Goal: Task Accomplishment & Management: Manage account settings

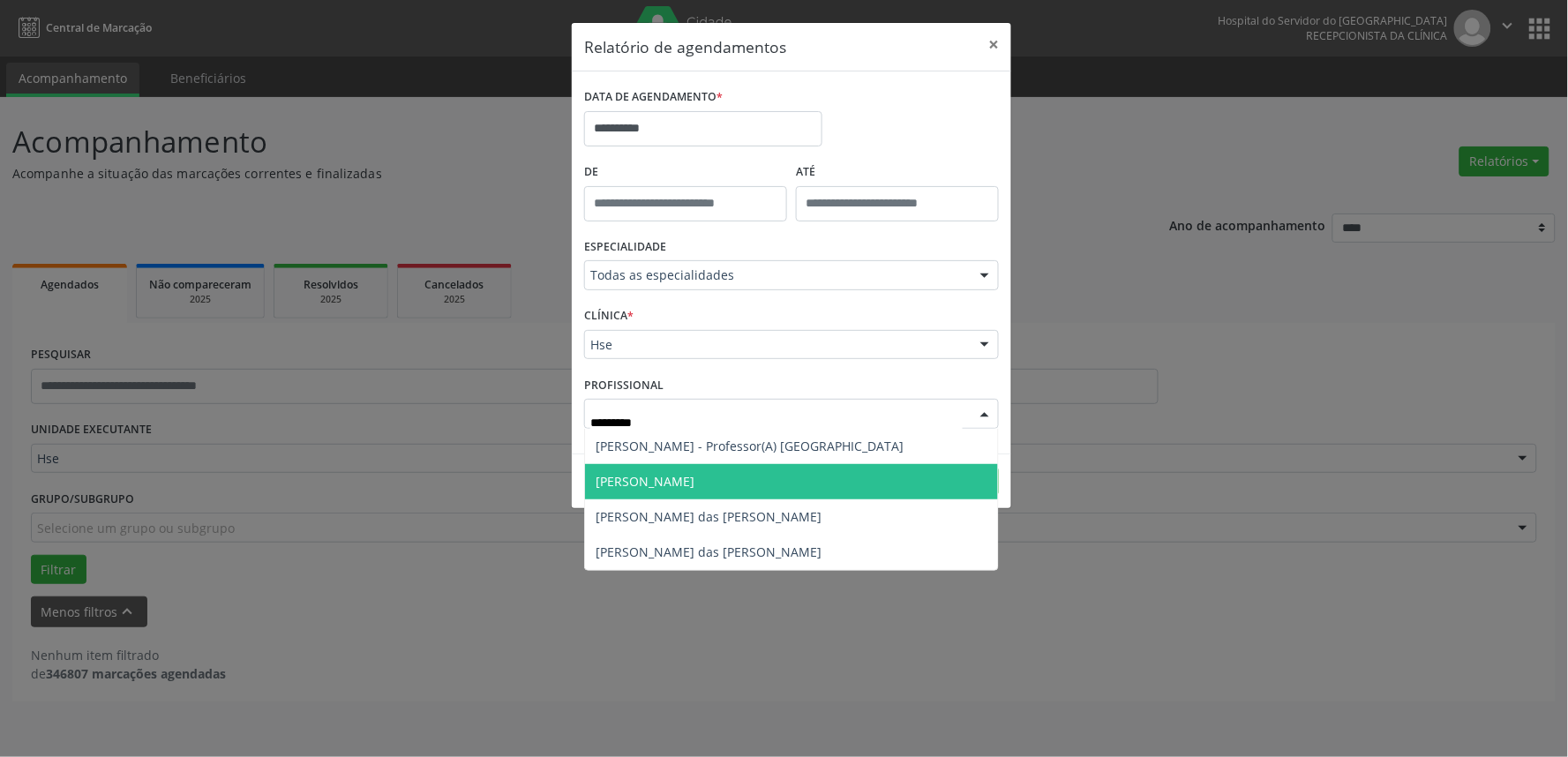
type input "********"
click at [649, 489] on span "[PERSON_NAME]" at bounding box center [645, 481] width 99 height 17
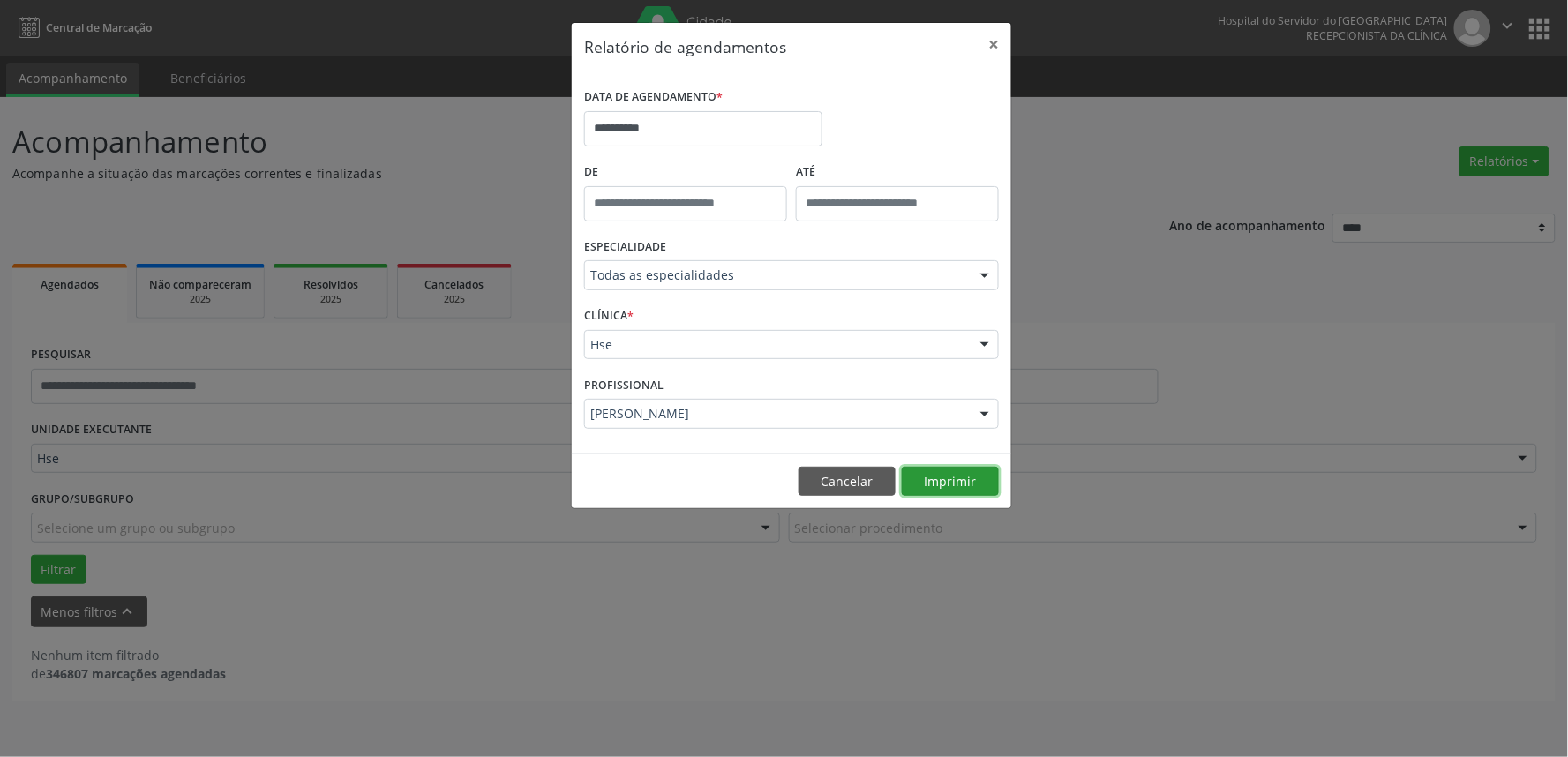
click at [945, 481] on button "Imprimir" at bounding box center [950, 482] width 97 height 30
click at [988, 46] on button "×" at bounding box center [994, 45] width 36 height 43
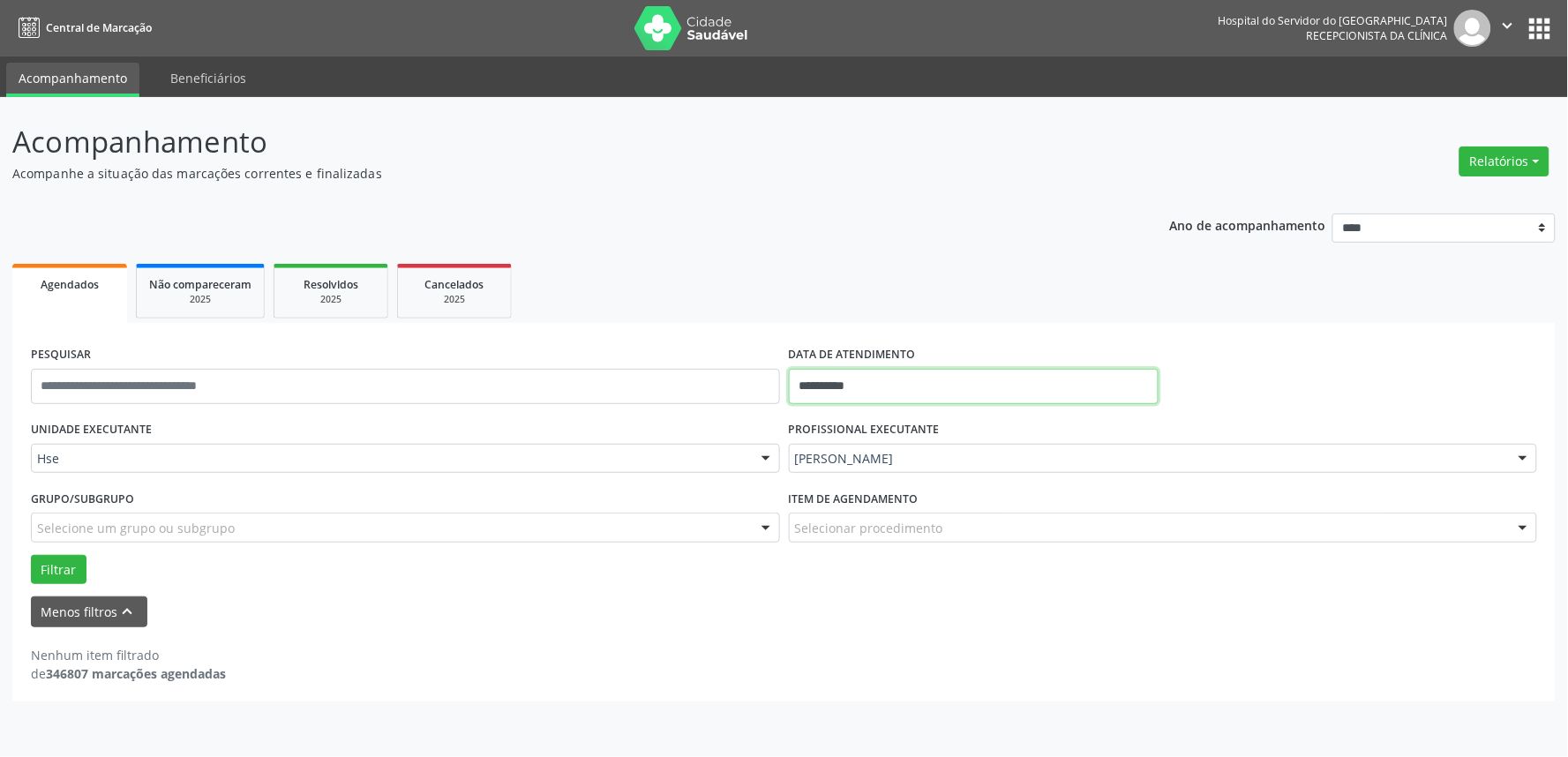
click at [869, 393] on input "**********" at bounding box center [974, 387] width 370 height 36
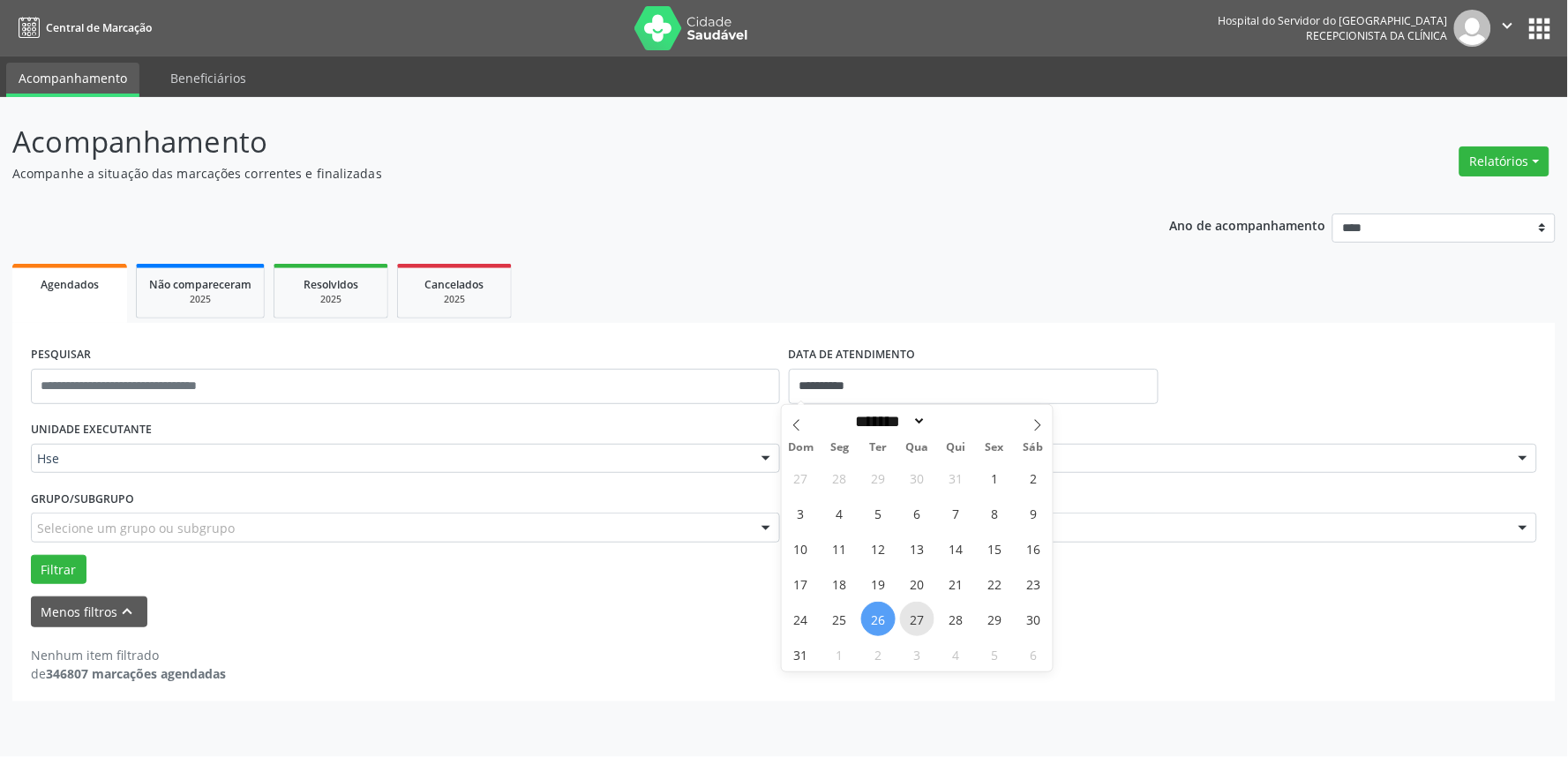
click at [923, 607] on span "27" at bounding box center [917, 619] width 35 height 35
type input "**********"
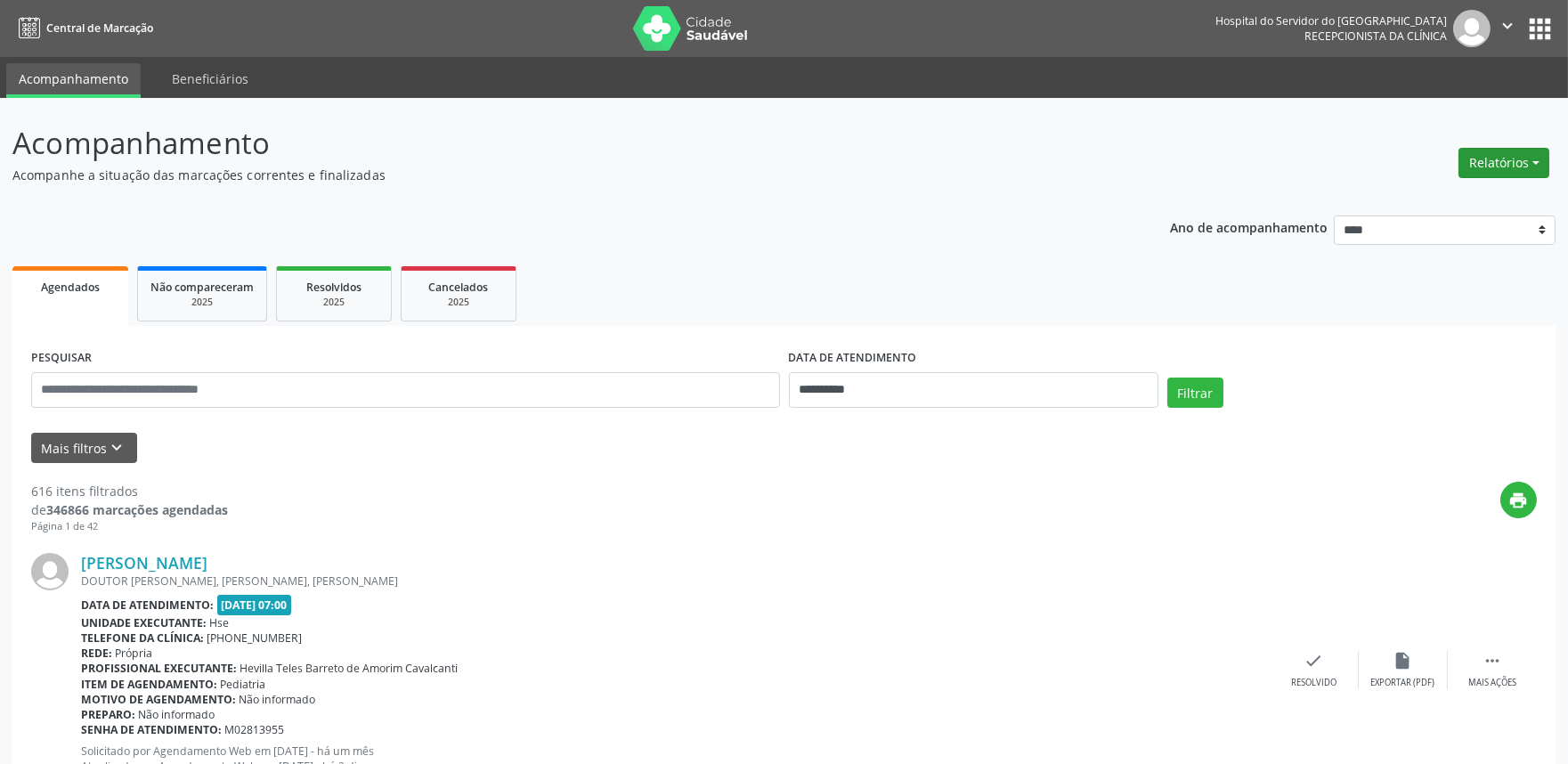
click at [1528, 158] on button "Relatórios" at bounding box center [1503, 163] width 91 height 31
click at [1479, 206] on link "Agendamentos" at bounding box center [1453, 201] width 192 height 25
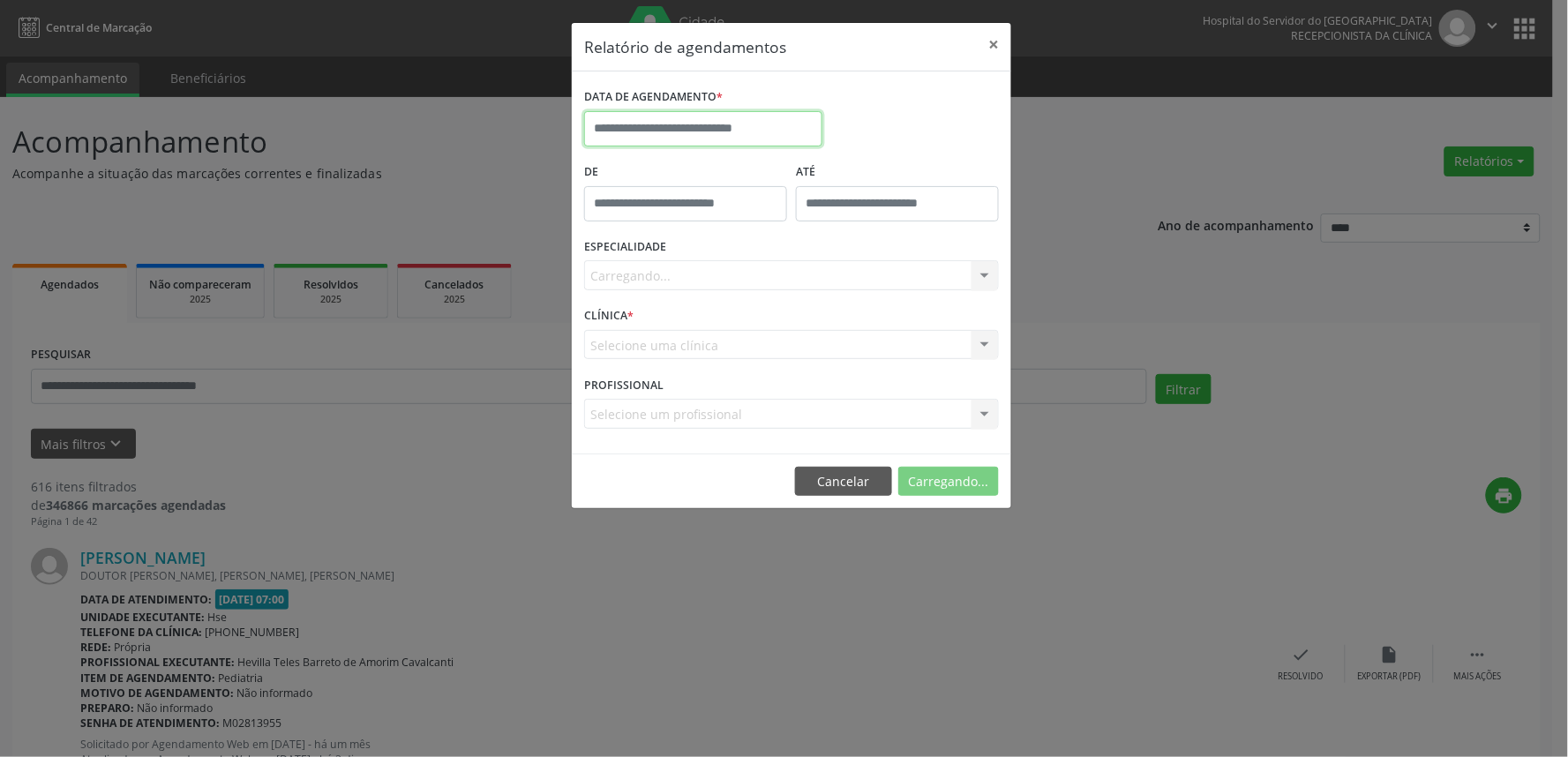
click at [721, 127] on input "text" at bounding box center [703, 129] width 238 height 36
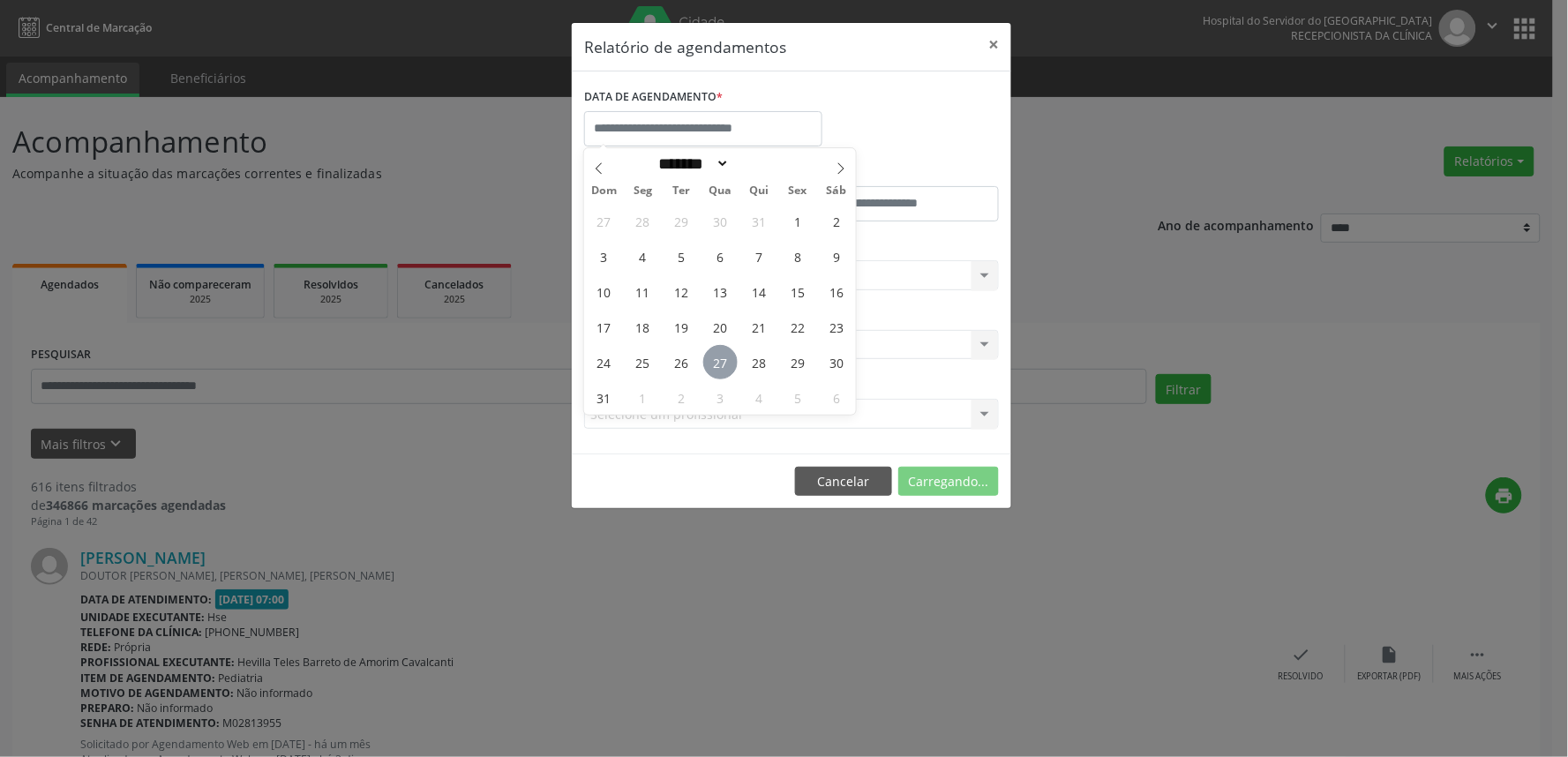
click at [724, 368] on span "27" at bounding box center [721, 362] width 35 height 35
type input "**********"
click at [724, 368] on span "27" at bounding box center [721, 362] width 35 height 35
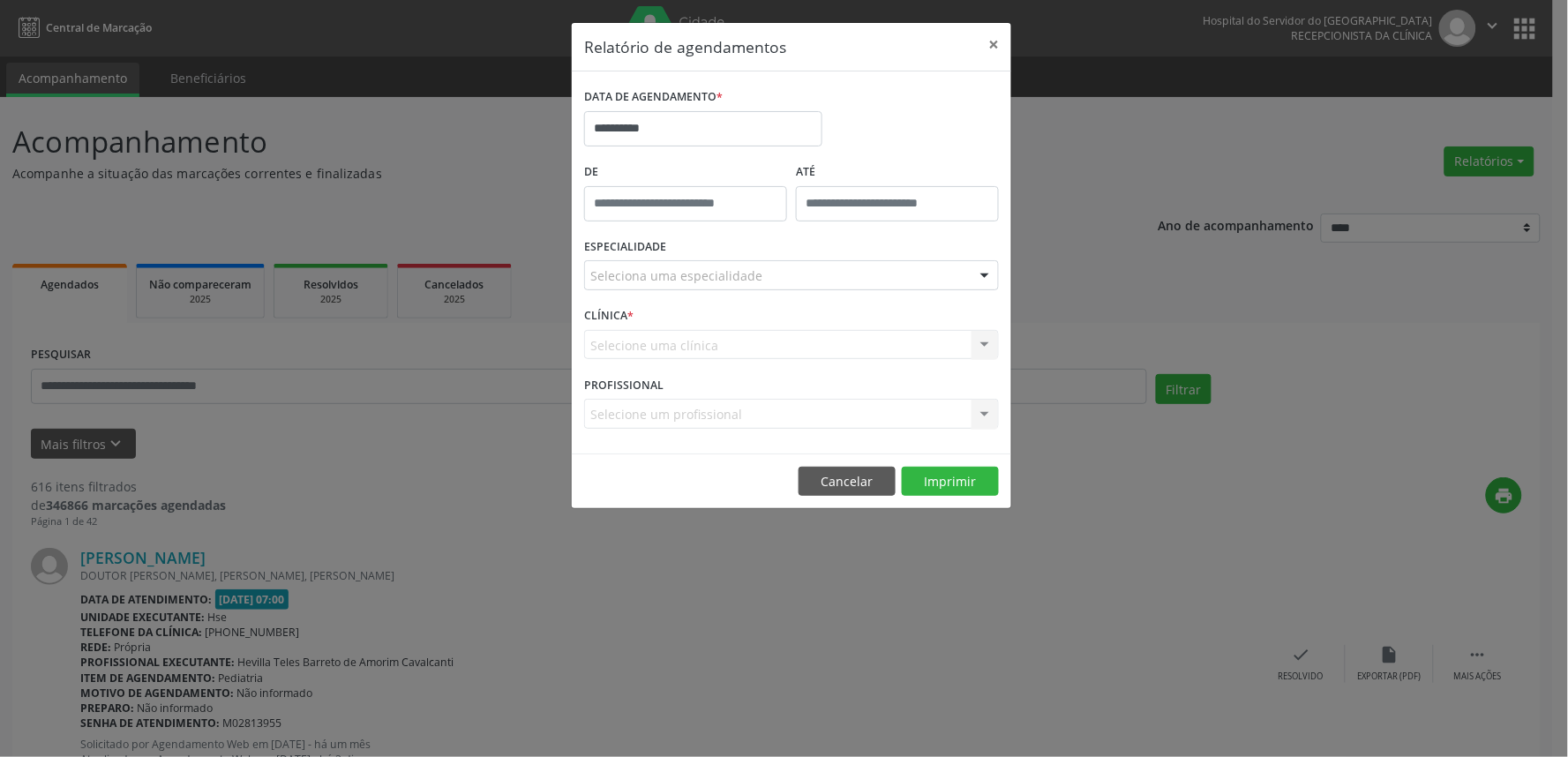
click at [736, 291] on div "ESPECIALIDADE Seleciona uma especialidade Todas as especialidades Alergologia A…" at bounding box center [791, 268] width 423 height 69
click at [737, 287] on div "Seleciona uma especialidade" at bounding box center [791, 276] width 415 height 30
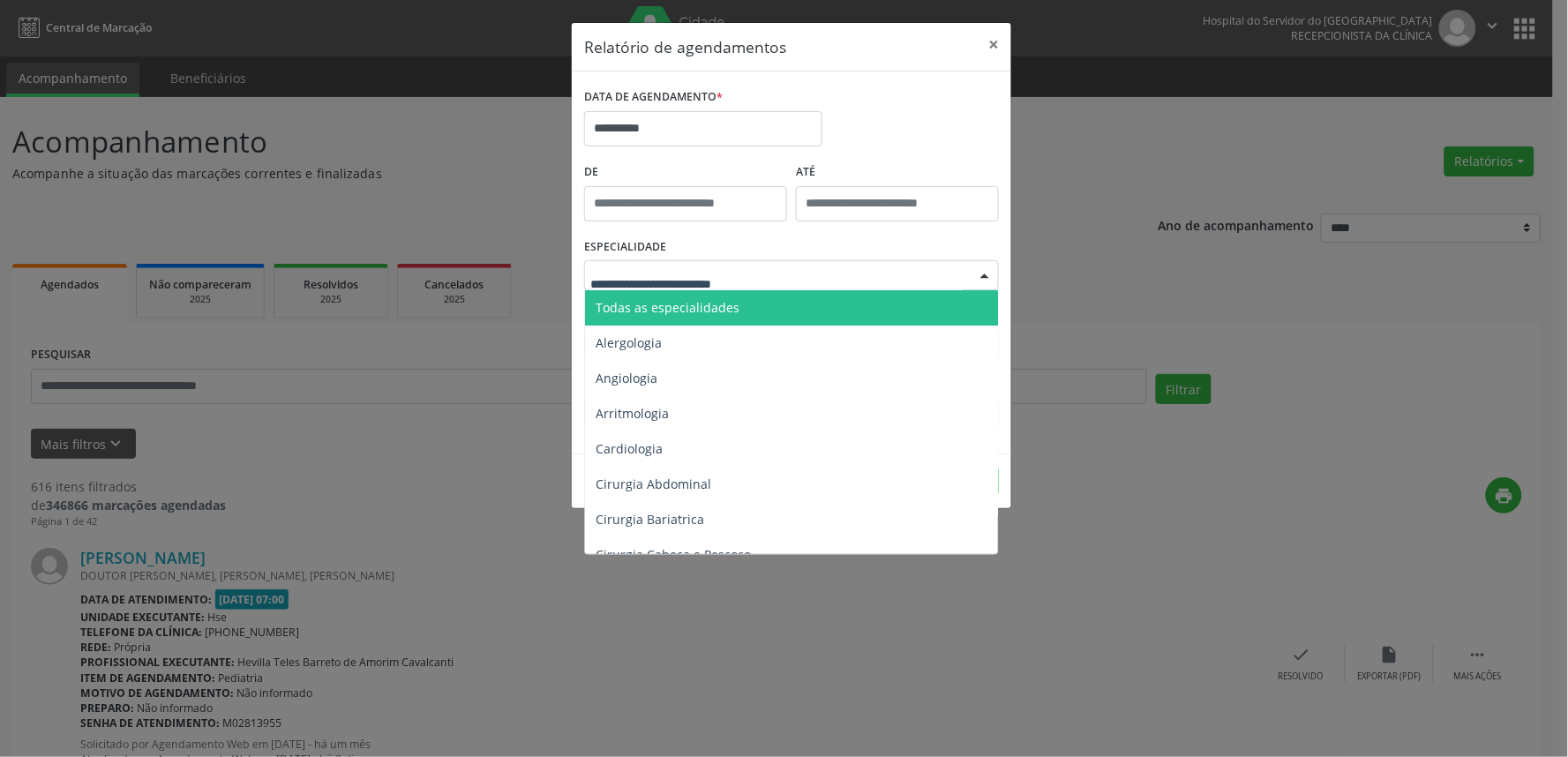
click at [732, 312] on span "Todas as especialidades" at bounding box center [667, 307] width 144 height 17
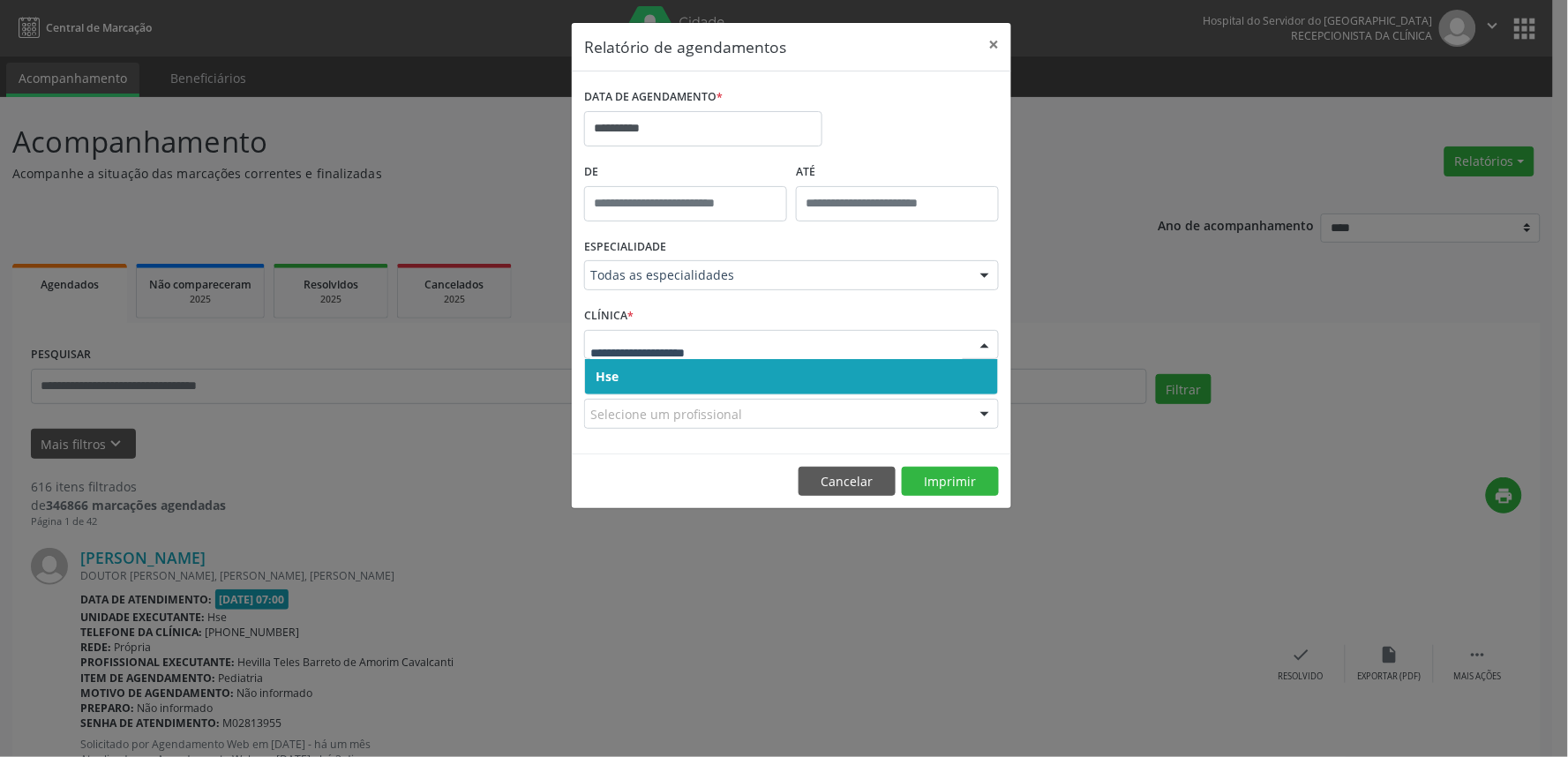
click at [728, 375] on span "Hse" at bounding box center [791, 377] width 413 height 36
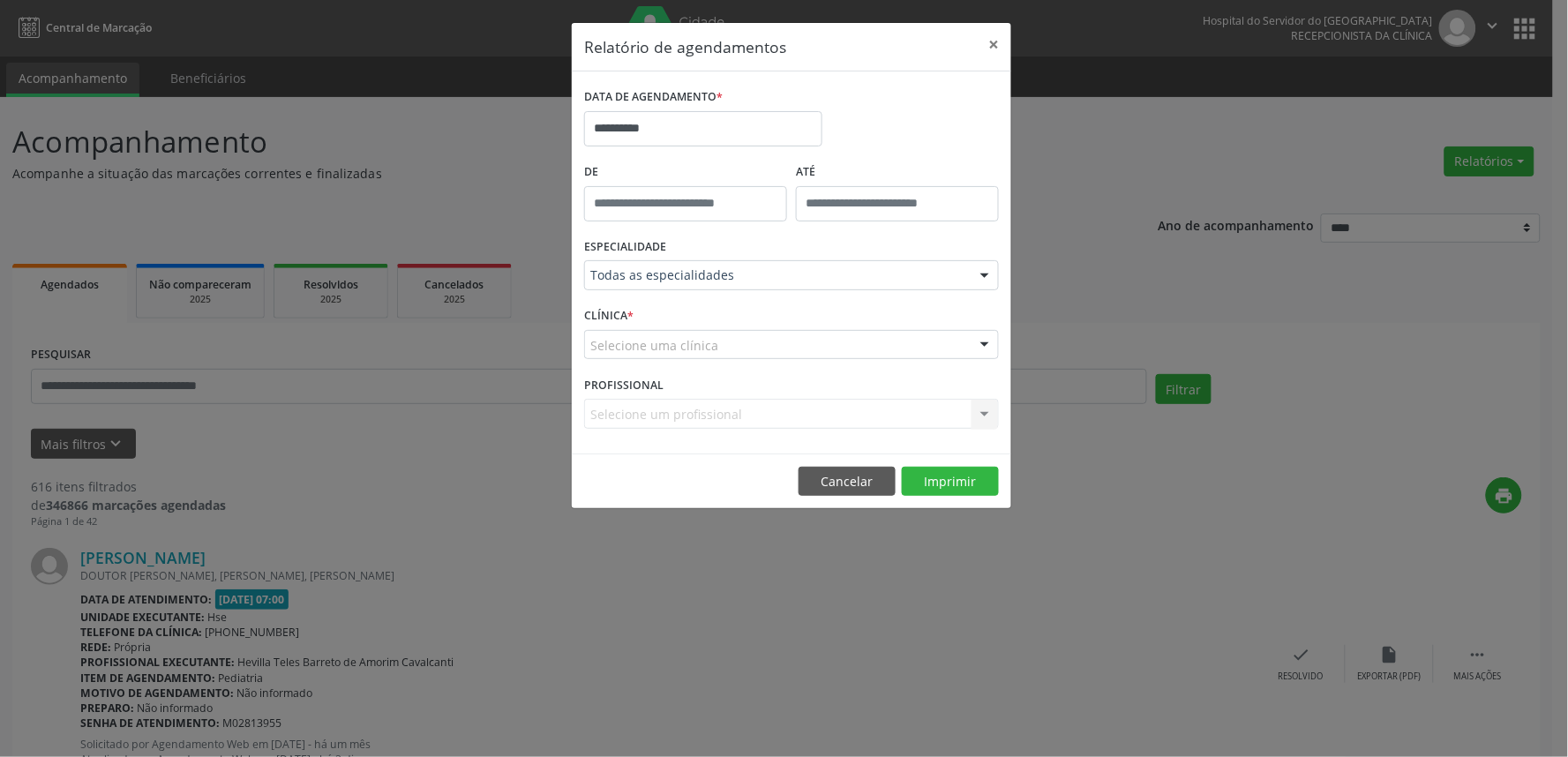
drag, startPoint x: 722, startPoint y: 336, endPoint x: 717, endPoint y: 371, distance: 35.4
click at [722, 337] on div "Selecione uma clínica" at bounding box center [791, 345] width 415 height 30
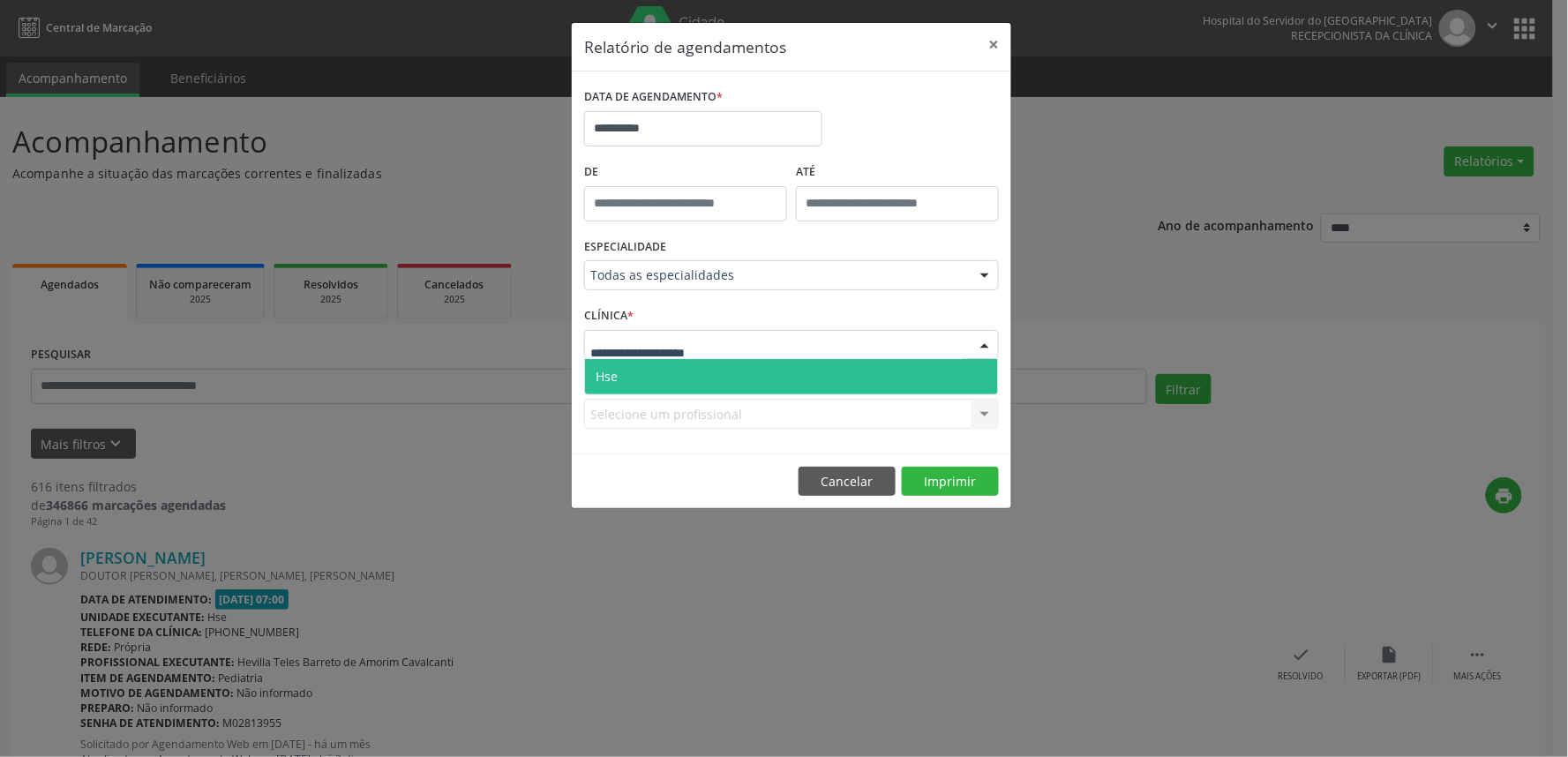
click at [720, 385] on span "Hse" at bounding box center [791, 377] width 413 height 36
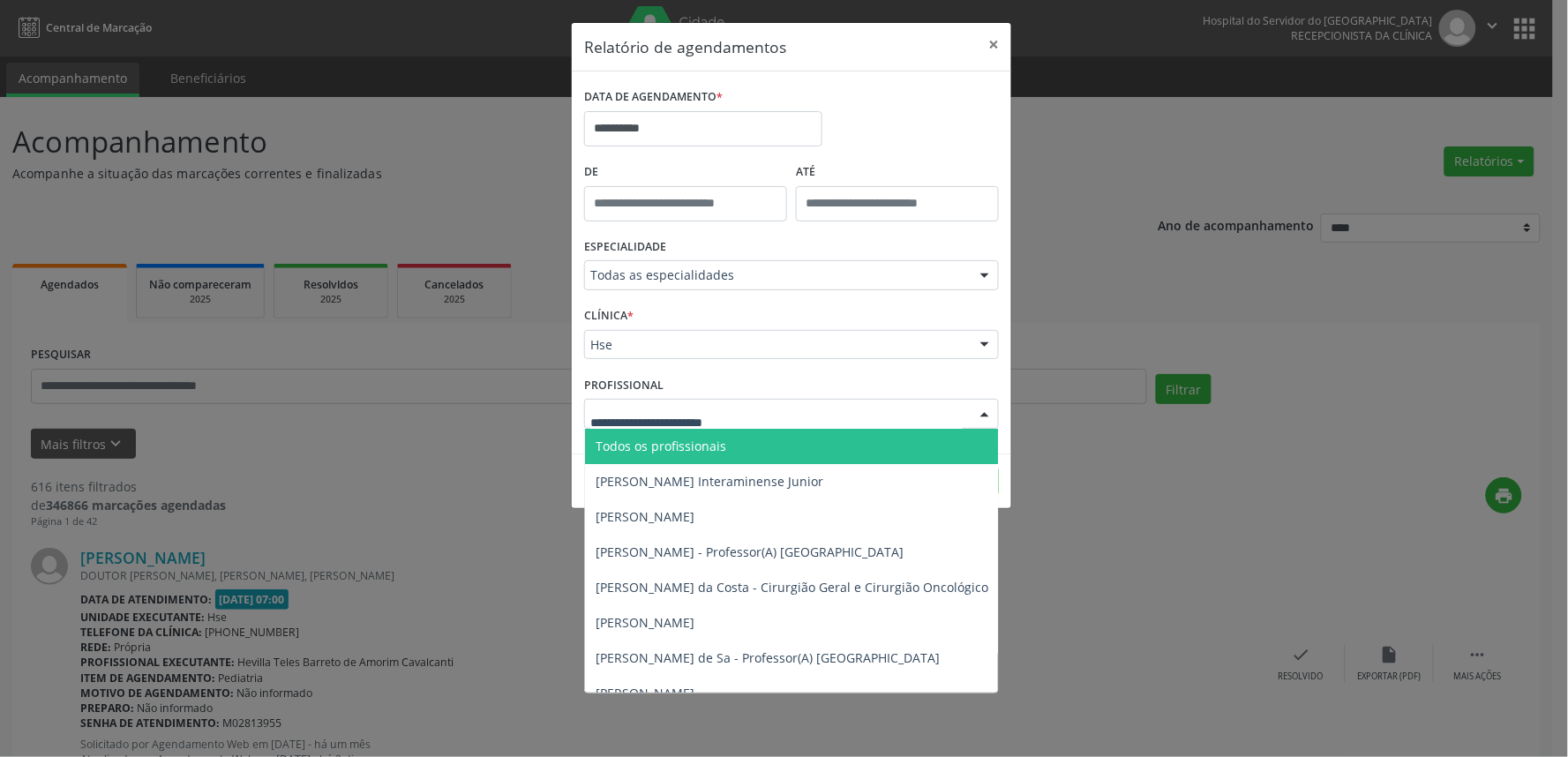
click at [806, 412] on div at bounding box center [791, 414] width 415 height 30
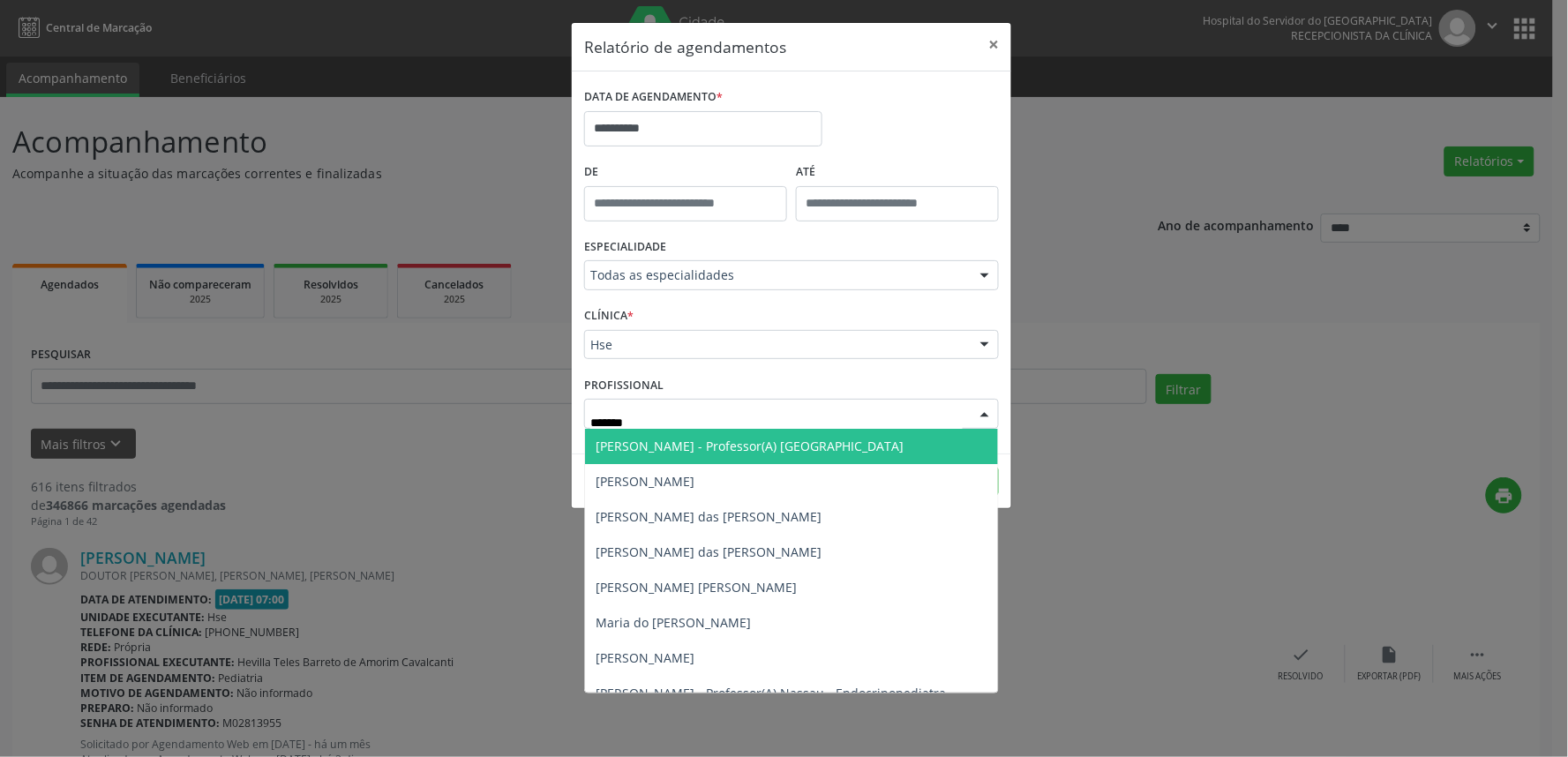
type input "********"
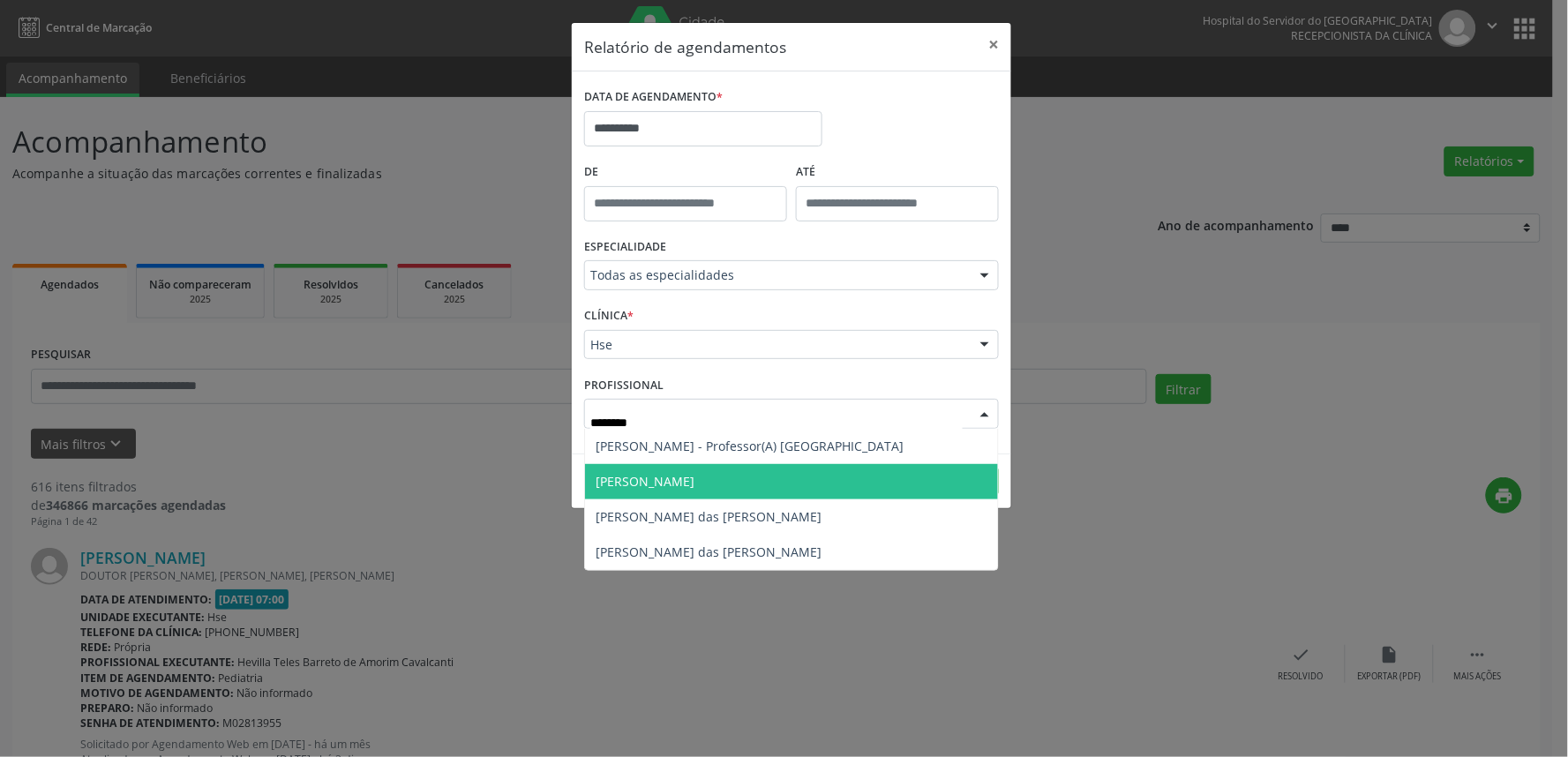
click at [923, 490] on span "[PERSON_NAME]" at bounding box center [791, 482] width 413 height 36
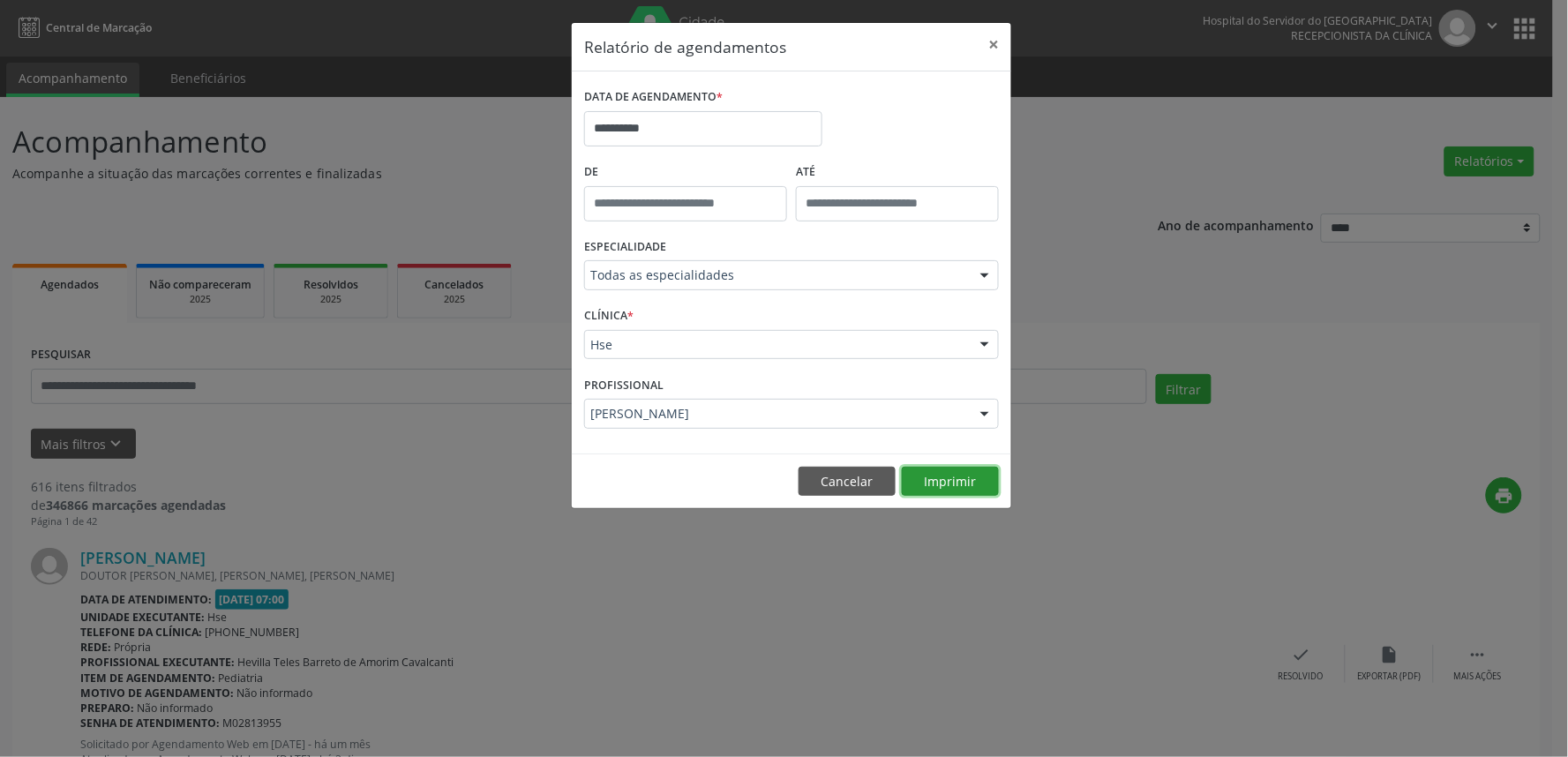
click at [930, 472] on button "Imprimir" at bounding box center [950, 482] width 97 height 30
click at [987, 40] on button "×" at bounding box center [994, 45] width 36 height 43
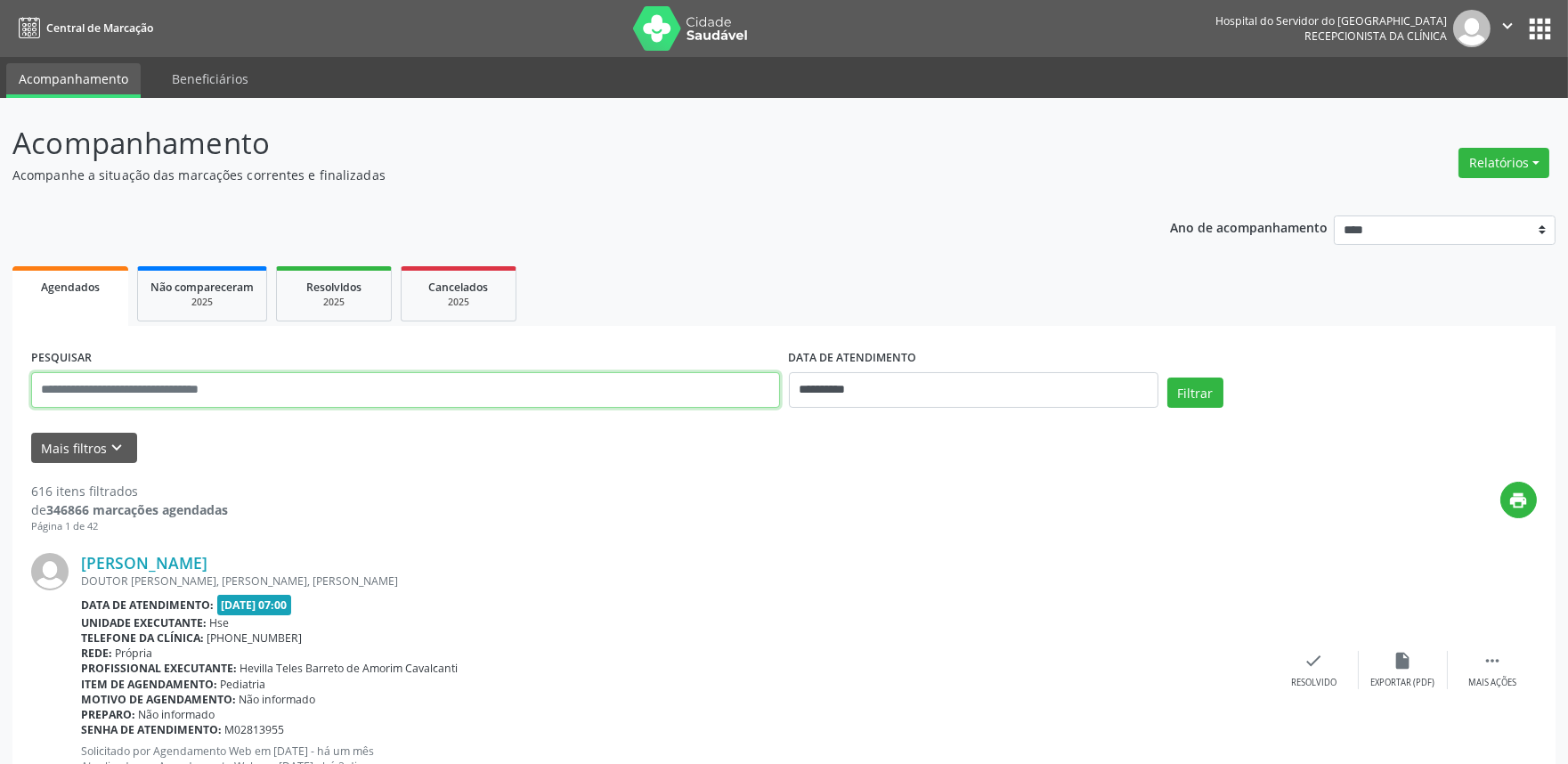
click at [550, 396] on input "text" at bounding box center [405, 390] width 748 height 36
type input "**********"
click at [1167, 377] on button "Filtrar" at bounding box center [1195, 393] width 56 height 31
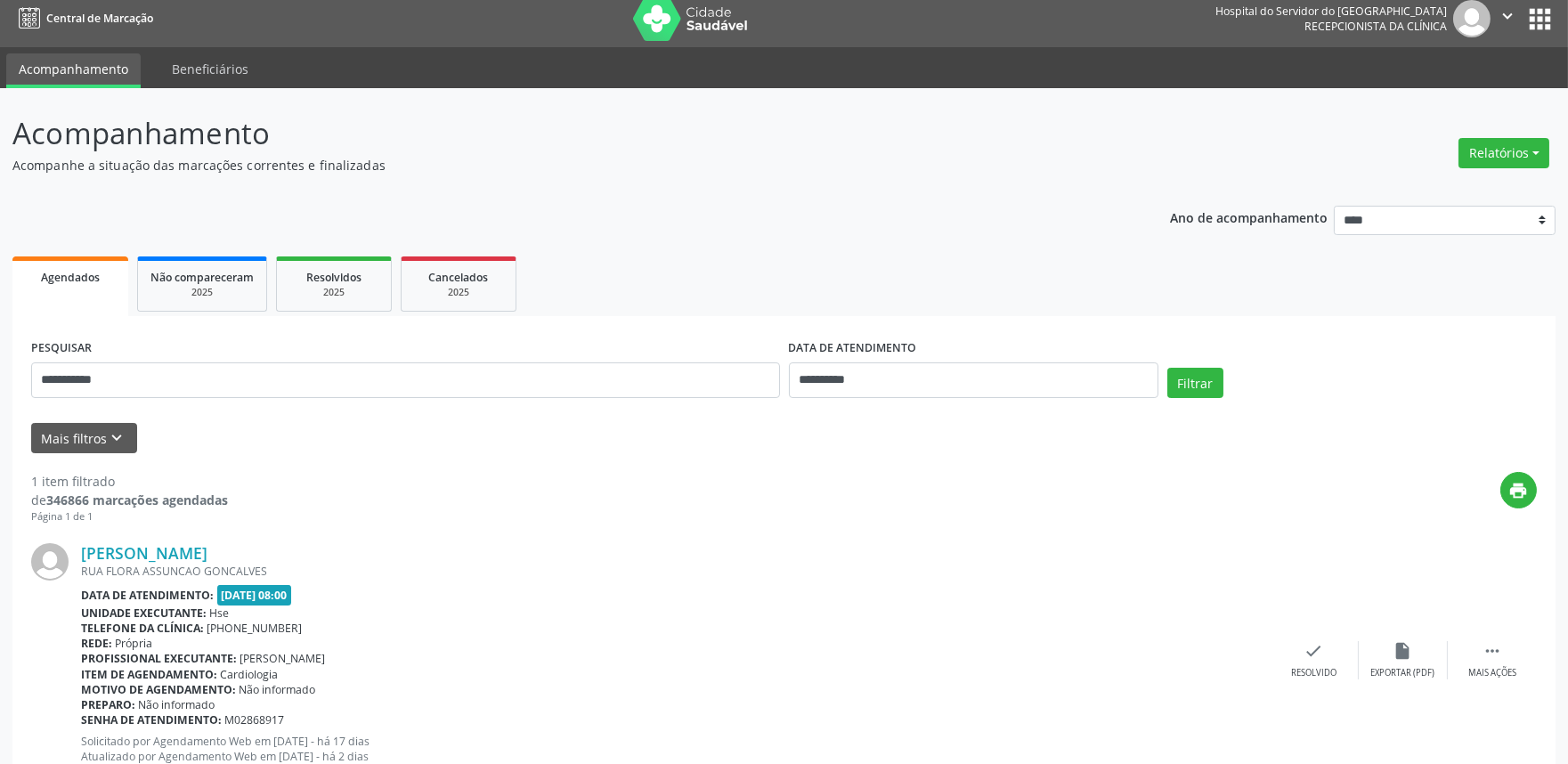
scroll to position [71, 0]
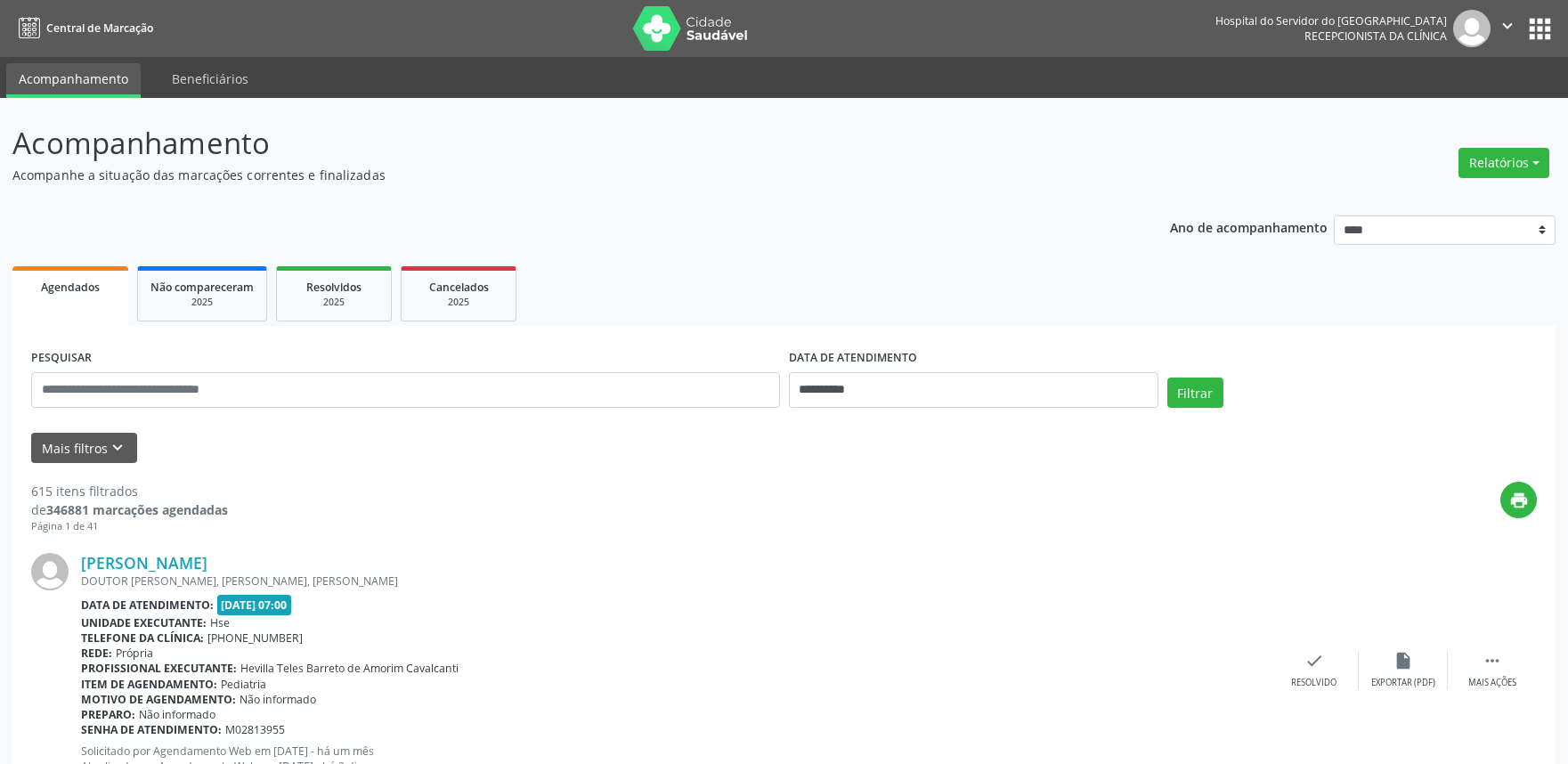
scroll to position [65, 0]
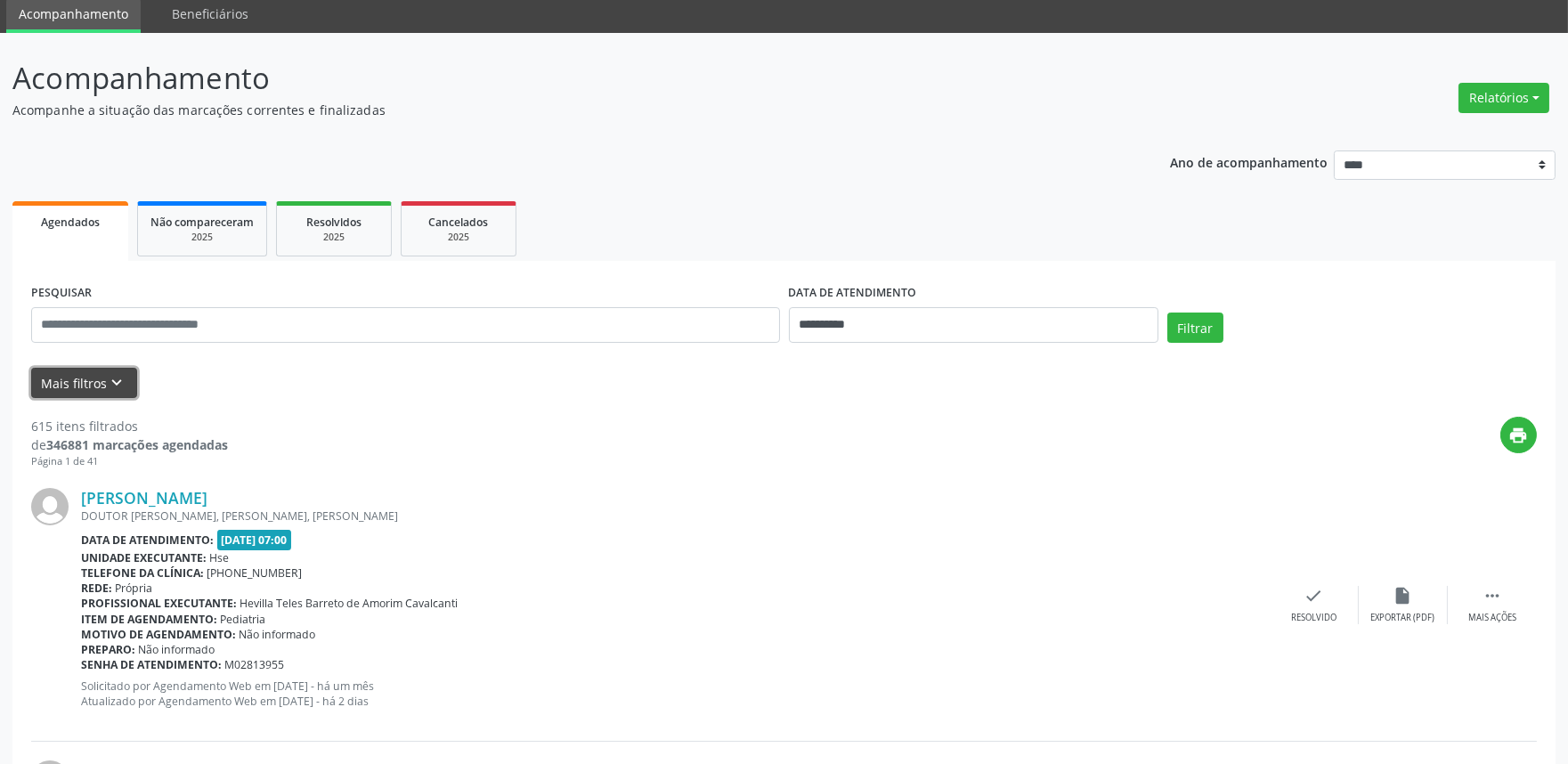
click at [101, 379] on button "Mais filtros keyboard_arrow_down" at bounding box center [85, 383] width 106 height 32
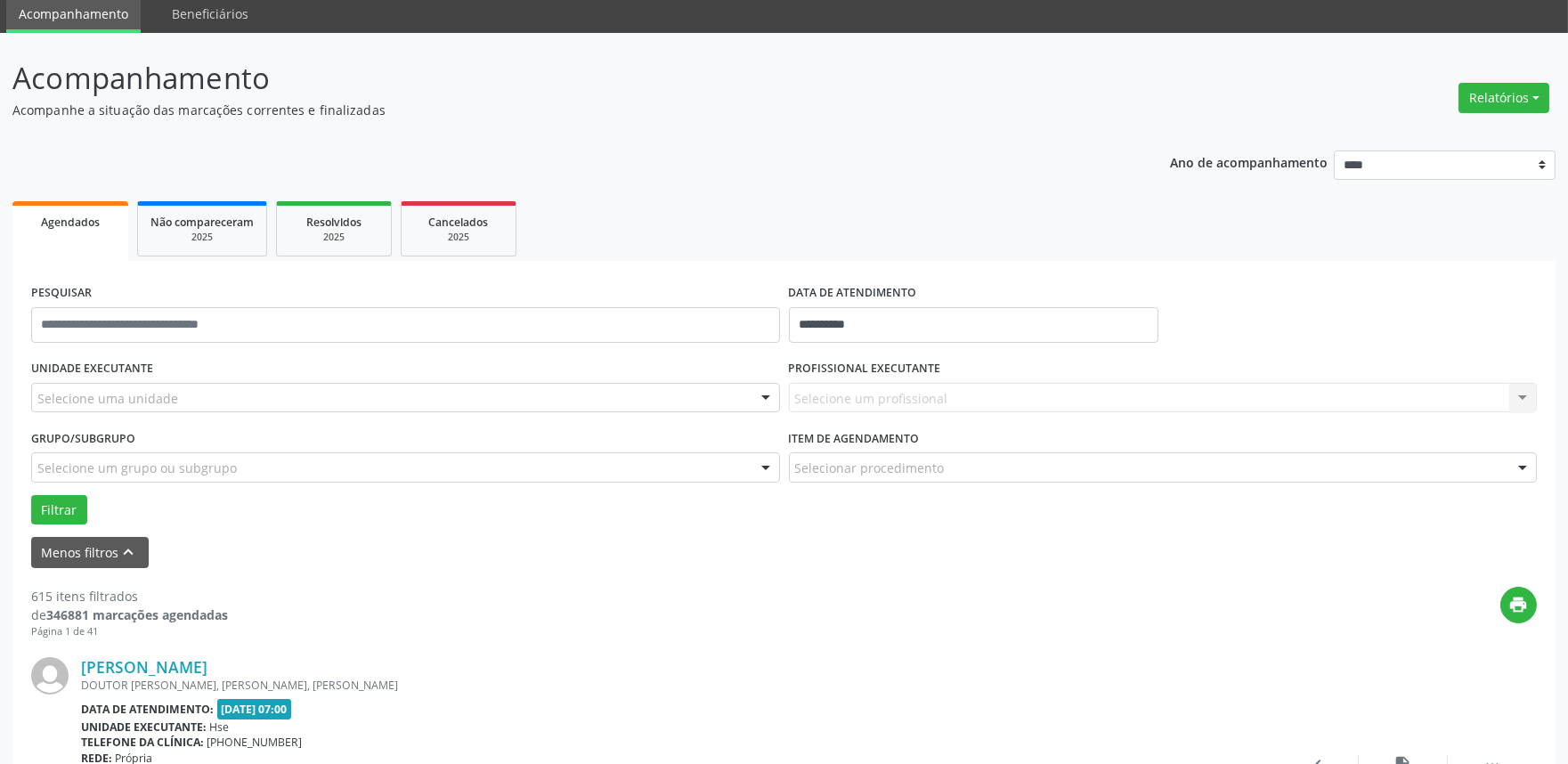
click at [183, 401] on div "Selecione uma unidade" at bounding box center [405, 398] width 748 height 31
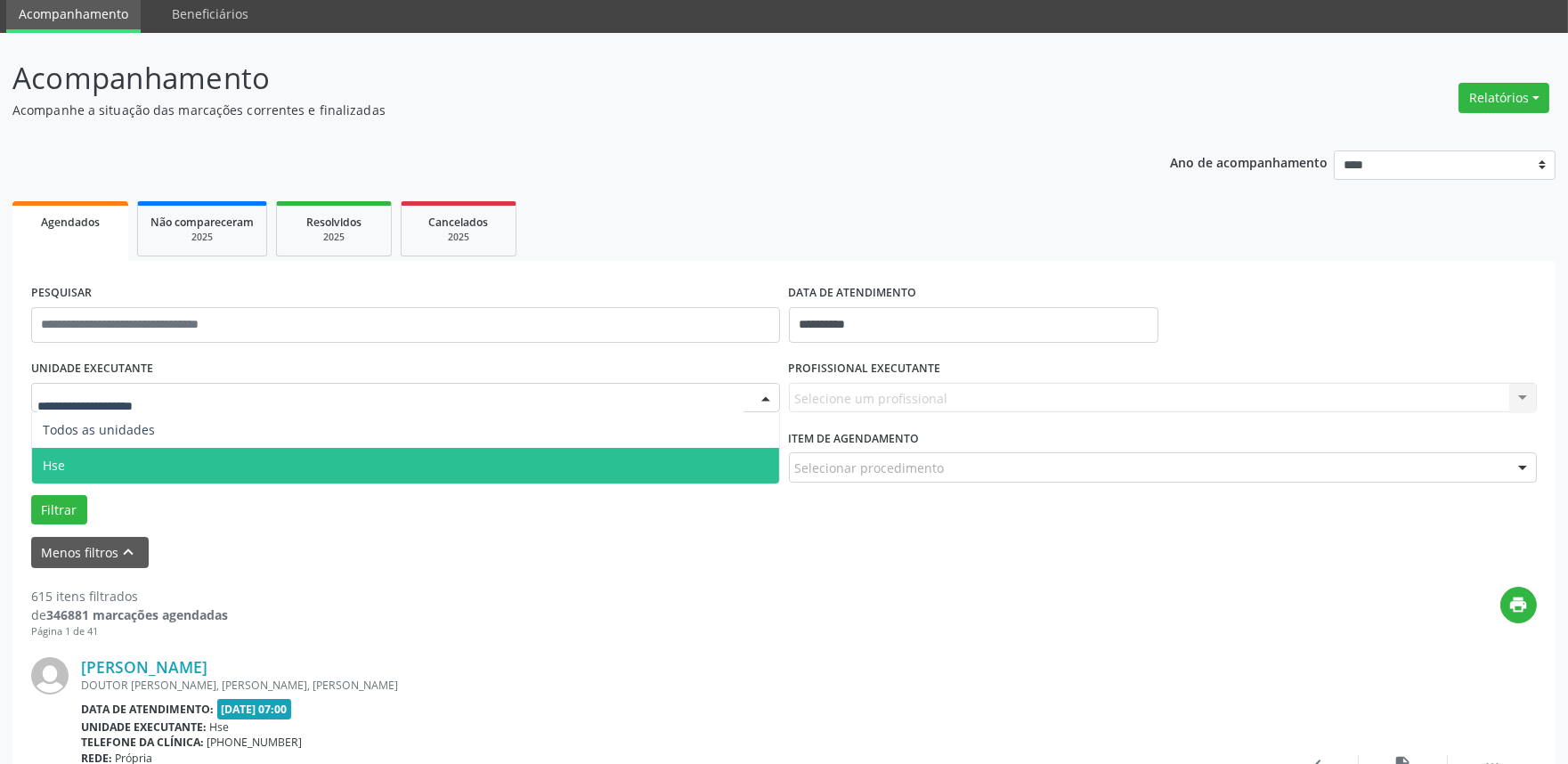
click at [175, 451] on span "Hse" at bounding box center [405, 466] width 747 height 36
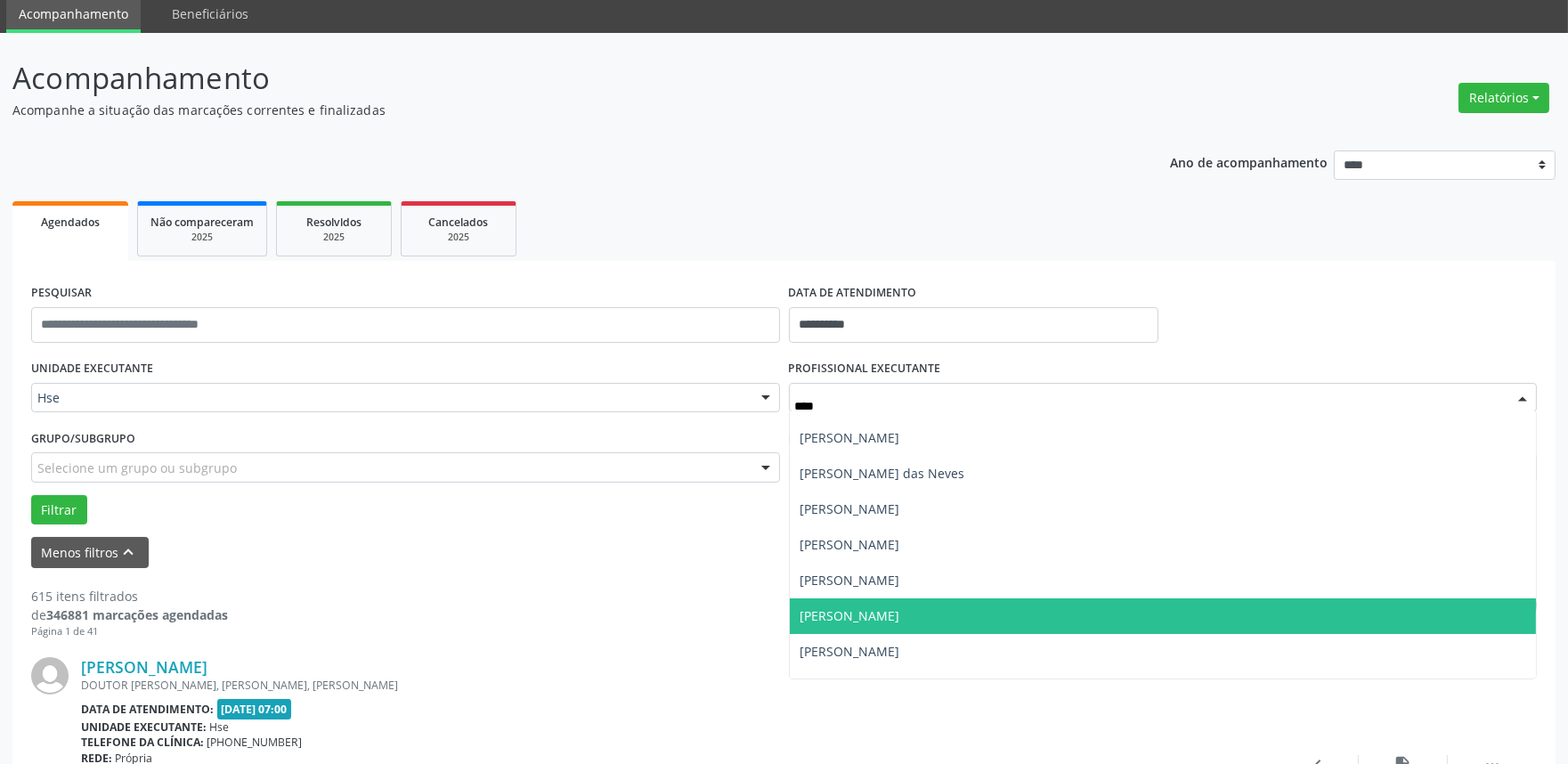
scroll to position [197, 0]
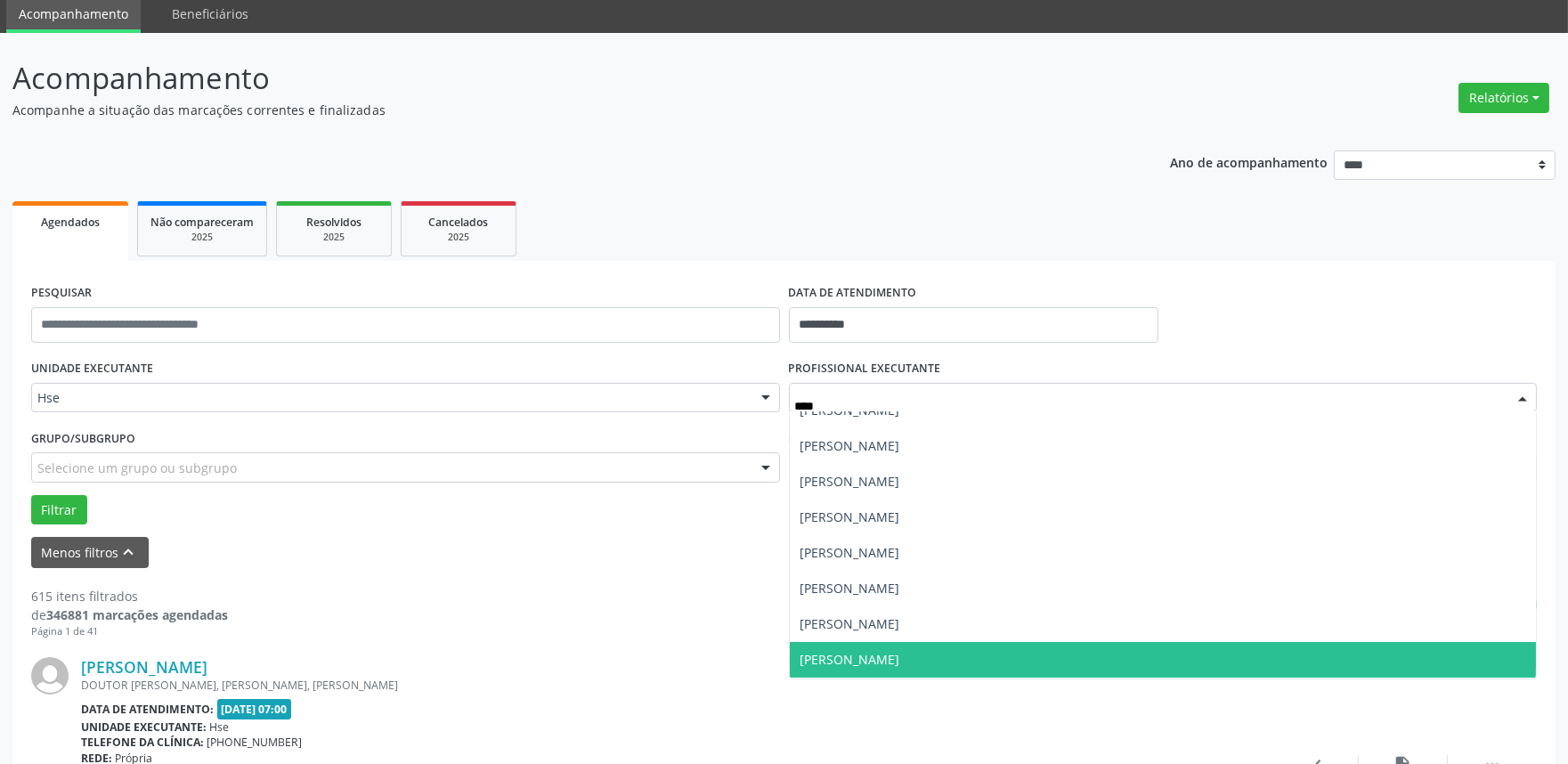
click at [965, 646] on span "[PERSON_NAME]" at bounding box center [1163, 660] width 747 height 36
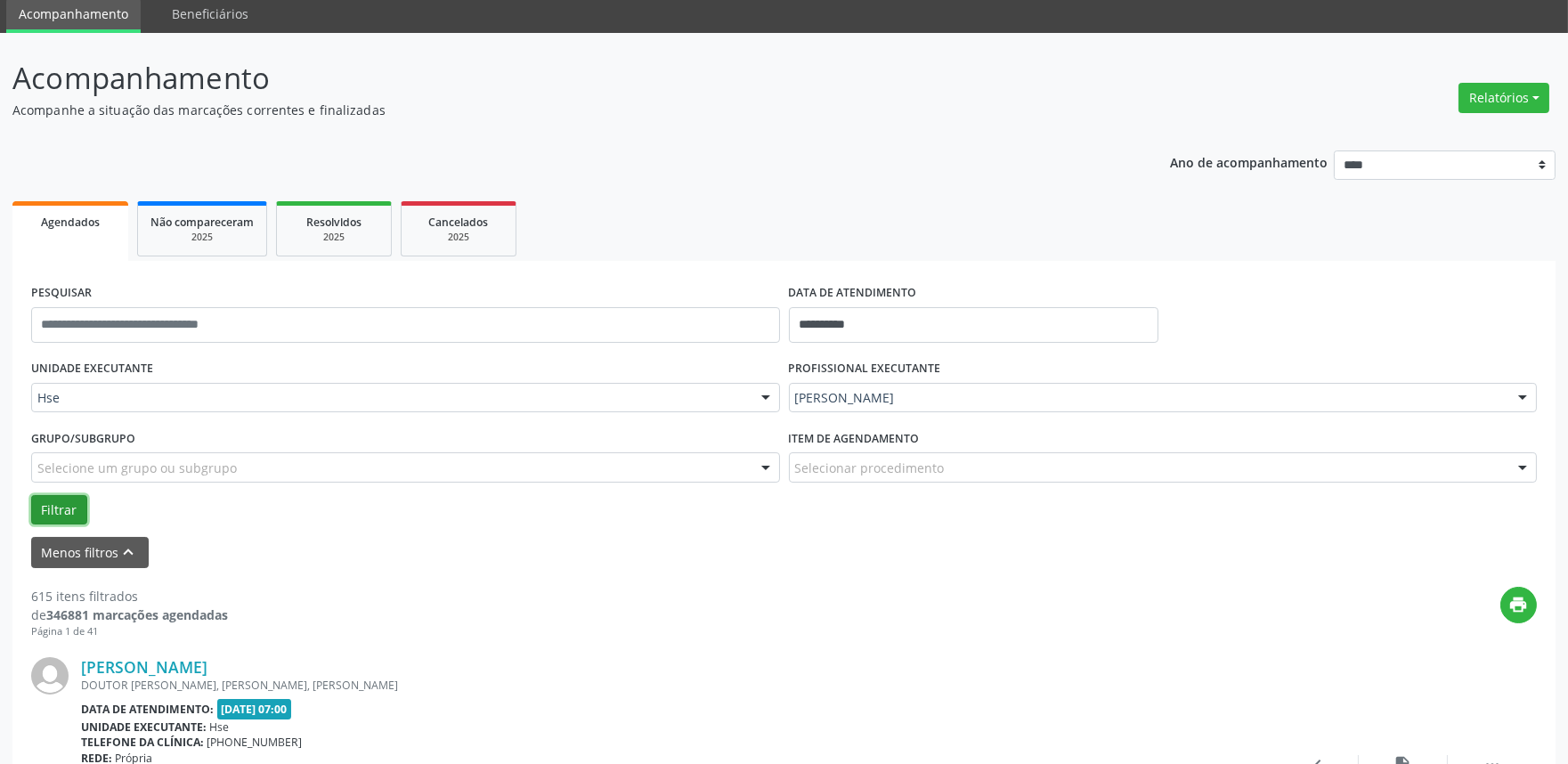
click at [65, 512] on button "Filtrar" at bounding box center [59, 511] width 56 height 31
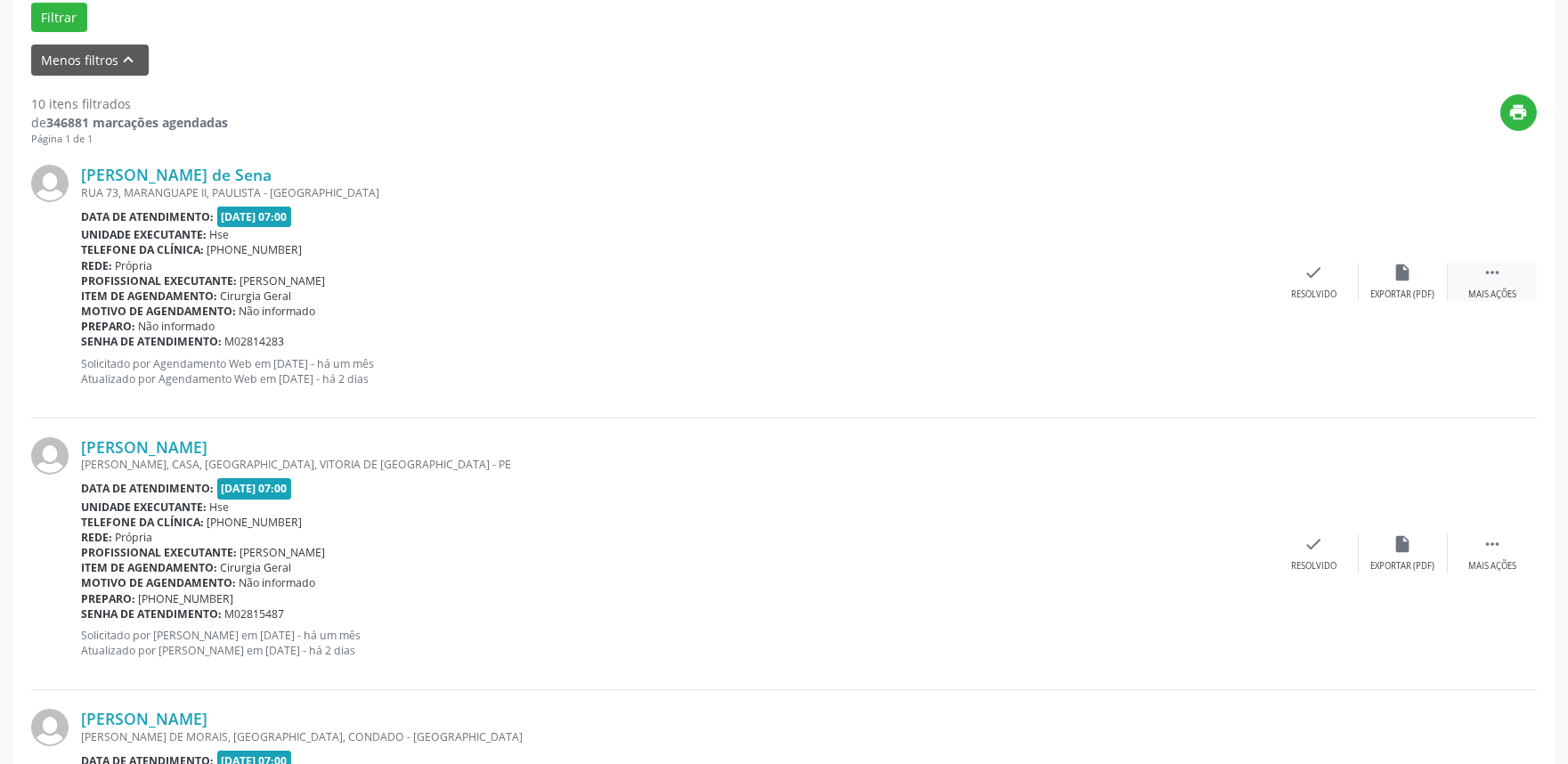
scroll to position [559, 0]
drag, startPoint x: 1515, startPoint y: 276, endPoint x: 1484, endPoint y: 289, distance: 33.6
click at [1515, 277] on div " Mais ações" at bounding box center [1491, 280] width 89 height 39
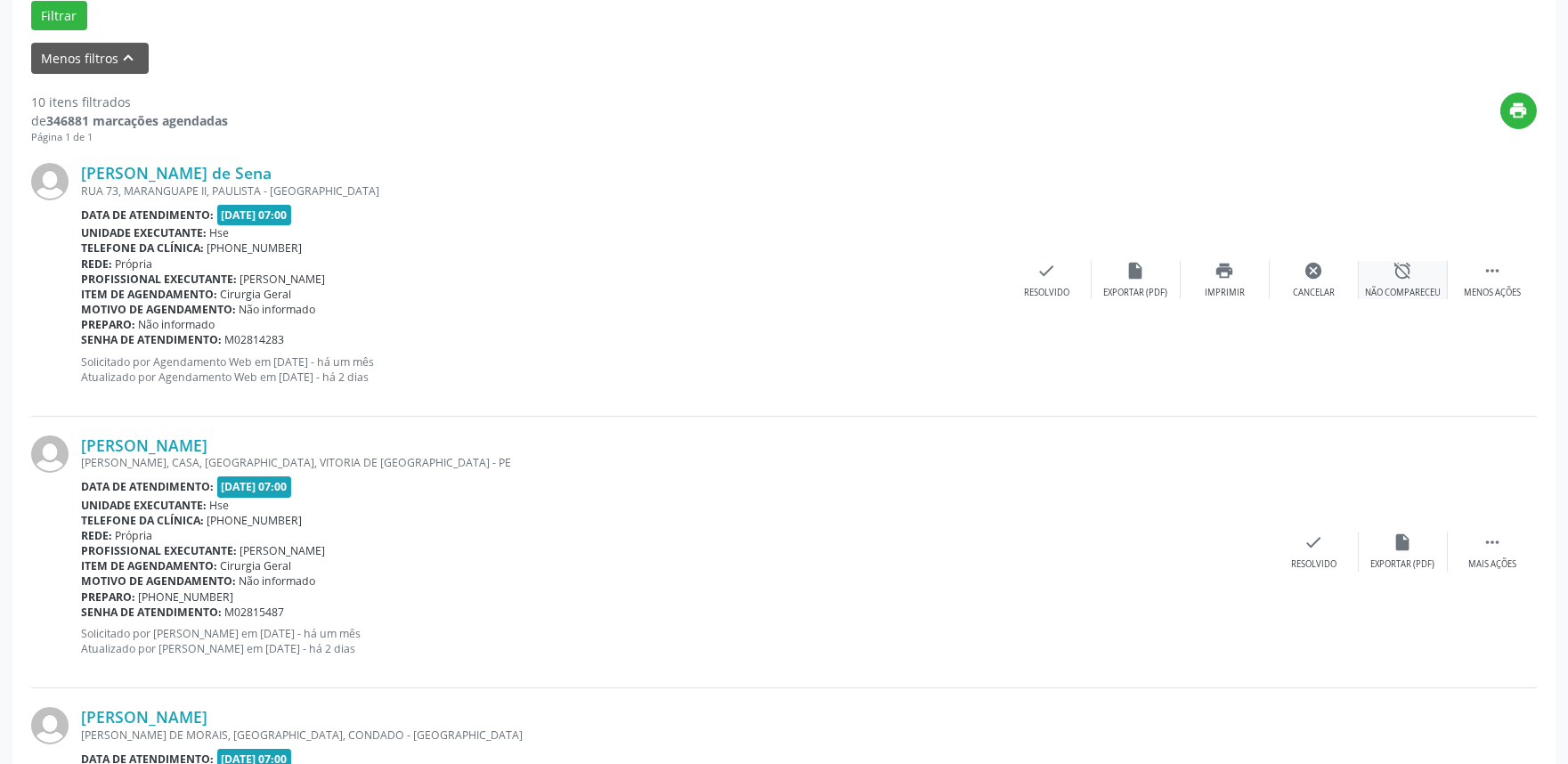
click at [1405, 290] on div "Não compareceu" at bounding box center [1402, 293] width 76 height 13
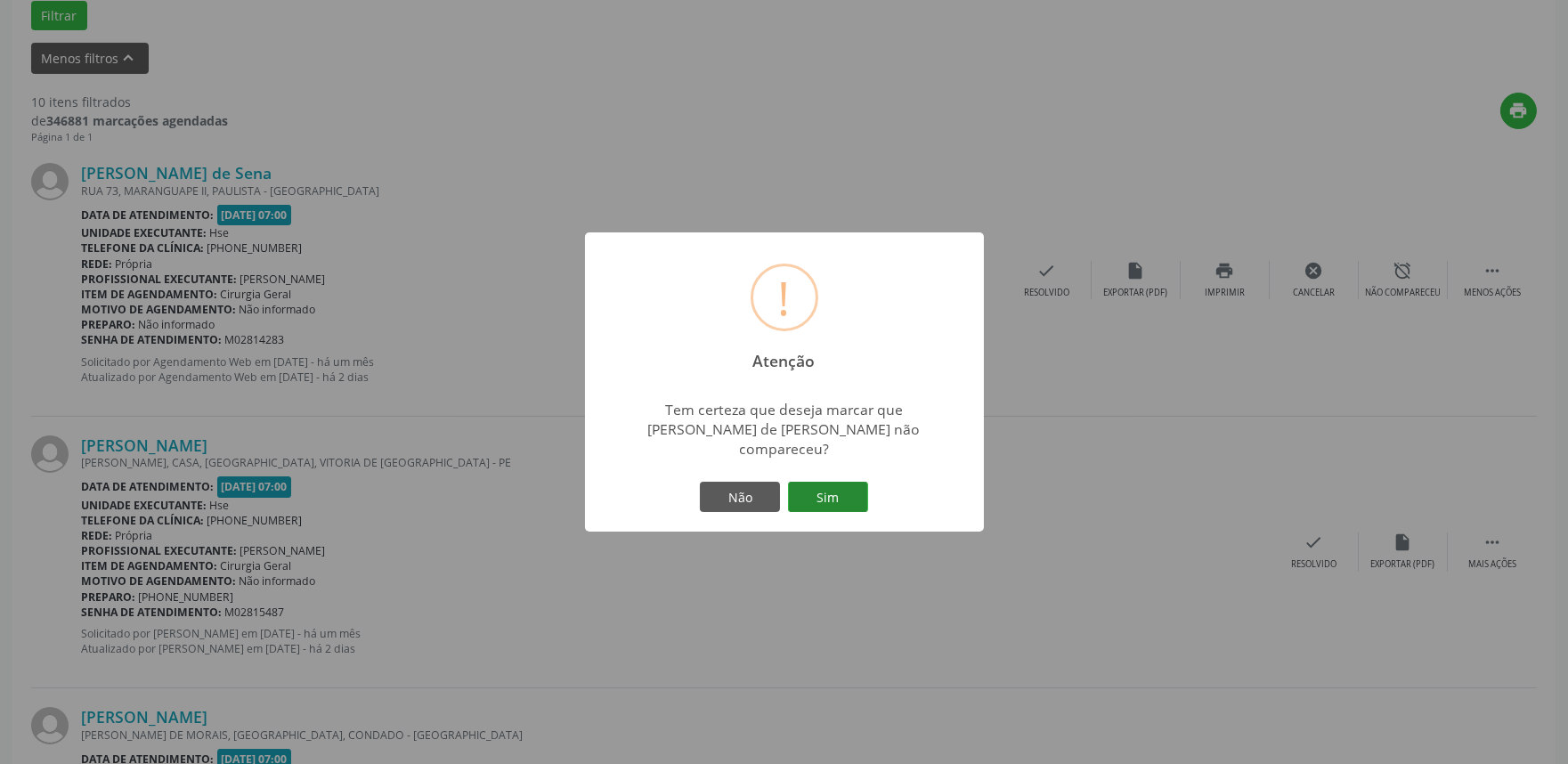
click at [811, 482] on button "Sim" at bounding box center [828, 497] width 80 height 31
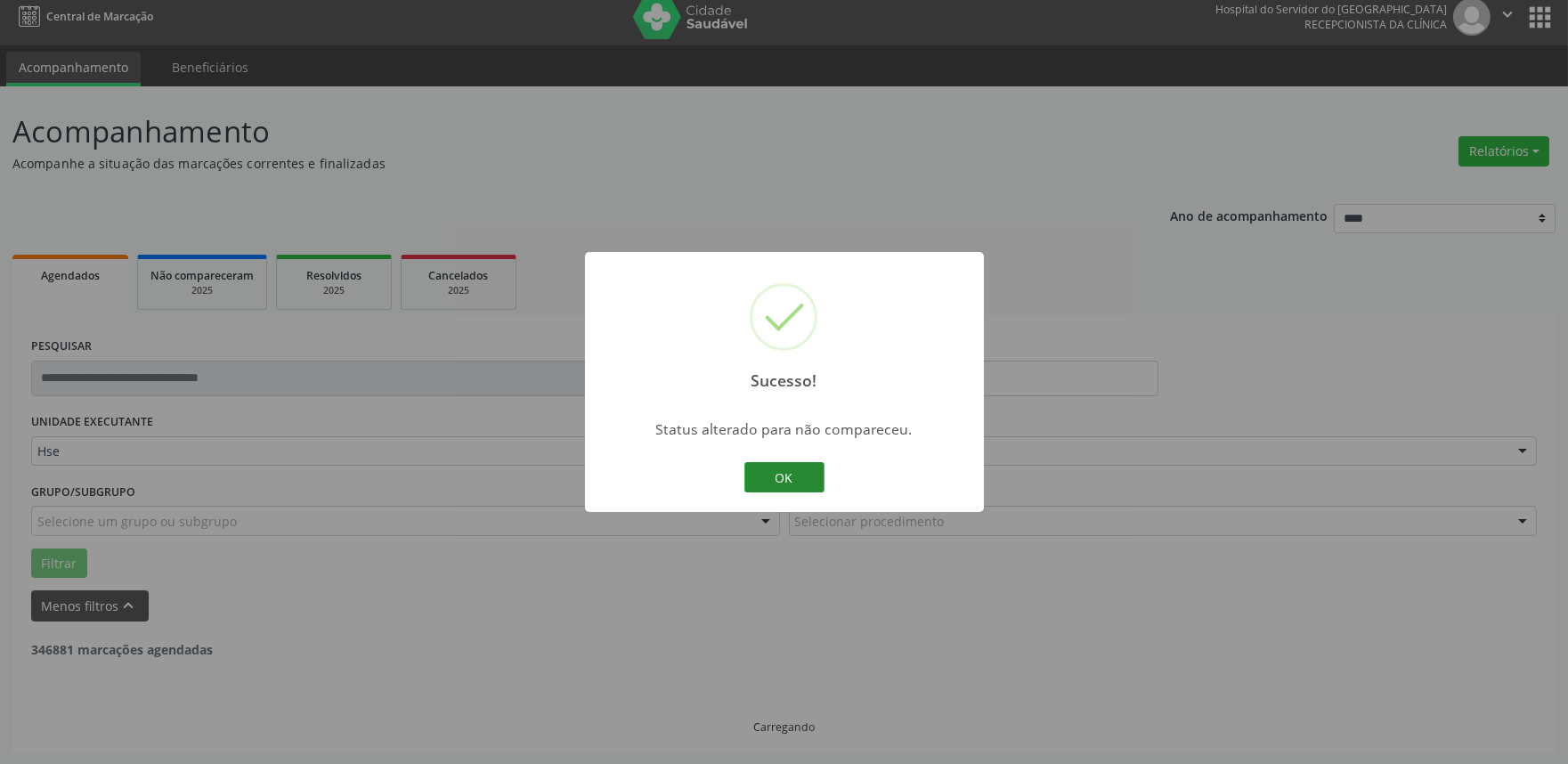
click at [794, 481] on button "OK" at bounding box center [784, 478] width 80 height 31
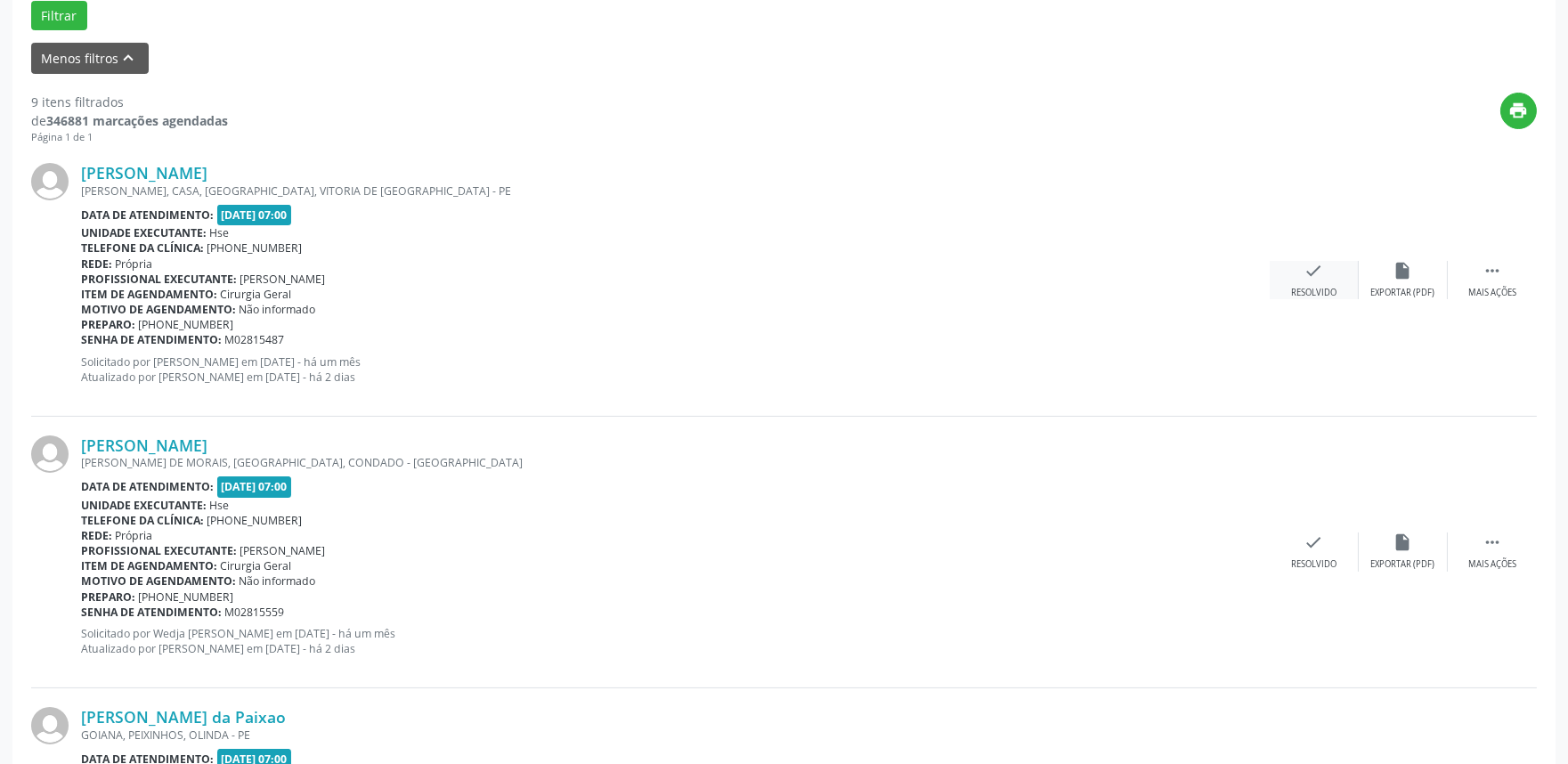
click at [1306, 280] on div "check Resolvido" at bounding box center [1313, 280] width 89 height 39
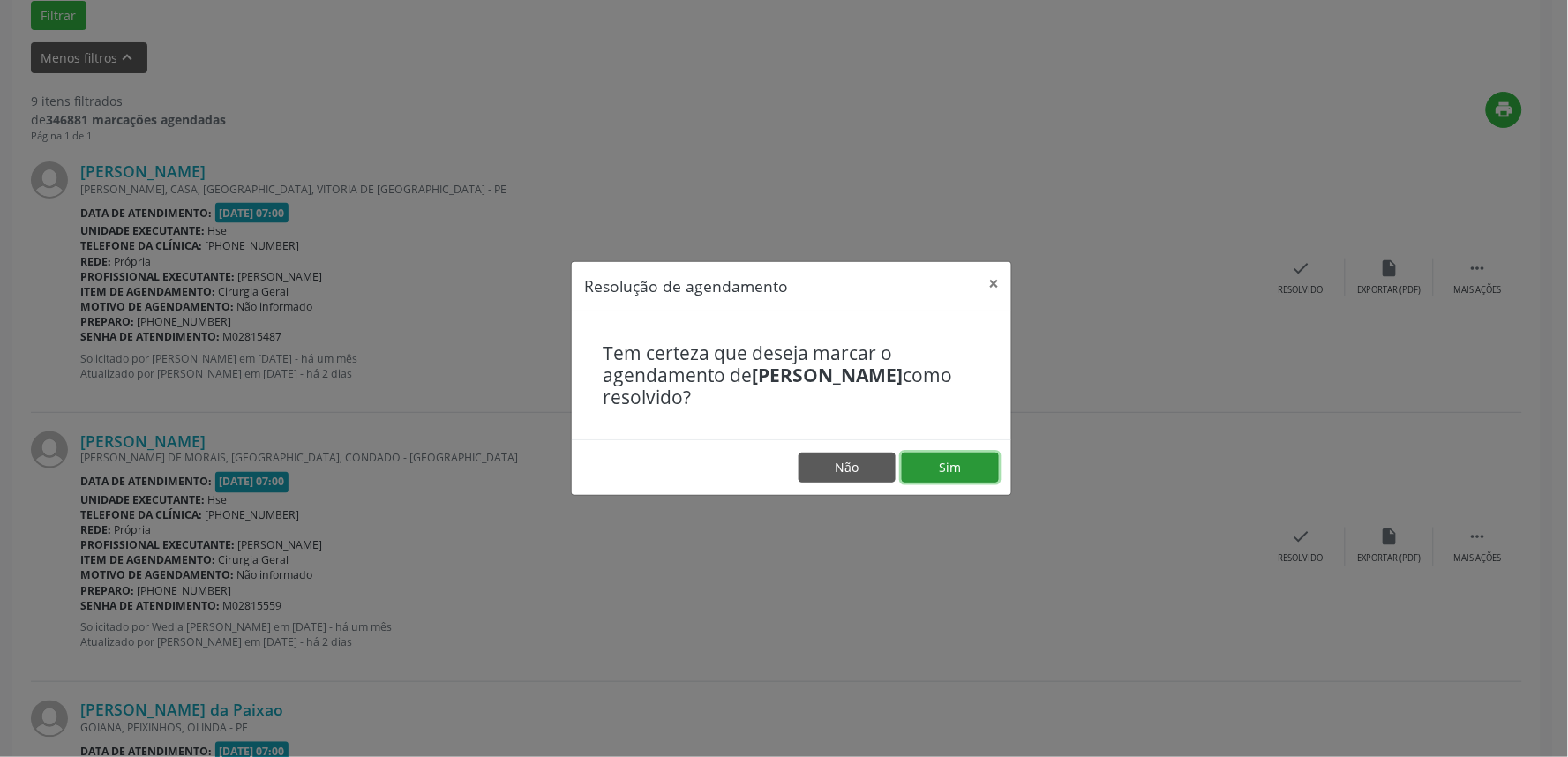
click at [963, 471] on button "Sim" at bounding box center [950, 468] width 97 height 30
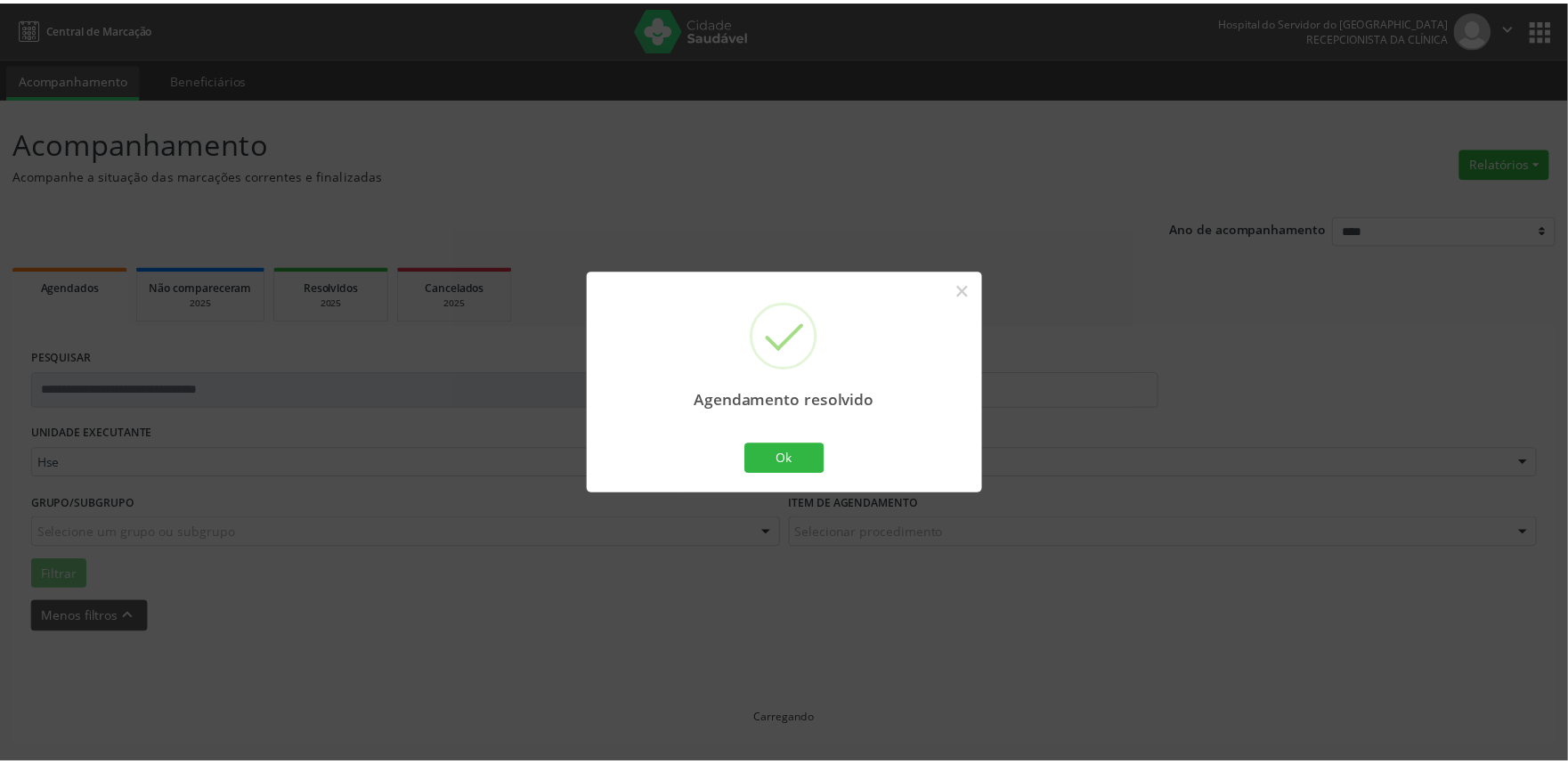
scroll to position [0, 0]
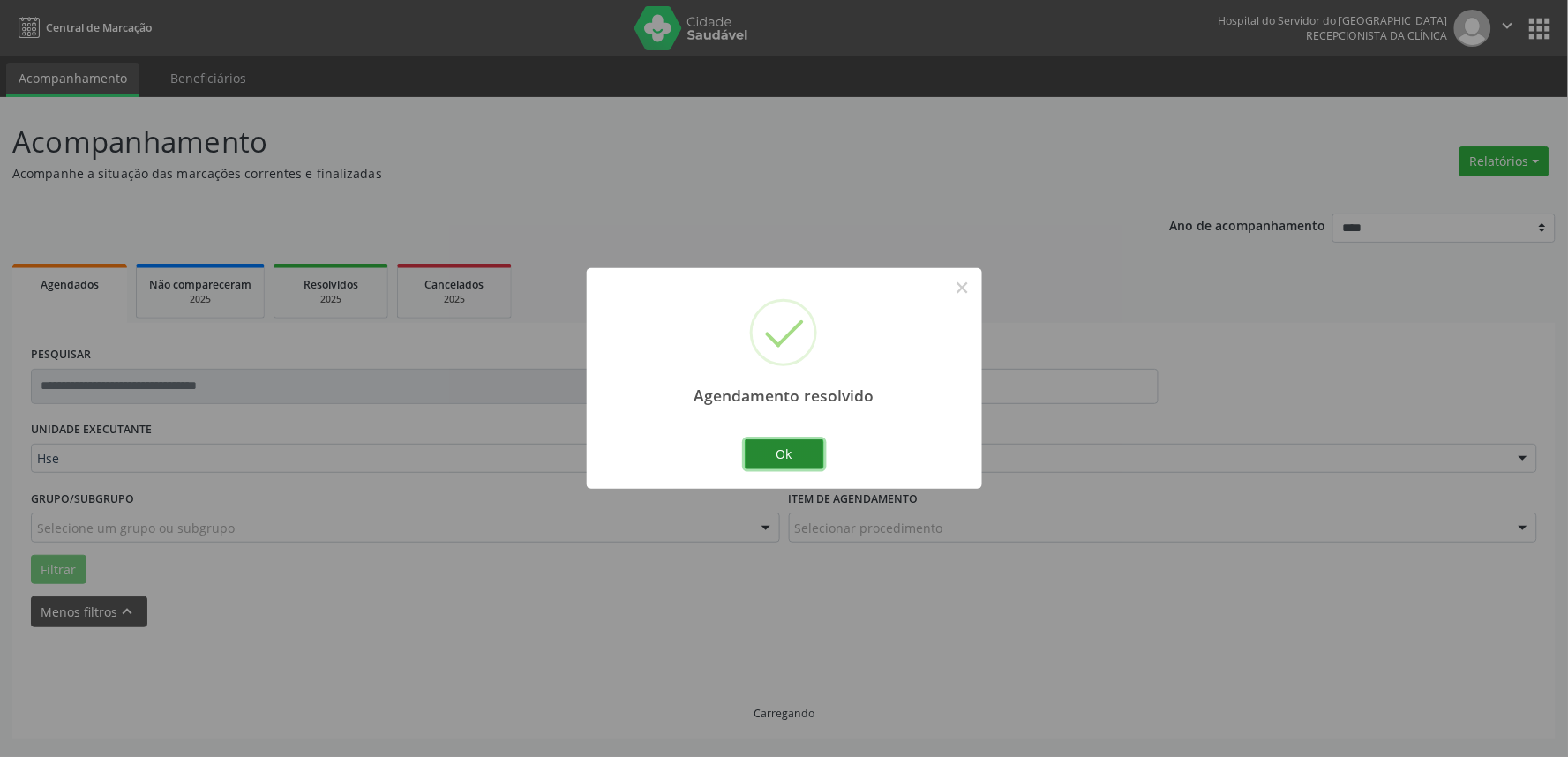
click at [800, 453] on button "Ok" at bounding box center [784, 454] width 79 height 30
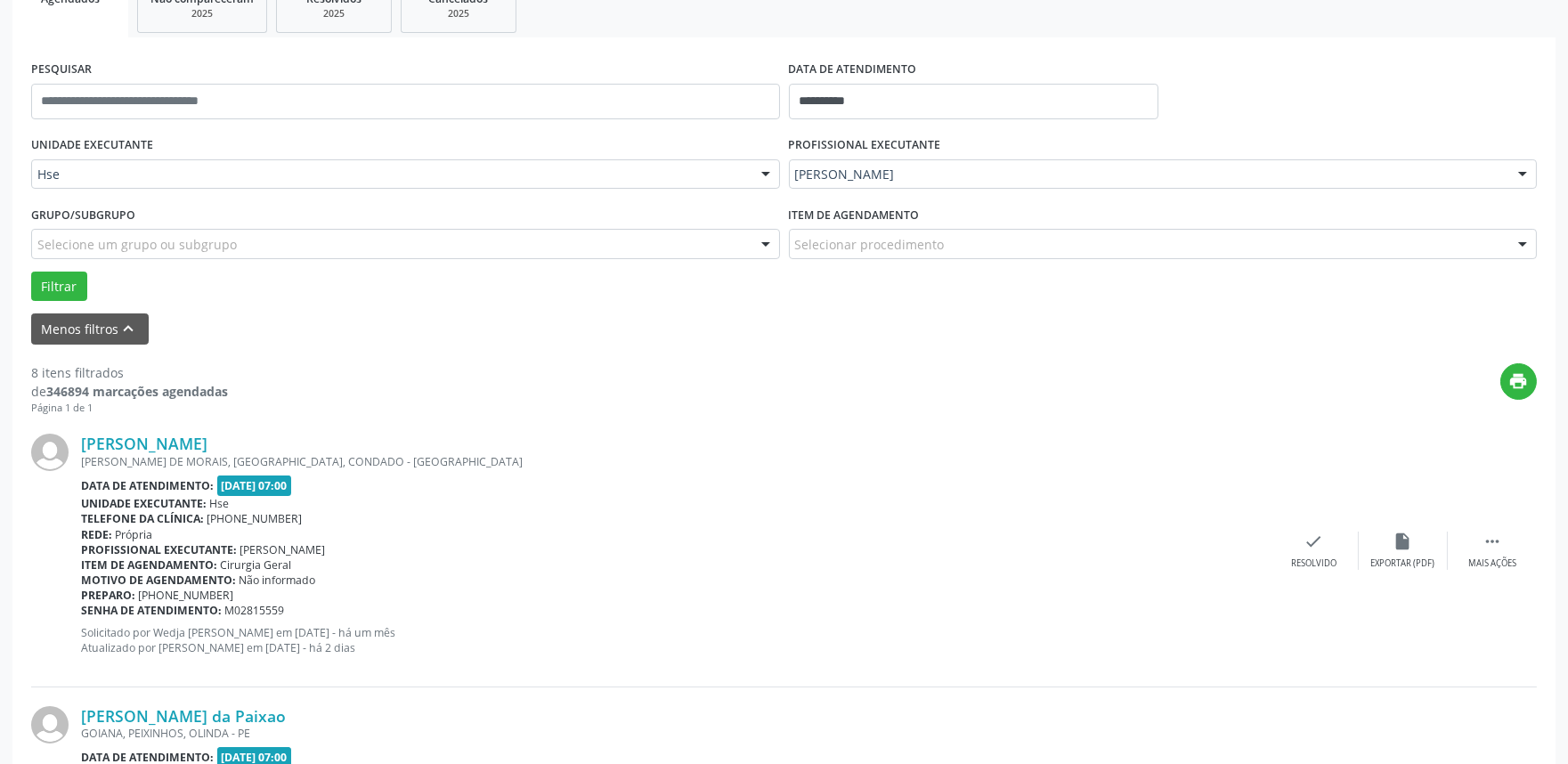
scroll to position [296, 0]
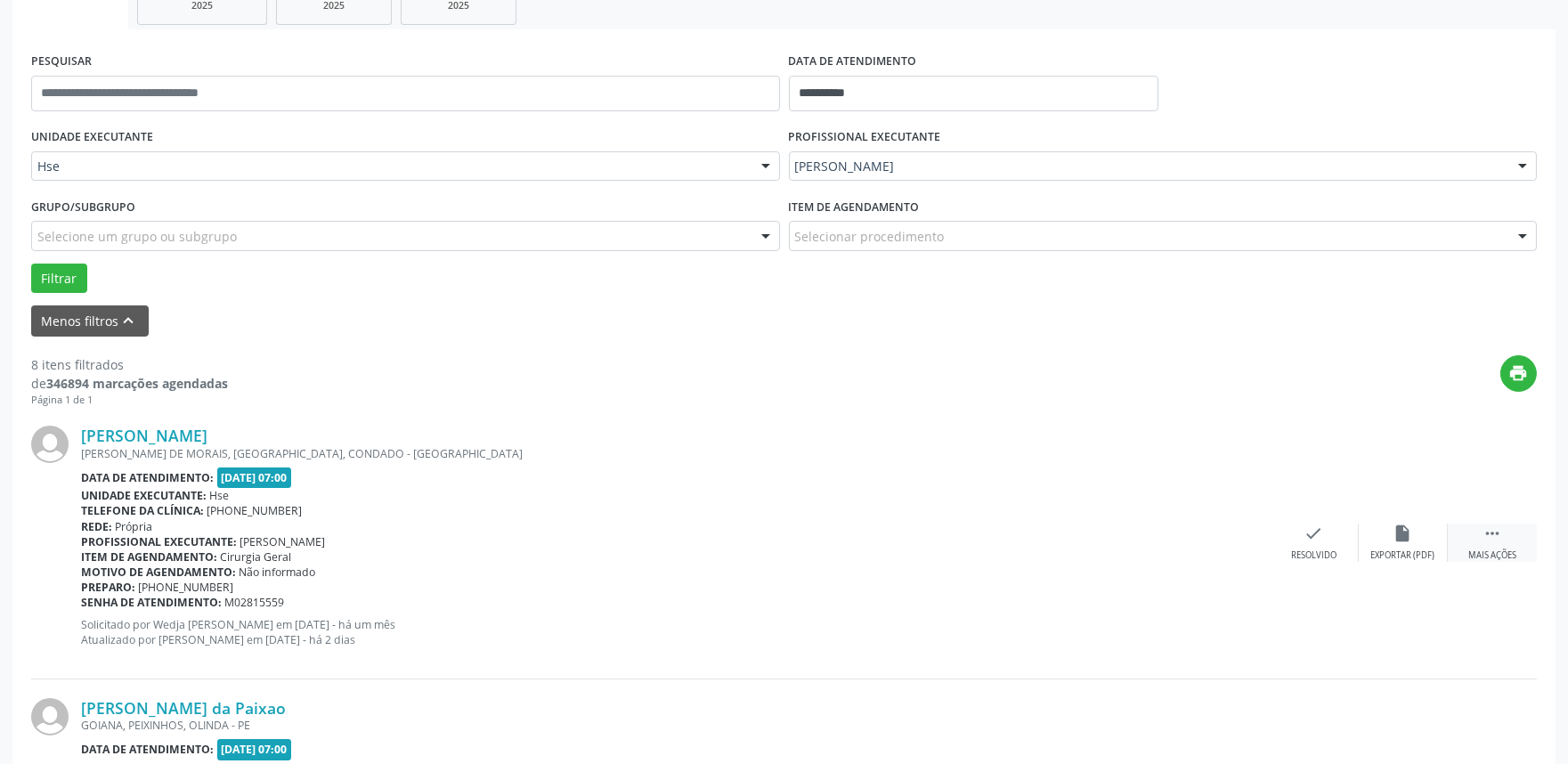
click at [1500, 541] on icon "" at bounding box center [1492, 533] width 20 height 20
click at [1377, 536] on div "alarm_off Não compareceu" at bounding box center [1402, 542] width 89 height 39
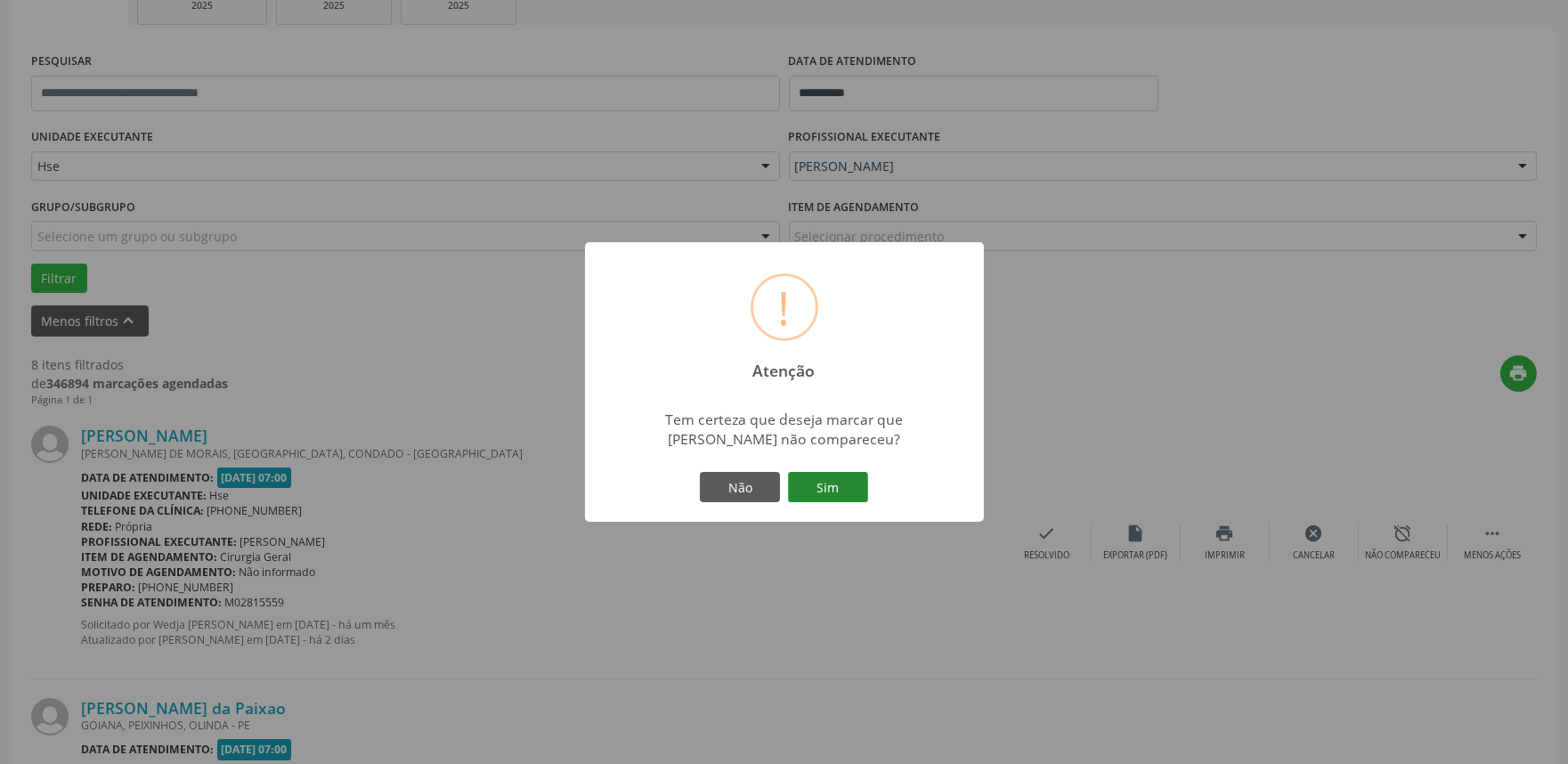
click at [812, 490] on button "Sim" at bounding box center [828, 487] width 80 height 31
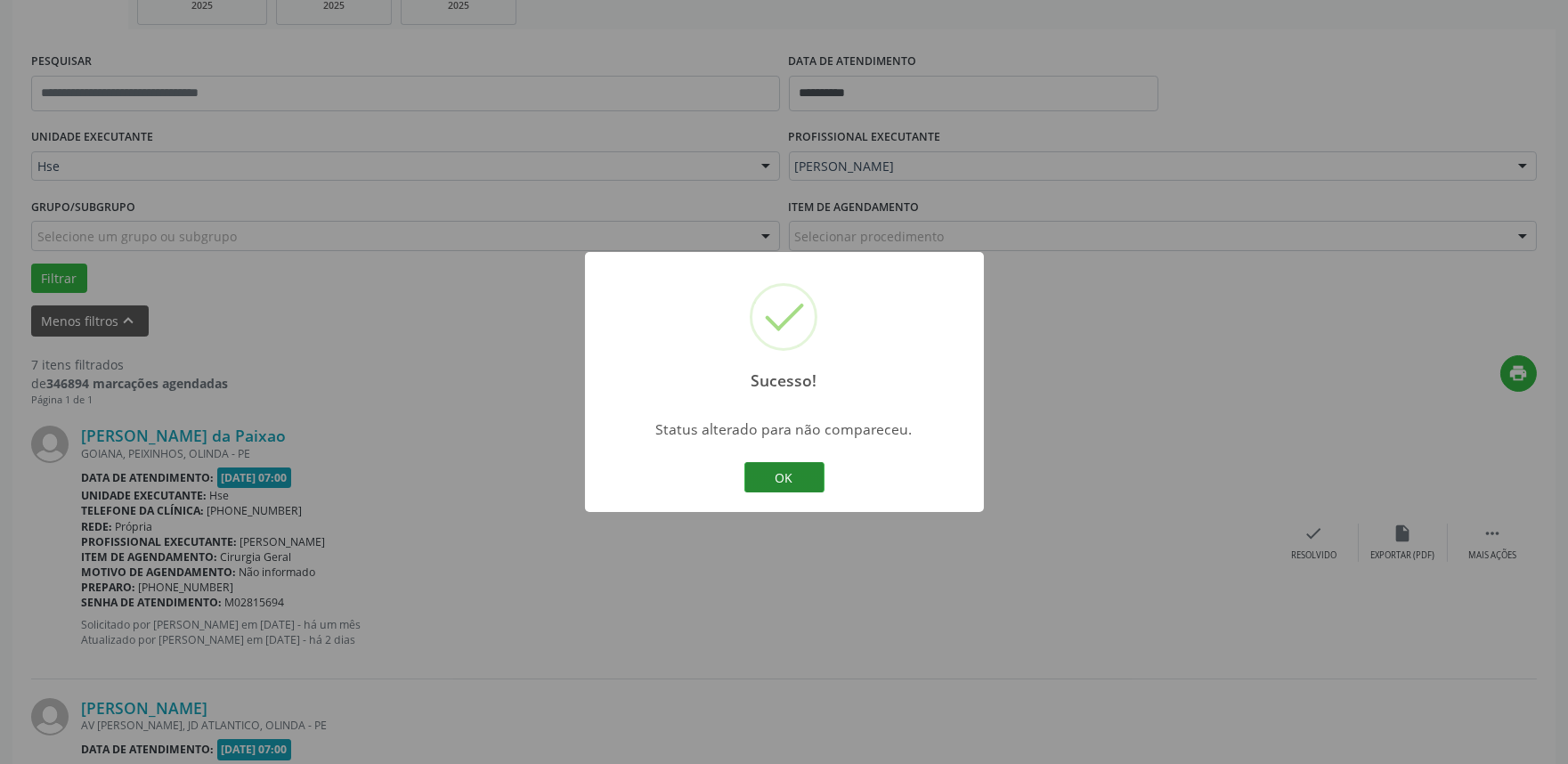
click at [763, 477] on button "OK" at bounding box center [784, 478] width 80 height 31
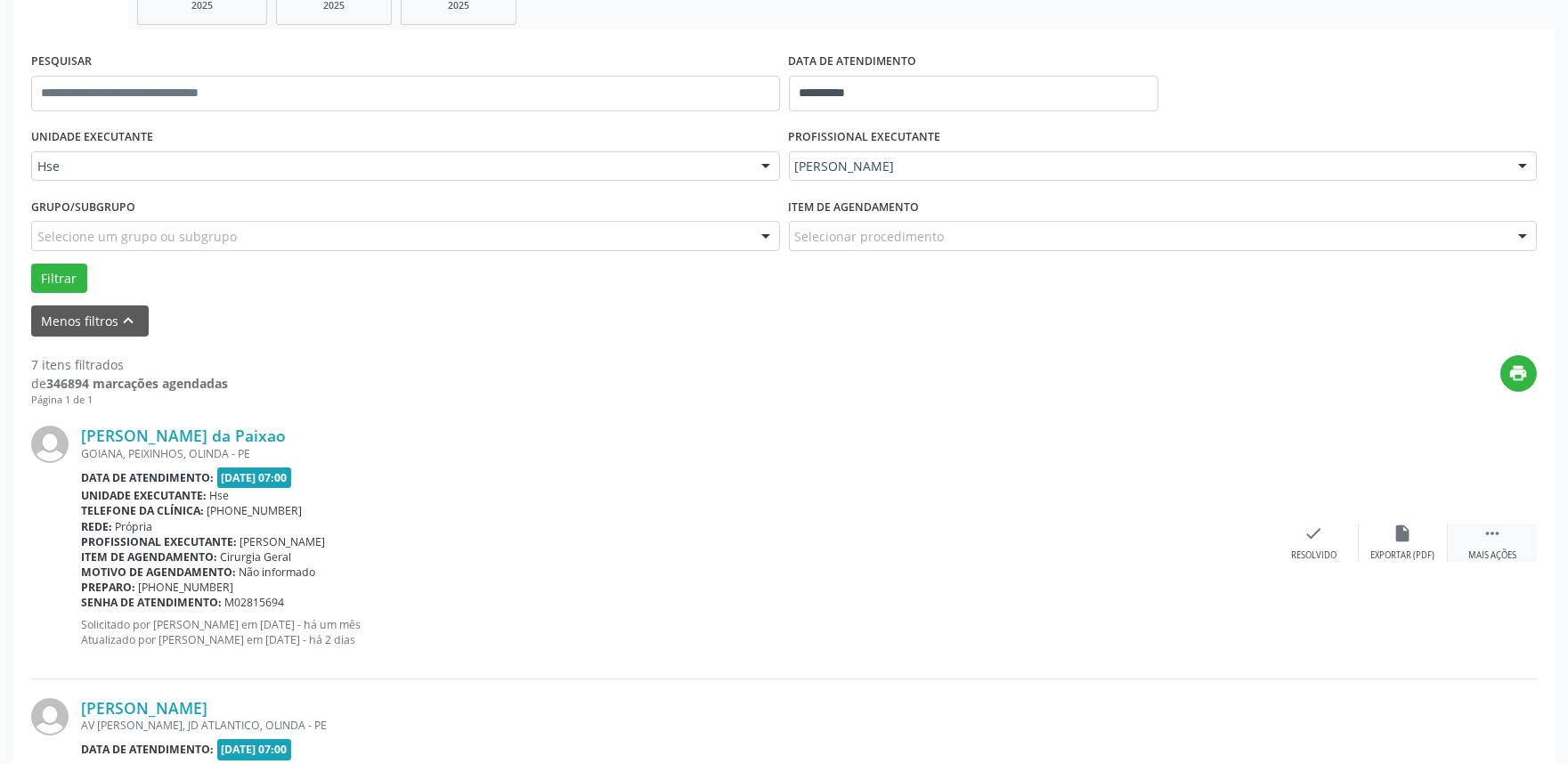
click at [1483, 535] on icon "" at bounding box center [1492, 533] width 20 height 20
click at [1411, 539] on icon "alarm_off" at bounding box center [1403, 533] width 20 height 20
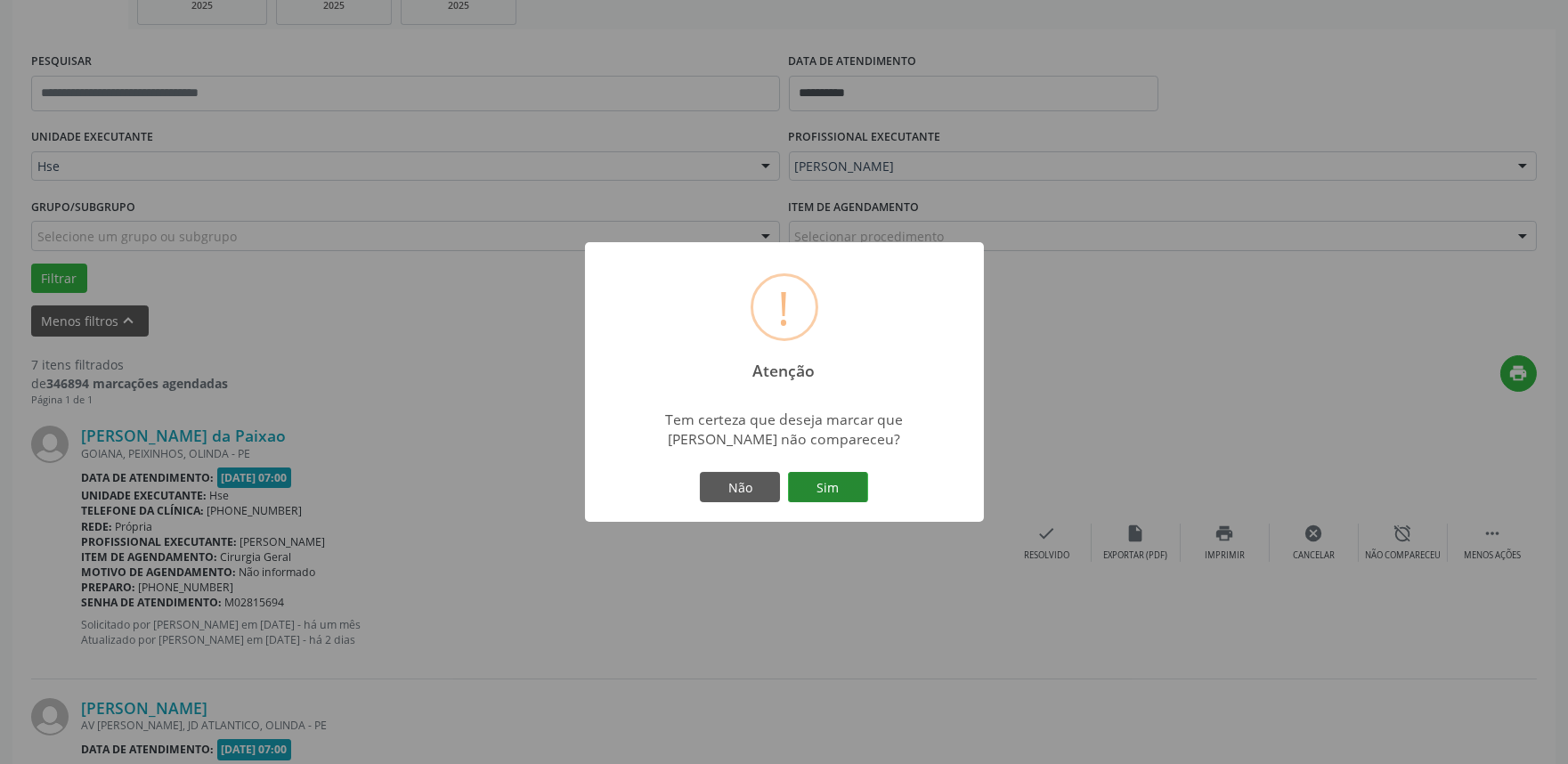
click at [829, 499] on button "Sim" at bounding box center [828, 487] width 80 height 31
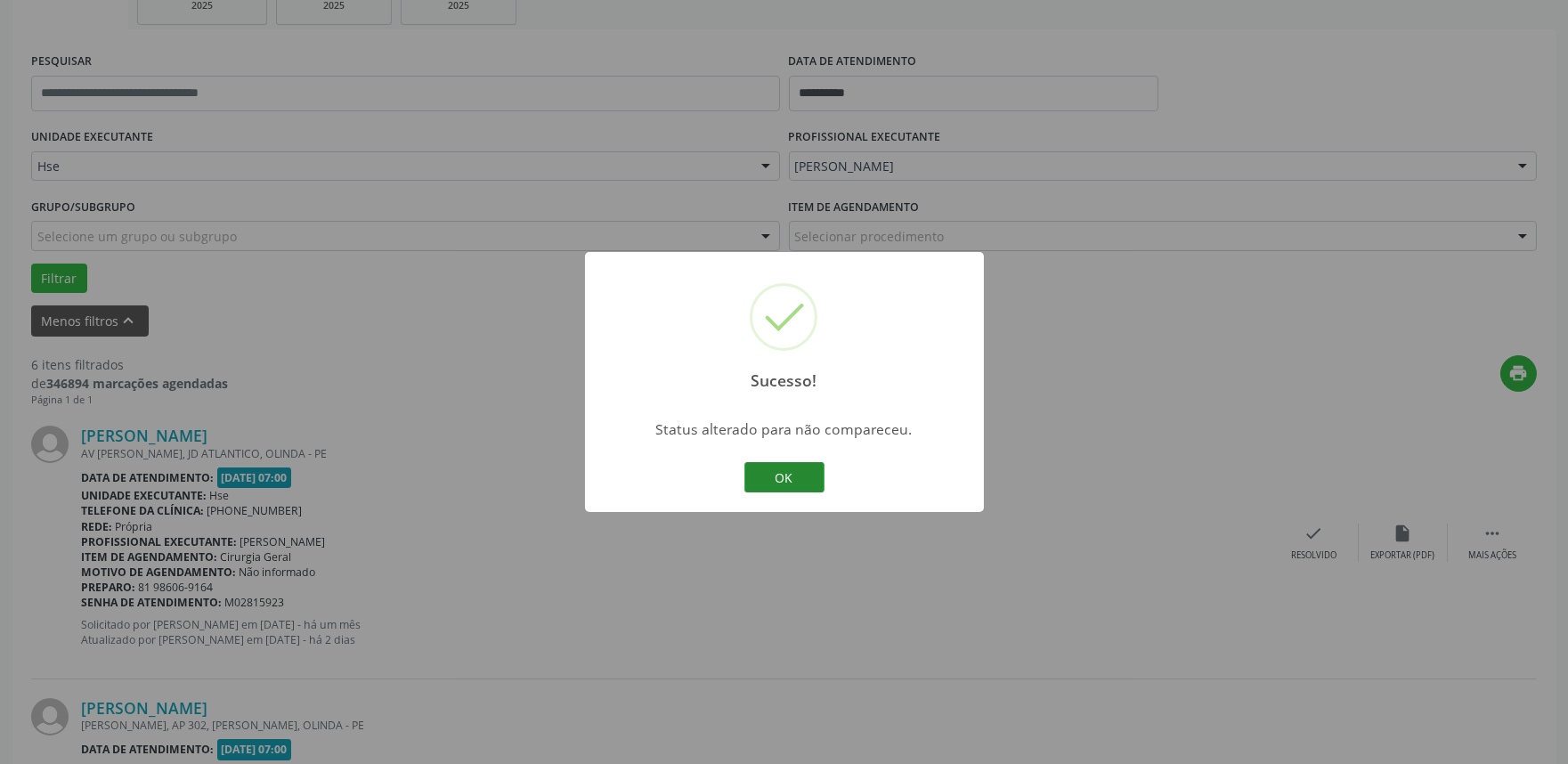
click at [816, 474] on button "OK" at bounding box center [784, 478] width 80 height 31
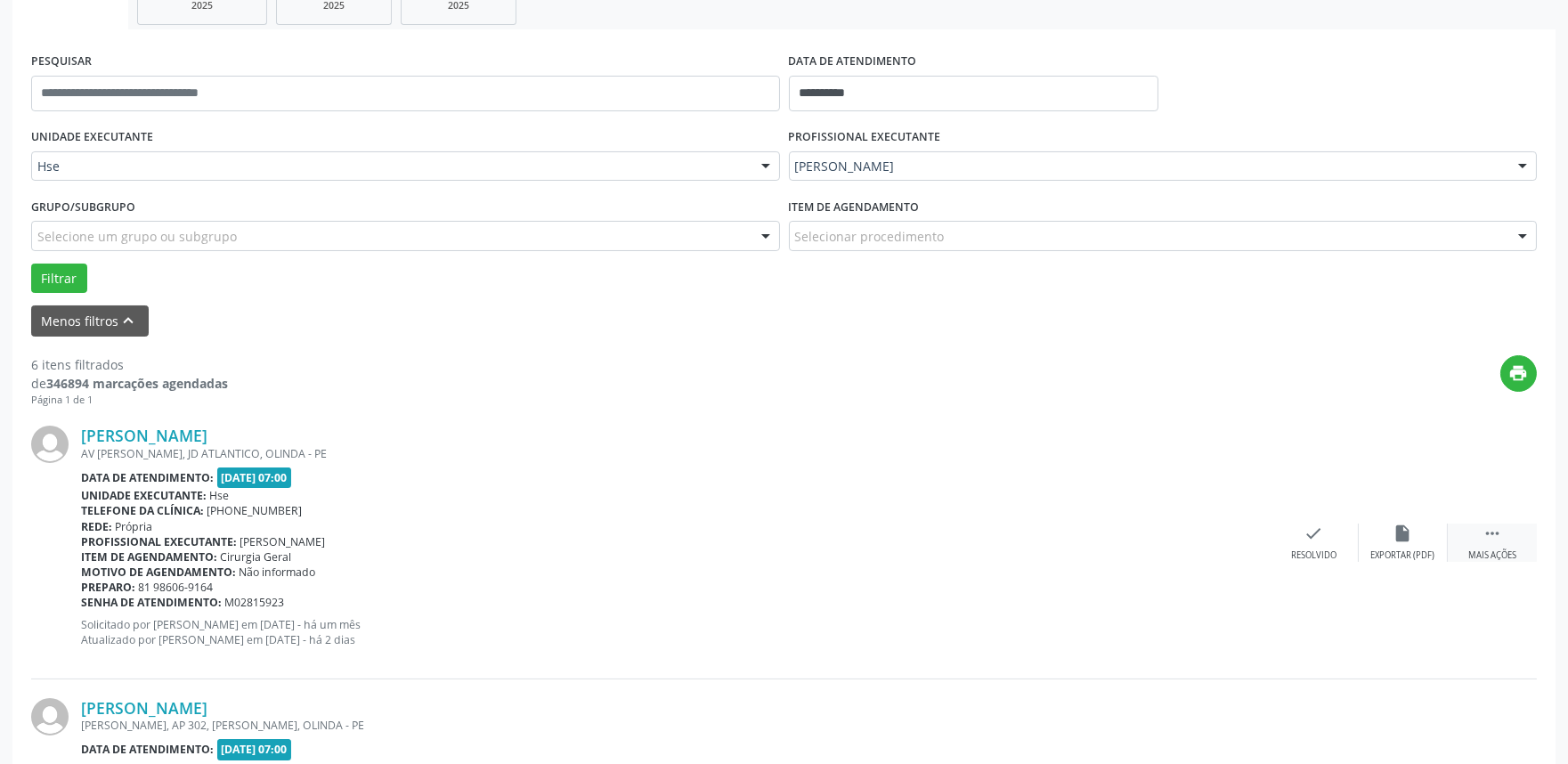
click at [1485, 550] on div "Mais ações" at bounding box center [1491, 556] width 48 height 13
click at [1405, 550] on div "Não compareceu" at bounding box center [1402, 556] width 76 height 13
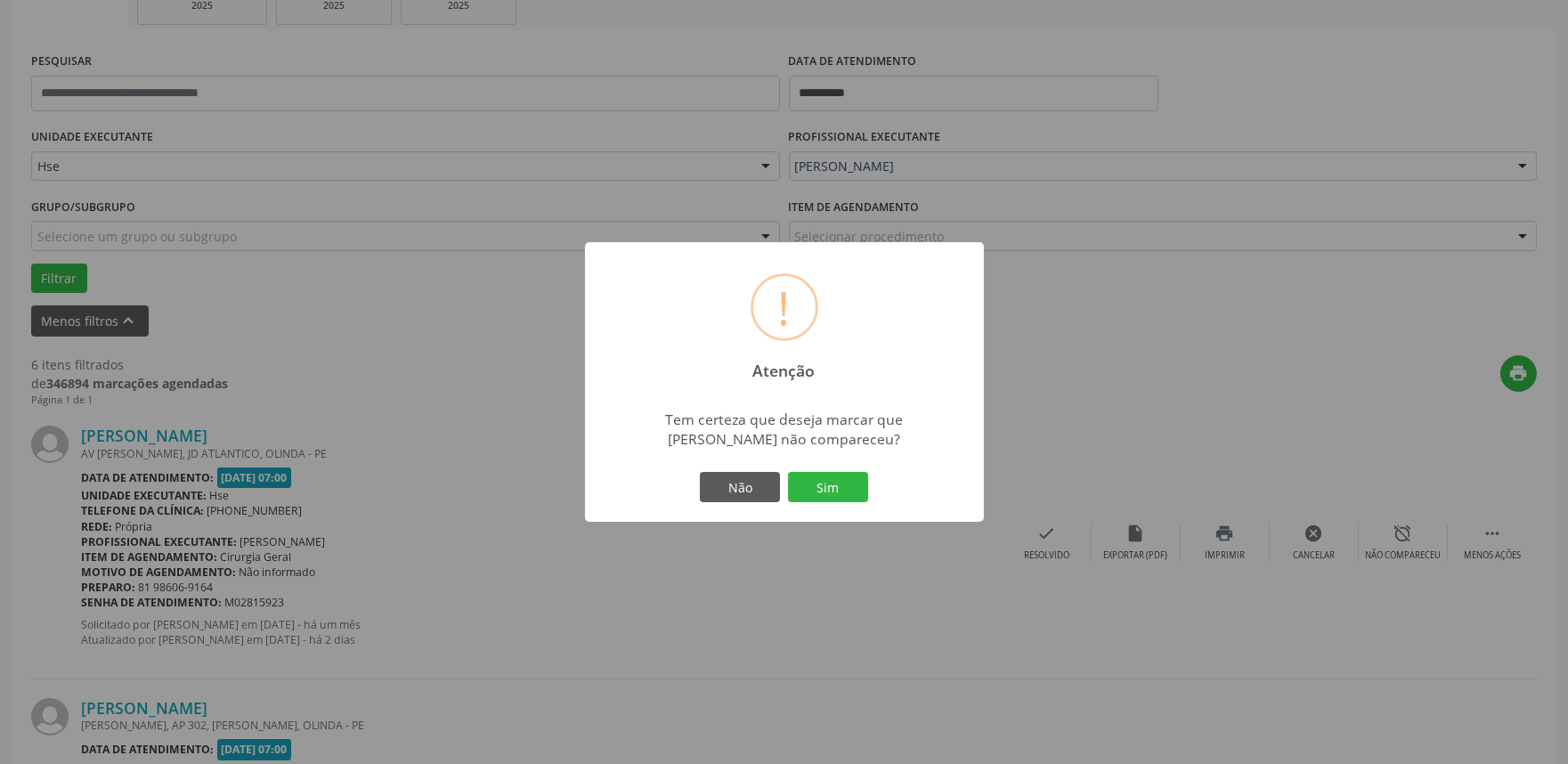
drag, startPoint x: 847, startPoint y: 486, endPoint x: 857, endPoint y: 490, distance: 10.8
click at [847, 486] on button "Sim" at bounding box center [828, 487] width 80 height 31
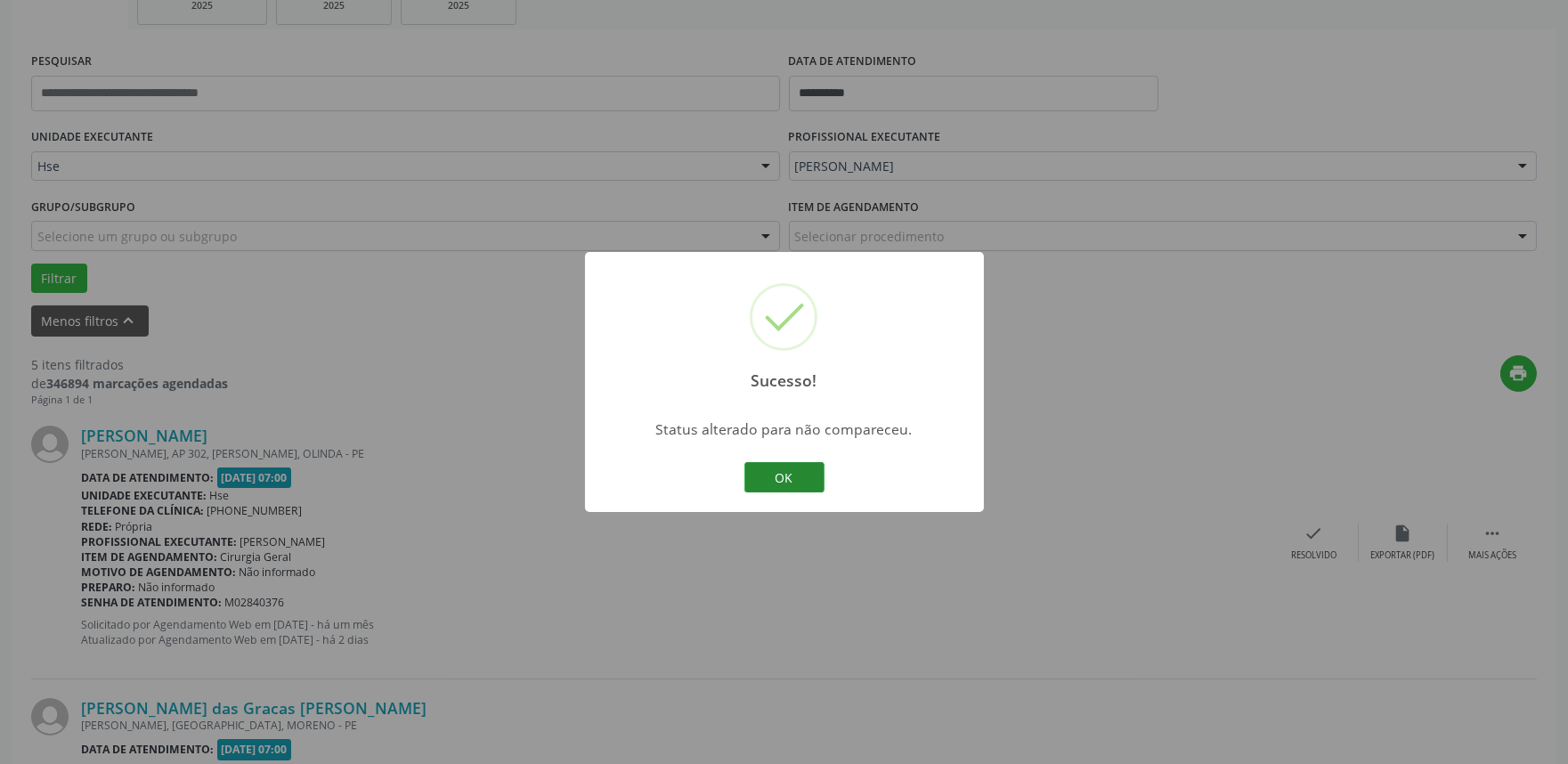
click at [776, 478] on button "OK" at bounding box center [784, 478] width 80 height 31
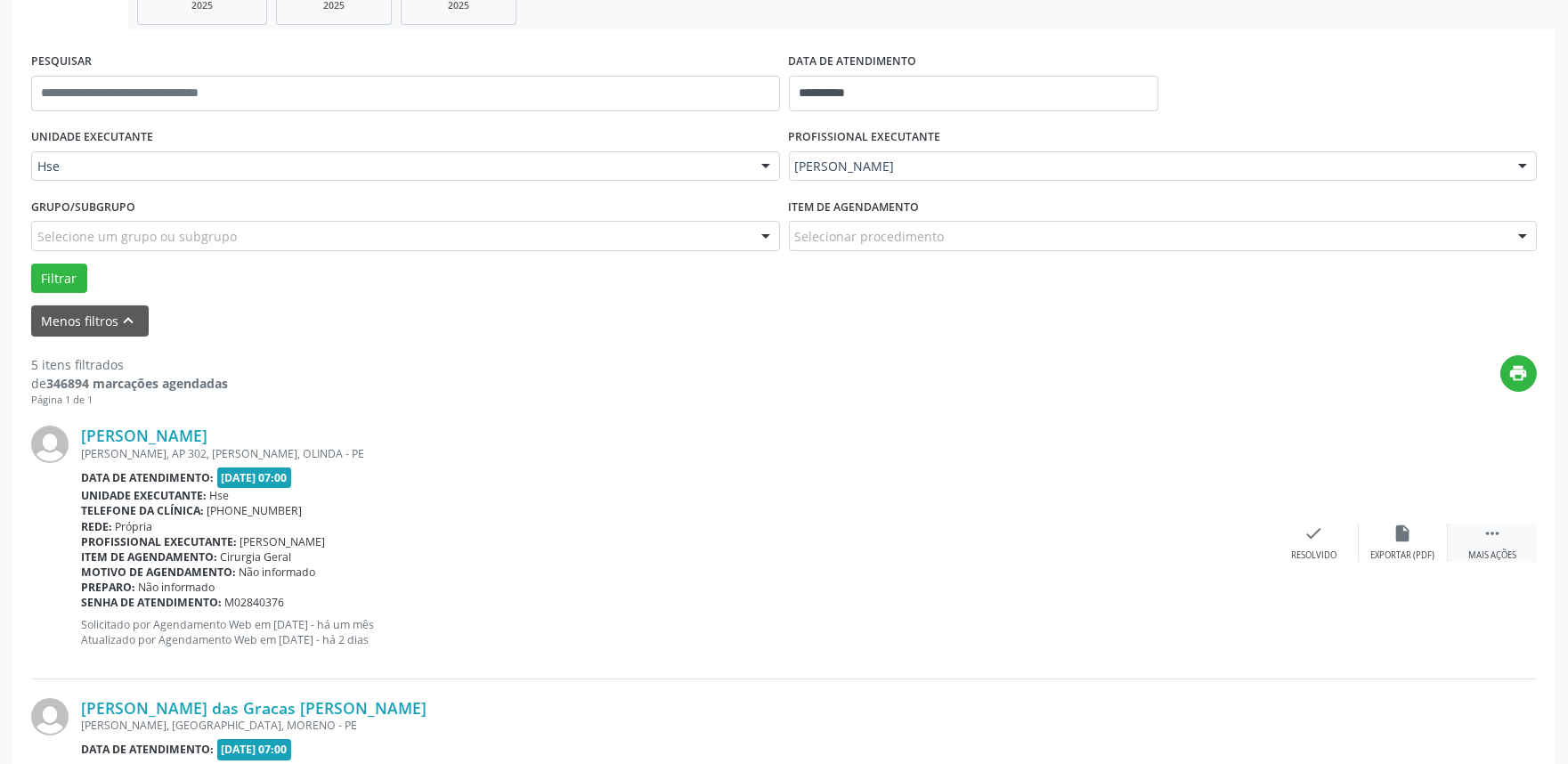
click at [1515, 550] on div "Mais ações" at bounding box center [1491, 556] width 48 height 13
click at [1383, 537] on div "alarm_off Não compareceu" at bounding box center [1402, 542] width 89 height 39
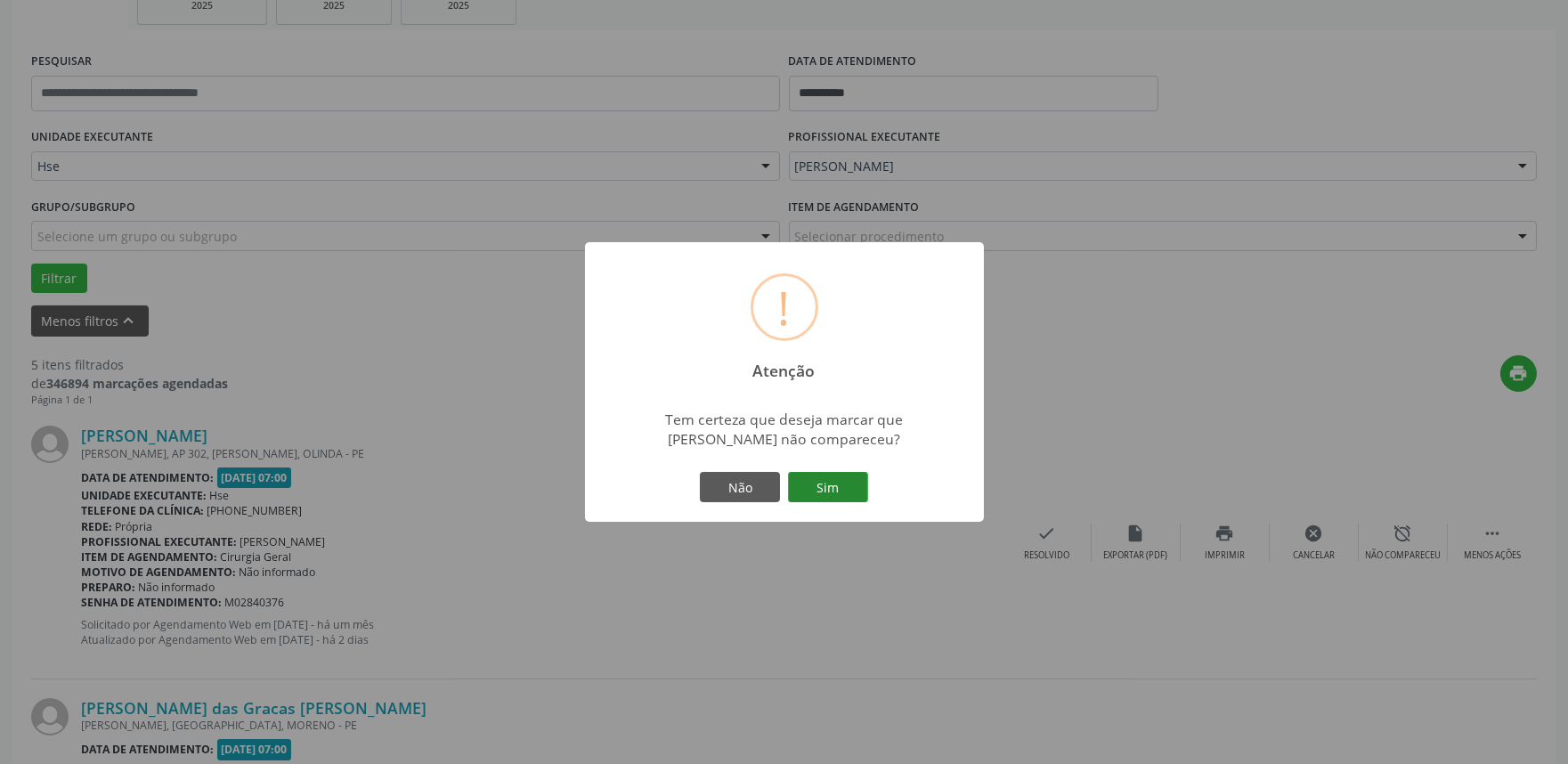
click at [856, 488] on button "Sim" at bounding box center [828, 487] width 80 height 31
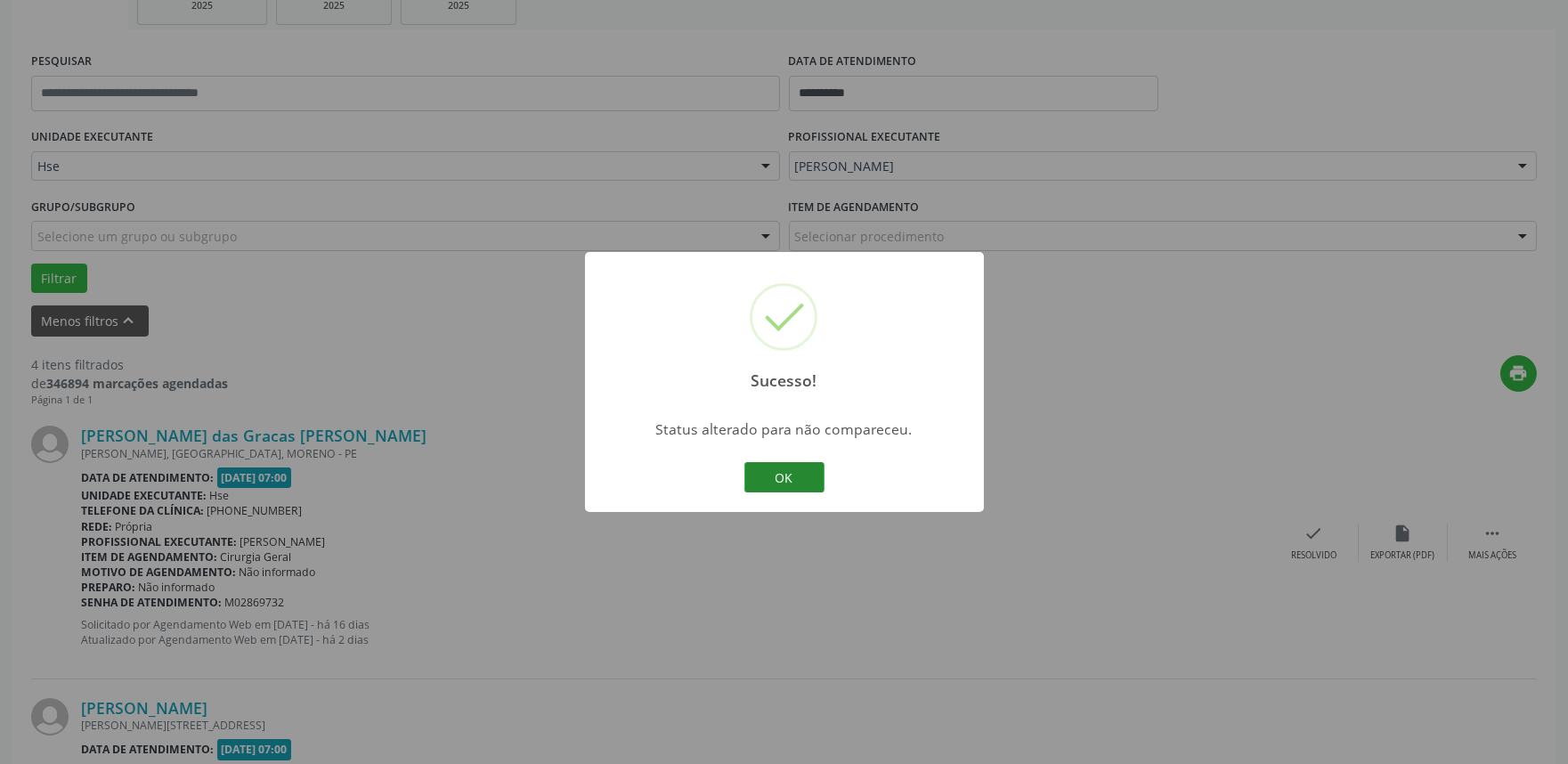
click at [787, 485] on button "OK" at bounding box center [784, 478] width 80 height 31
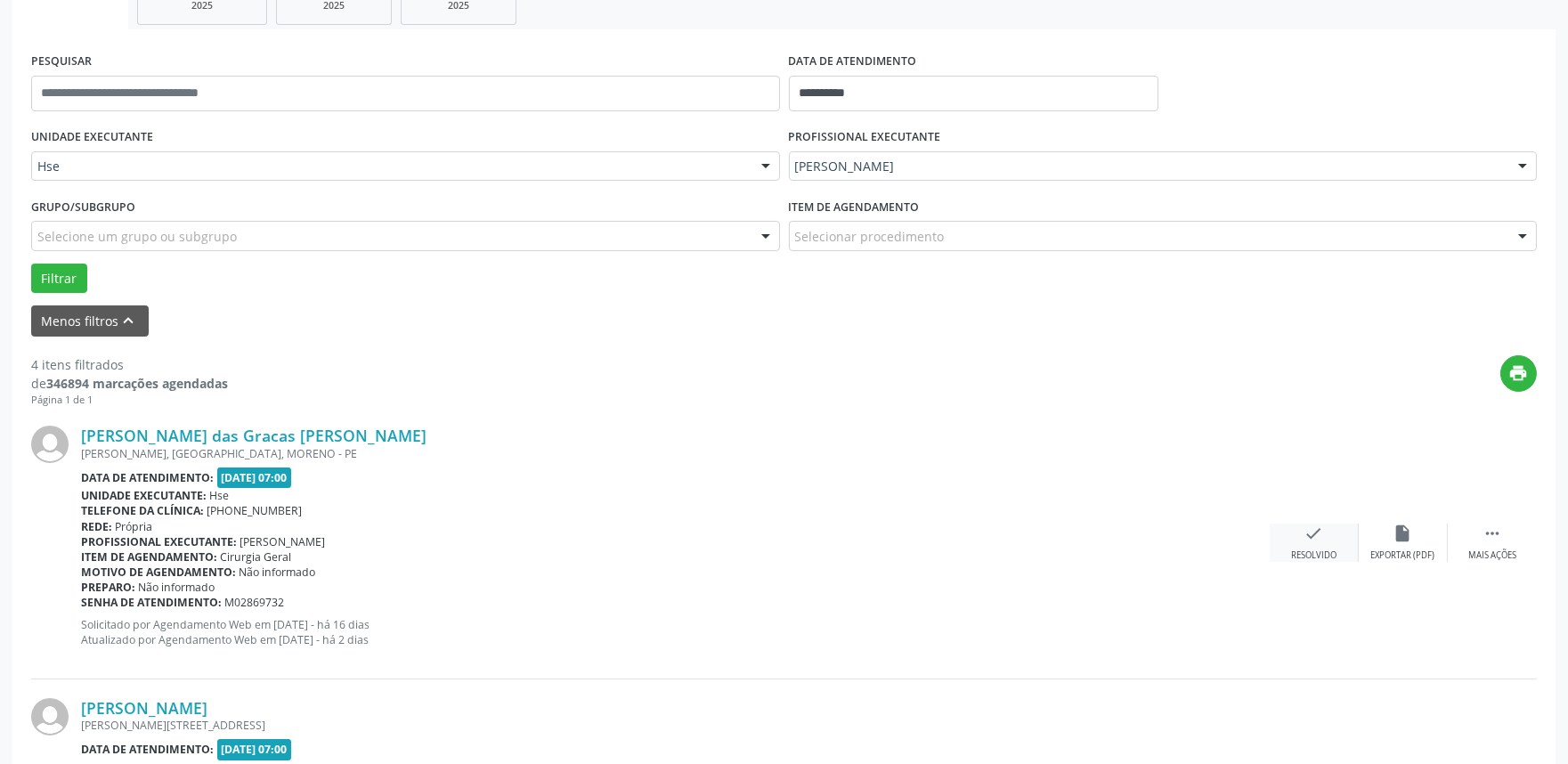
click at [1310, 539] on icon "check" at bounding box center [1314, 533] width 20 height 20
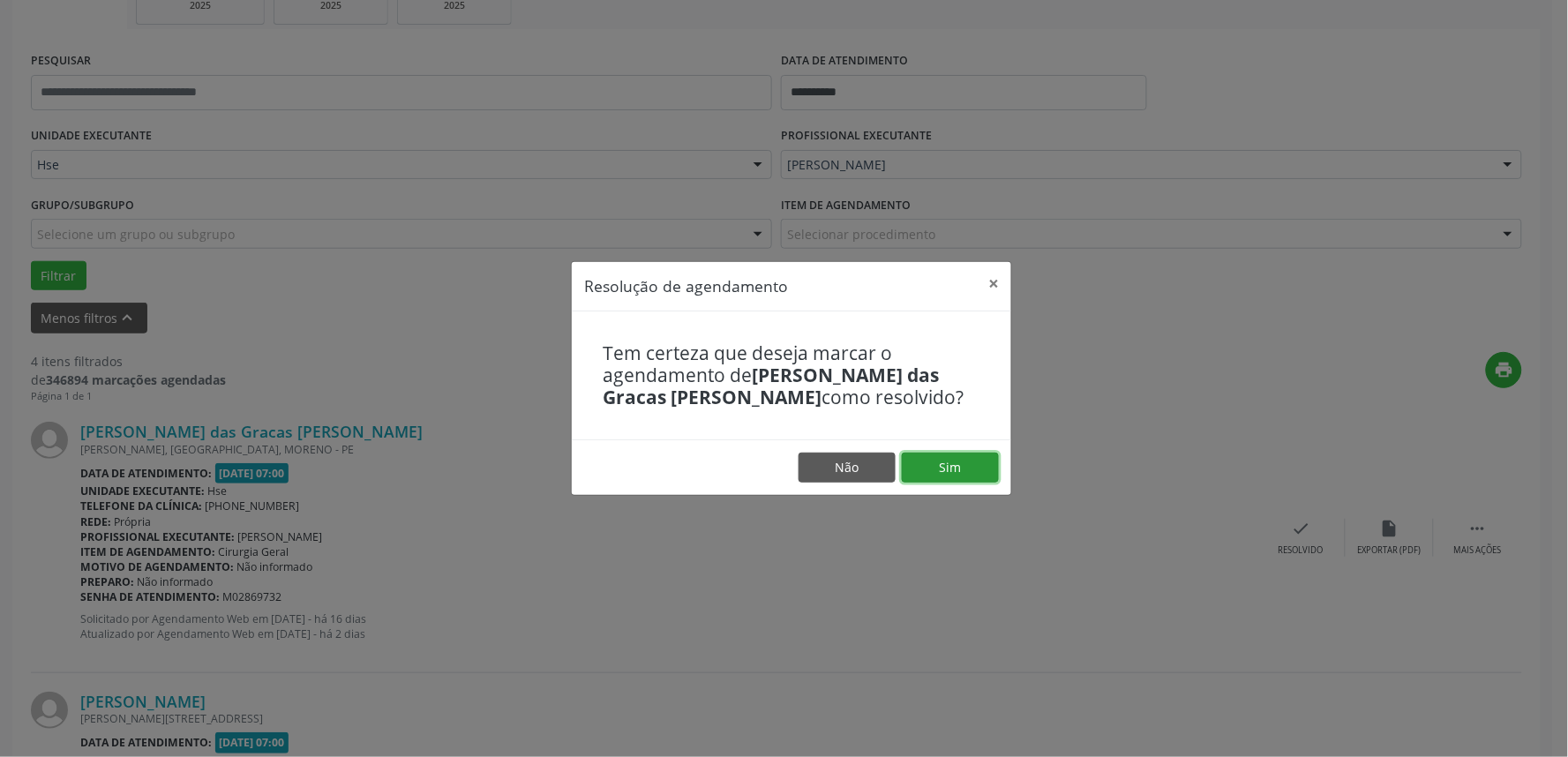
click at [951, 470] on button "Sim" at bounding box center [950, 468] width 97 height 30
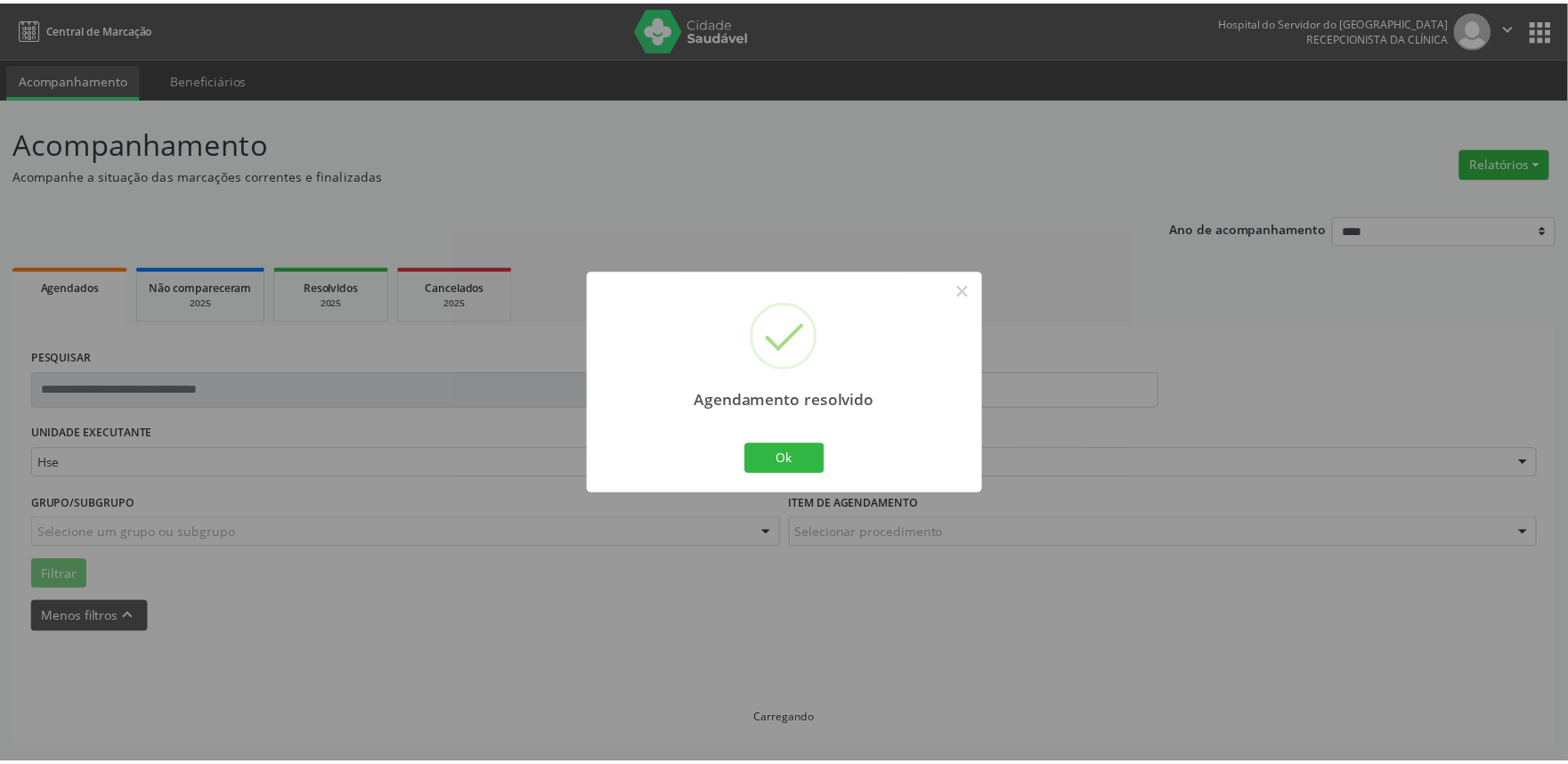
scroll to position [0, 0]
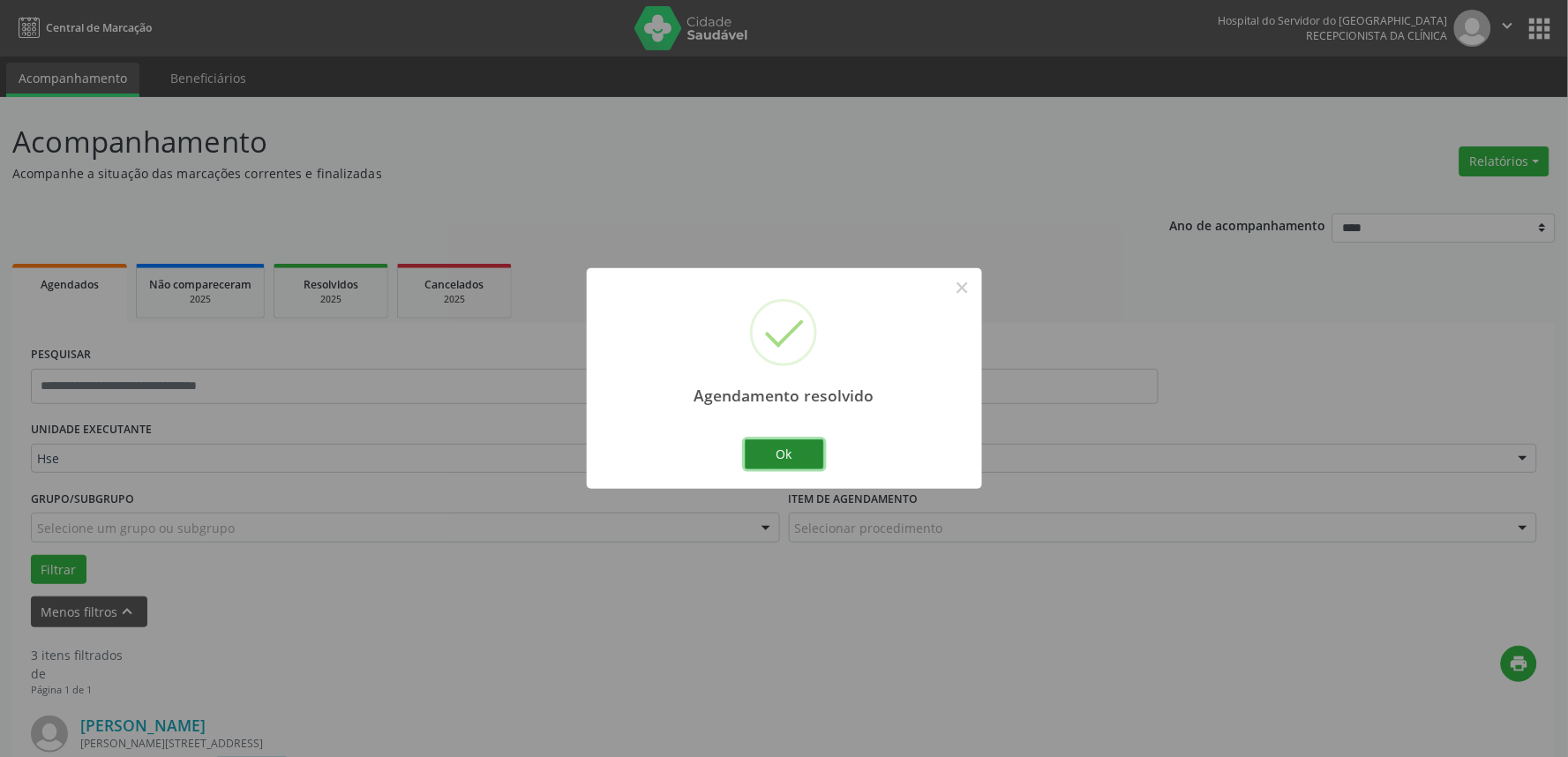
click at [780, 450] on button "Ok" at bounding box center [784, 454] width 79 height 30
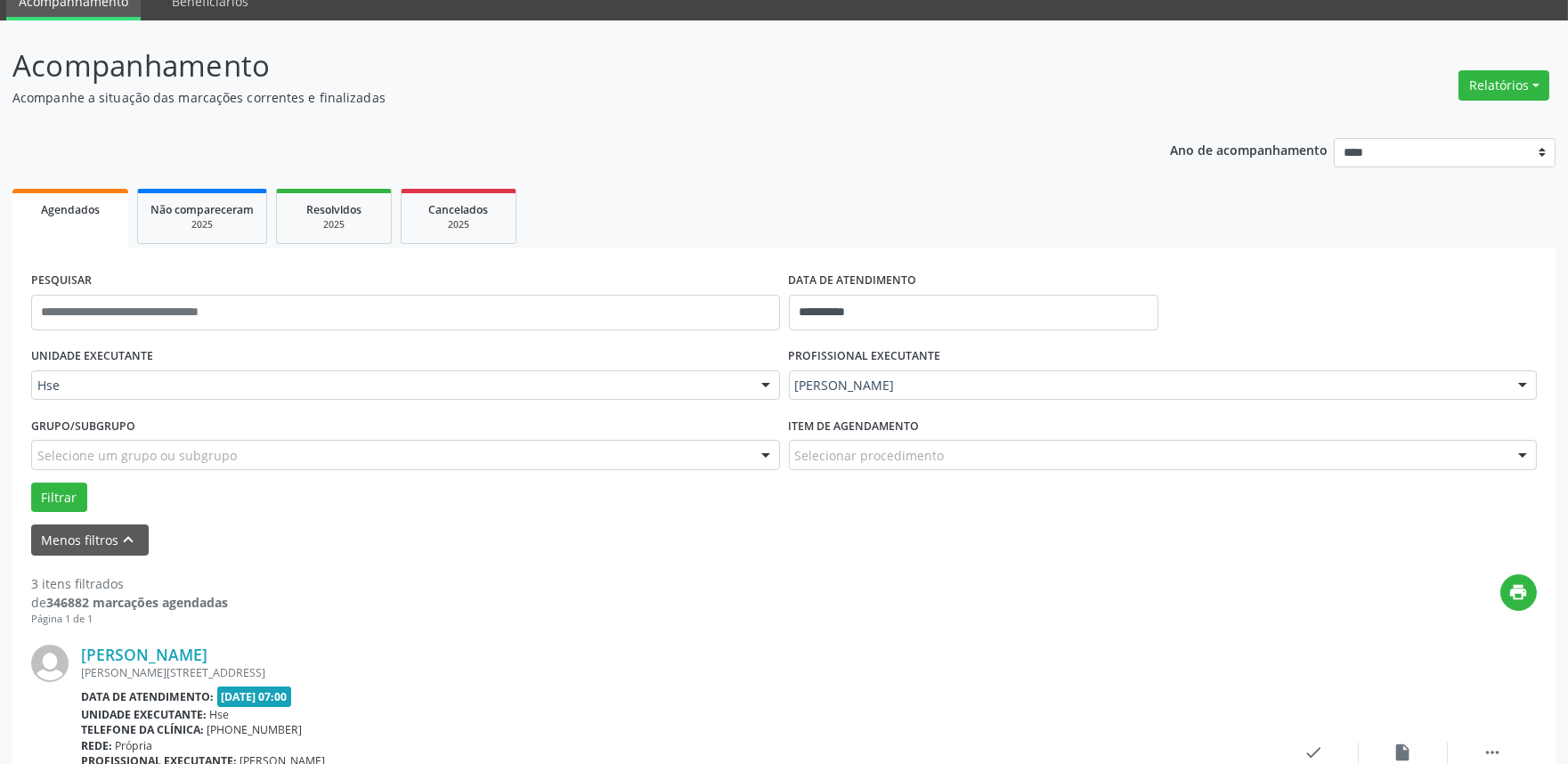
scroll to position [197, 0]
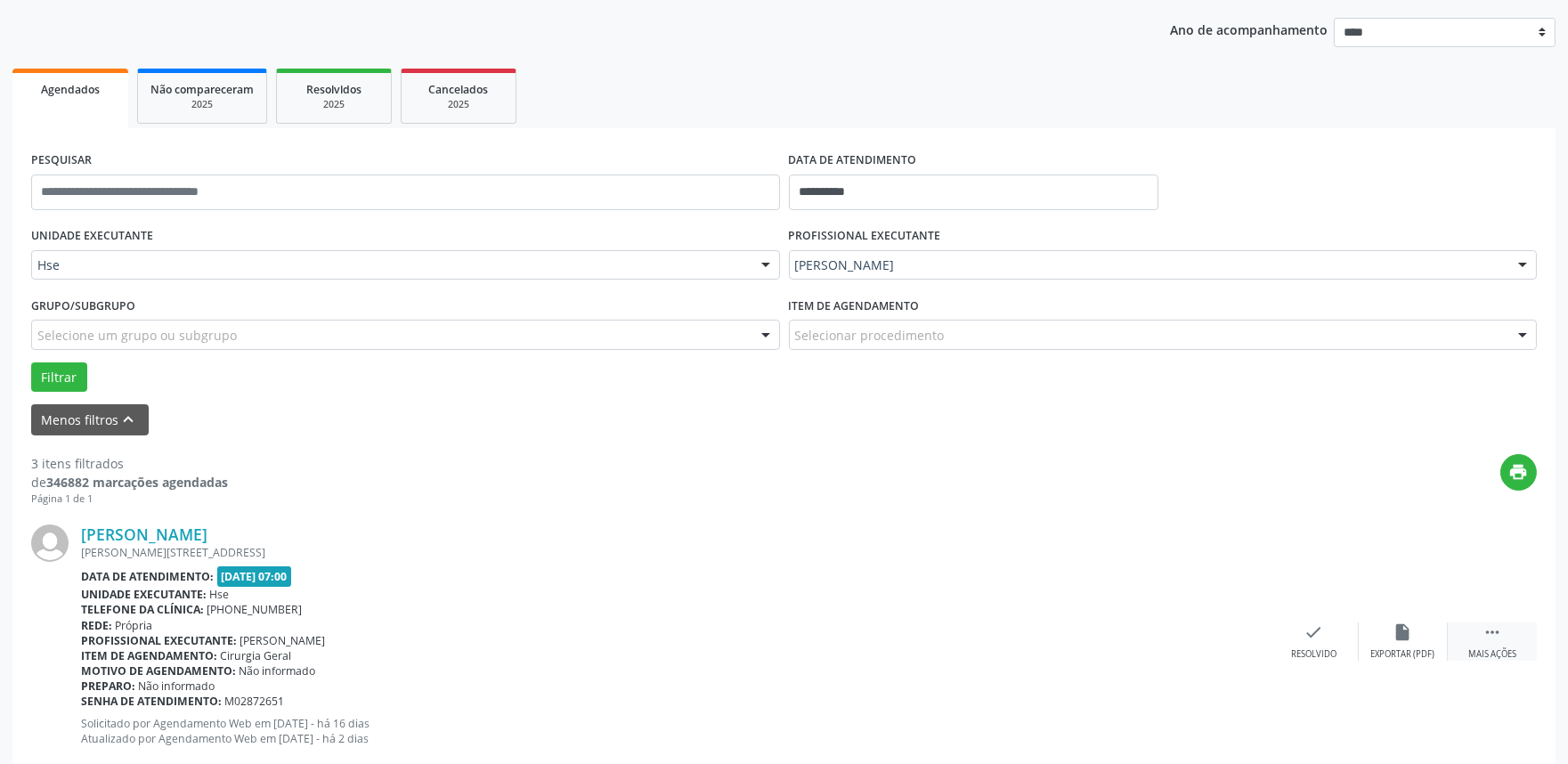
click at [1493, 630] on icon "" at bounding box center [1492, 632] width 20 height 20
click at [1392, 629] on div "alarm_off Não compareceu" at bounding box center [1402, 641] width 89 height 39
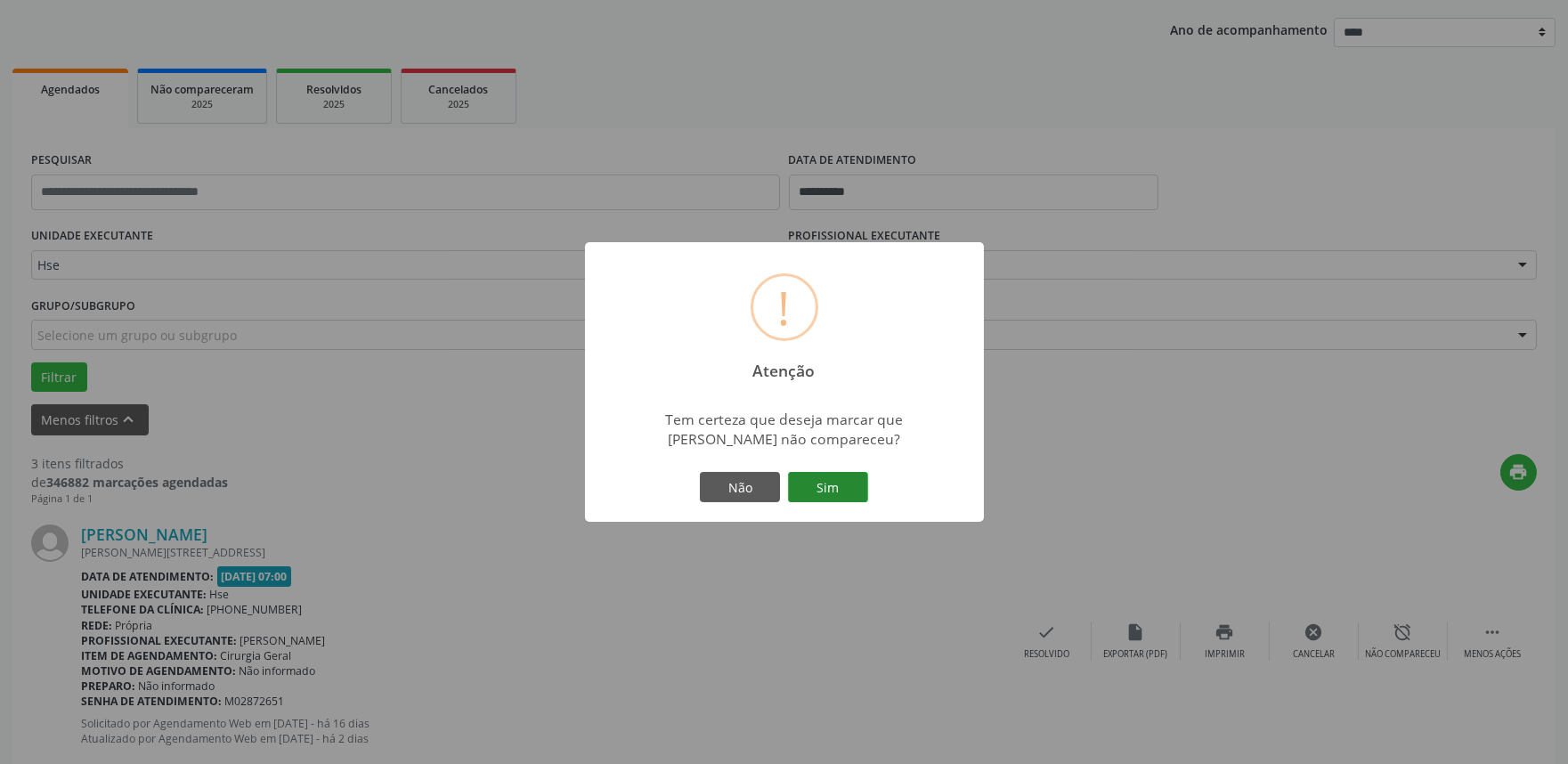
click at [835, 487] on button "Sim" at bounding box center [828, 487] width 80 height 31
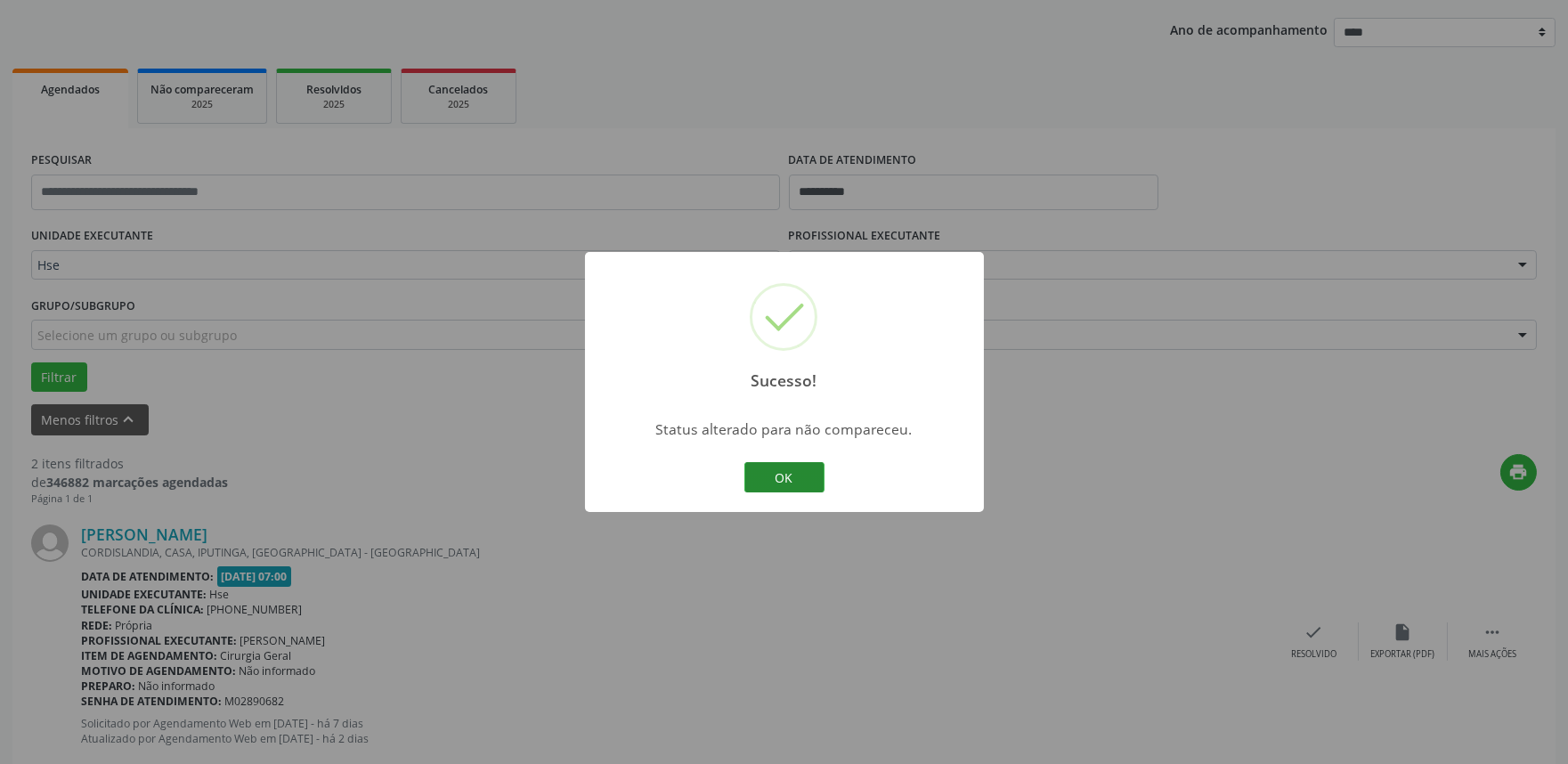
click at [814, 483] on button "OK" at bounding box center [784, 478] width 80 height 31
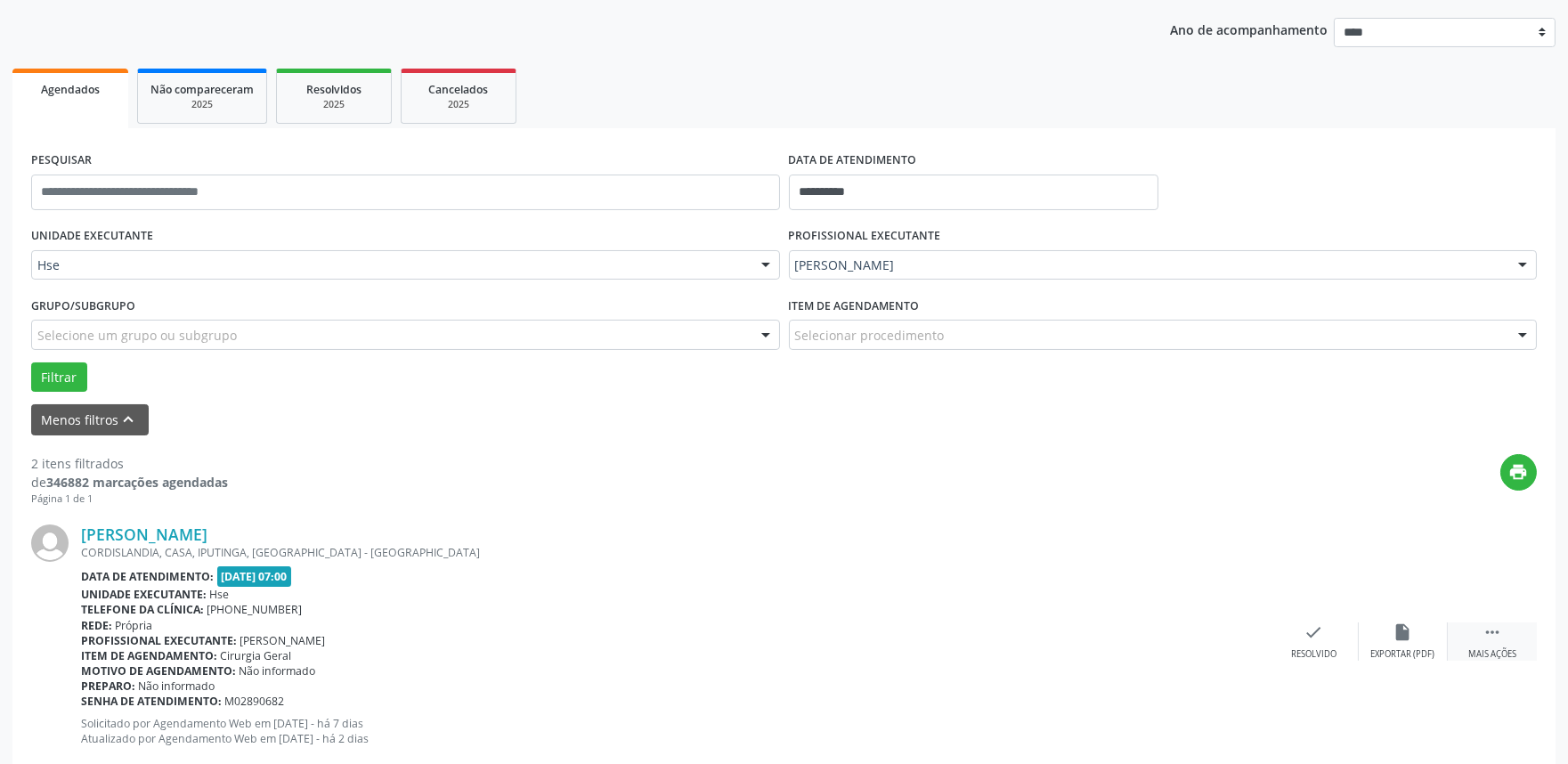
click at [1520, 636] on div " Mais ações" at bounding box center [1491, 641] width 89 height 39
click at [1428, 632] on div "alarm_off Não compareceu" at bounding box center [1402, 641] width 89 height 39
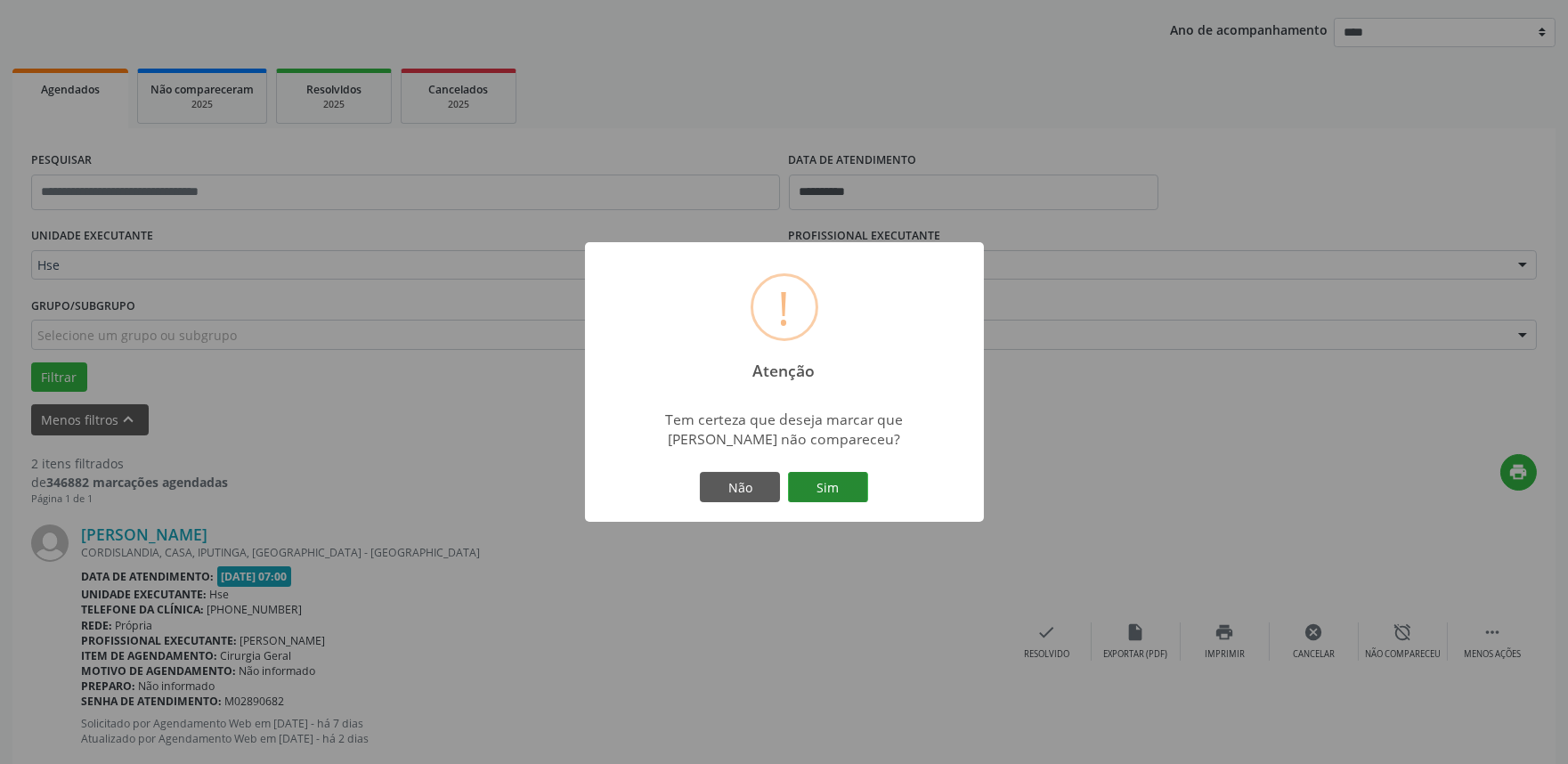
click at [829, 487] on button "Sim" at bounding box center [828, 487] width 80 height 31
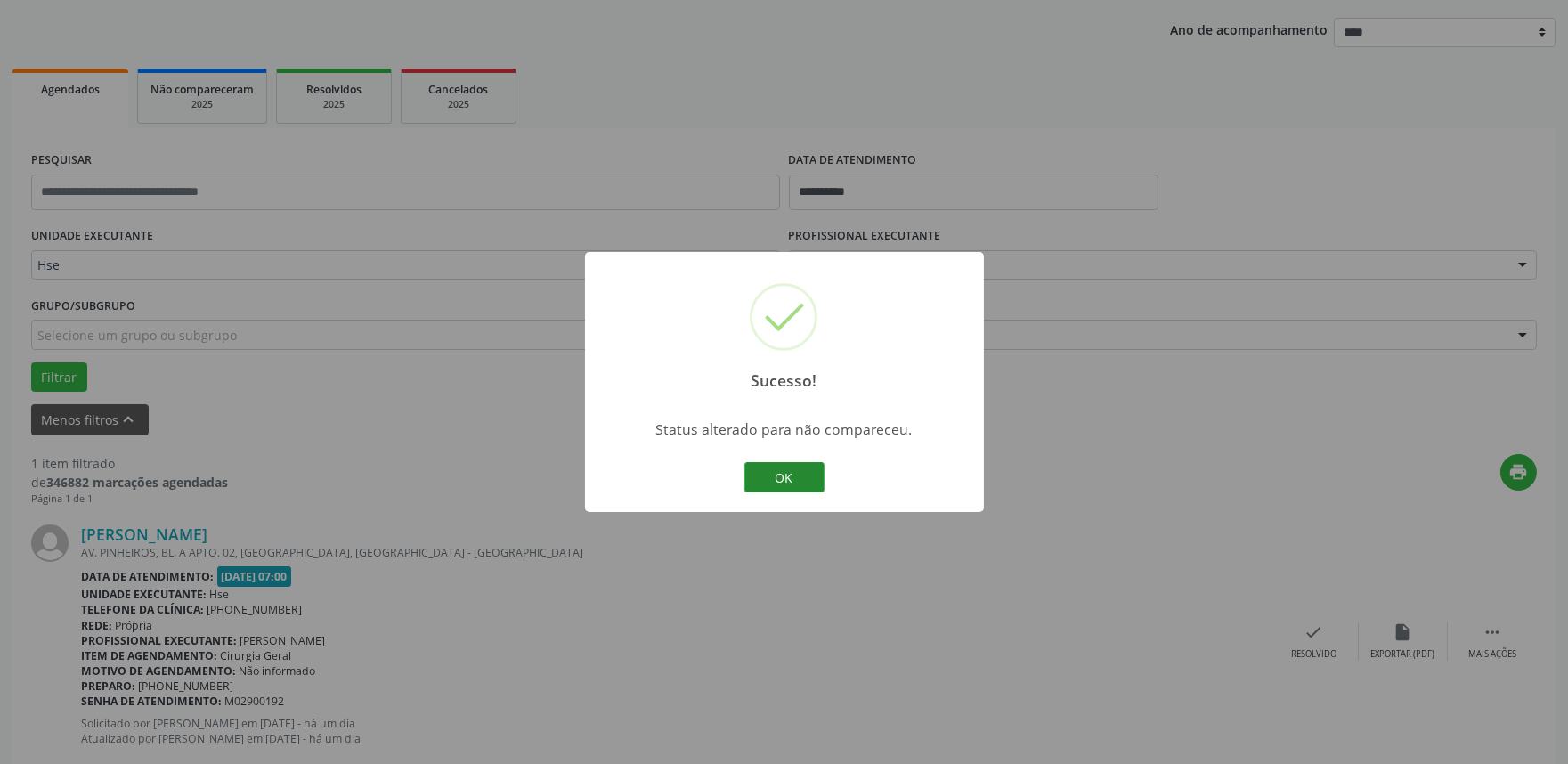
click at [819, 486] on button "OK" at bounding box center [784, 478] width 80 height 31
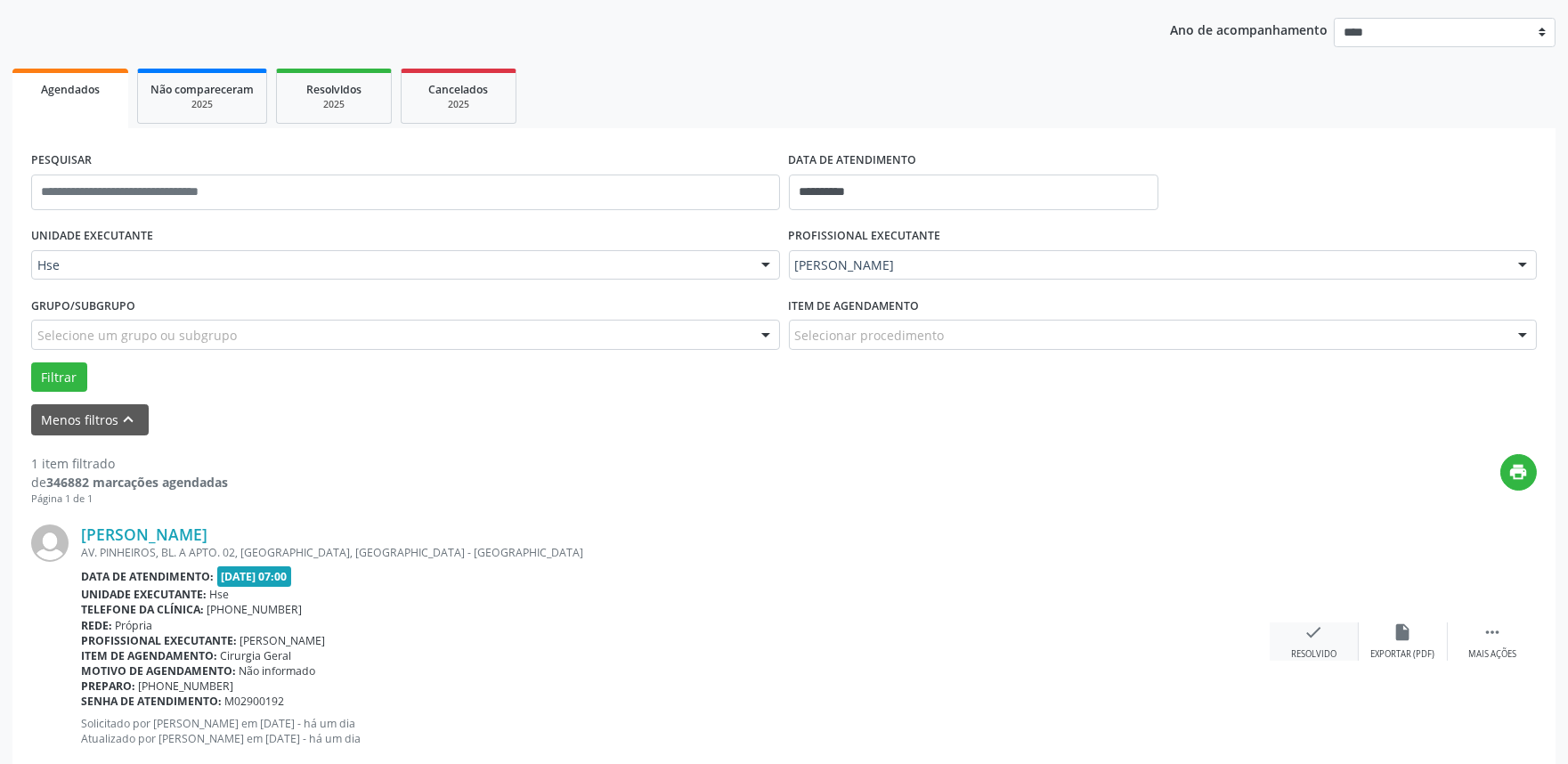
click at [1316, 650] on div "Resolvido" at bounding box center [1313, 655] width 45 height 13
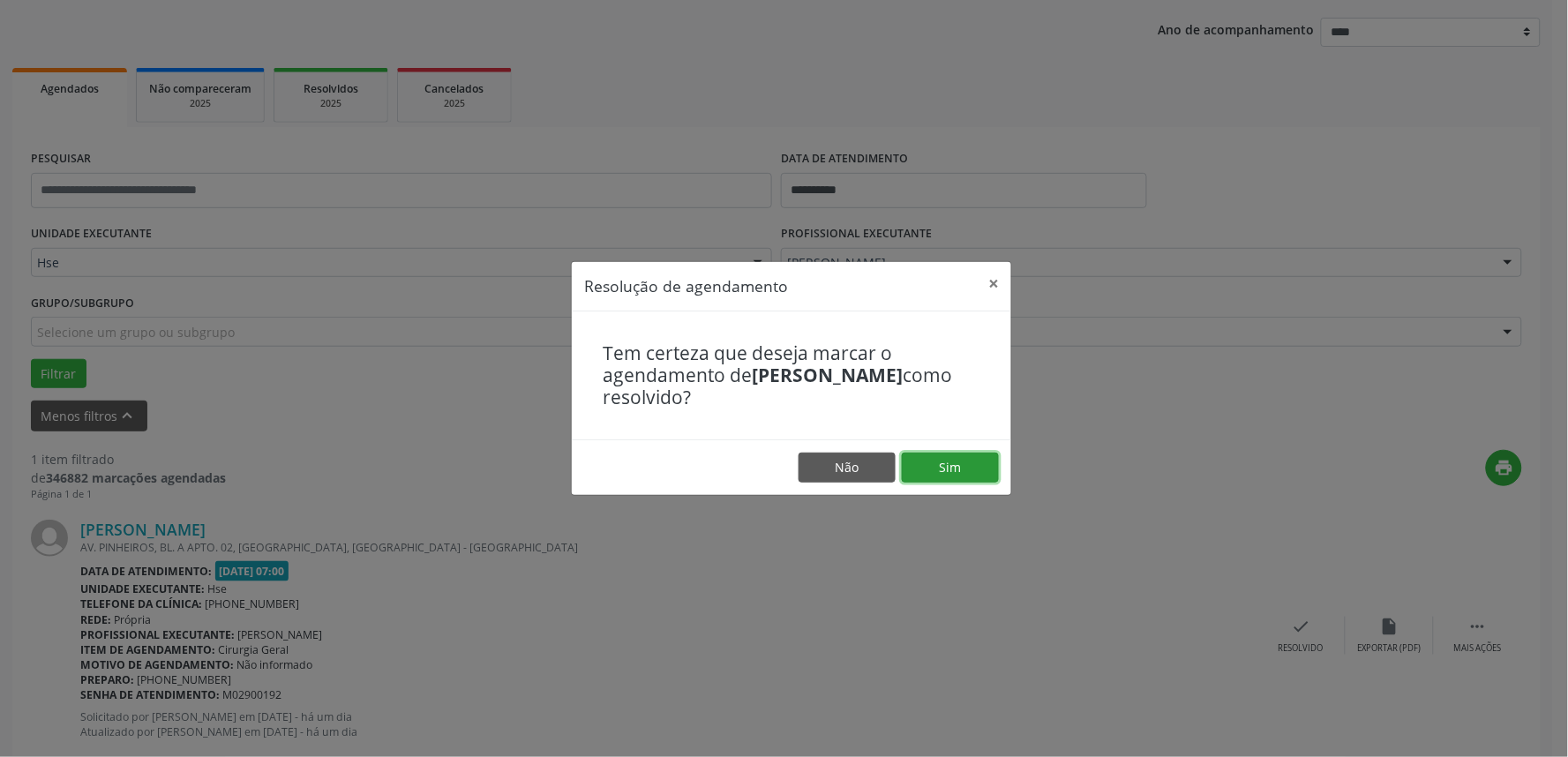
click at [947, 453] on button "Sim" at bounding box center [950, 468] width 97 height 30
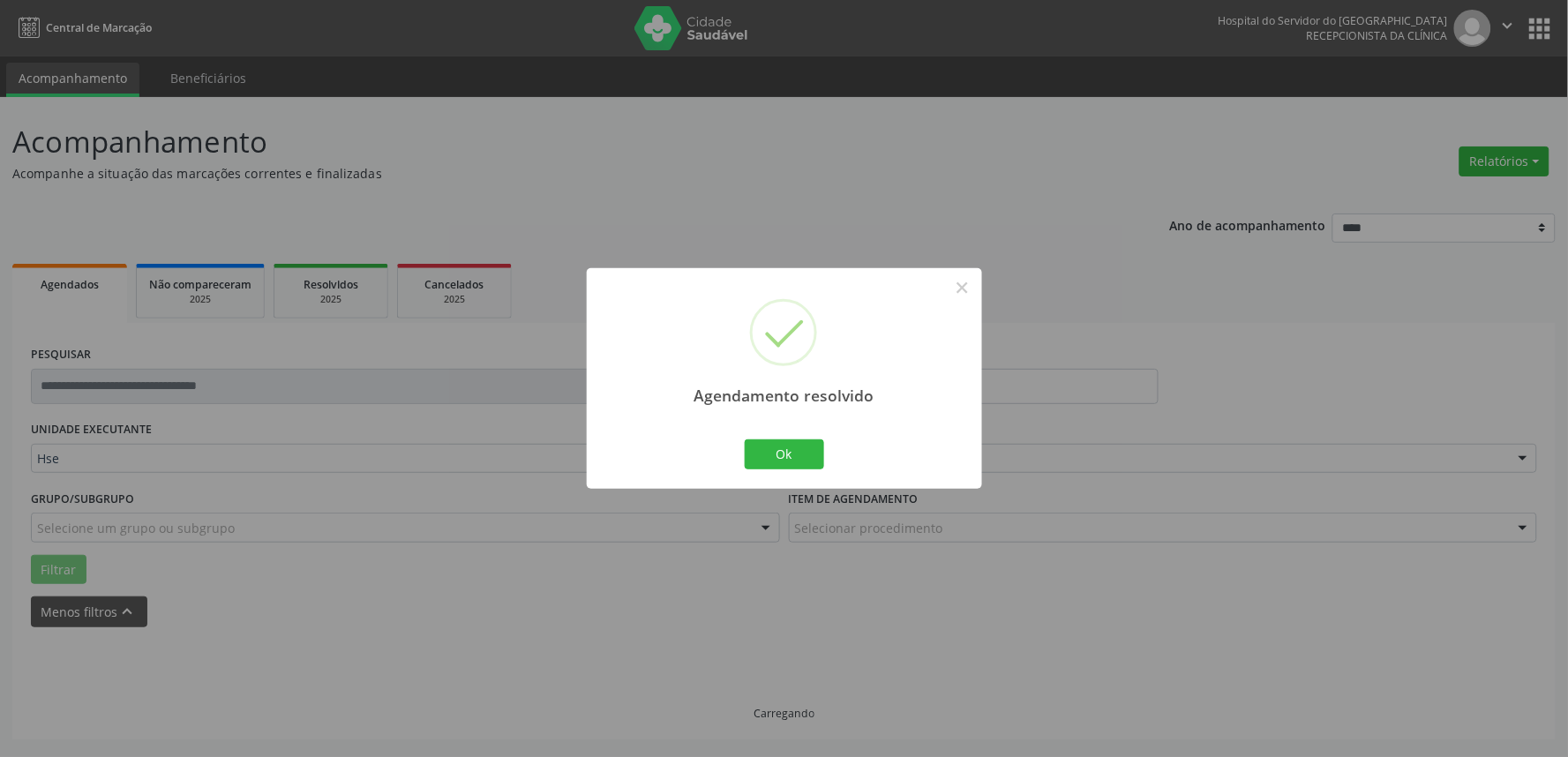
scroll to position [0, 0]
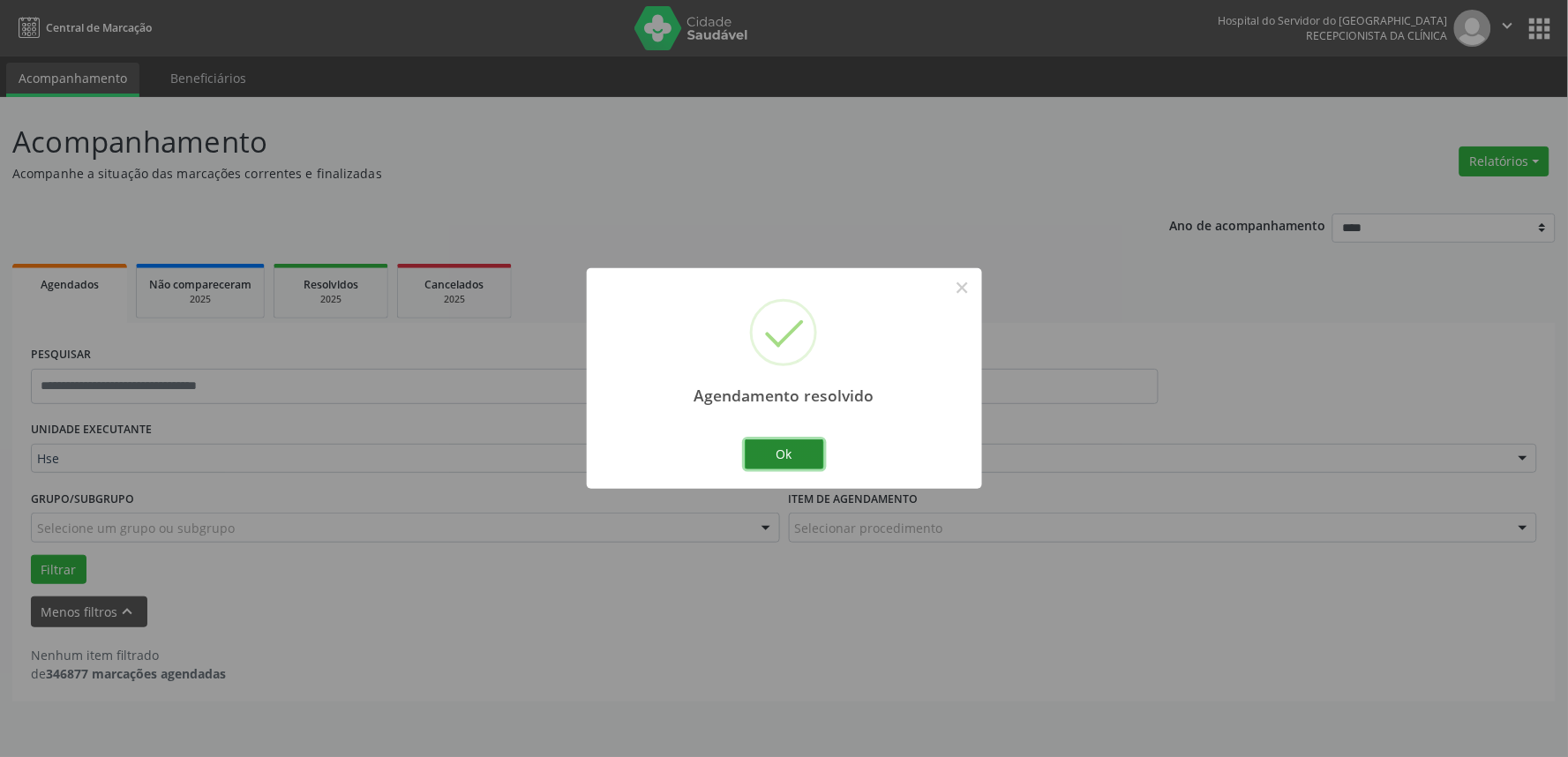
click at [797, 454] on button "Ok" at bounding box center [784, 454] width 79 height 30
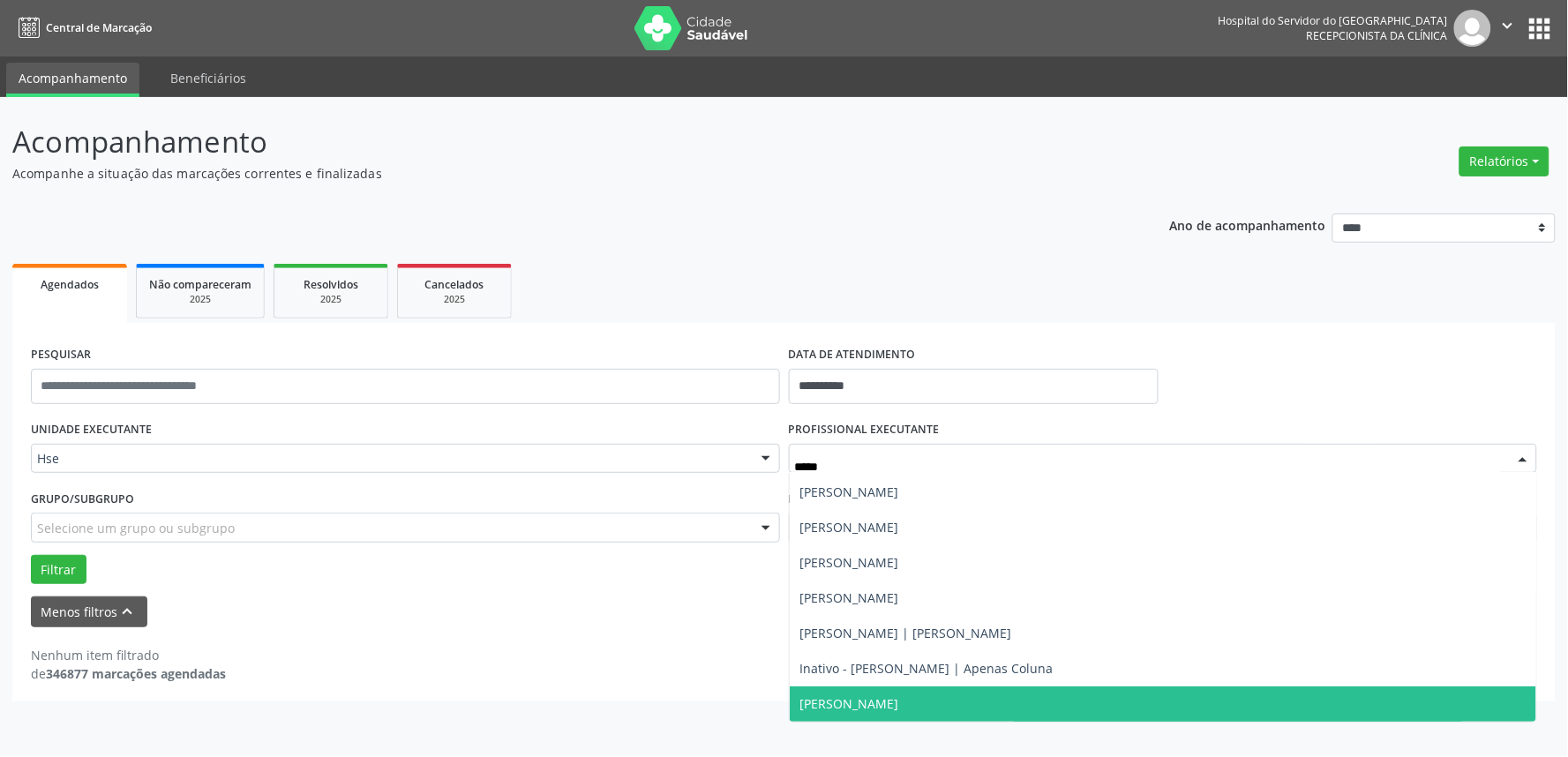
scroll to position [104, 0]
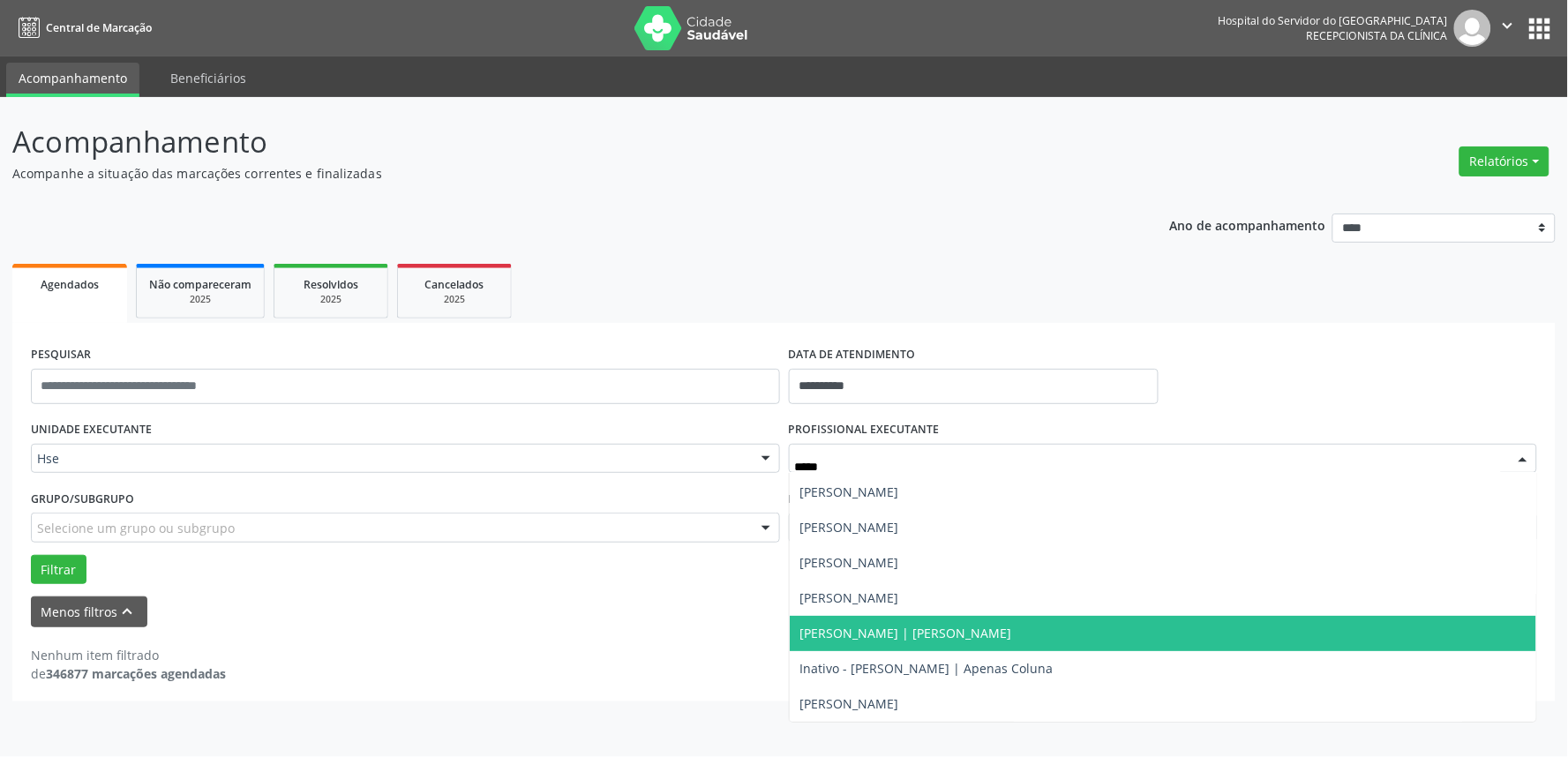
click at [1015, 641] on span "[PERSON_NAME] | [PERSON_NAME]" at bounding box center [1163, 634] width 747 height 36
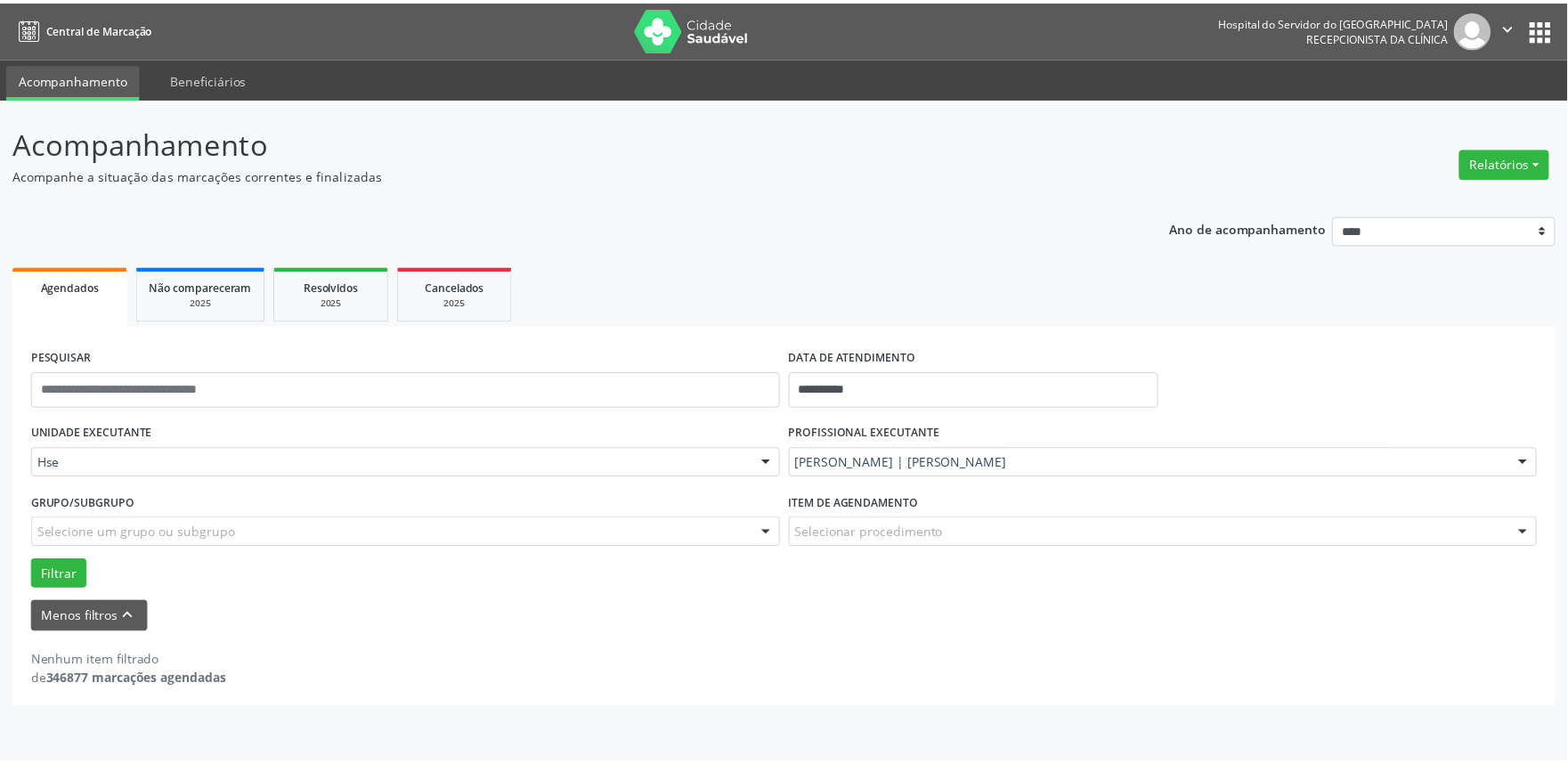
scroll to position [197, 0]
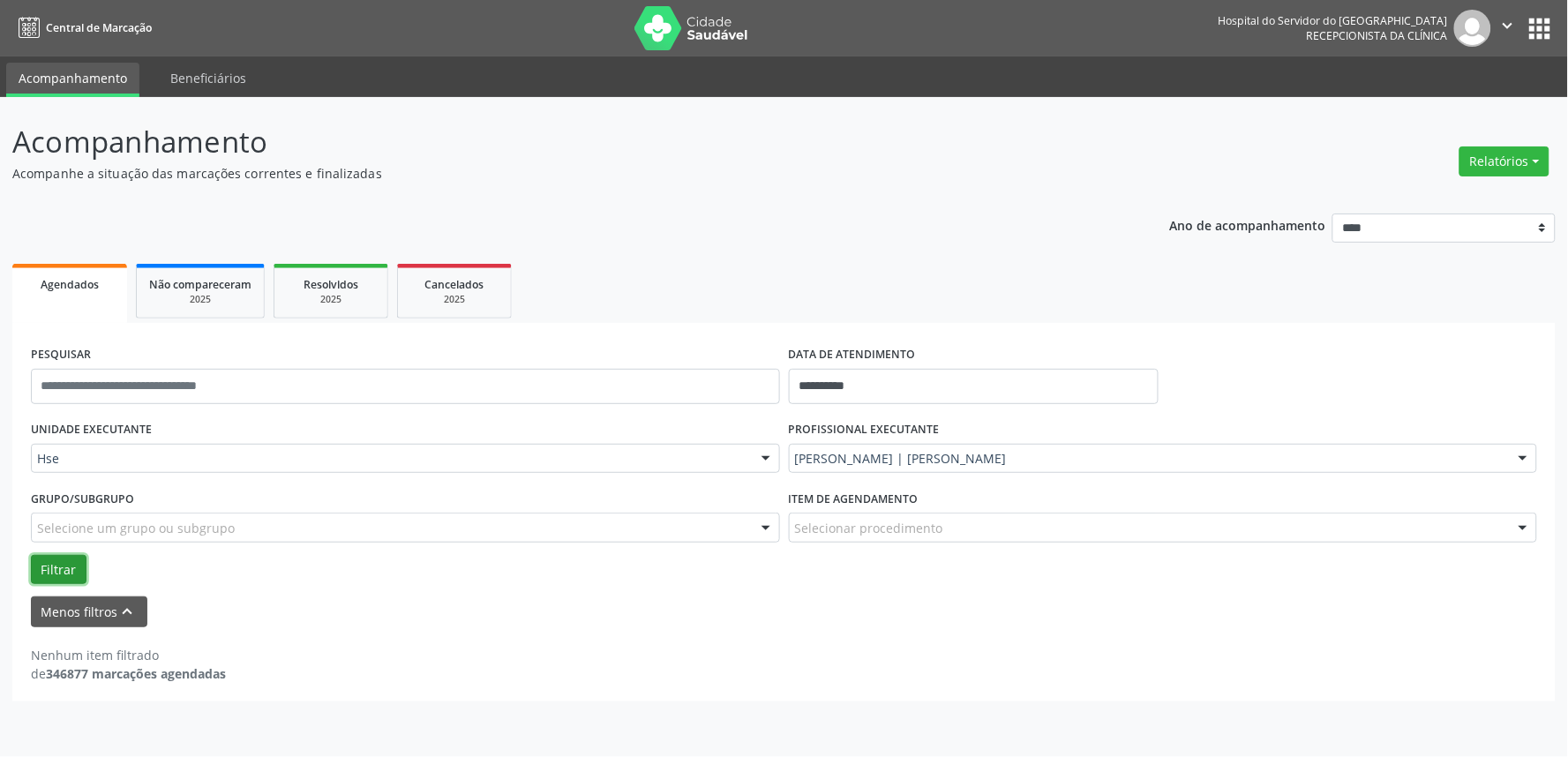
click at [68, 556] on button "Filtrar" at bounding box center [59, 570] width 55 height 30
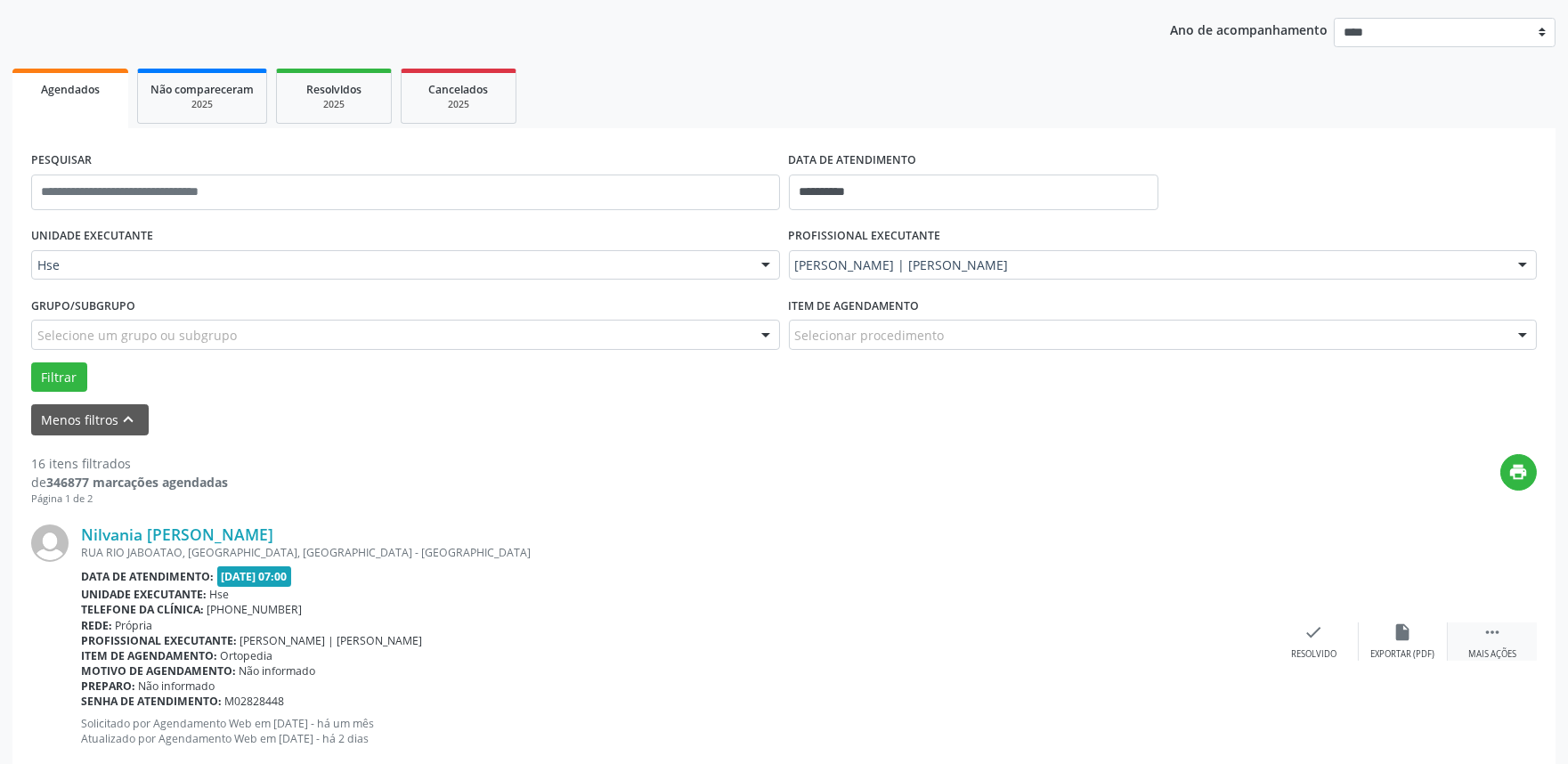
click at [1487, 649] on div "Mais ações" at bounding box center [1491, 655] width 48 height 13
click at [1407, 646] on div "alarm_off Não compareceu" at bounding box center [1402, 641] width 89 height 39
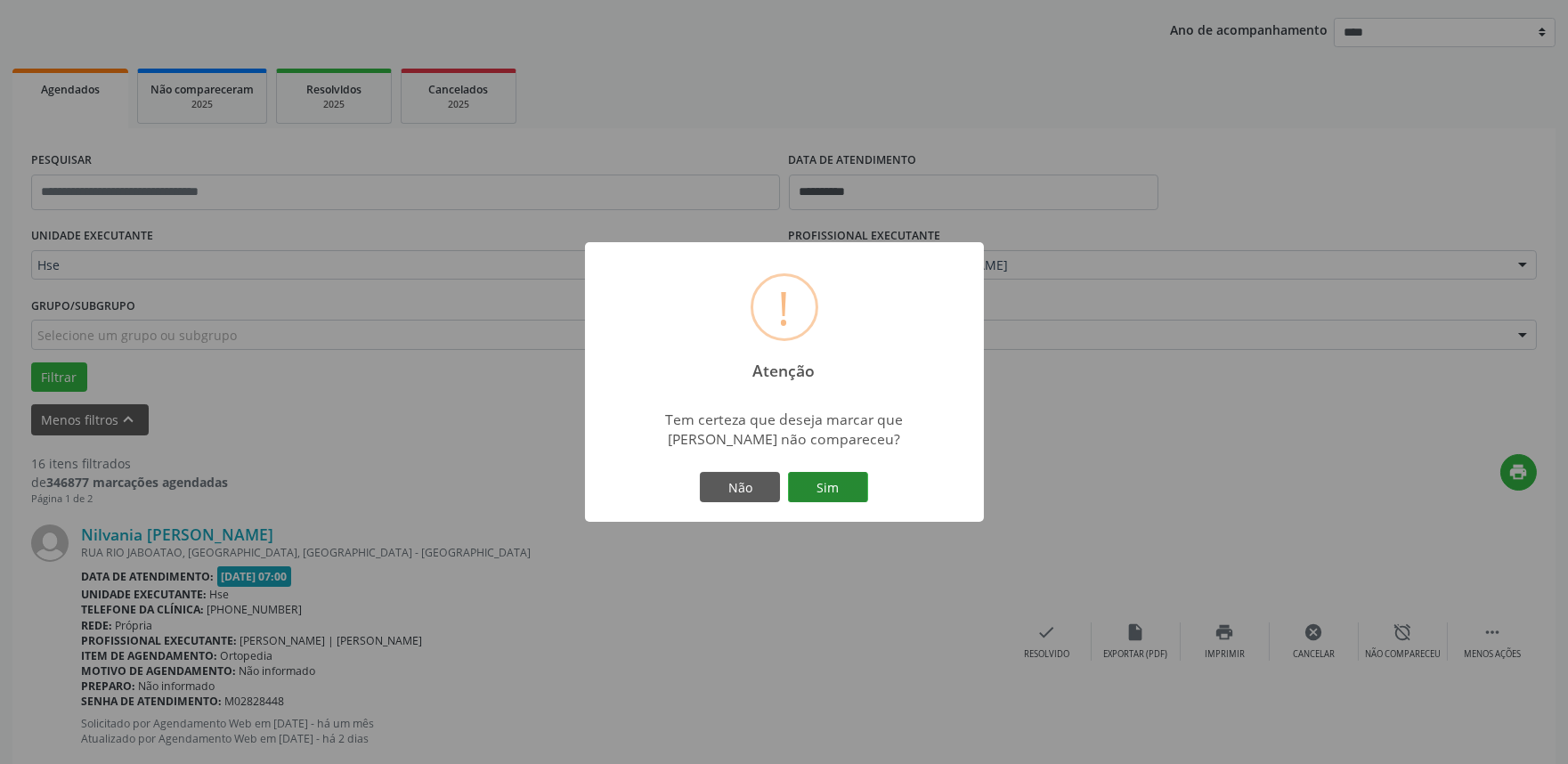
click at [857, 478] on button "Sim" at bounding box center [828, 487] width 80 height 31
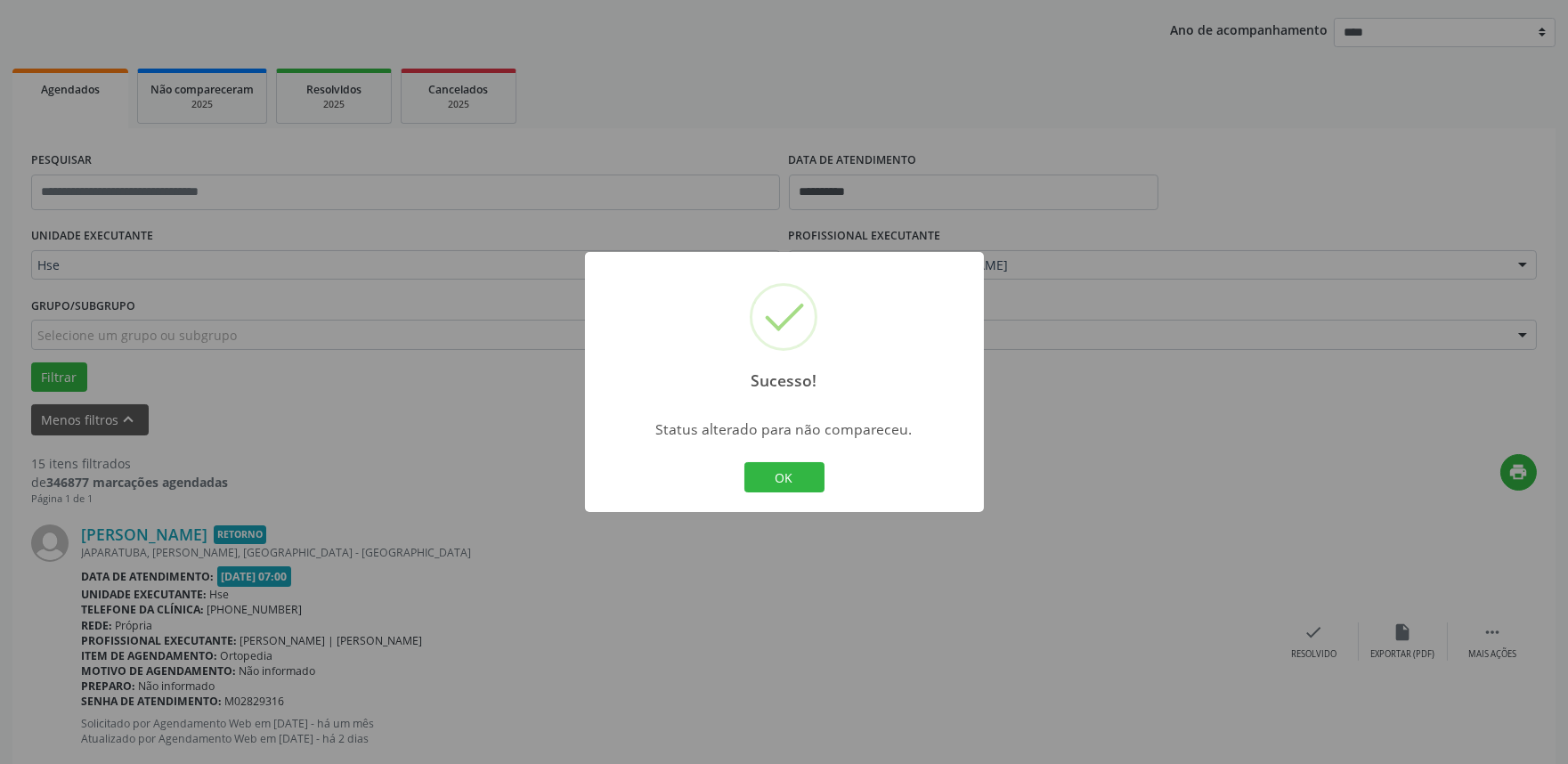
click at [808, 452] on div "Sucesso! × Status alterado para não compareceu. OK Cancel" at bounding box center [784, 382] width 399 height 260
click at [795, 477] on button "OK" at bounding box center [784, 478] width 80 height 31
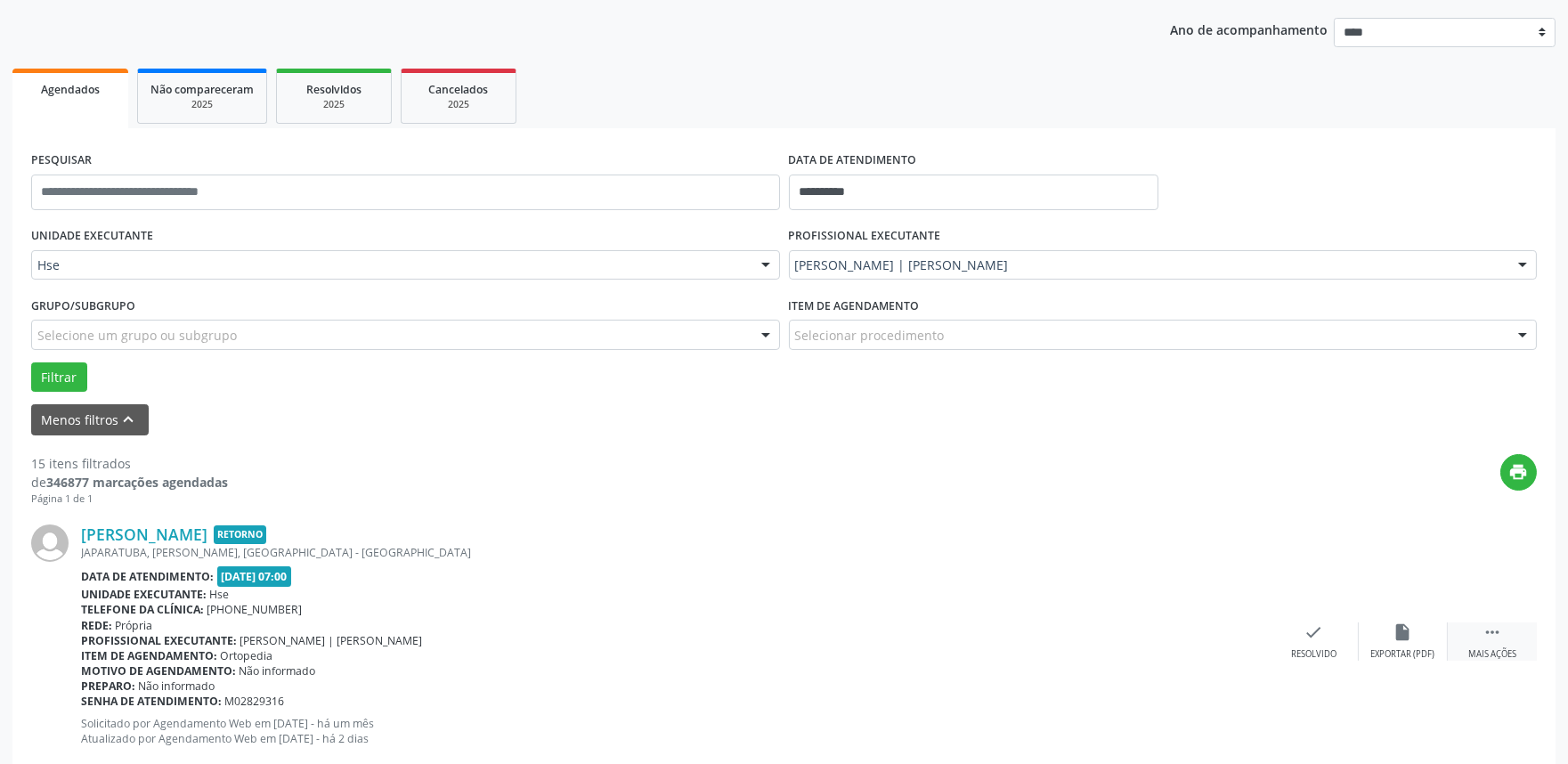
click at [1513, 650] on div "Mais ações" at bounding box center [1491, 655] width 48 height 13
click at [1401, 638] on icon "alarm_off" at bounding box center [1403, 632] width 20 height 20
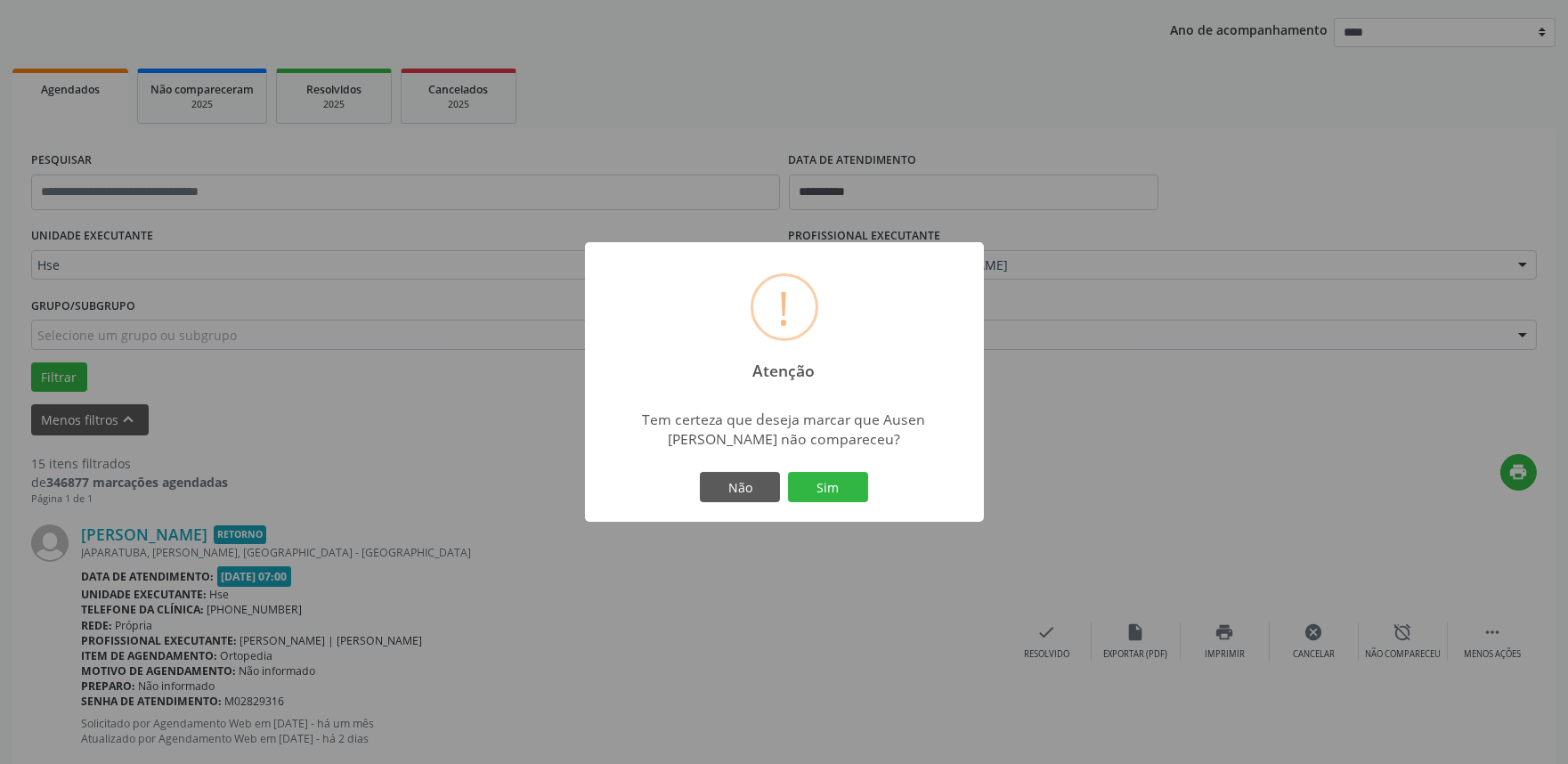
click at [825, 487] on button "Sim" at bounding box center [828, 487] width 80 height 31
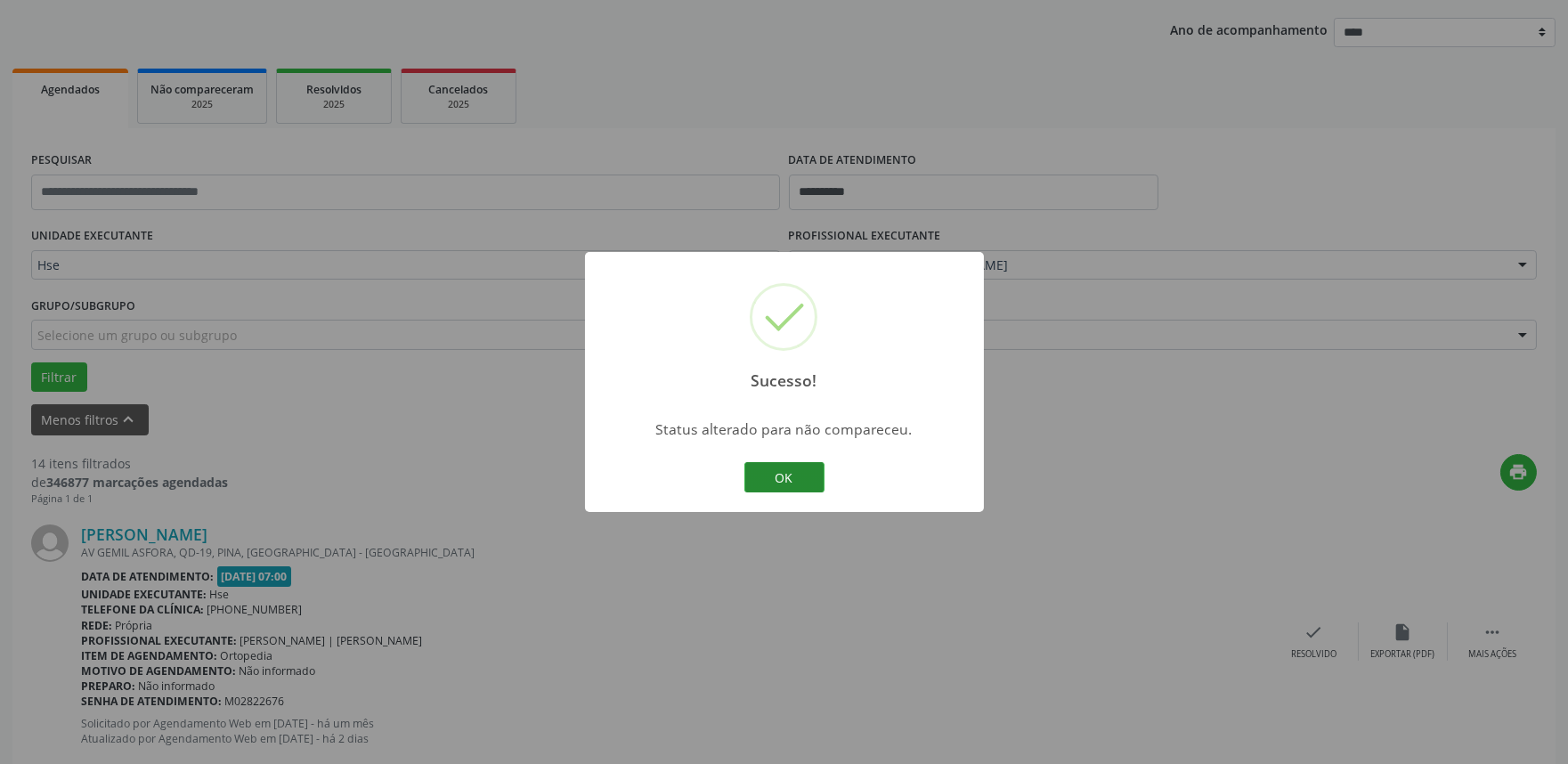
click at [789, 477] on button "OK" at bounding box center [784, 478] width 80 height 31
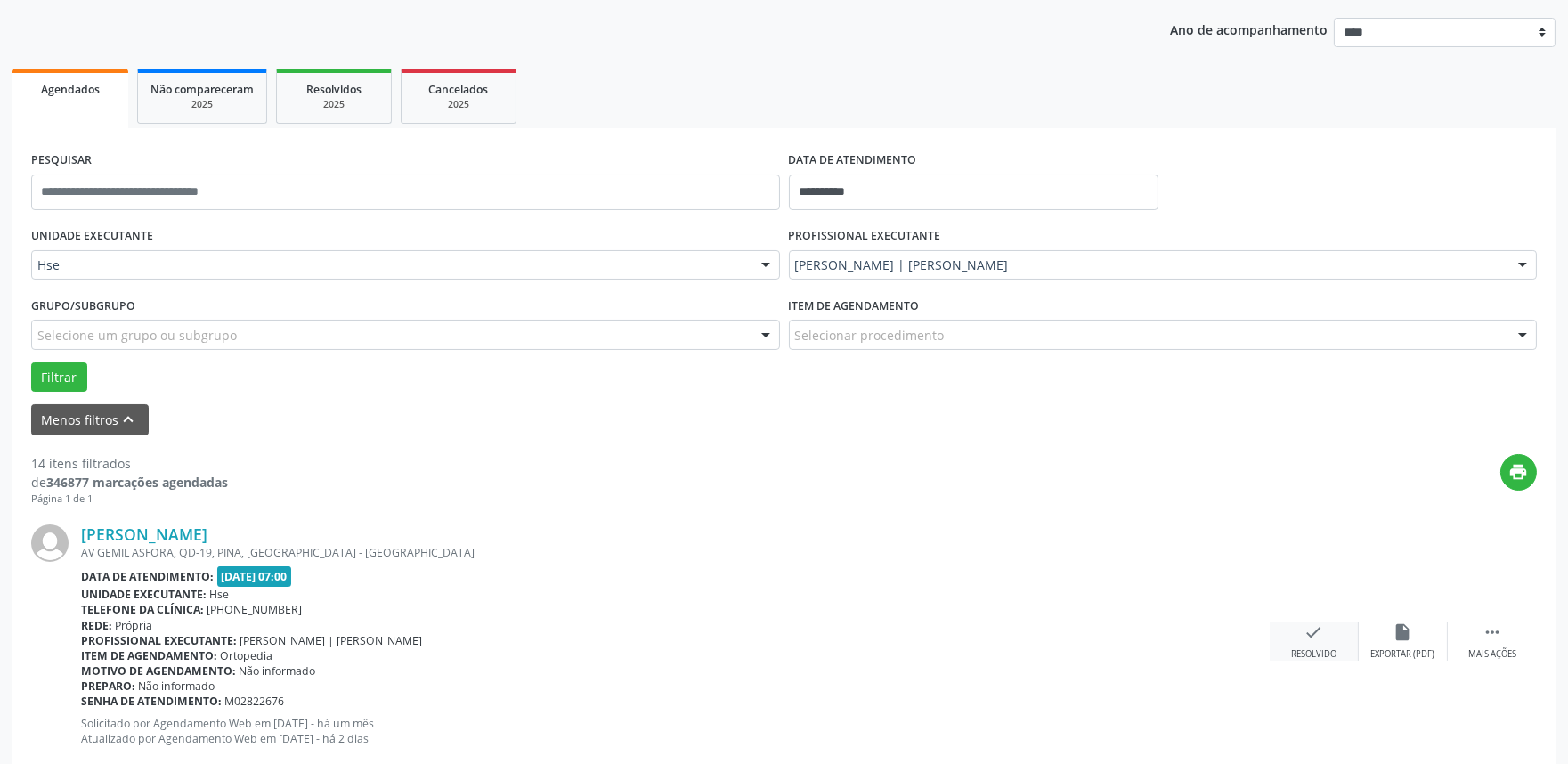
click at [1314, 639] on icon "check" at bounding box center [1314, 632] width 20 height 20
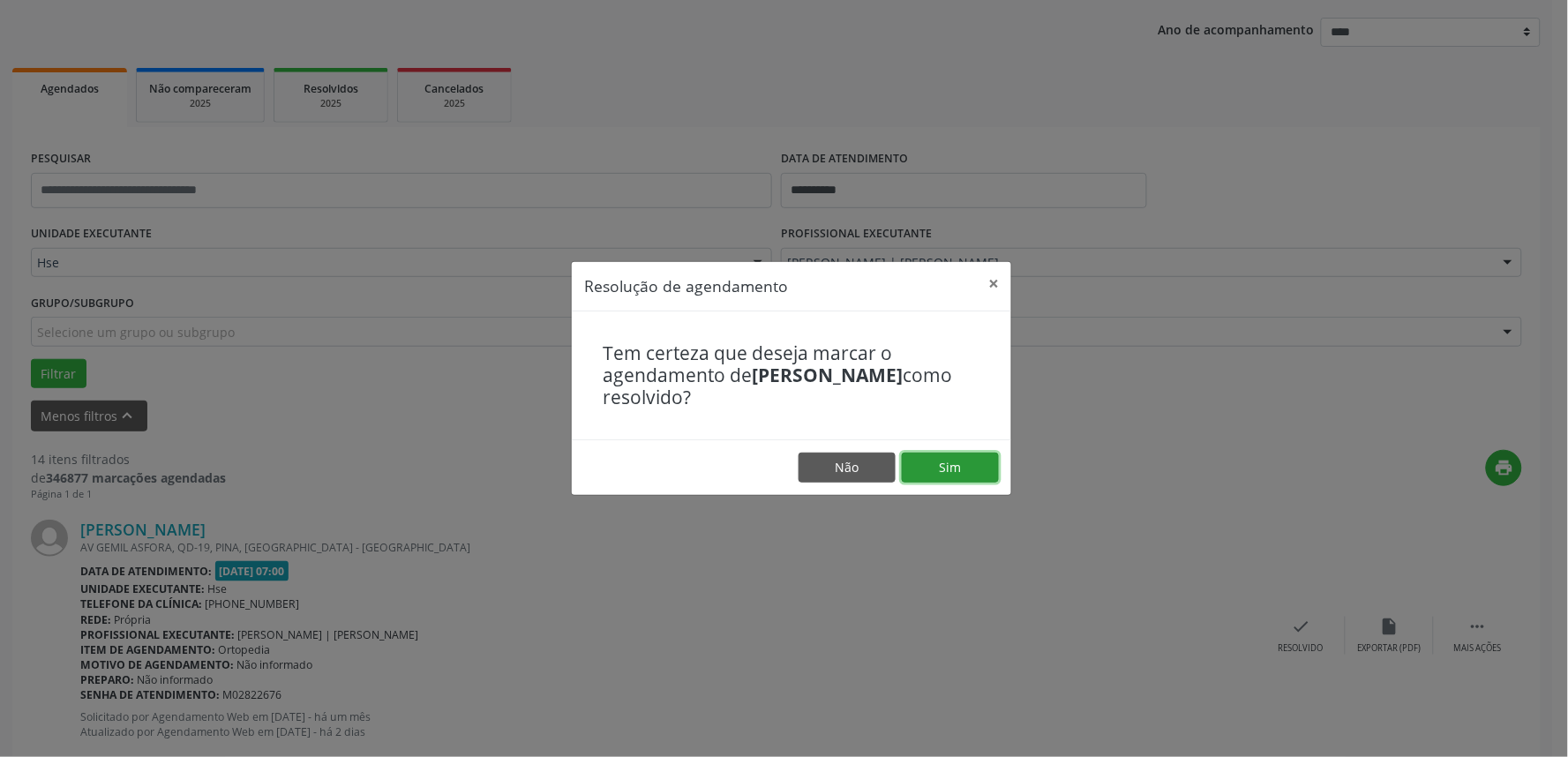
click at [955, 470] on button "Sim" at bounding box center [950, 468] width 97 height 30
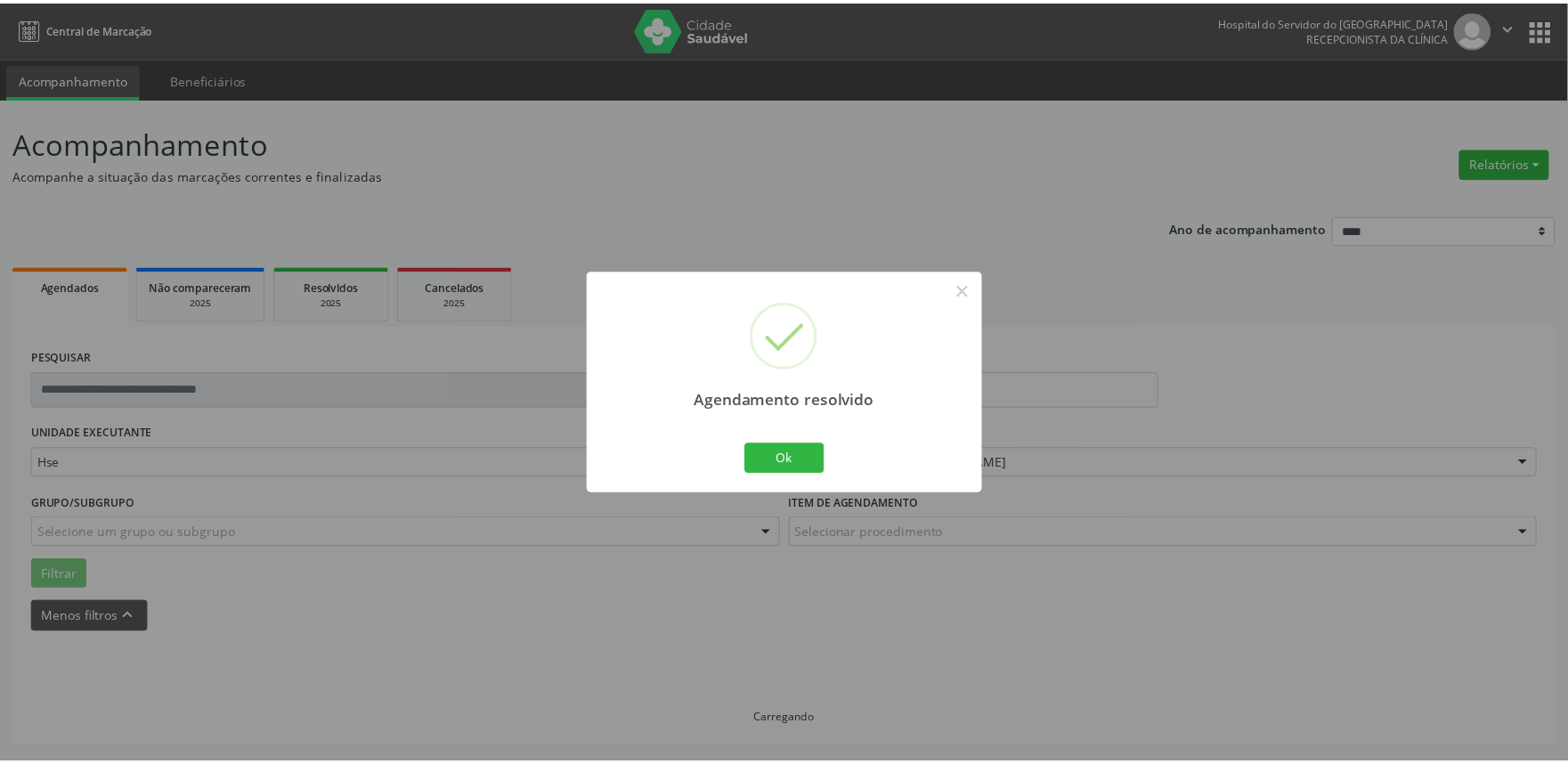
scroll to position [0, 0]
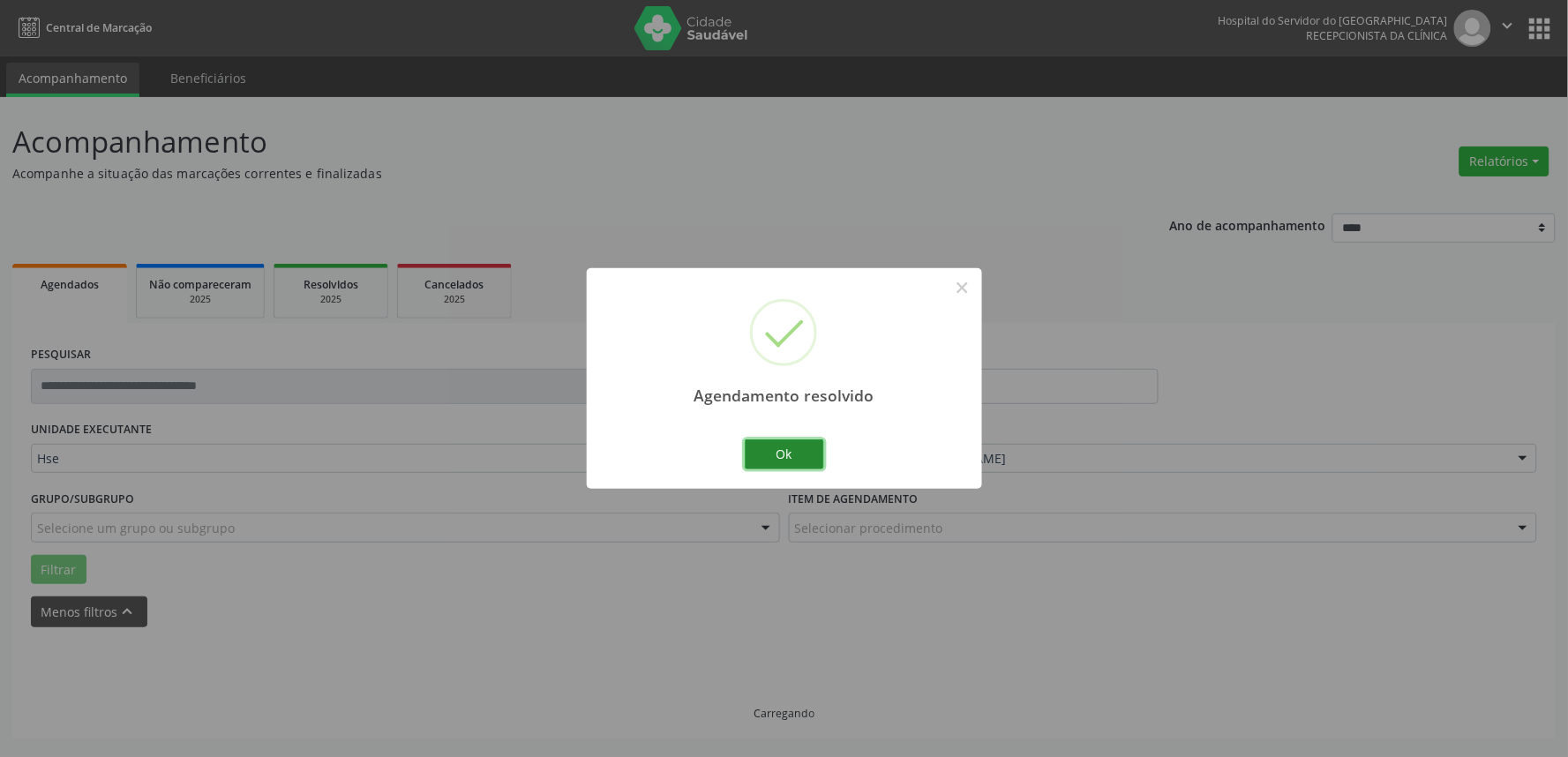
click at [783, 445] on button "Ok" at bounding box center [784, 454] width 79 height 30
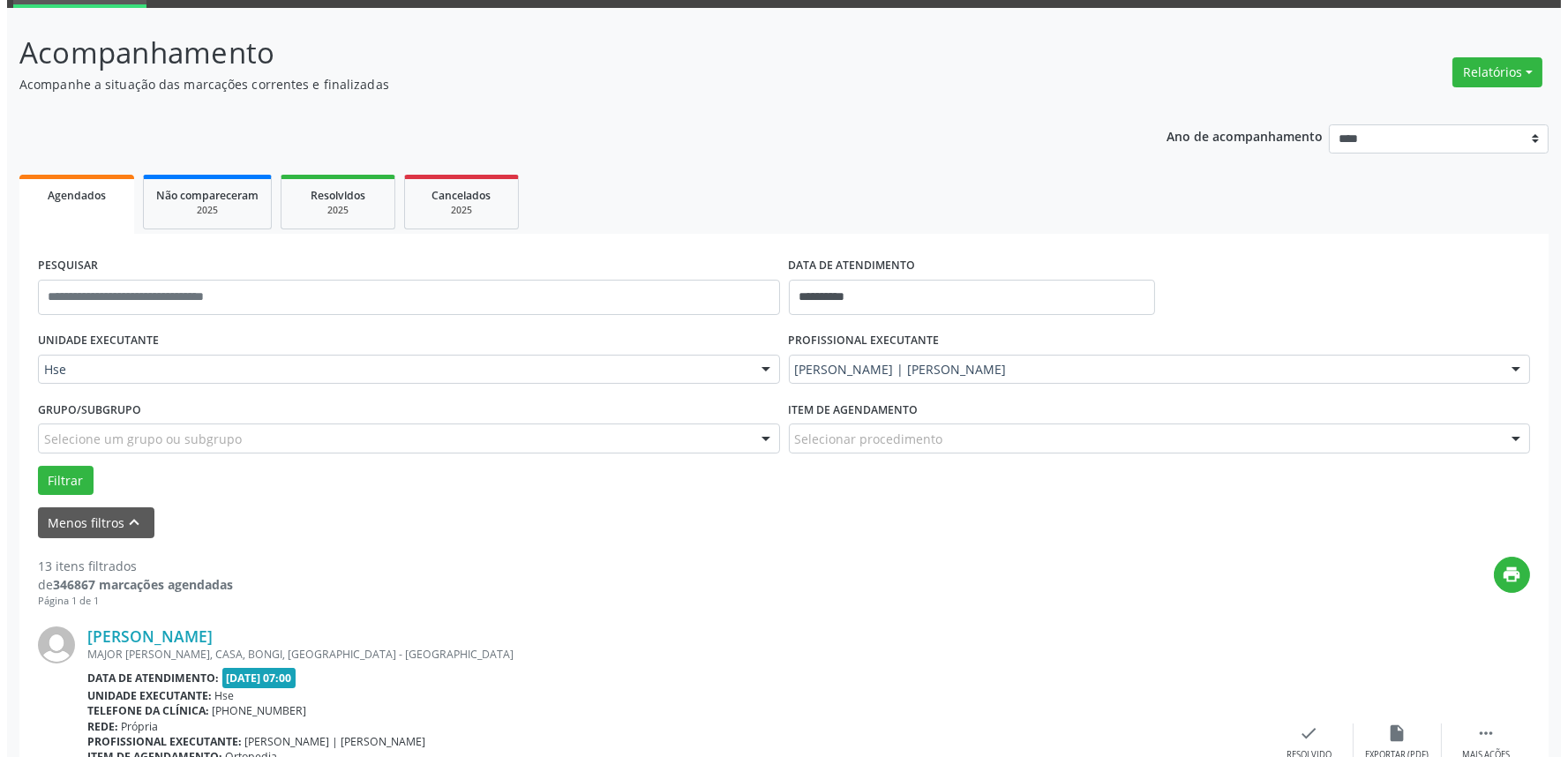
scroll to position [195, 0]
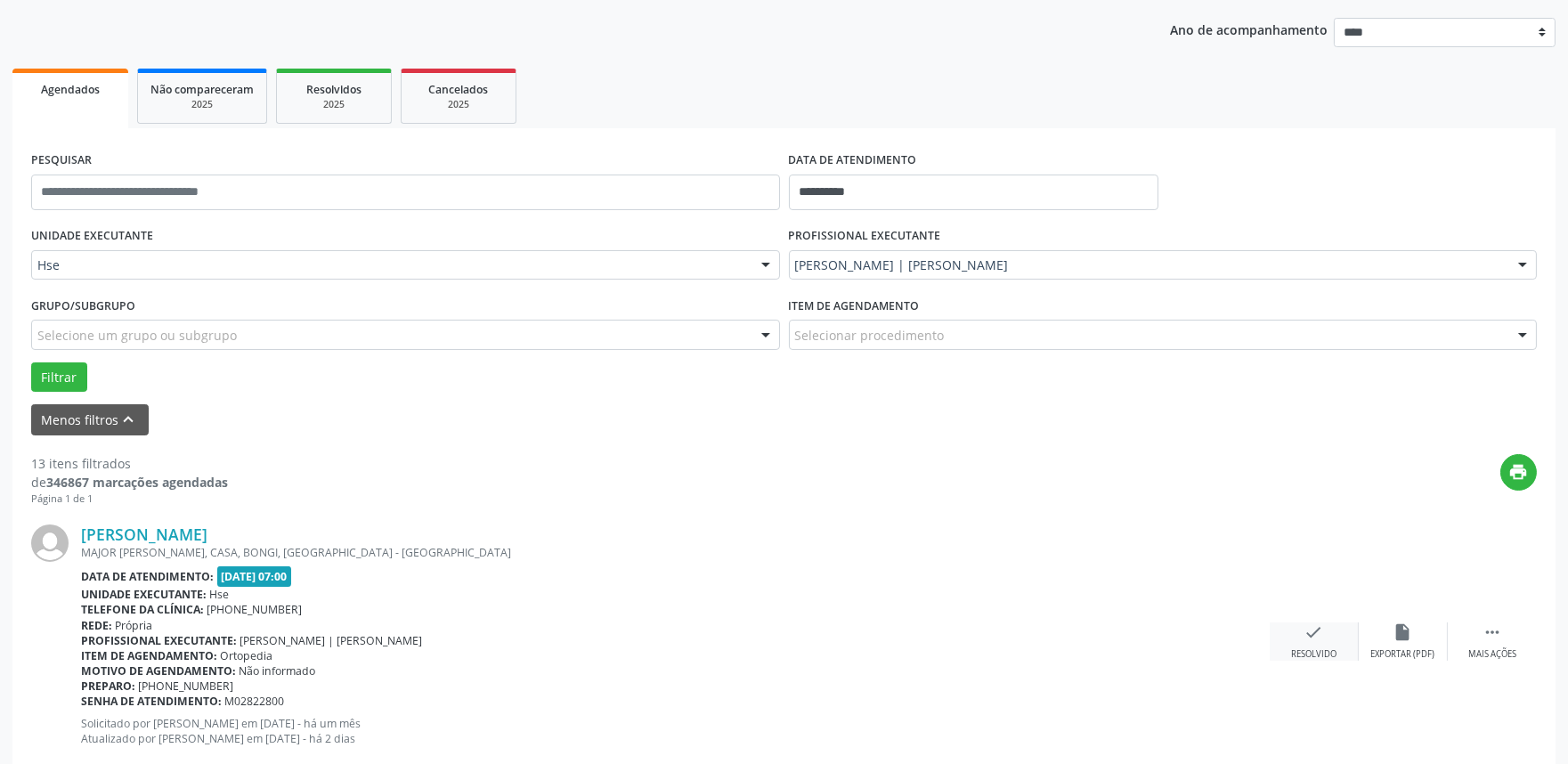
click at [1328, 651] on div "Resolvido" at bounding box center [1313, 655] width 45 height 13
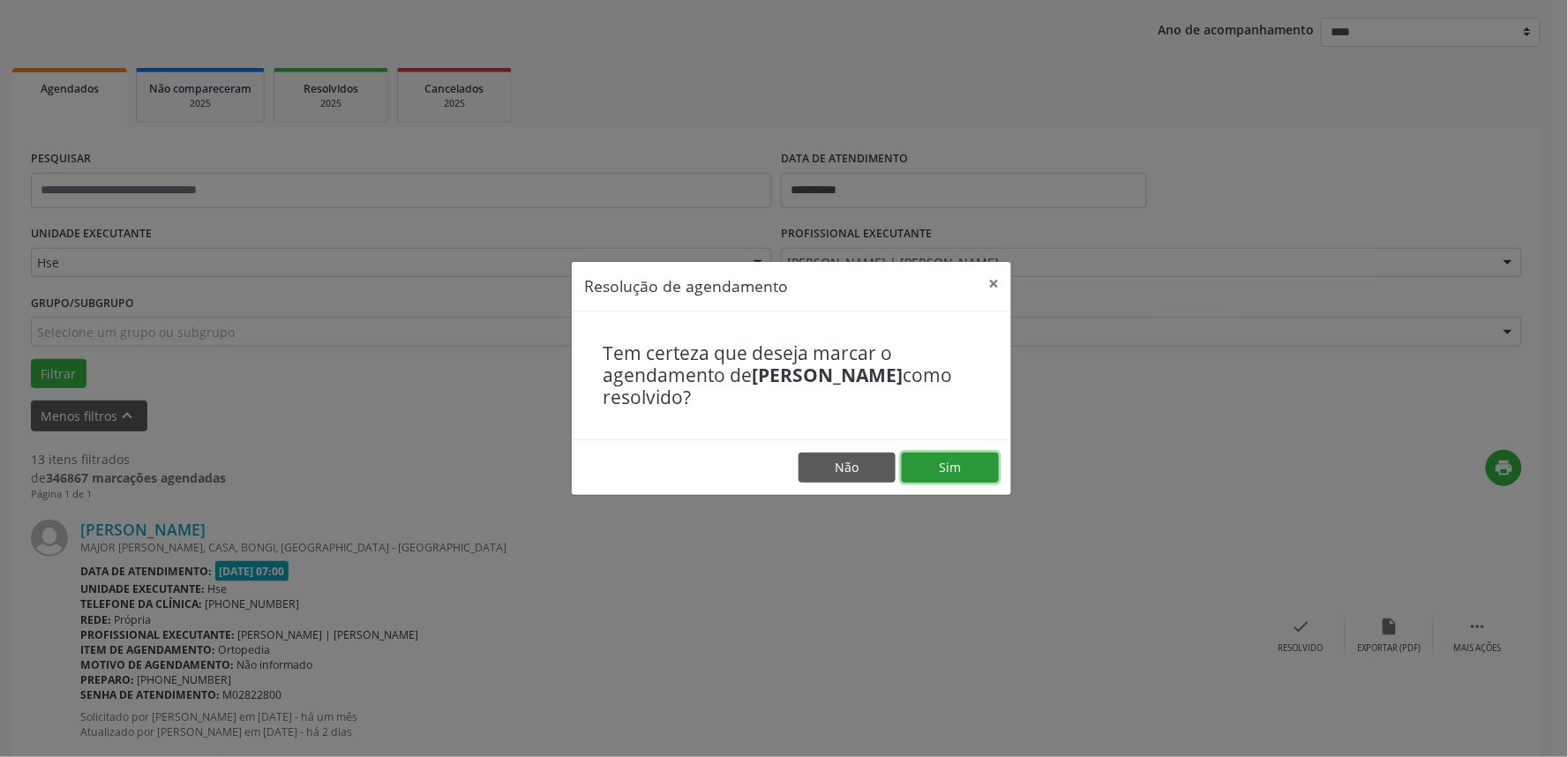
click at [948, 465] on button "Sim" at bounding box center [950, 468] width 97 height 30
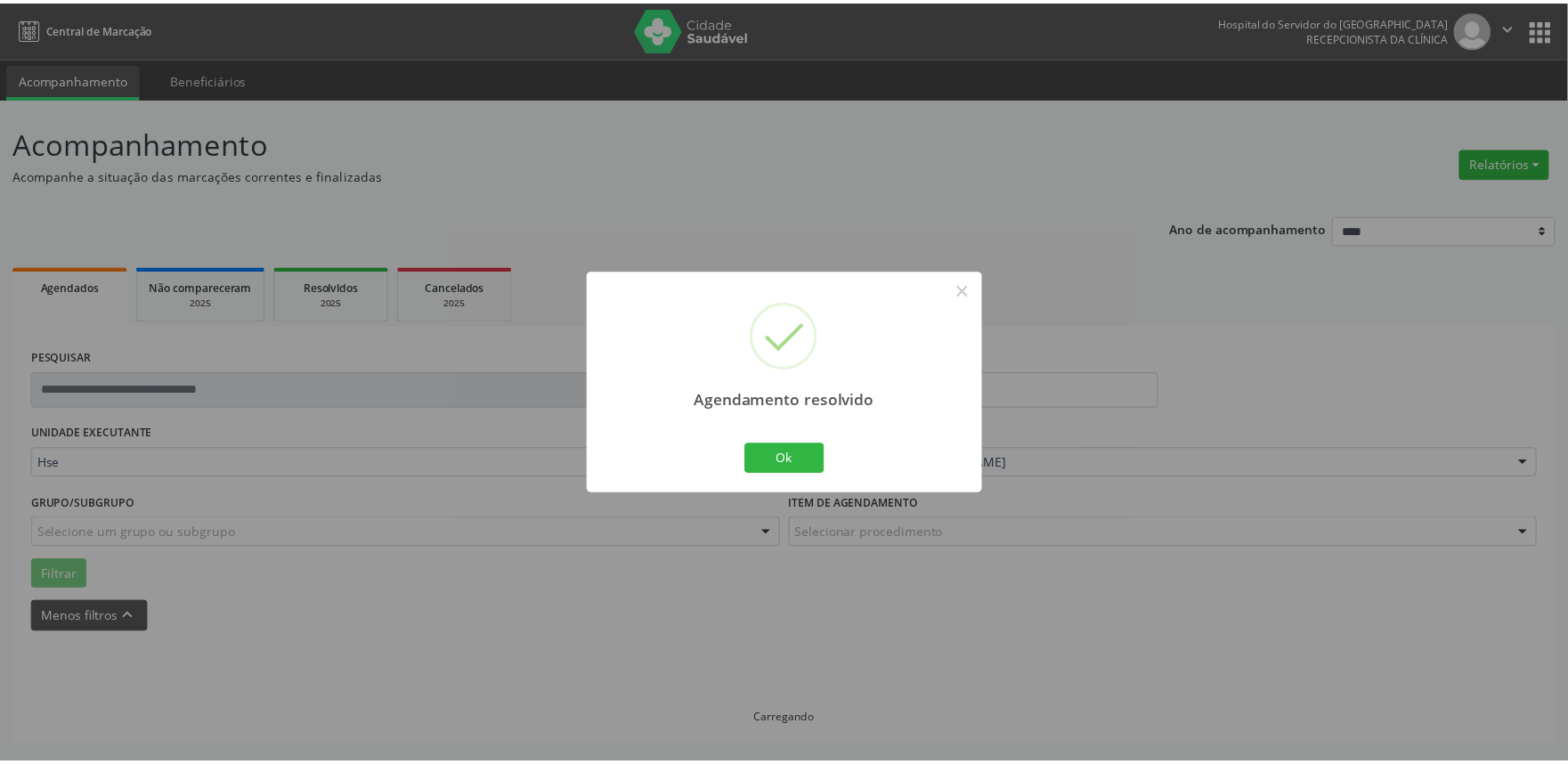
scroll to position [0, 0]
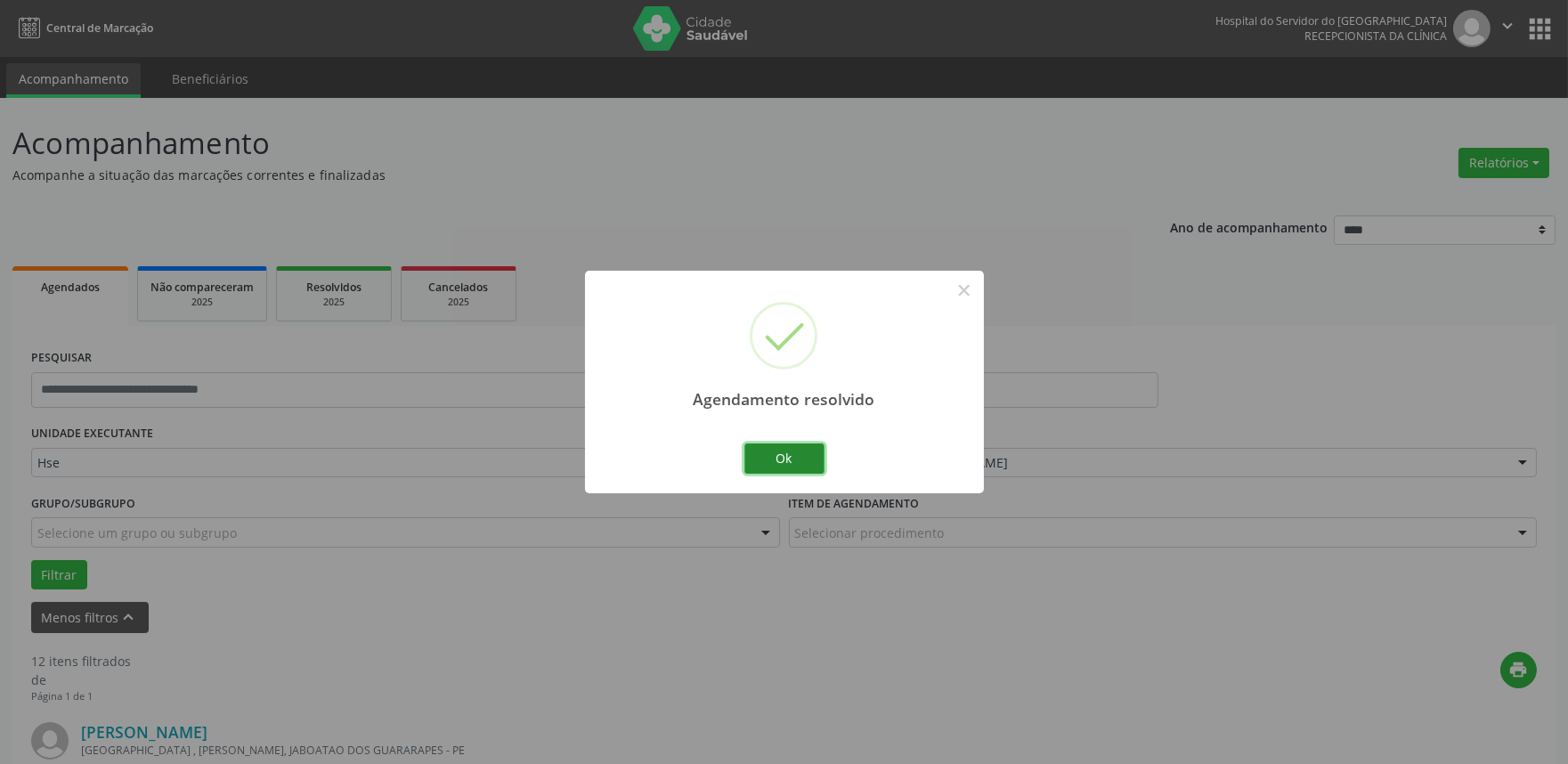
click at [802, 458] on button "Ok" at bounding box center [784, 459] width 80 height 31
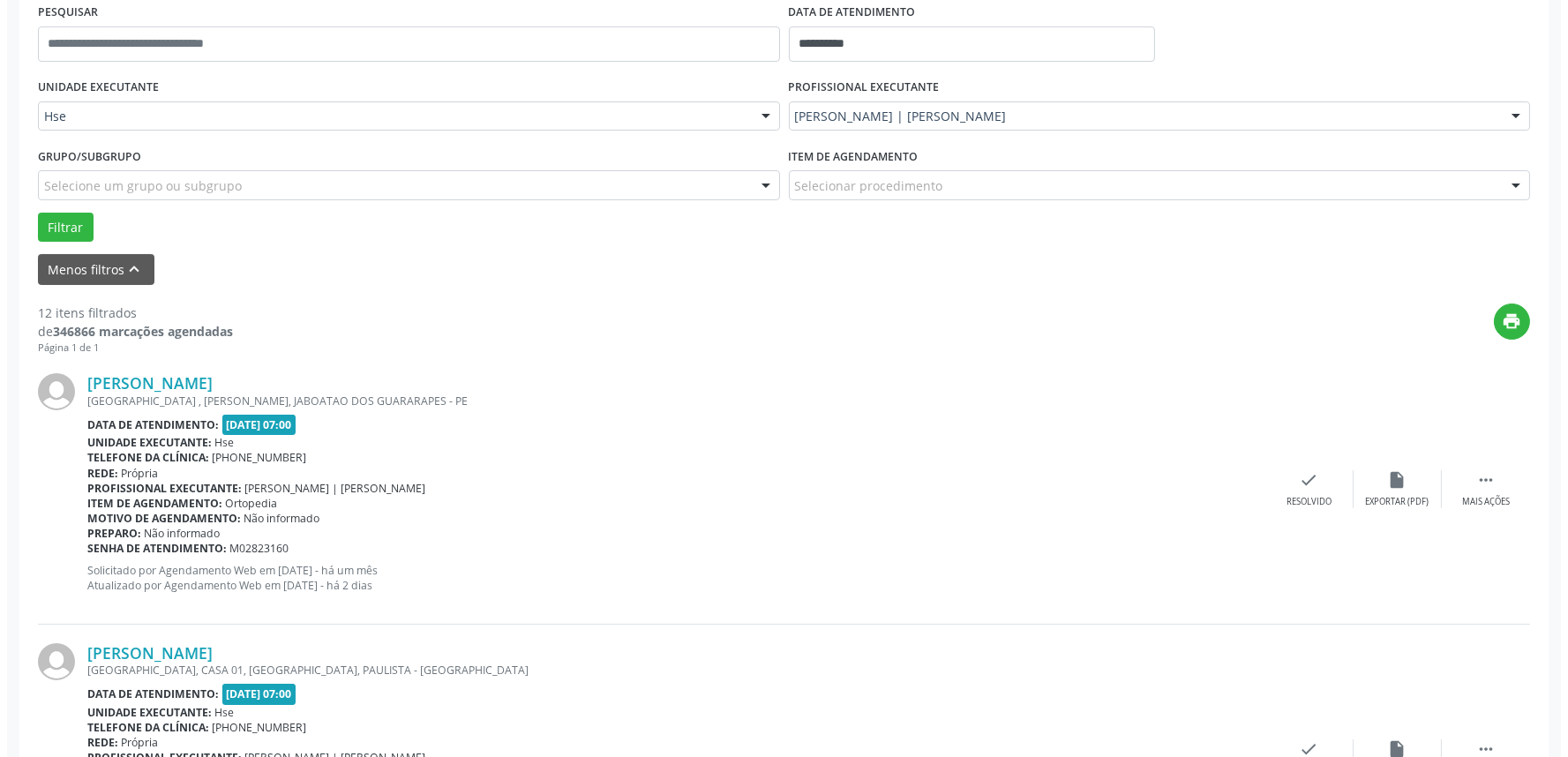
scroll to position [392, 0]
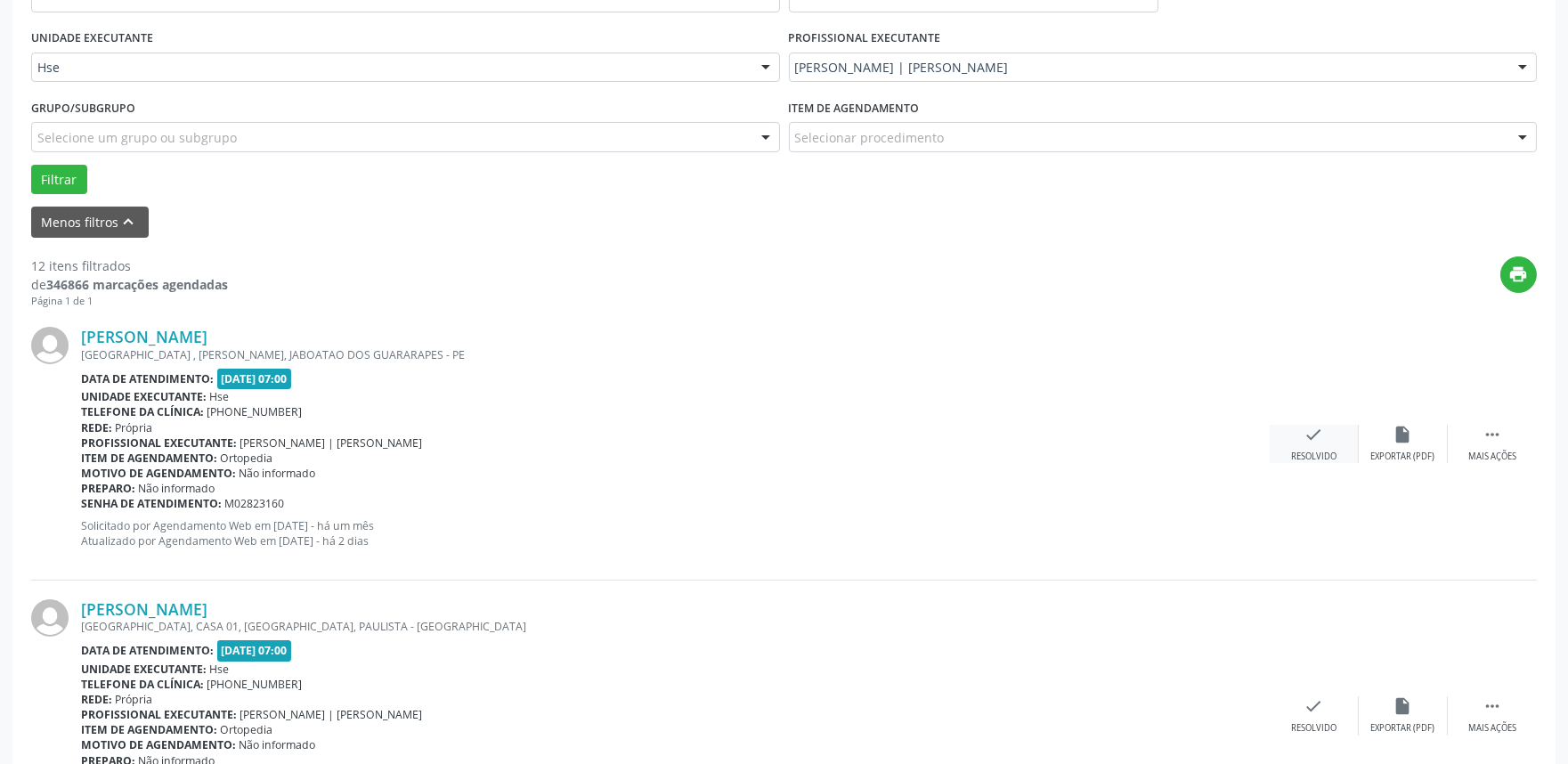
click at [1322, 450] on div "Resolvido" at bounding box center [1313, 457] width 45 height 13
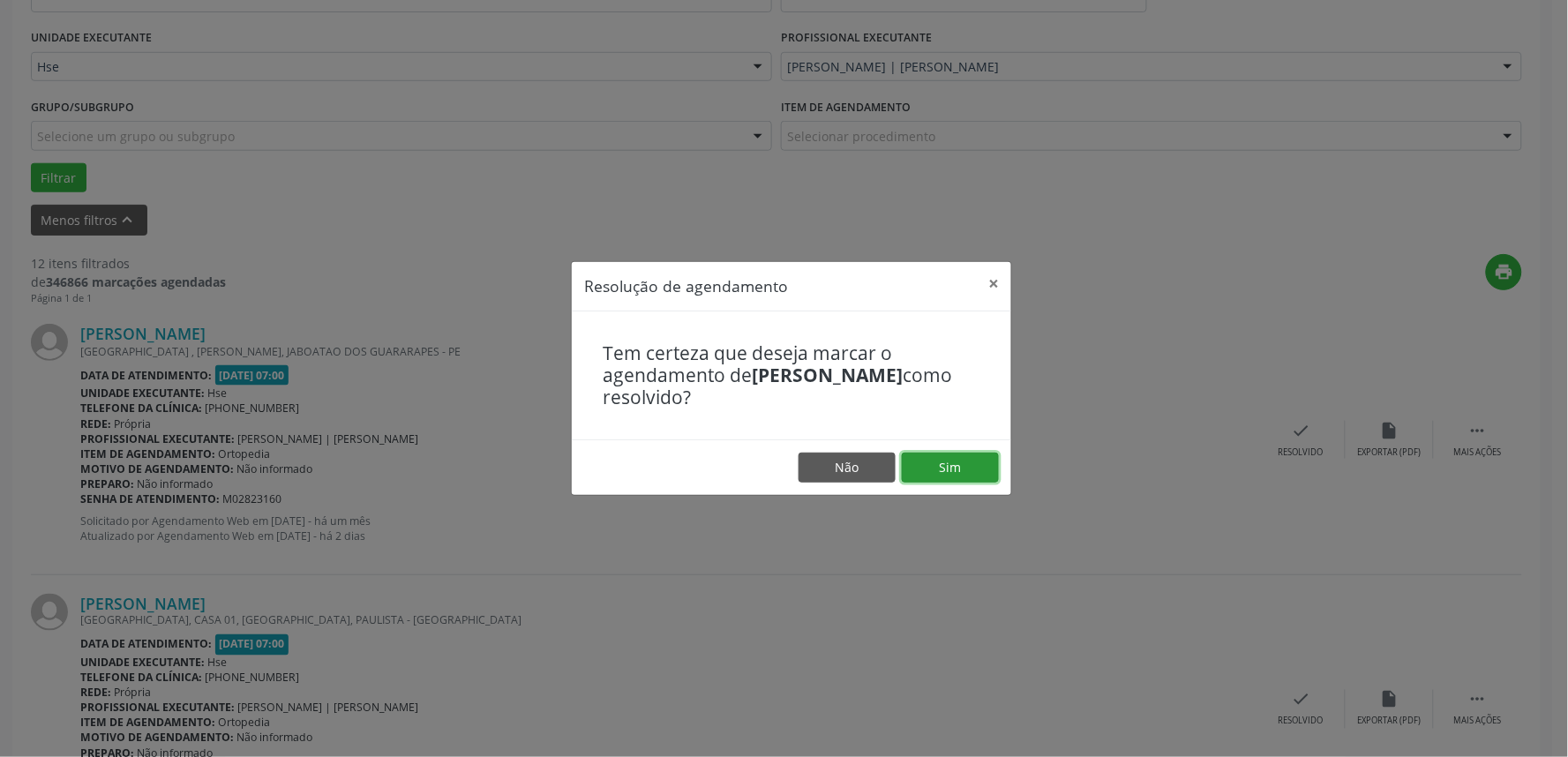
click at [955, 471] on button "Sim" at bounding box center [950, 468] width 97 height 30
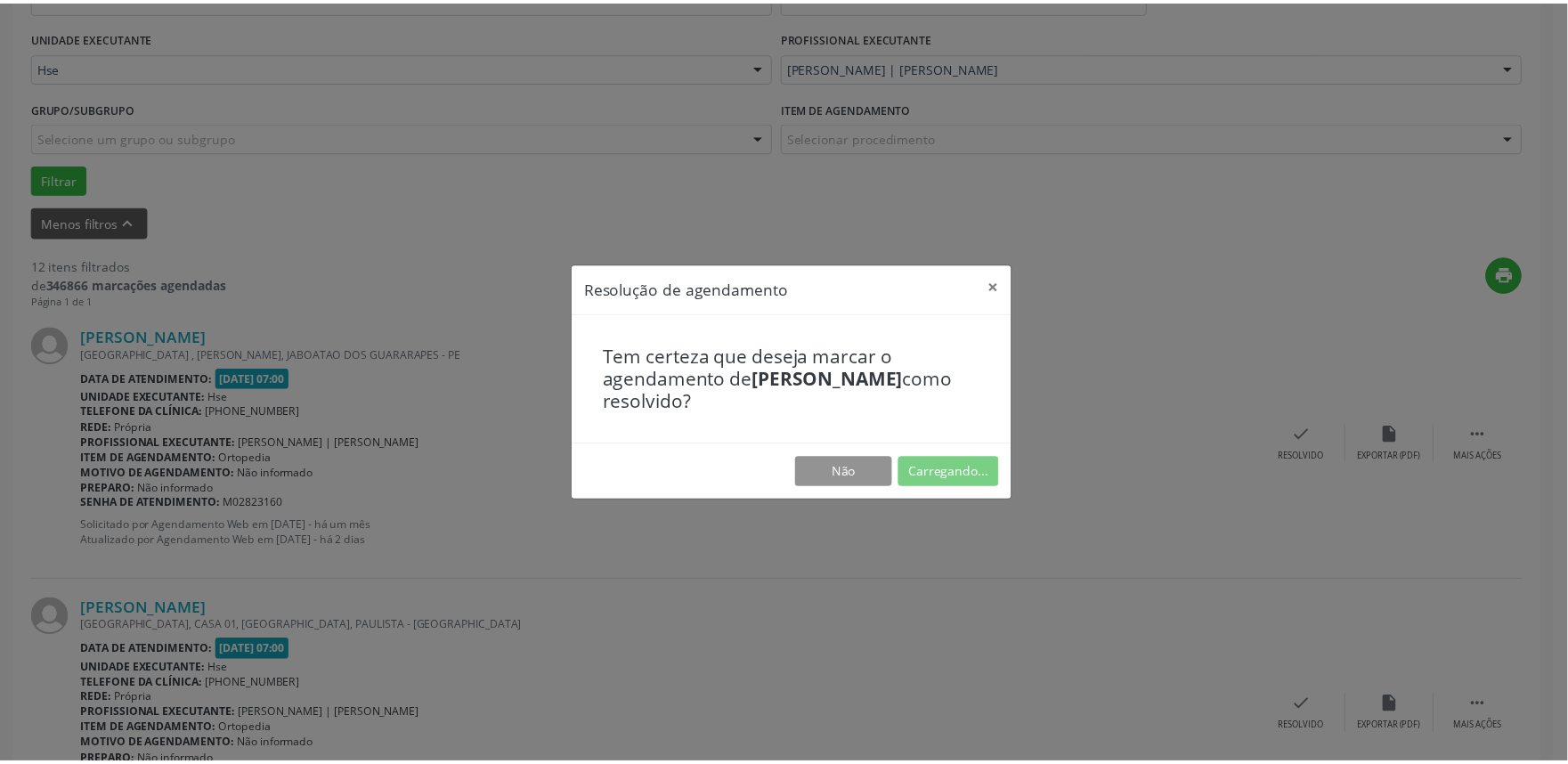
scroll to position [0, 0]
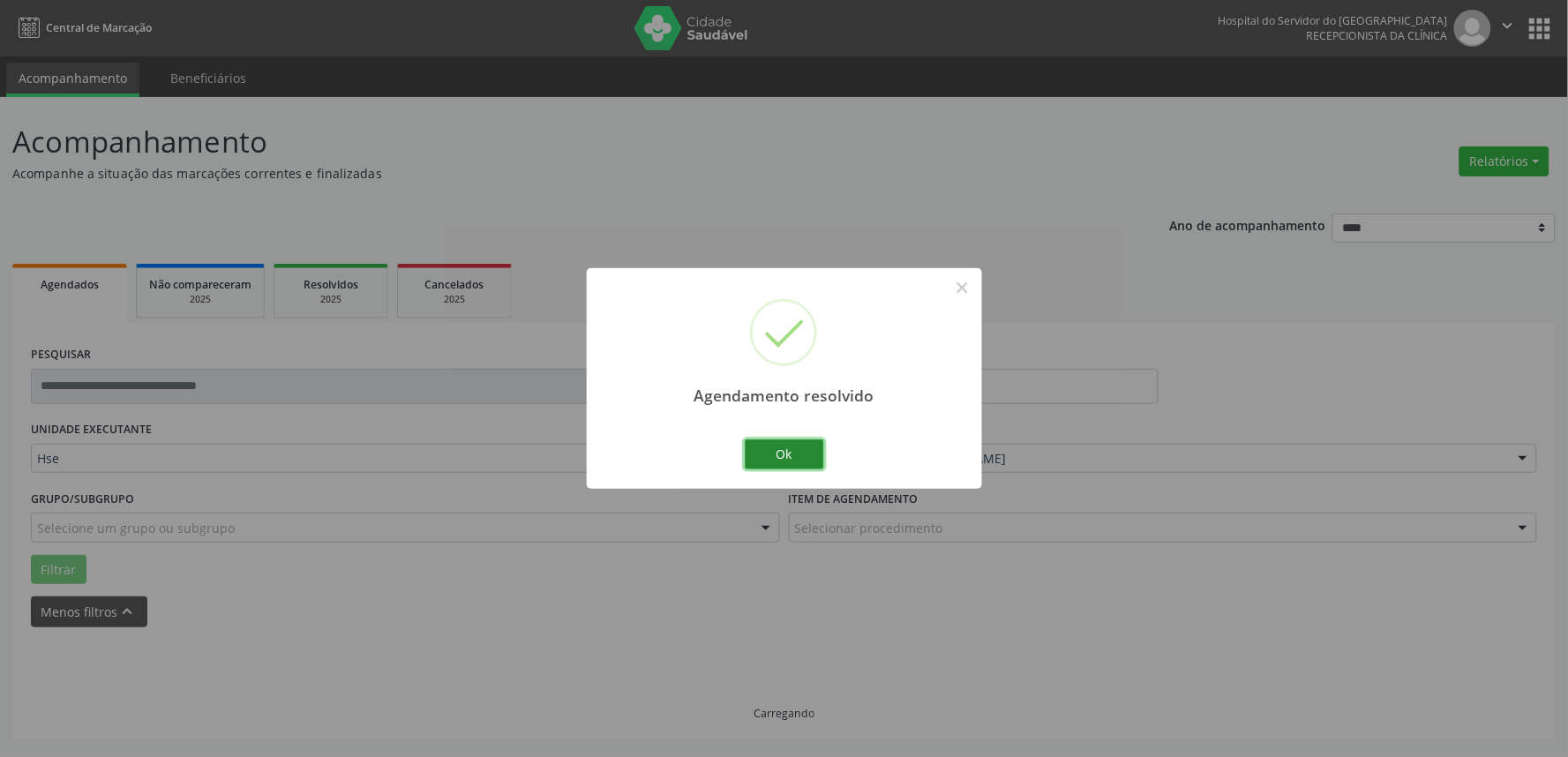
click at [790, 457] on button "Ok" at bounding box center [784, 454] width 79 height 30
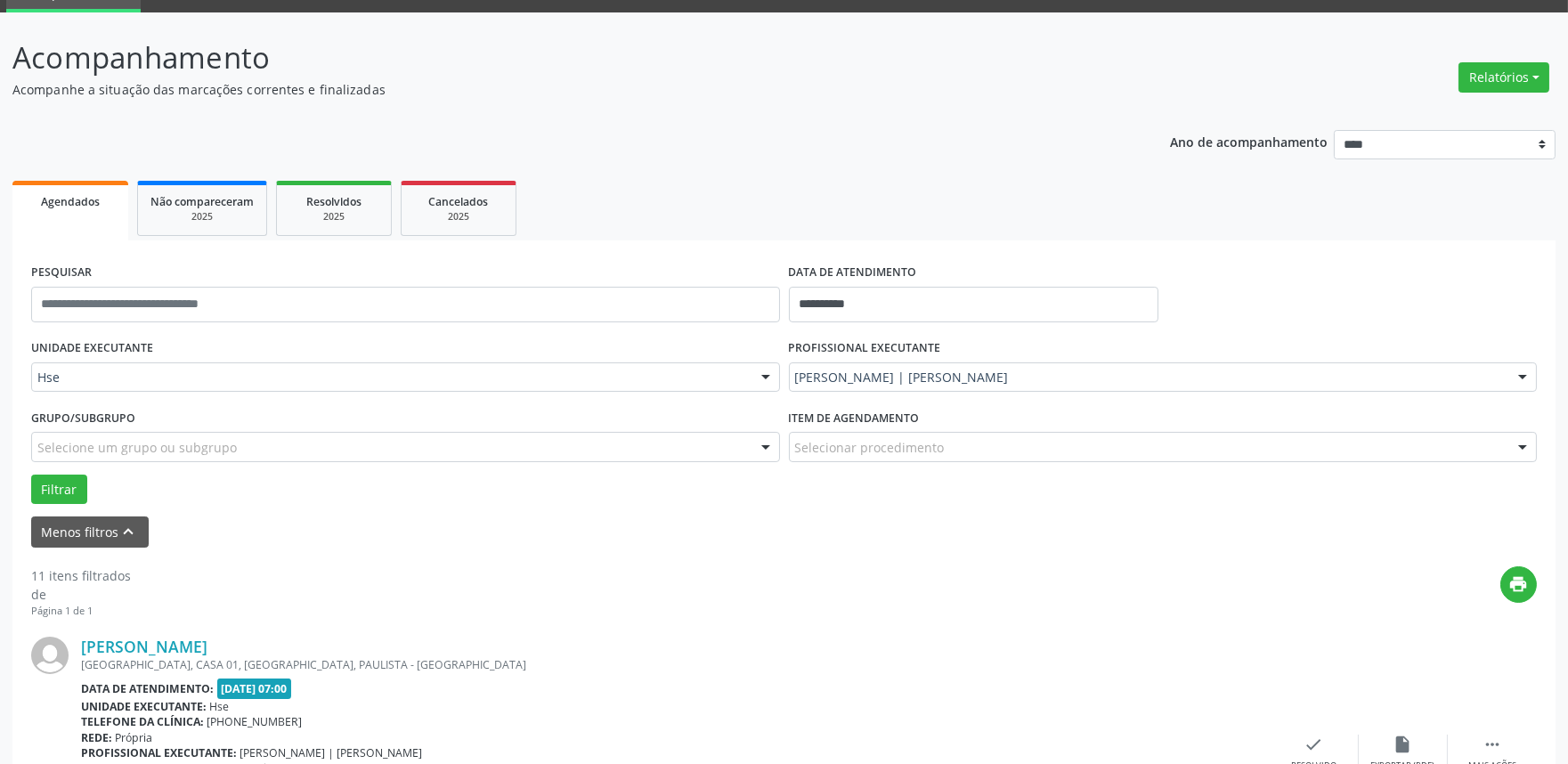
scroll to position [197, 0]
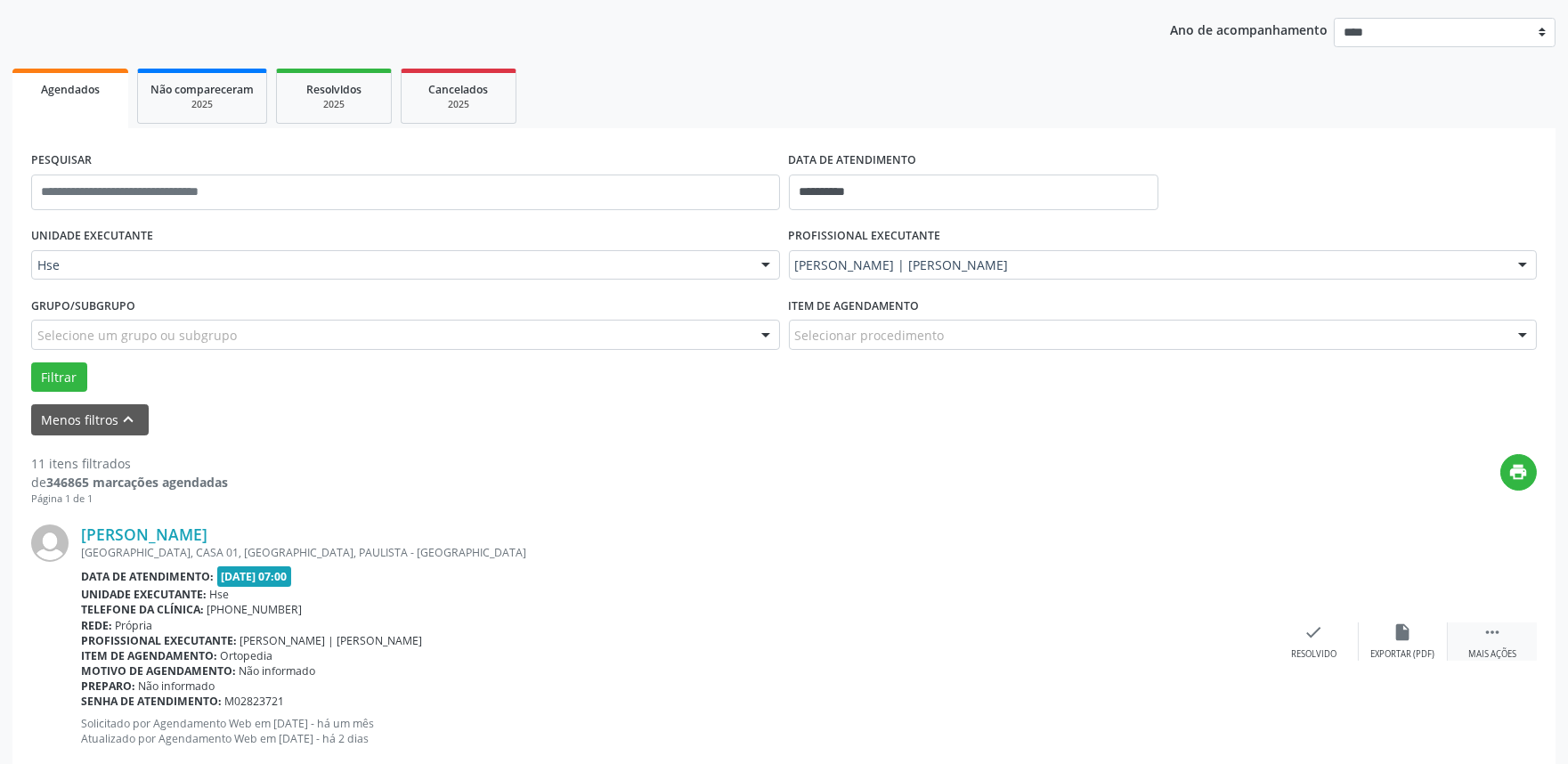
click at [1491, 627] on icon "" at bounding box center [1492, 632] width 20 height 20
click at [1385, 631] on div "alarm_off Não compareceu" at bounding box center [1402, 641] width 89 height 39
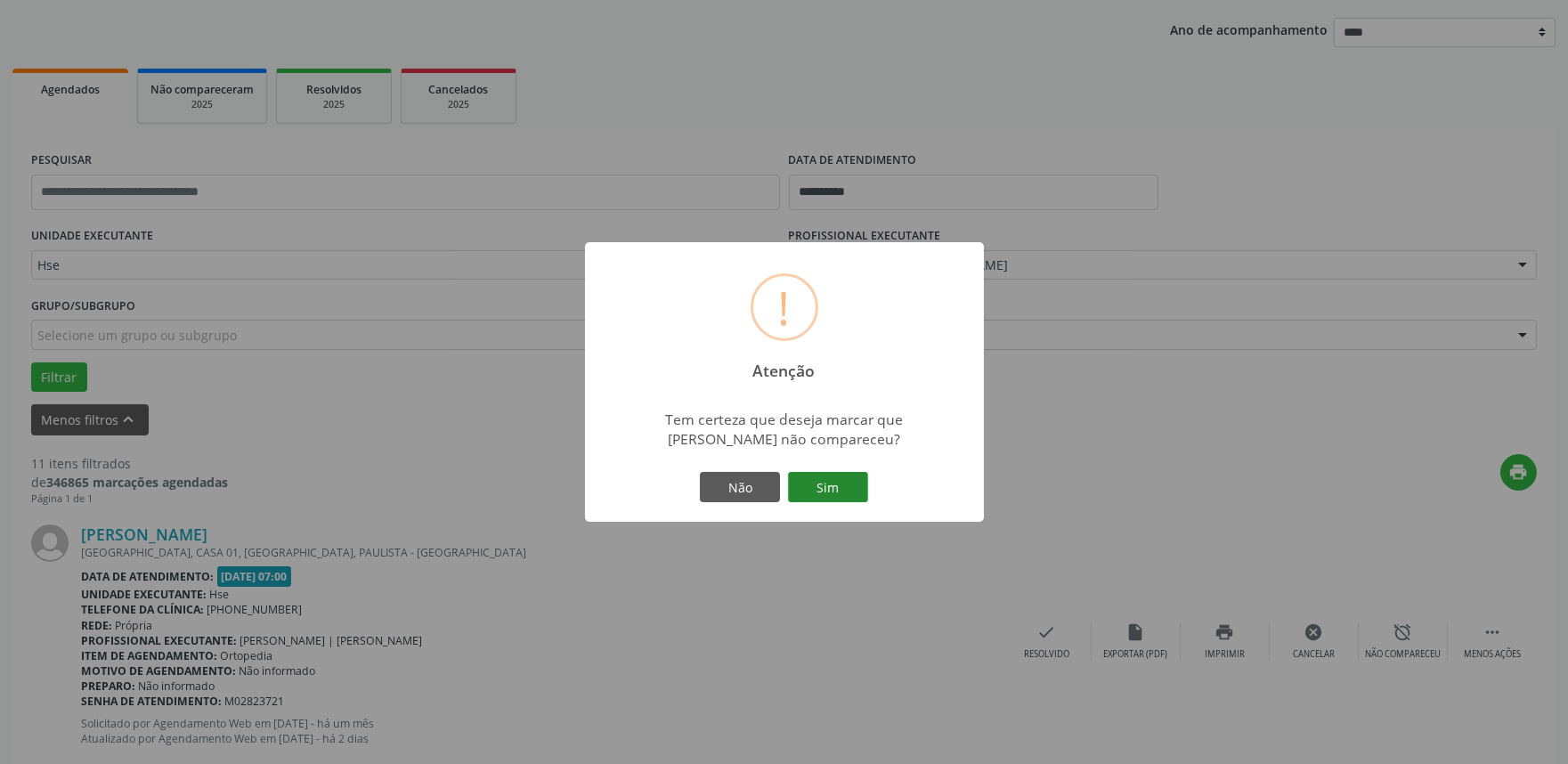
click at [830, 485] on button "Sim" at bounding box center [828, 487] width 80 height 31
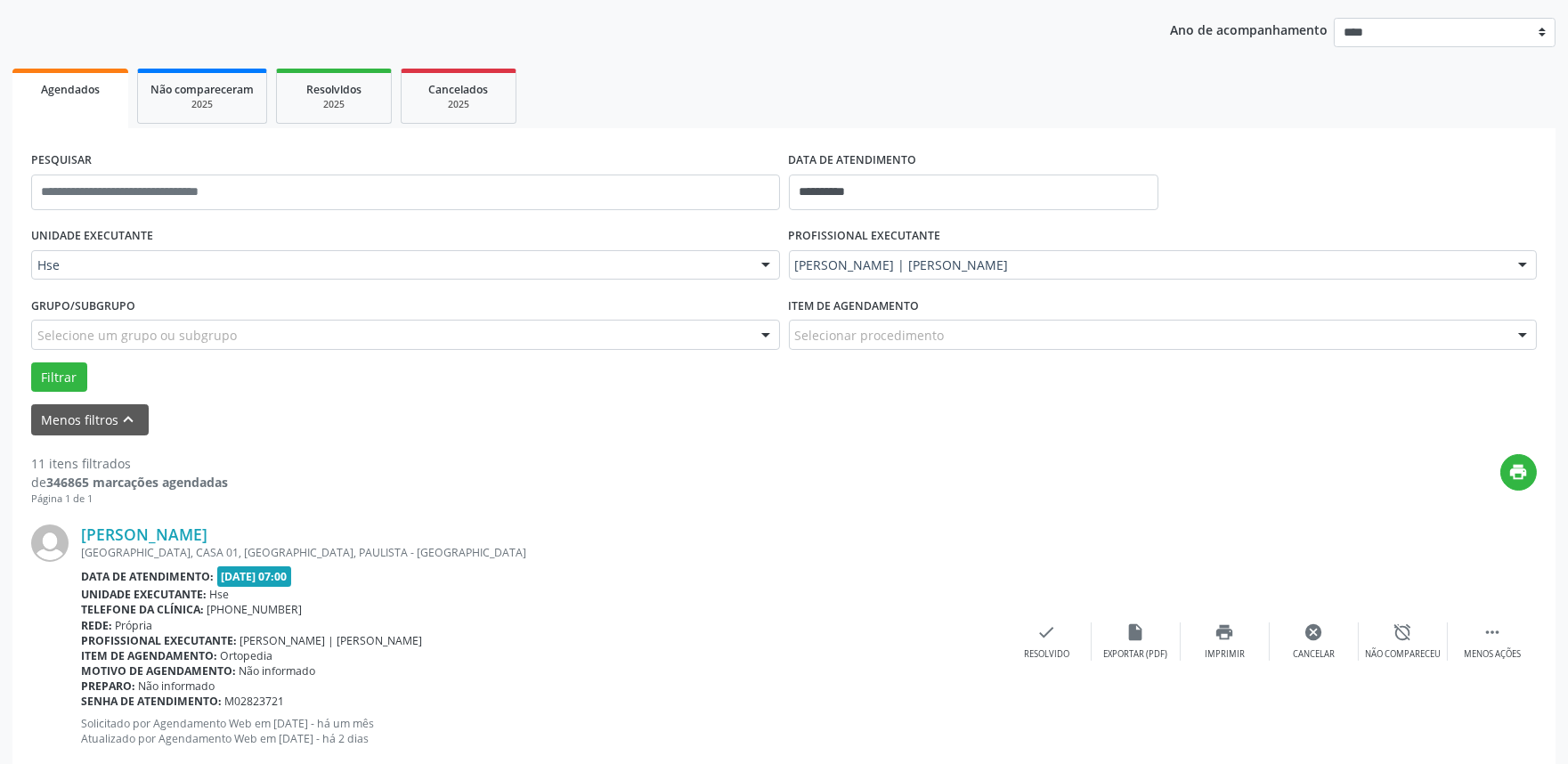
scroll to position [12, 0]
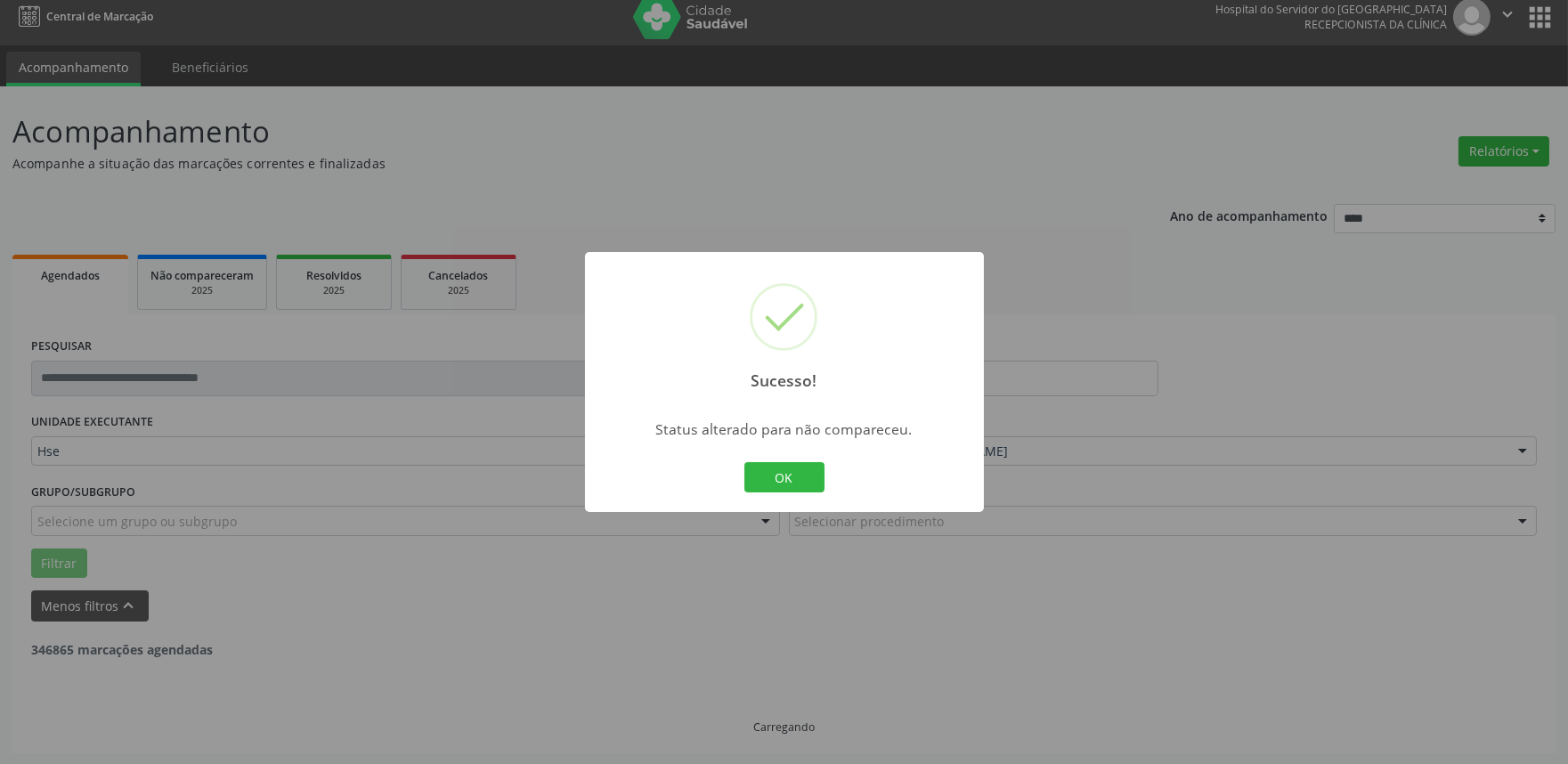
click at [767, 455] on div "Sucesso! × Status alterado para não compareceu. OK Cancel" at bounding box center [784, 382] width 399 height 260
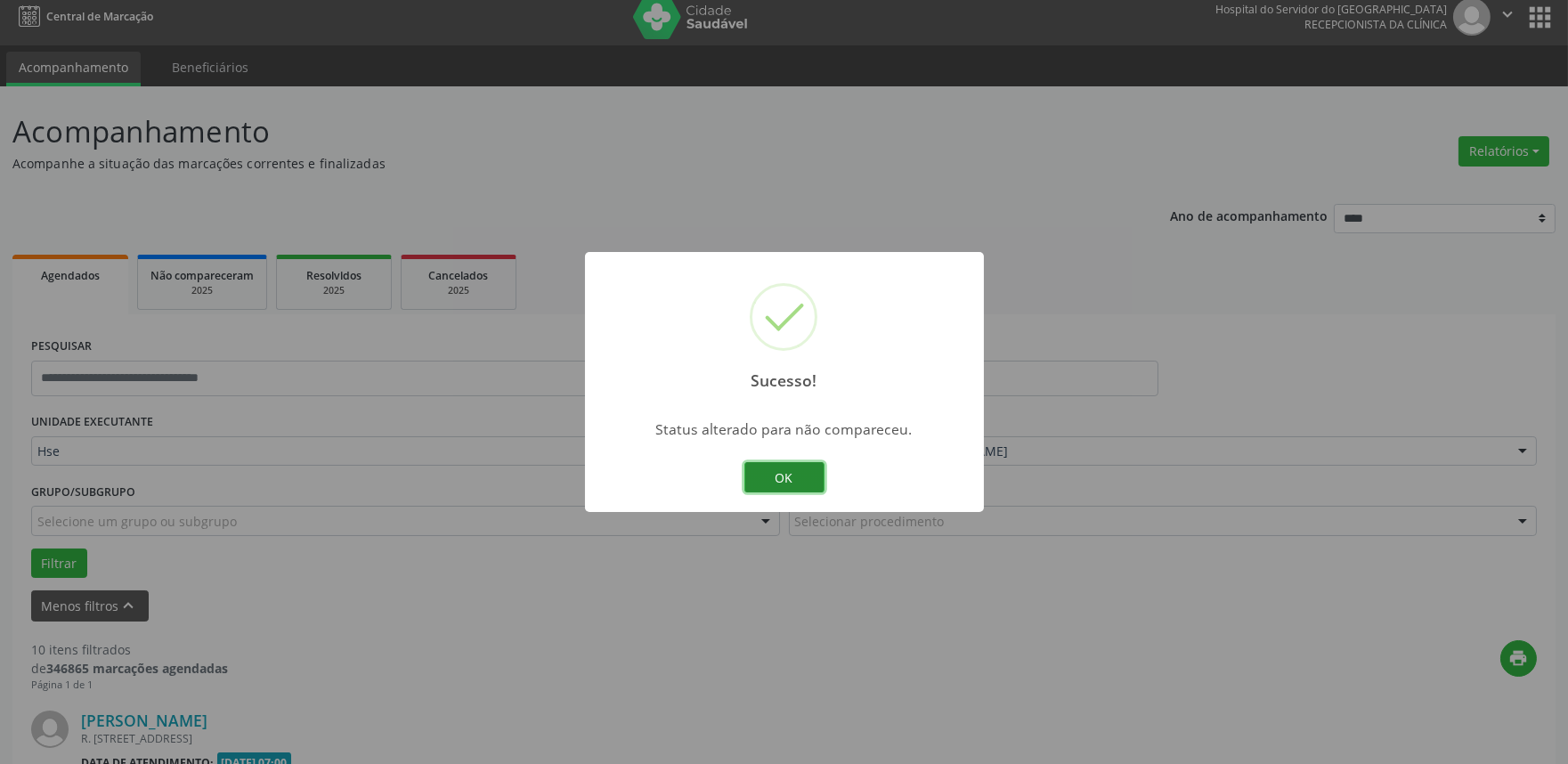
click at [782, 476] on button "OK" at bounding box center [784, 478] width 80 height 31
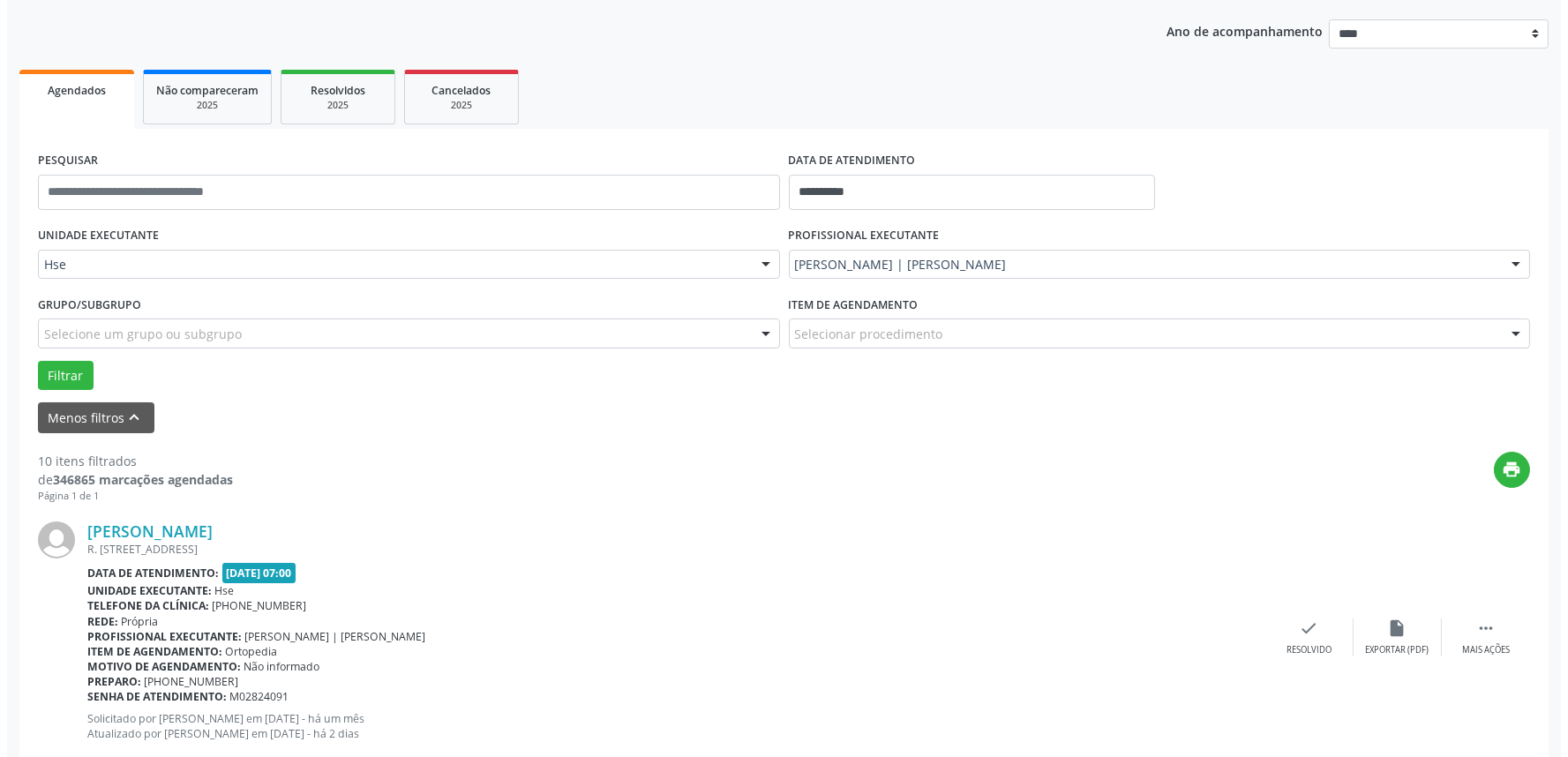
scroll to position [207, 0]
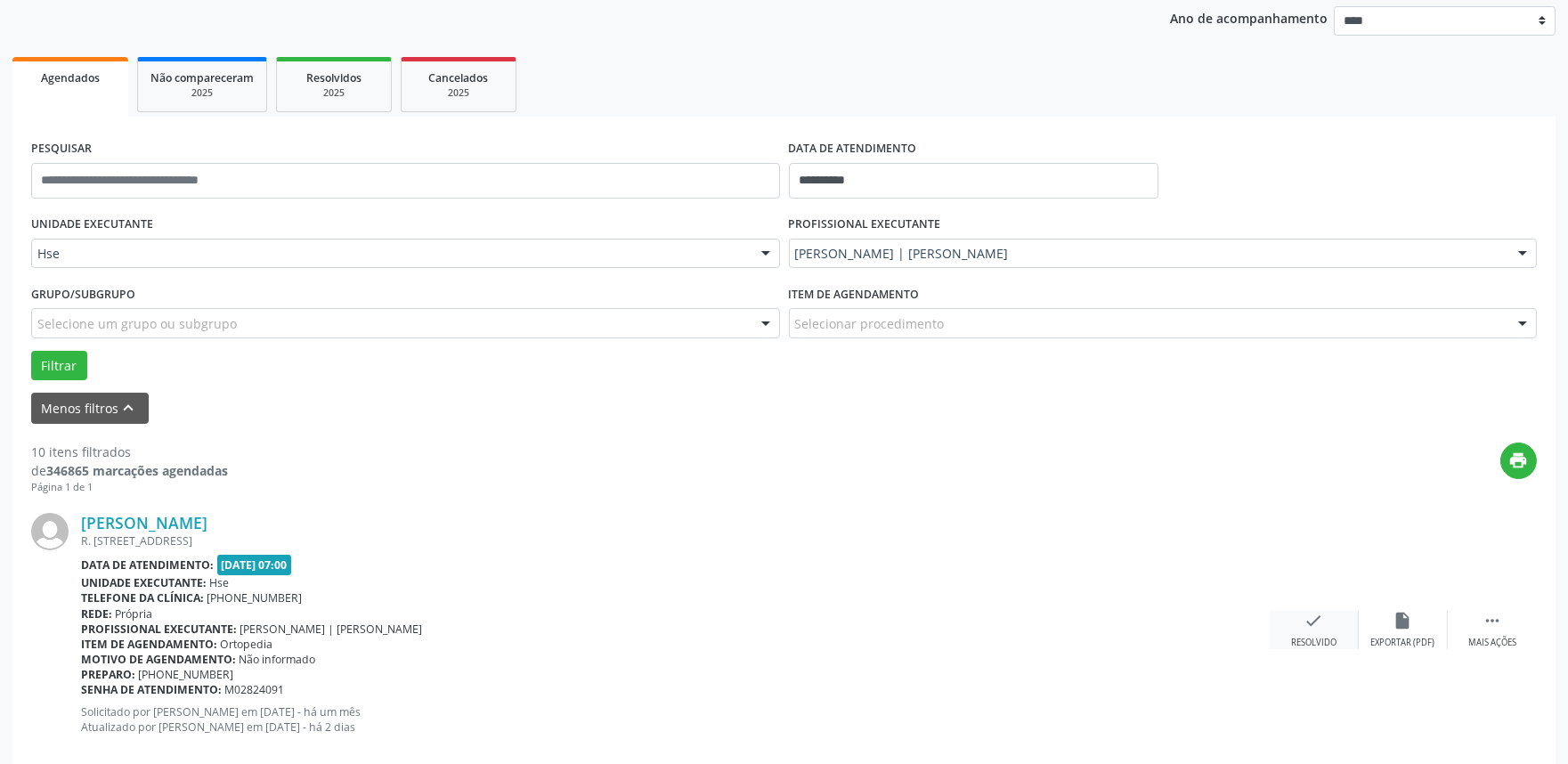
click at [1298, 630] on div "check Resolvido" at bounding box center [1313, 630] width 89 height 39
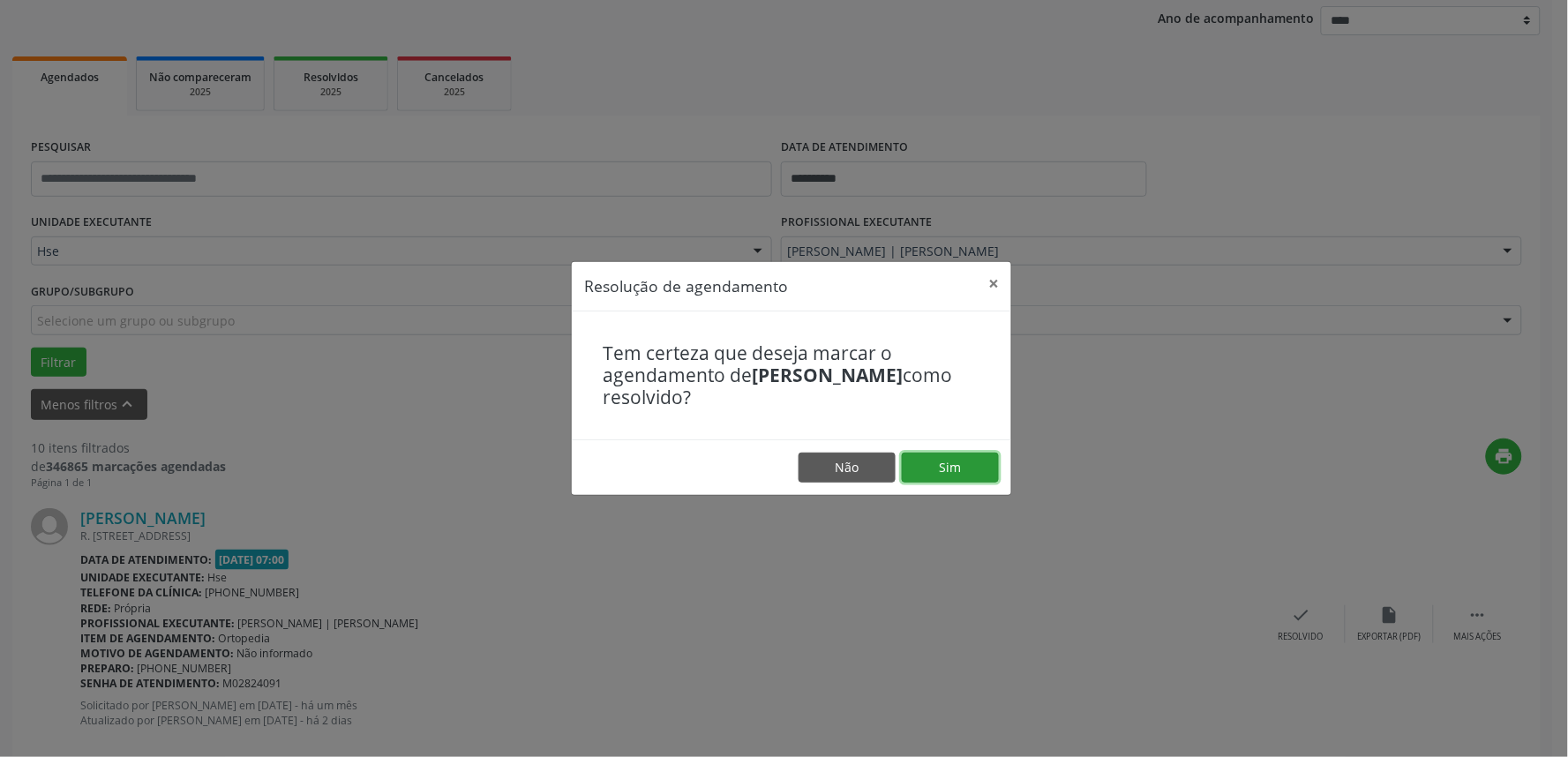
click at [972, 463] on button "Sim" at bounding box center [950, 468] width 97 height 30
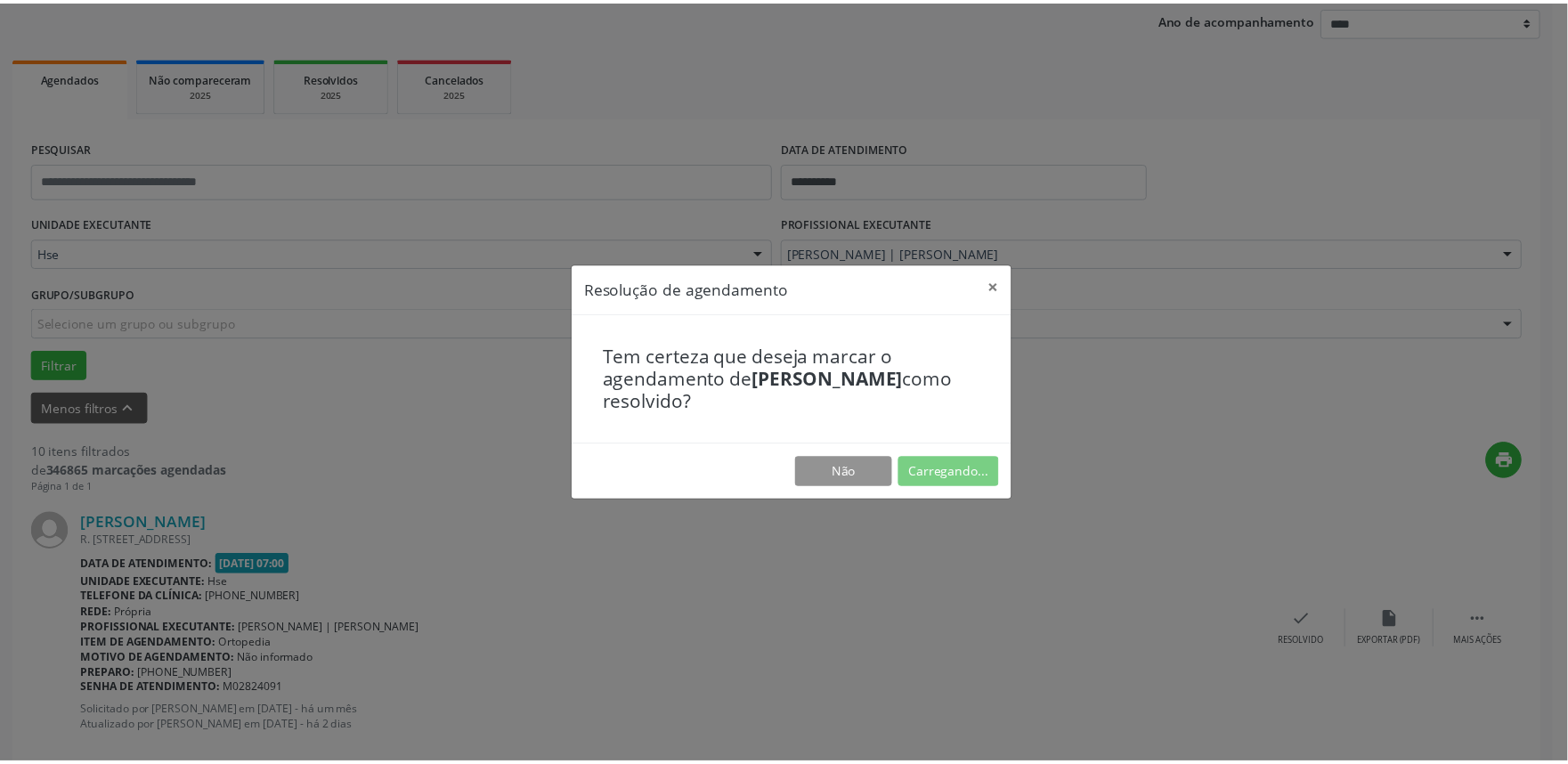
scroll to position [0, 0]
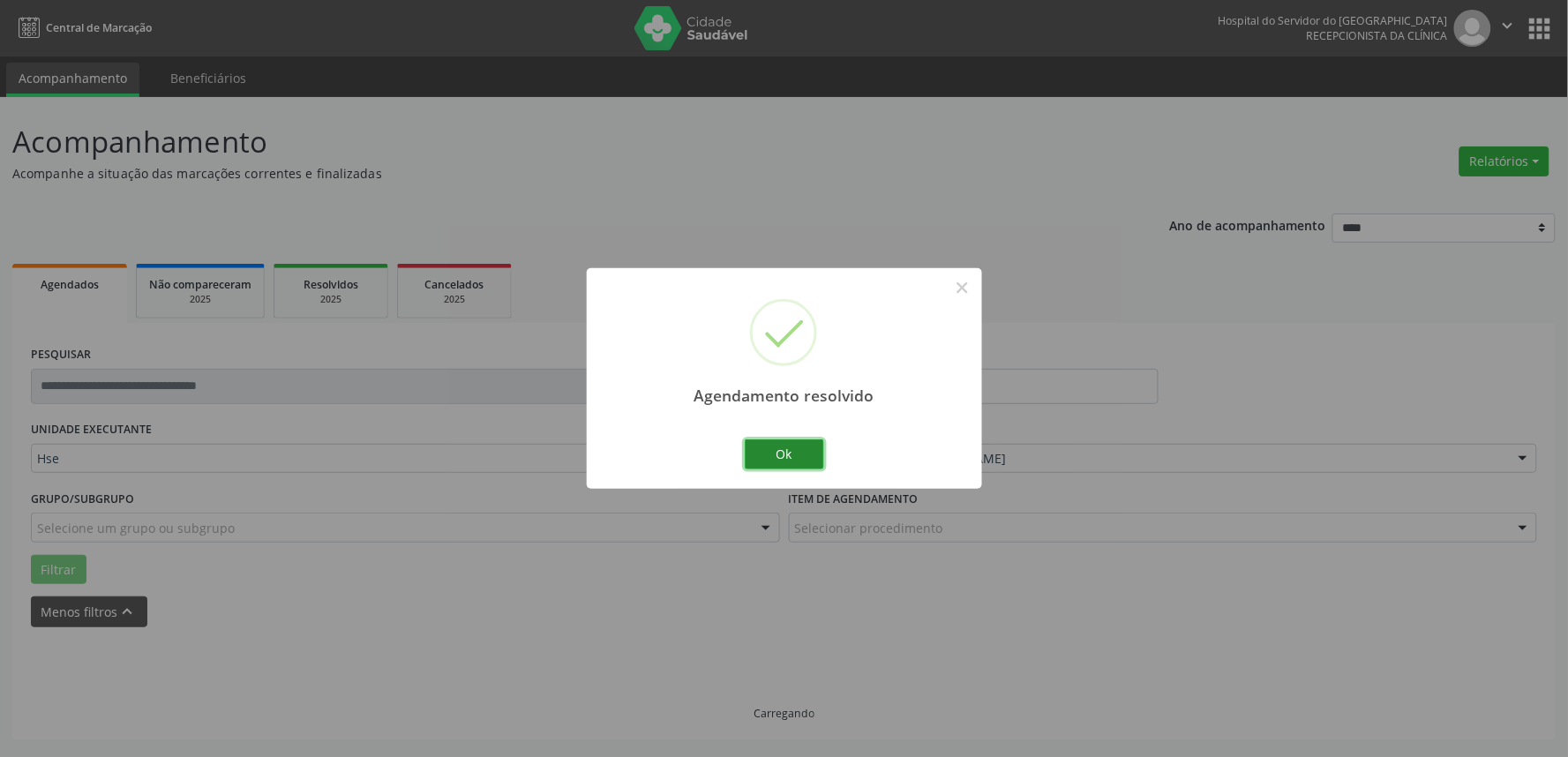
click at [780, 460] on button "Ok" at bounding box center [784, 454] width 79 height 30
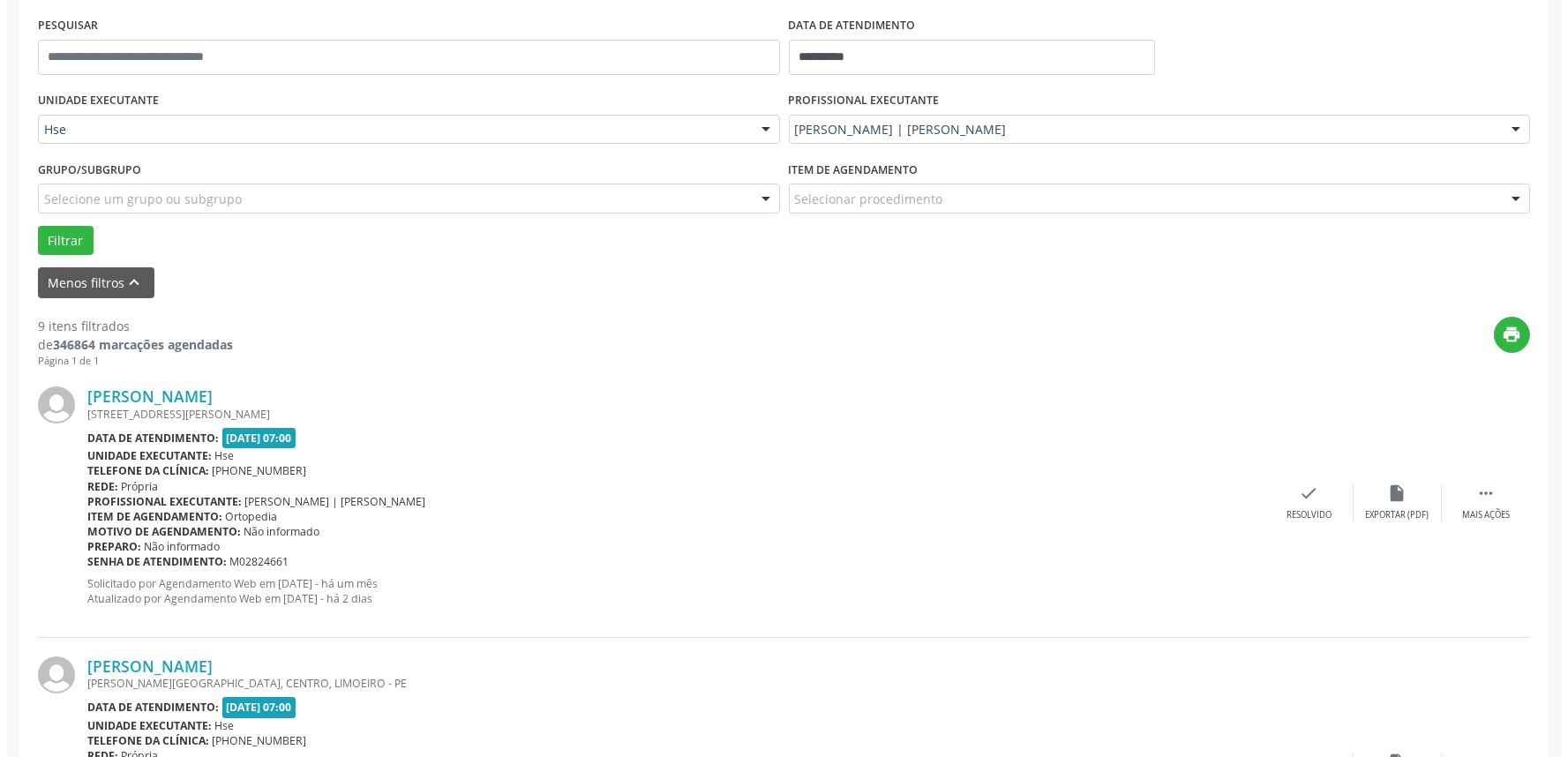
scroll to position [392, 0]
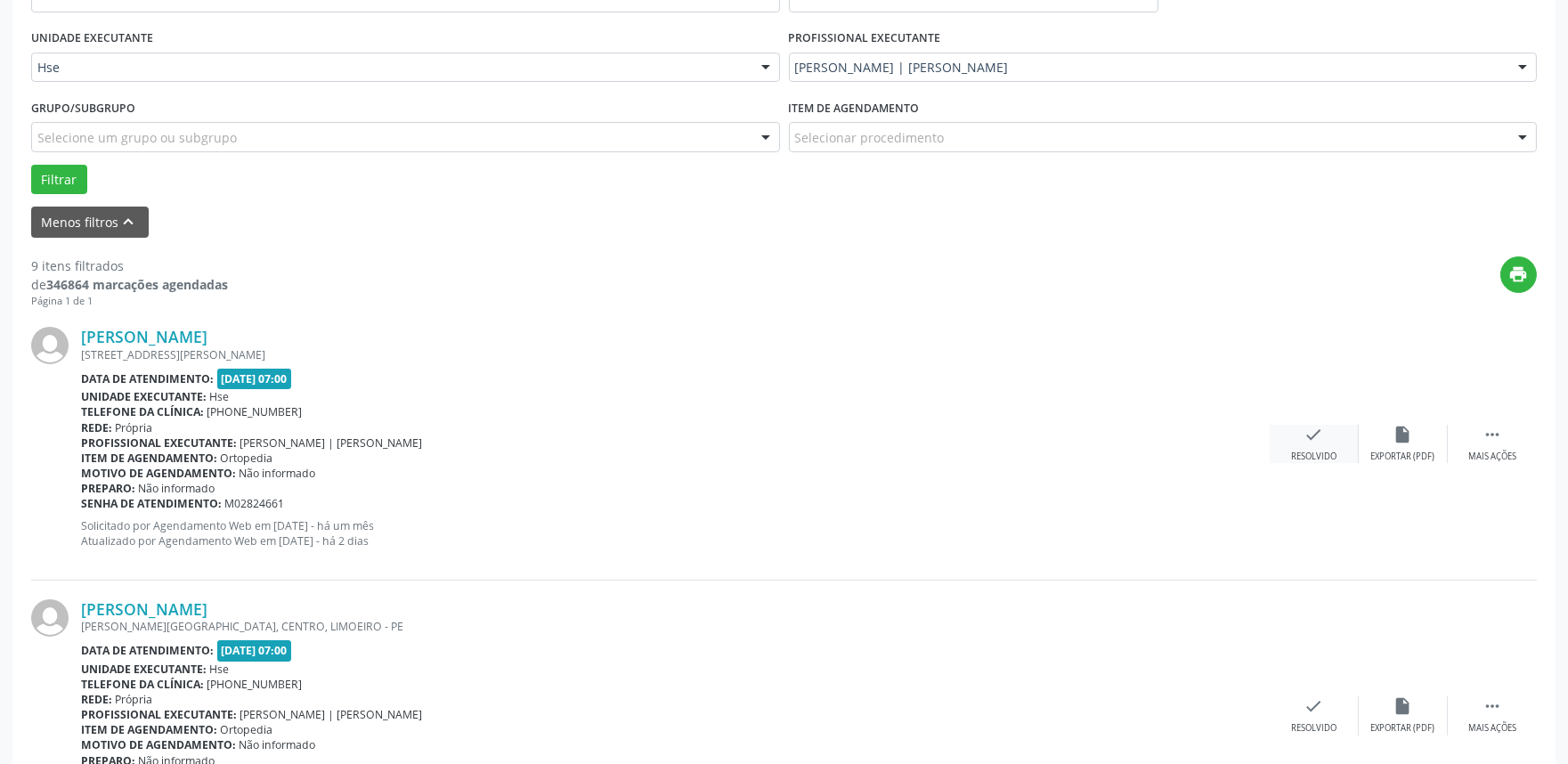
click at [1325, 456] on div "Resolvido" at bounding box center [1313, 457] width 45 height 13
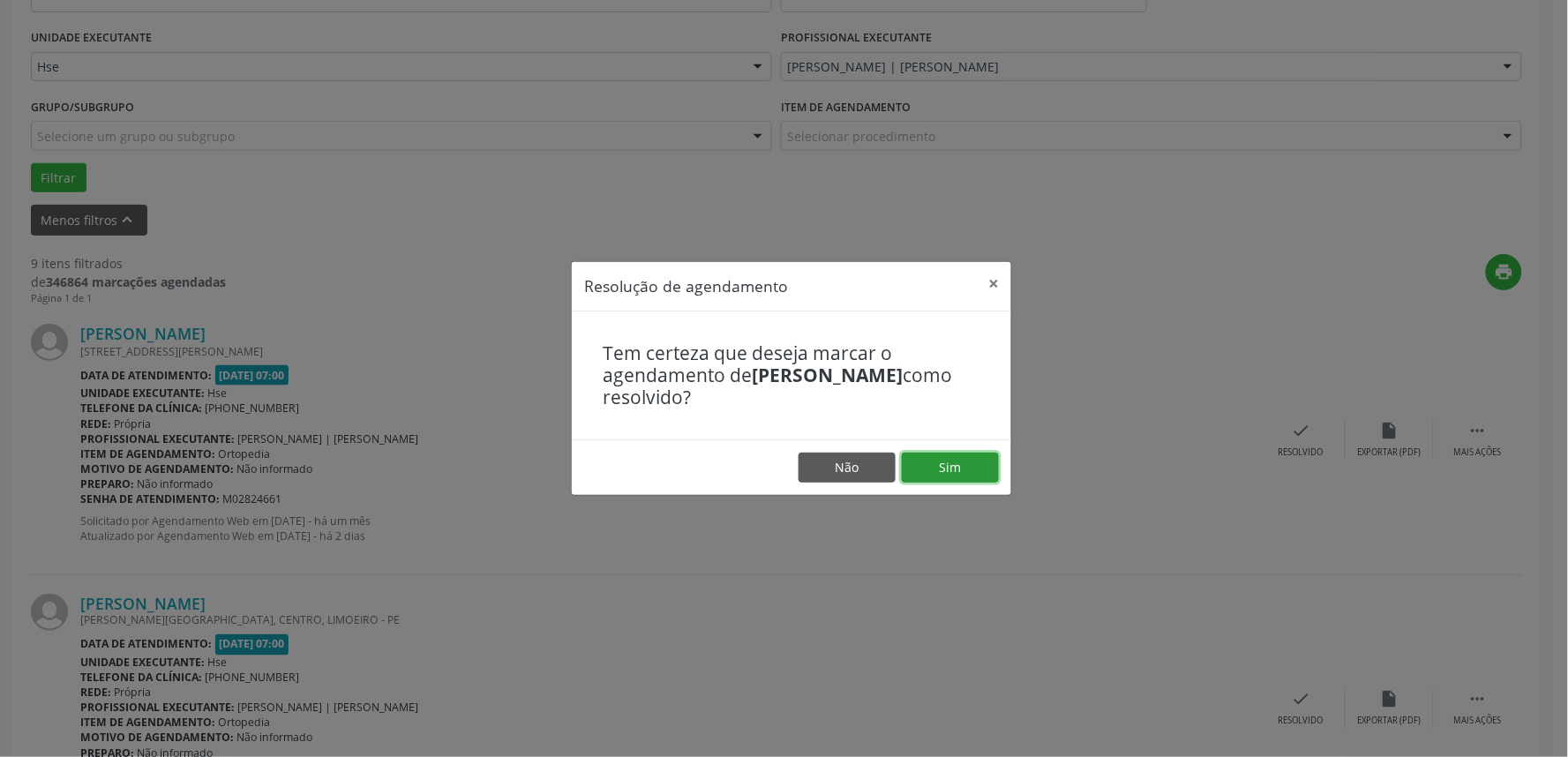
click at [949, 469] on button "Sim" at bounding box center [950, 468] width 97 height 30
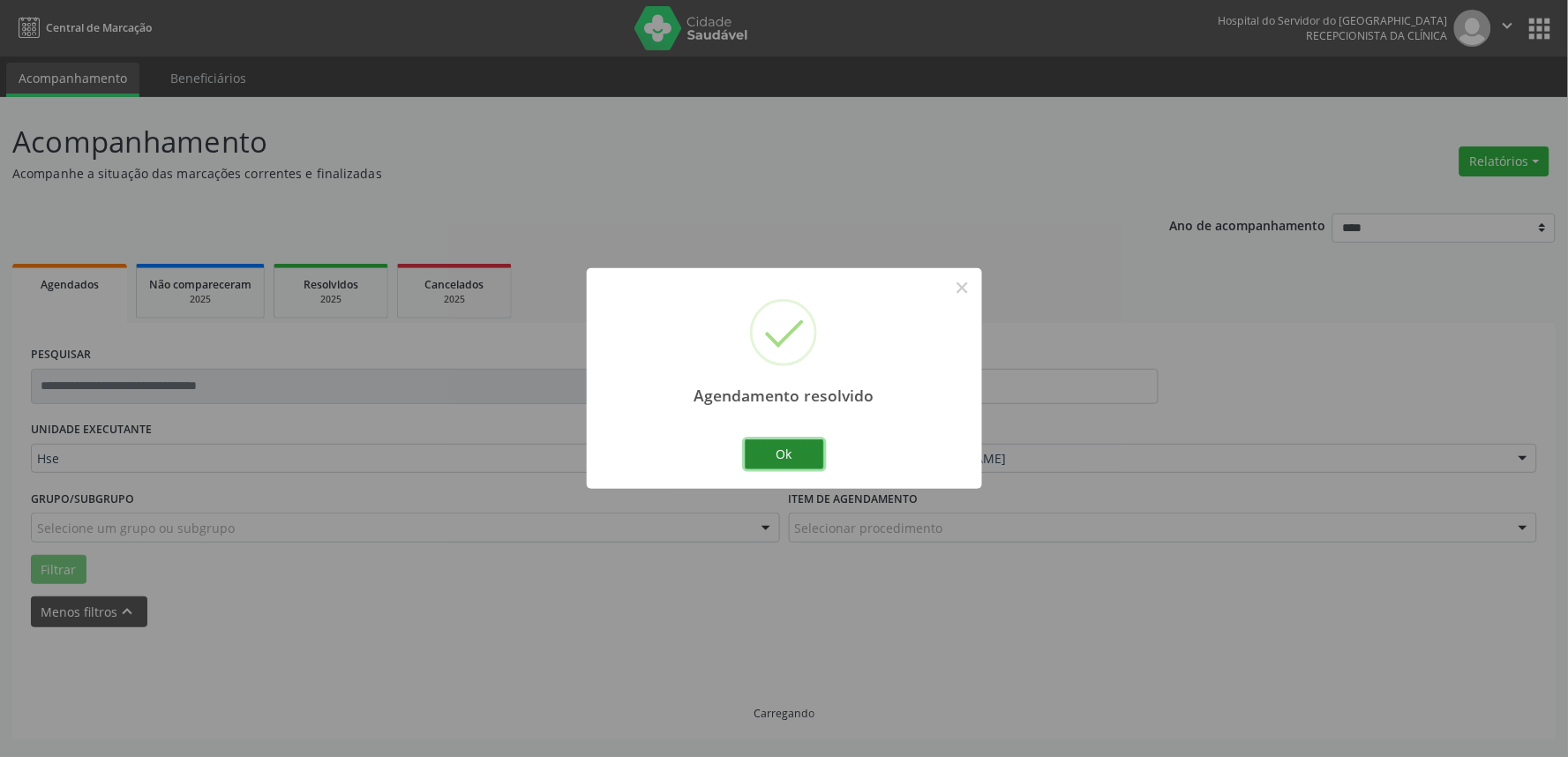
click at [792, 445] on button "Ok" at bounding box center [784, 454] width 79 height 30
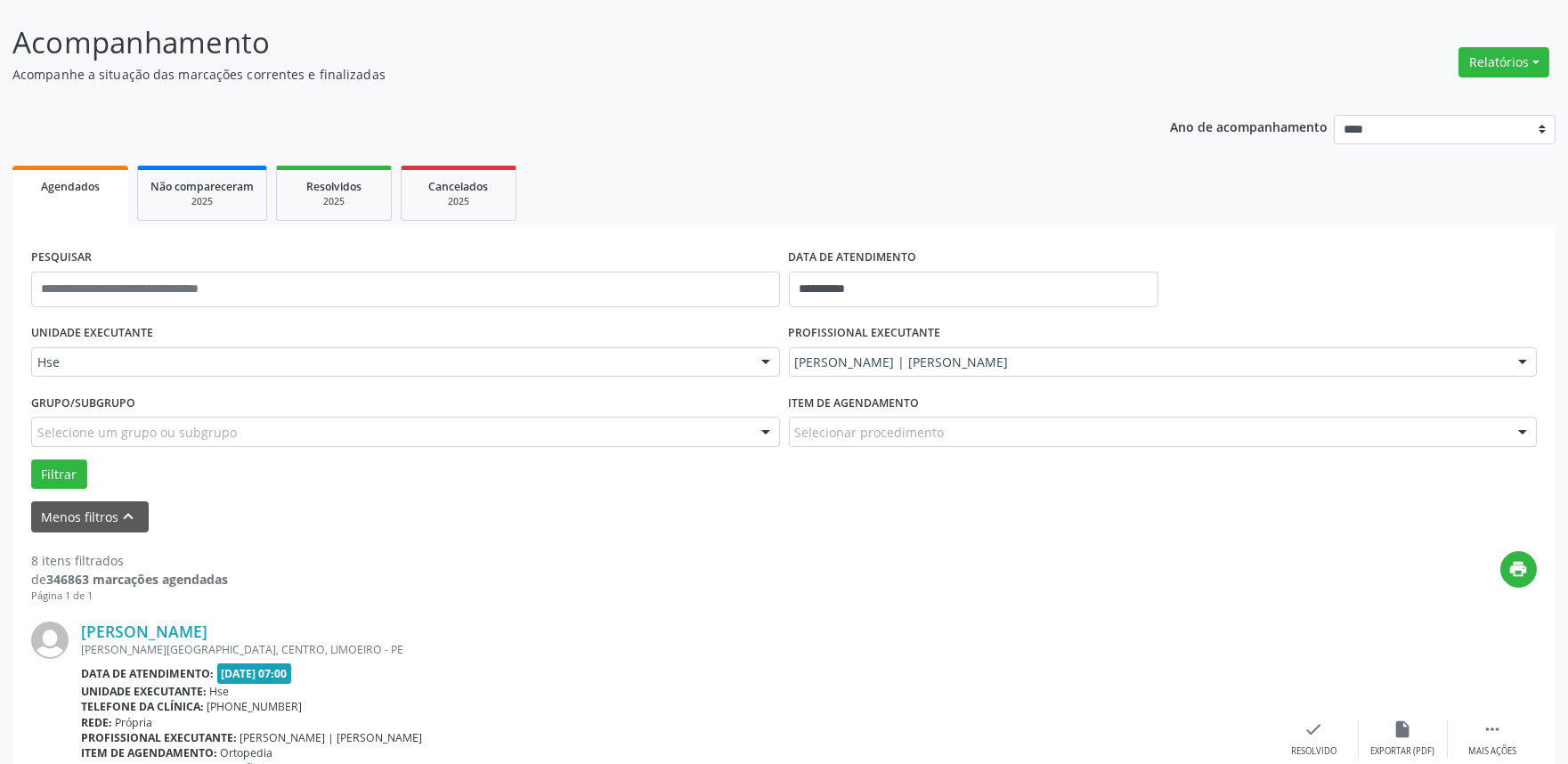
scroll to position [197, 0]
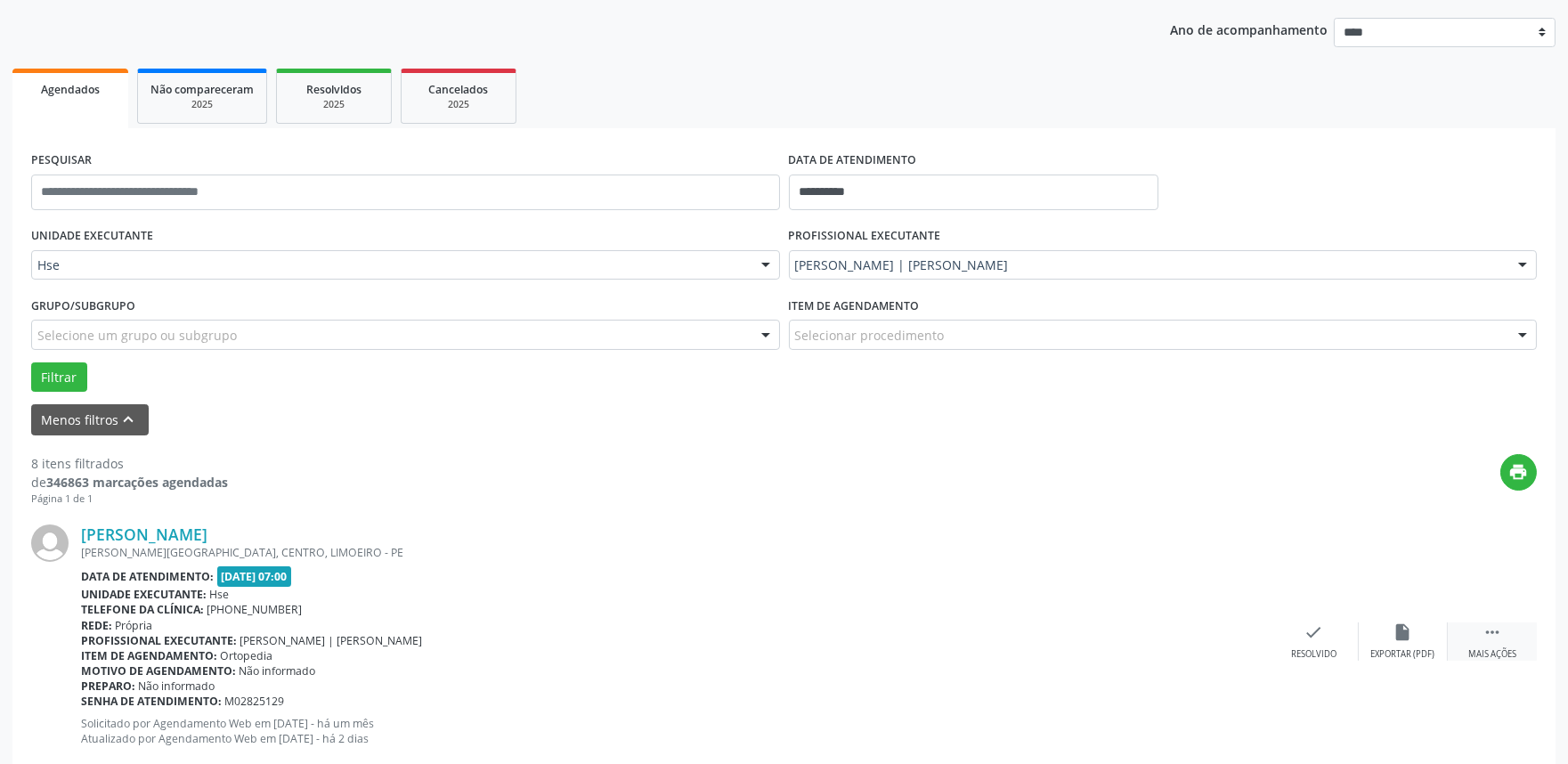
click at [1508, 641] on div " Mais ações" at bounding box center [1491, 641] width 89 height 39
click at [1417, 632] on div "alarm_off Não compareceu" at bounding box center [1402, 641] width 89 height 39
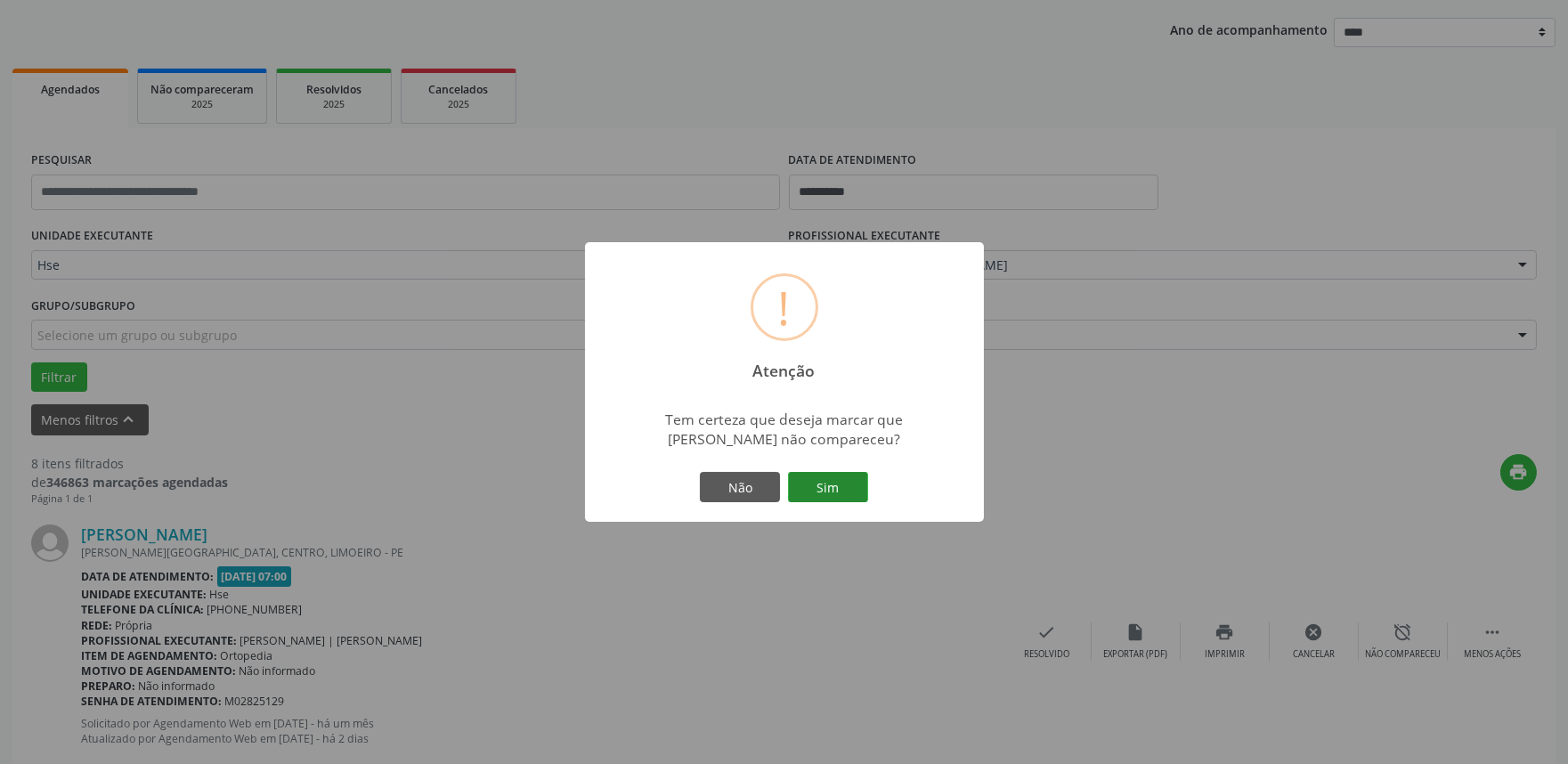
drag, startPoint x: 831, startPoint y: 468, endPoint x: 849, endPoint y: 492, distance: 30.0
click at [830, 468] on div "Não Sim" at bounding box center [784, 487] width 177 height 38
click at [850, 493] on button "Sim" at bounding box center [828, 487] width 80 height 31
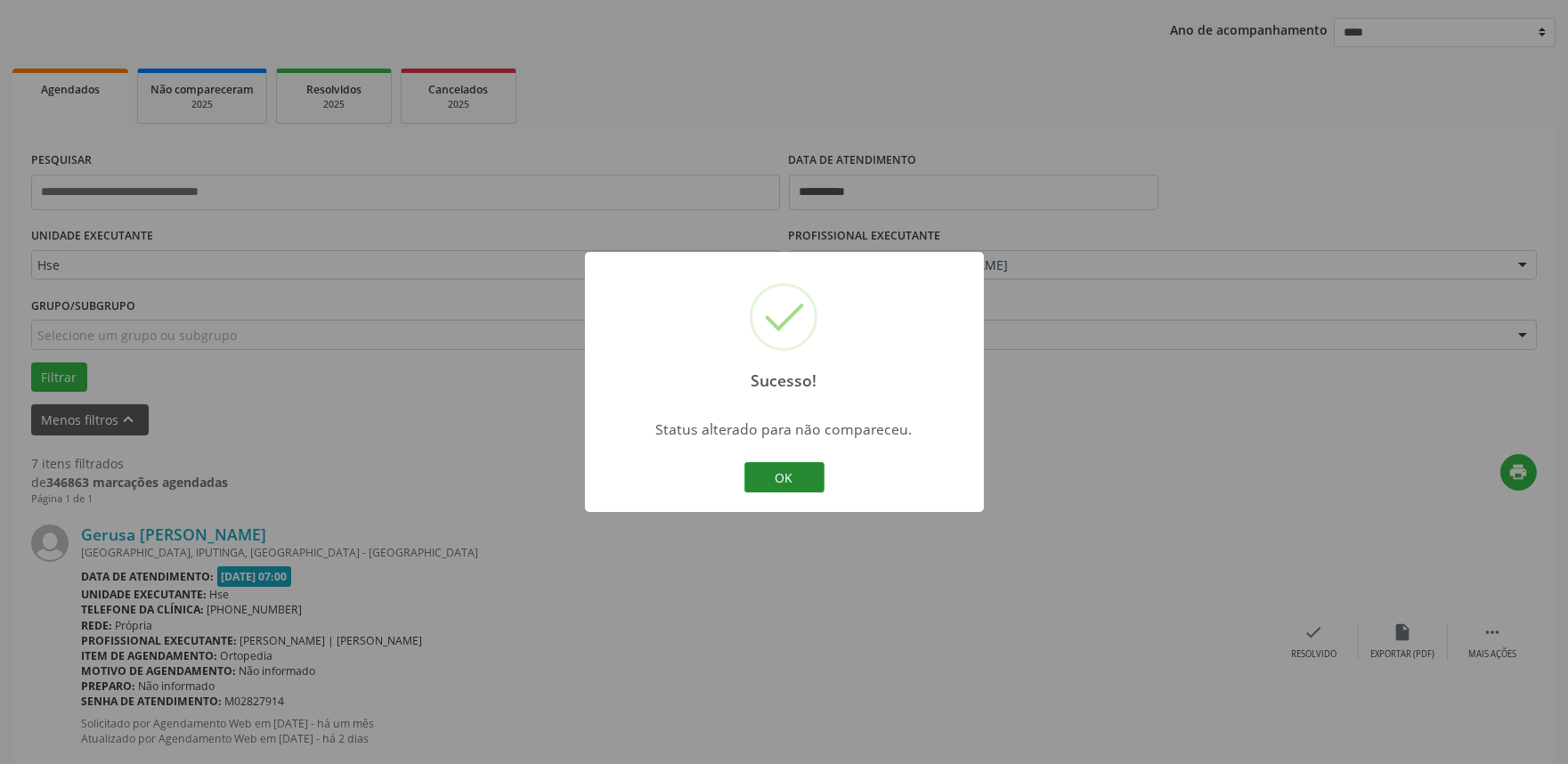
click at [789, 466] on button "OK" at bounding box center [784, 478] width 80 height 31
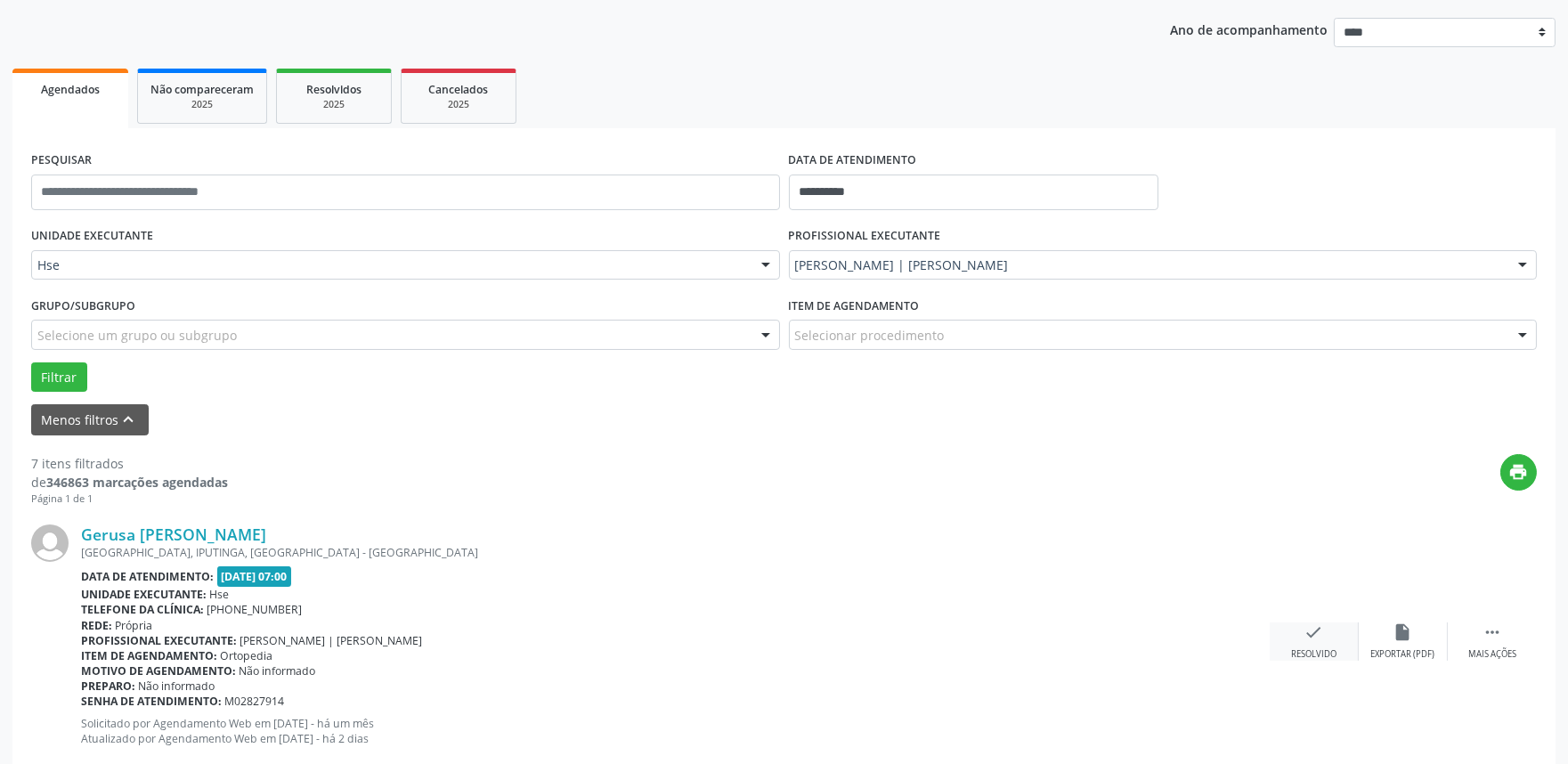
click at [1328, 635] on div "check Resolvido" at bounding box center [1313, 641] width 89 height 39
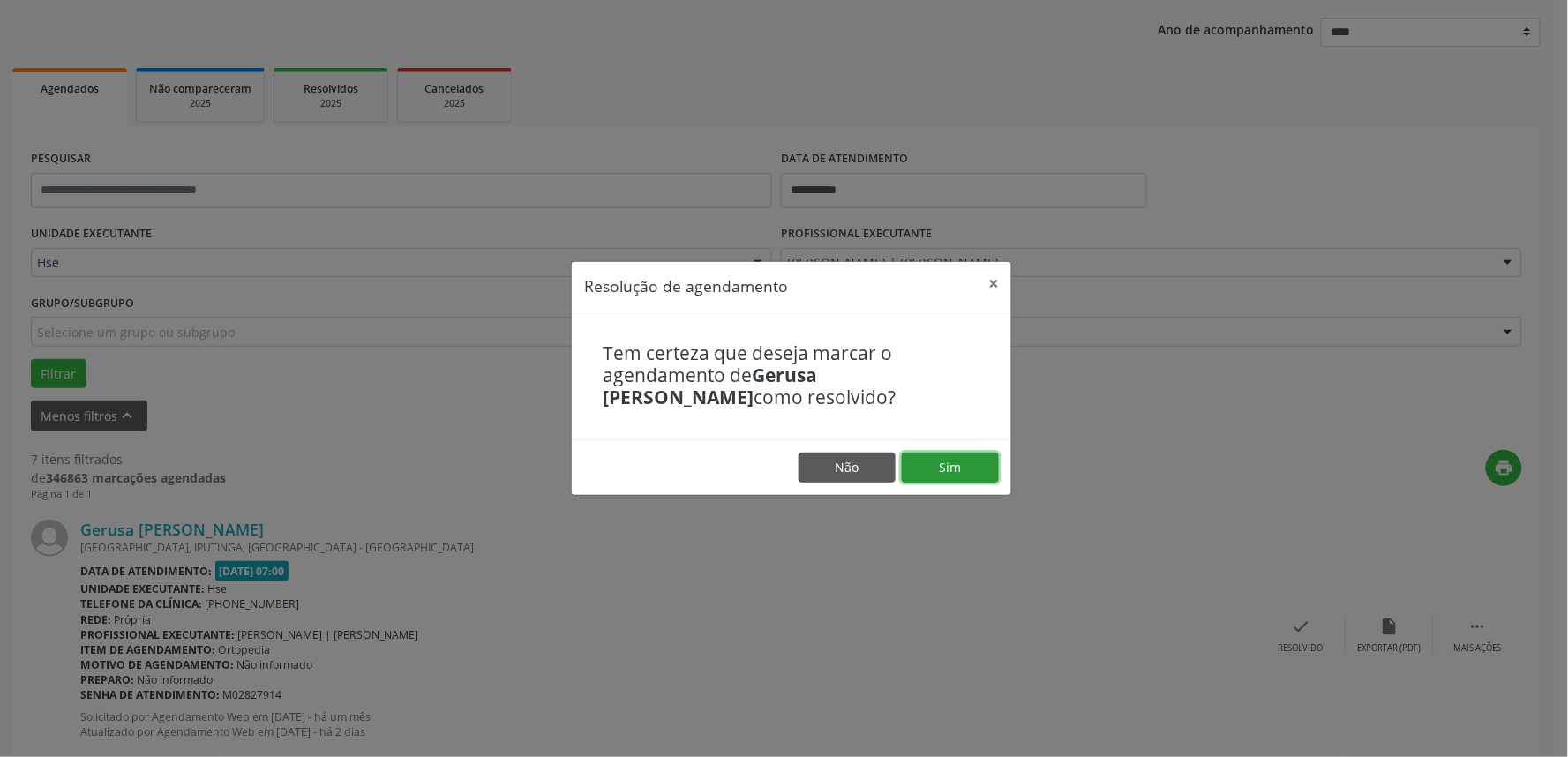
click at [927, 475] on button "Sim" at bounding box center [950, 468] width 97 height 30
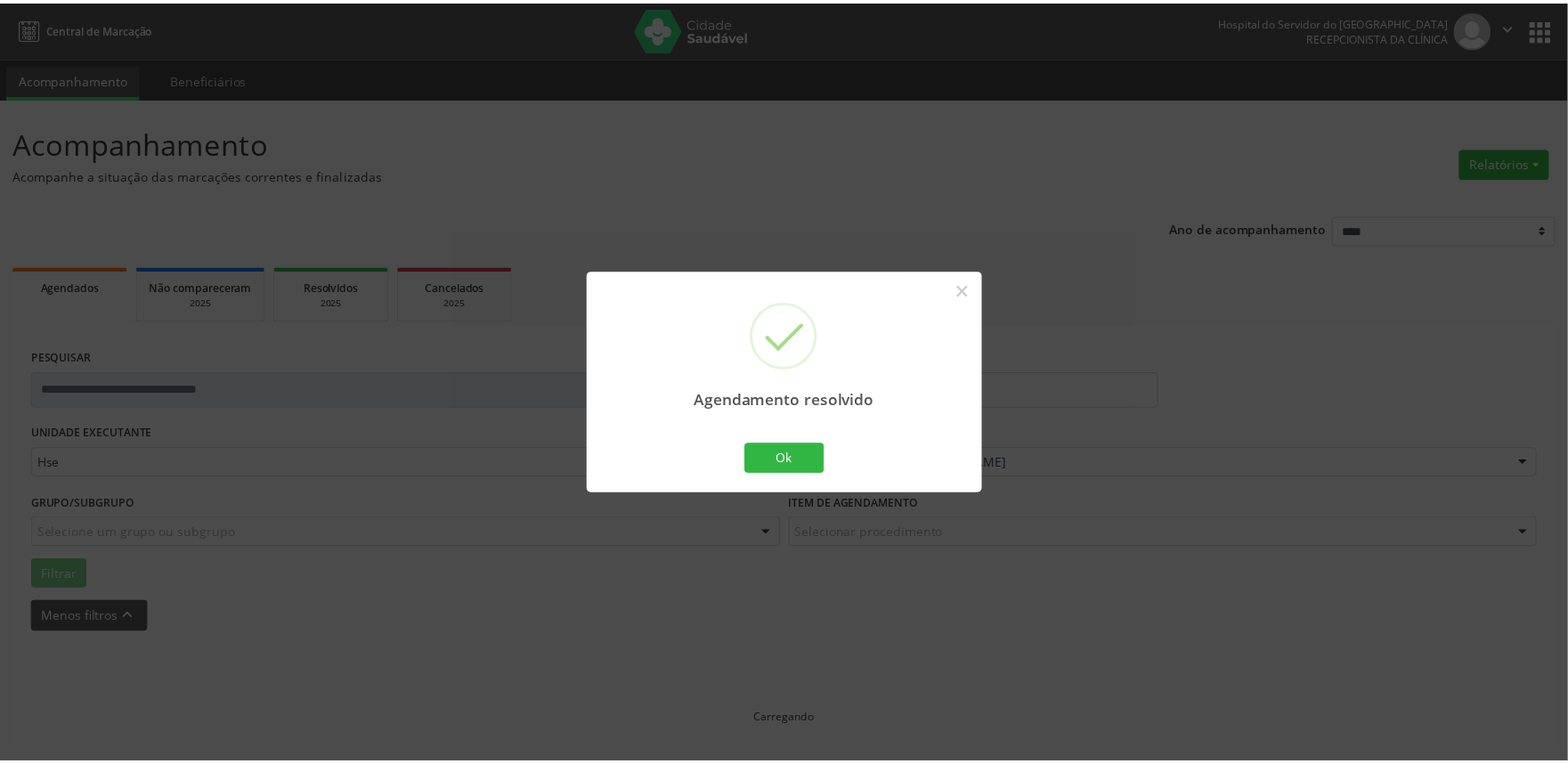
scroll to position [0, 0]
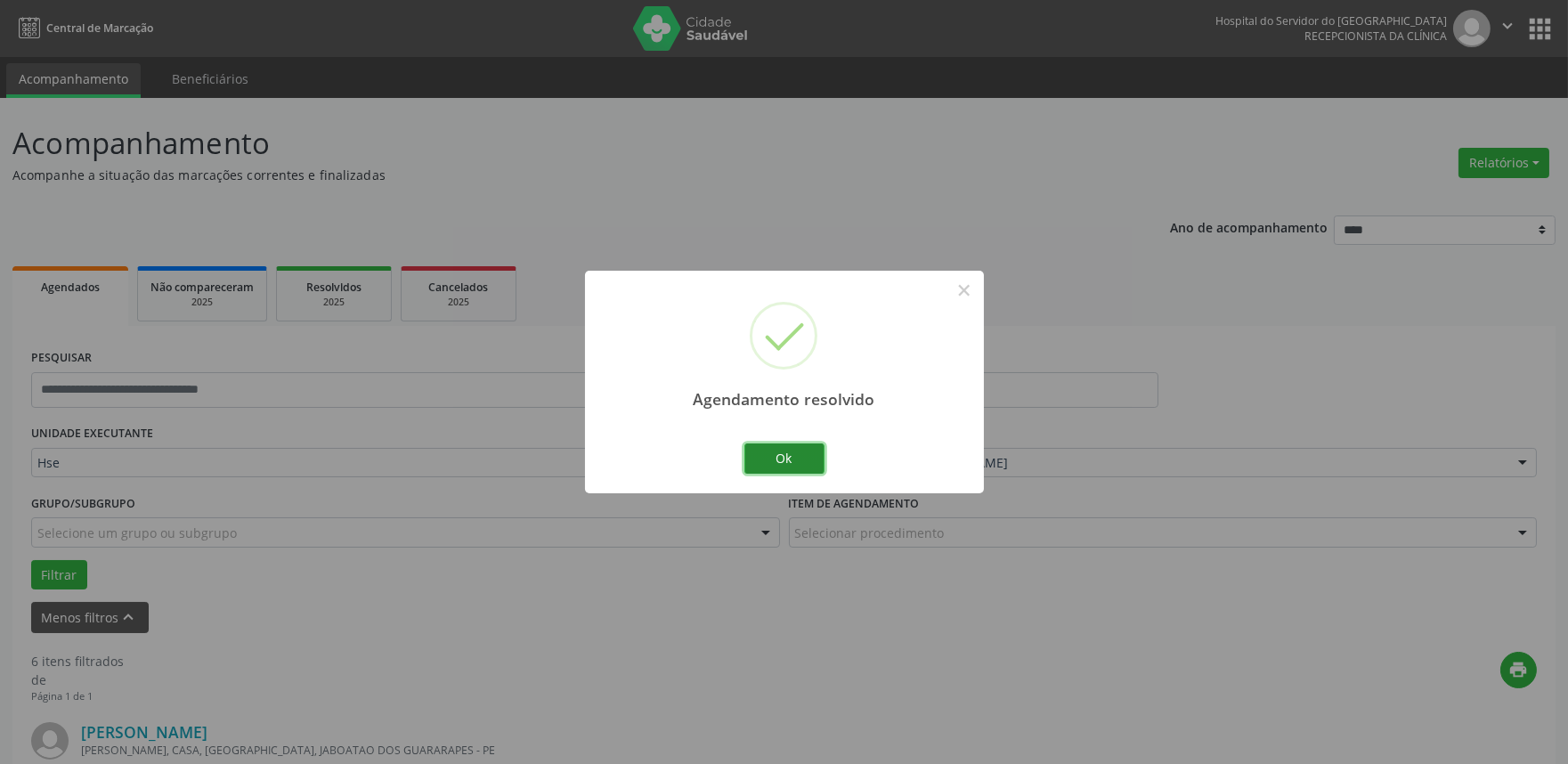
click at [808, 464] on button "Ok" at bounding box center [784, 459] width 80 height 31
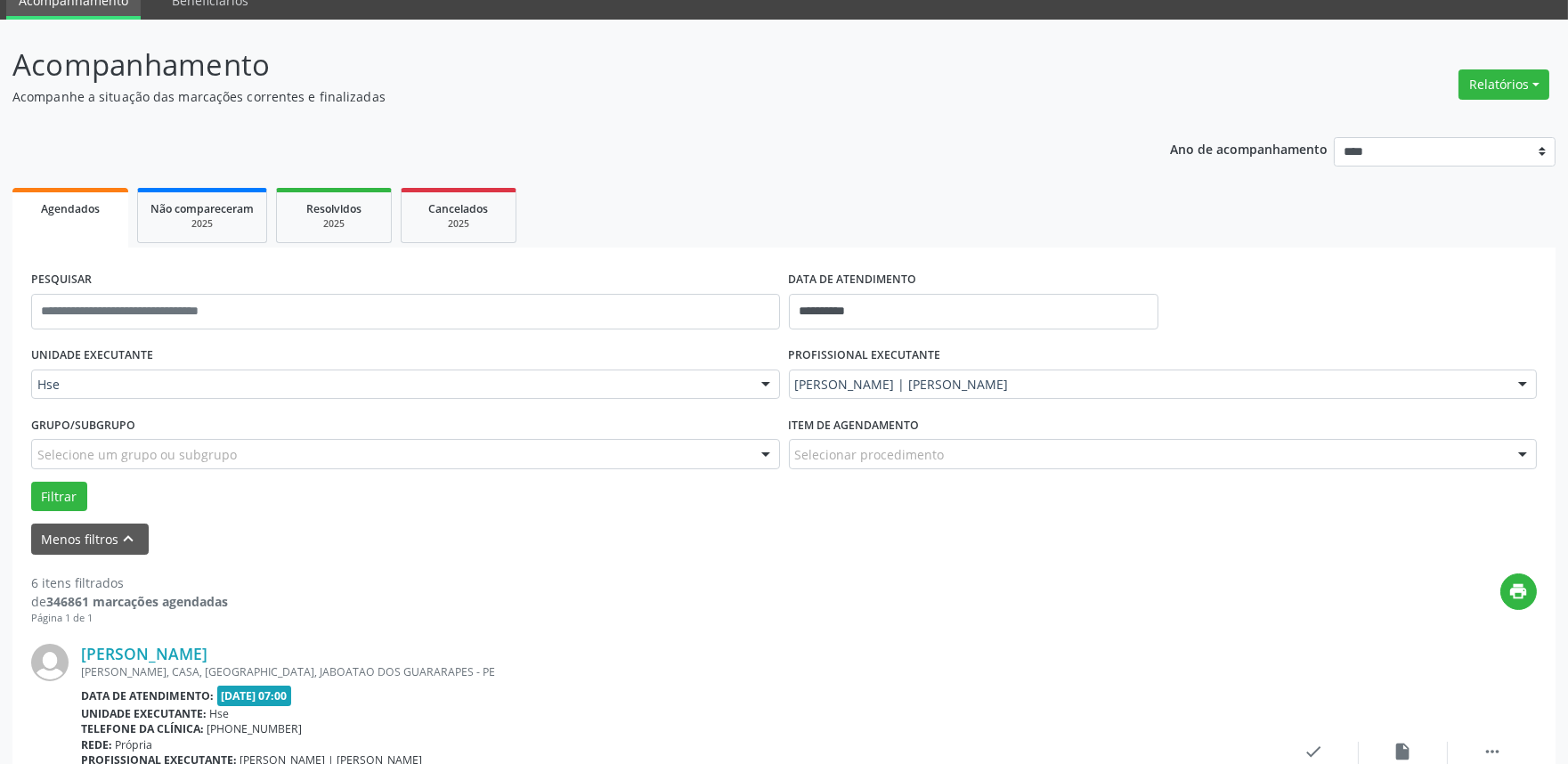
scroll to position [396, 0]
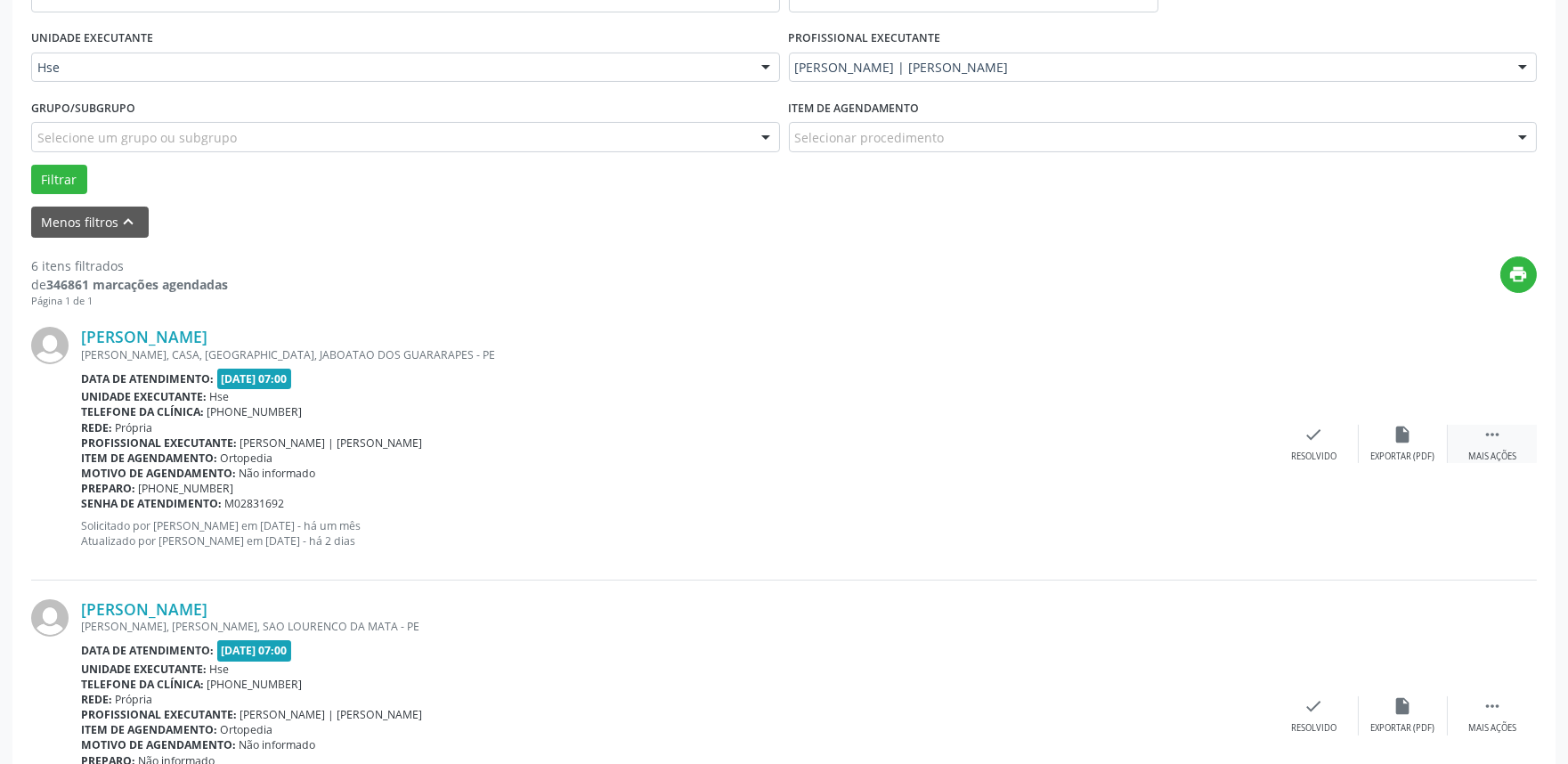
click at [1496, 440] on icon "" at bounding box center [1492, 434] width 20 height 20
click at [1382, 445] on div "alarm_off Não compareceu" at bounding box center [1402, 443] width 89 height 39
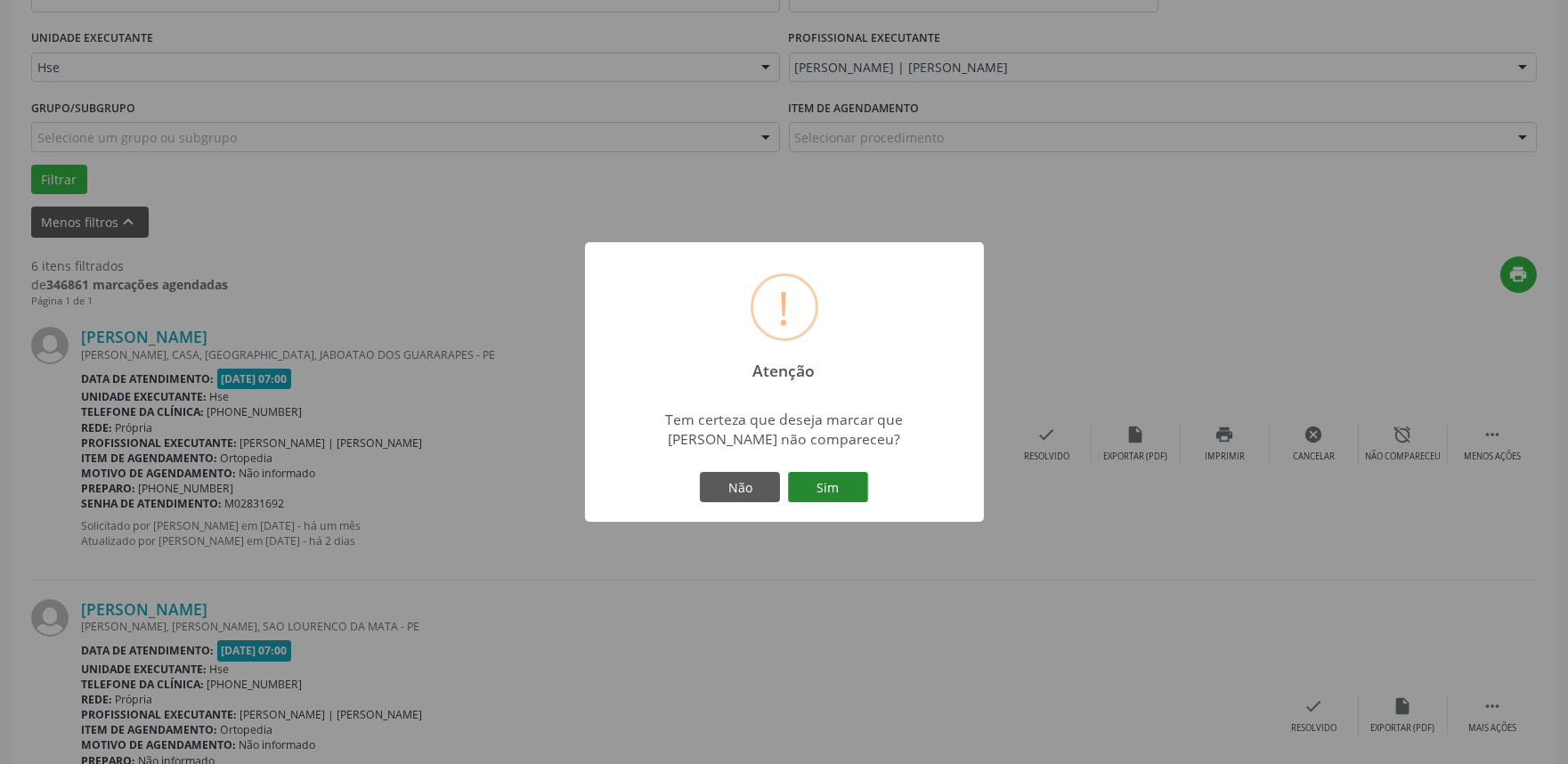
click at [846, 479] on button "Sim" at bounding box center [828, 487] width 80 height 31
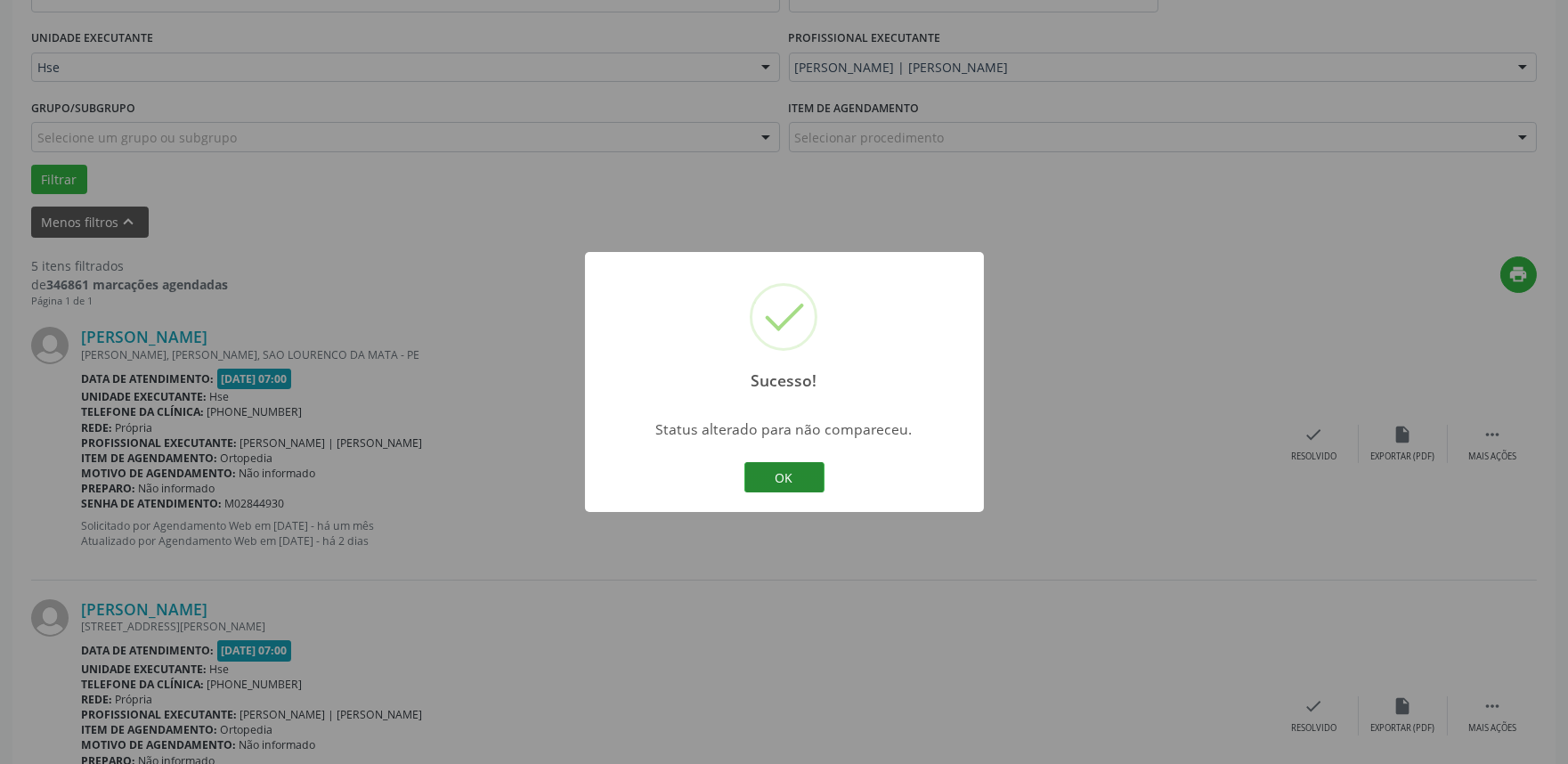
click at [788, 472] on button "OK" at bounding box center [784, 478] width 80 height 31
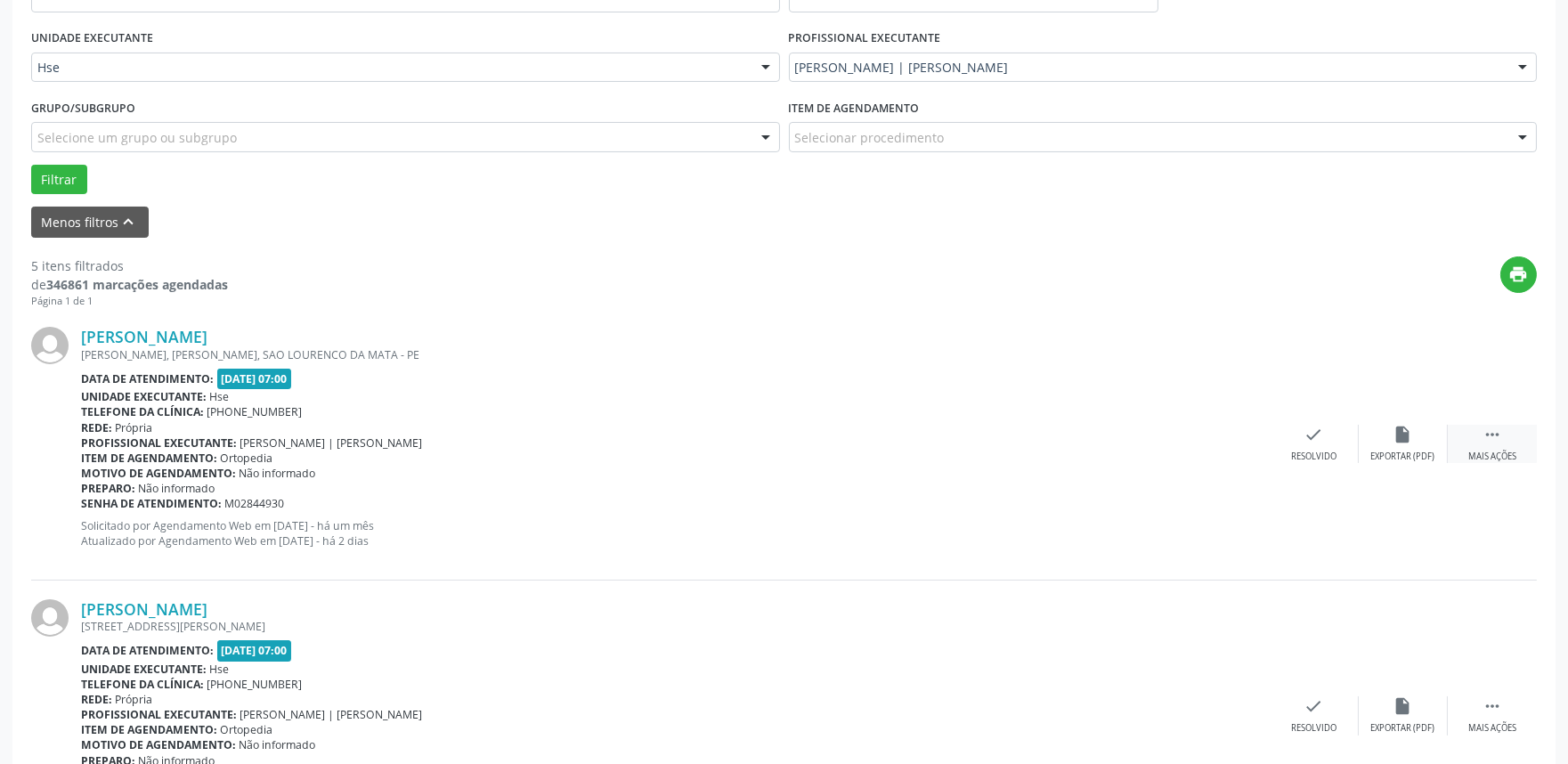
click at [1515, 461] on div "Mais ações" at bounding box center [1491, 457] width 48 height 13
click at [1386, 451] on div "Não compareceu" at bounding box center [1402, 457] width 76 height 13
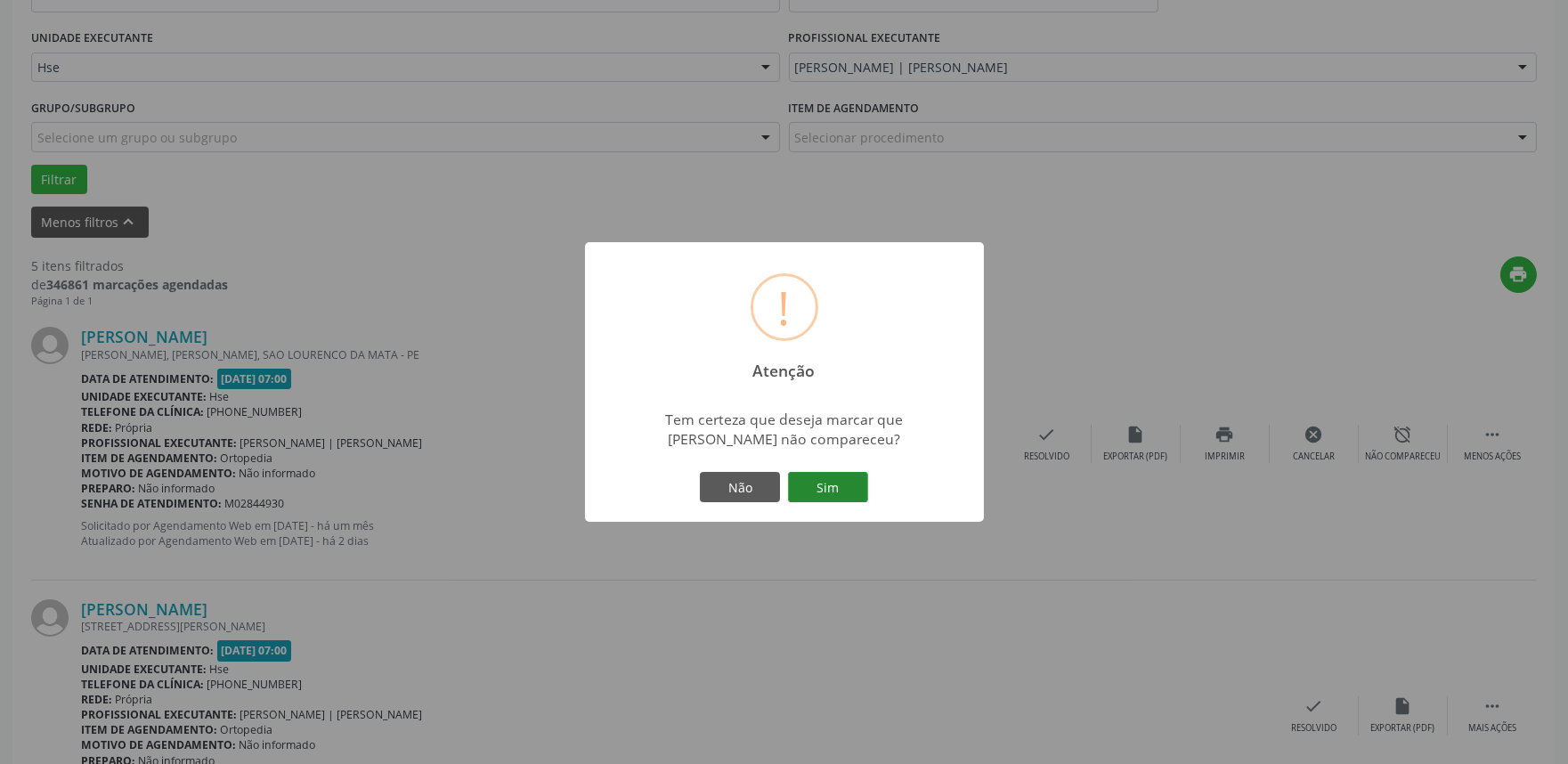
click at [815, 478] on button "Sim" at bounding box center [828, 487] width 80 height 31
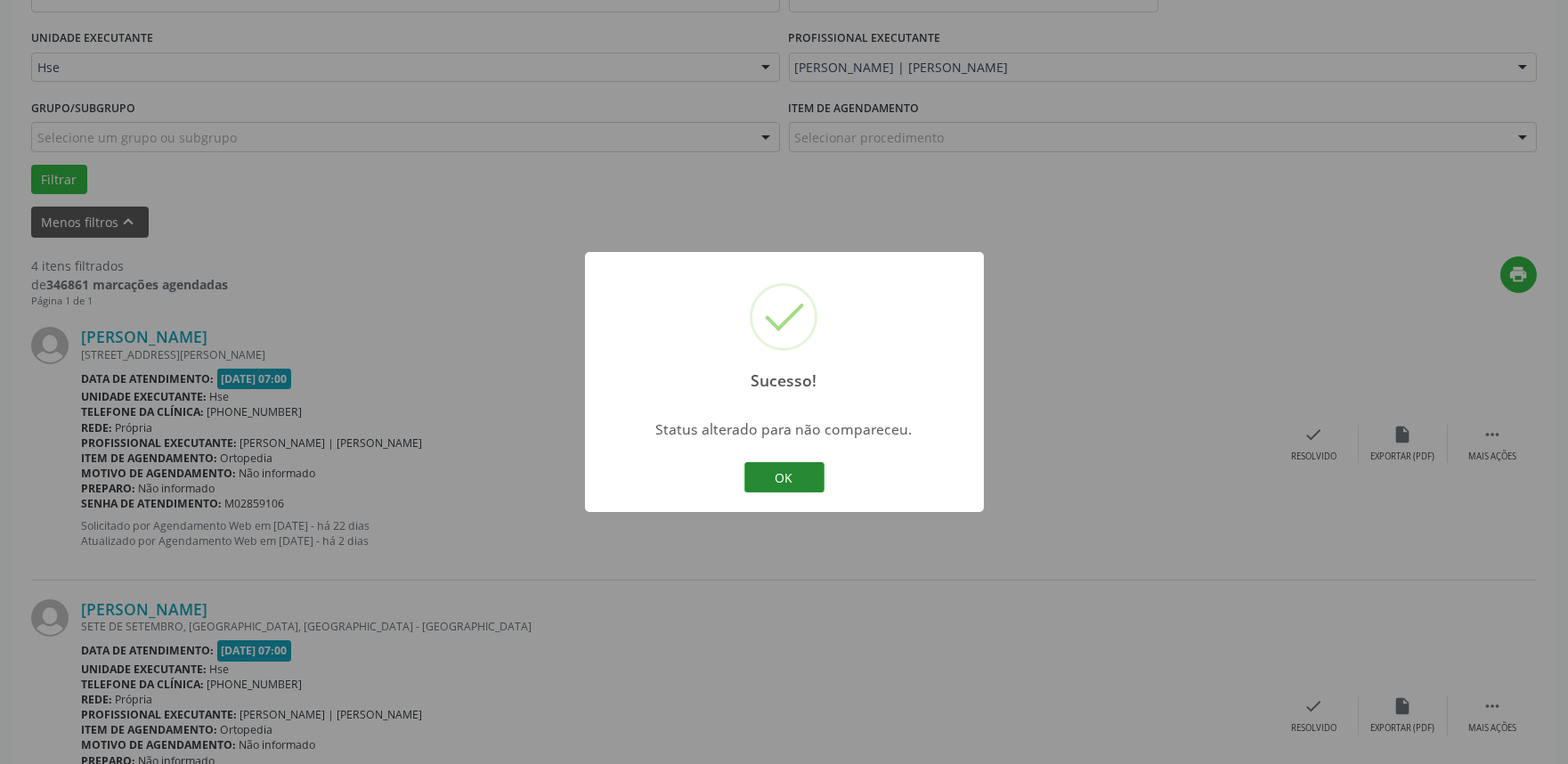
click at [803, 468] on button "OK" at bounding box center [784, 478] width 80 height 31
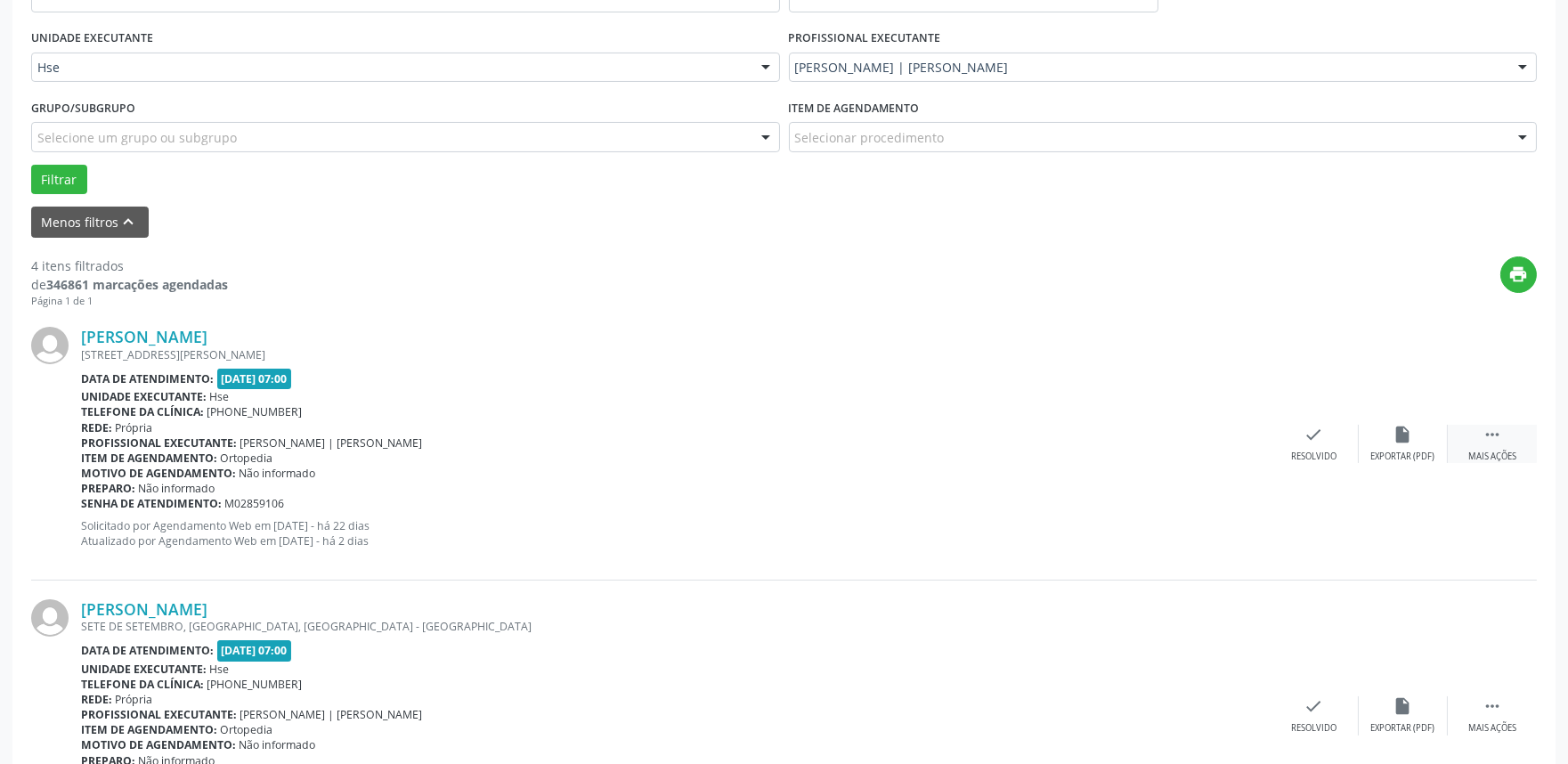
drag, startPoint x: 1511, startPoint y: 437, endPoint x: 1452, endPoint y: 440, distance: 59.1
click at [1511, 438] on div " Mais ações" at bounding box center [1491, 443] width 89 height 39
click at [1409, 428] on icon "alarm_off" at bounding box center [1403, 434] width 20 height 20
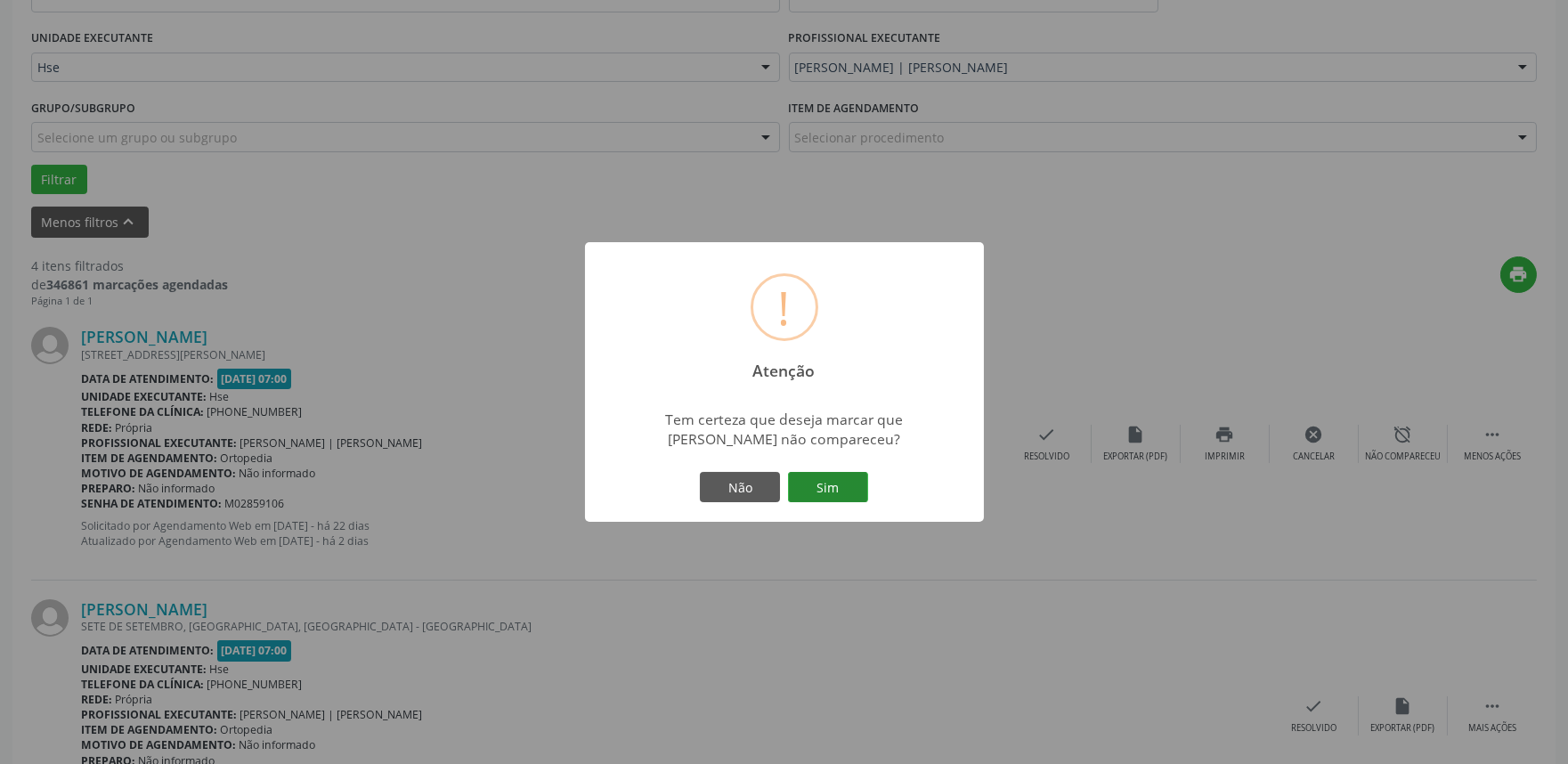
click at [833, 495] on button "Sim" at bounding box center [828, 487] width 80 height 31
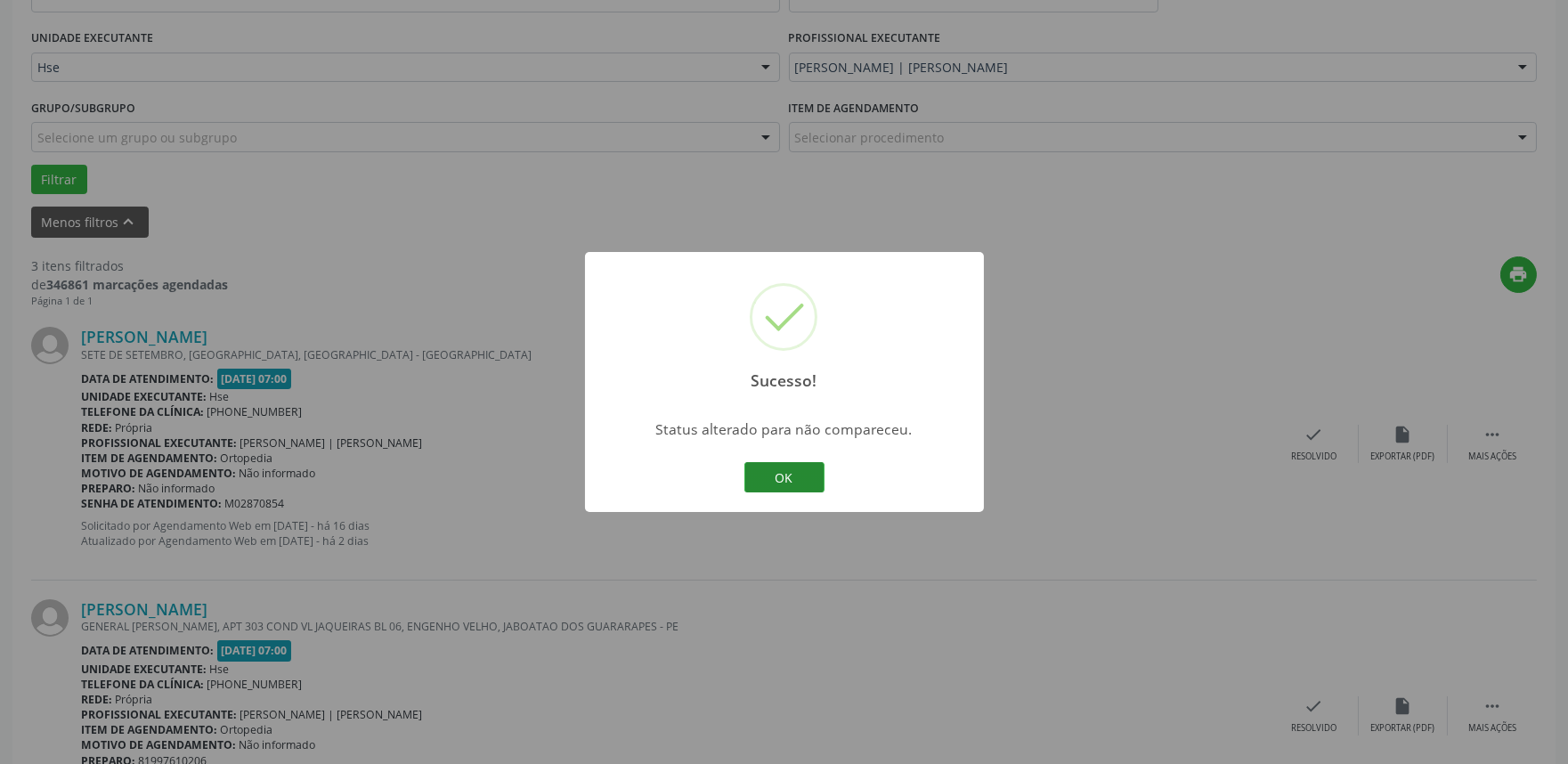
click at [795, 482] on button "OK" at bounding box center [784, 478] width 80 height 31
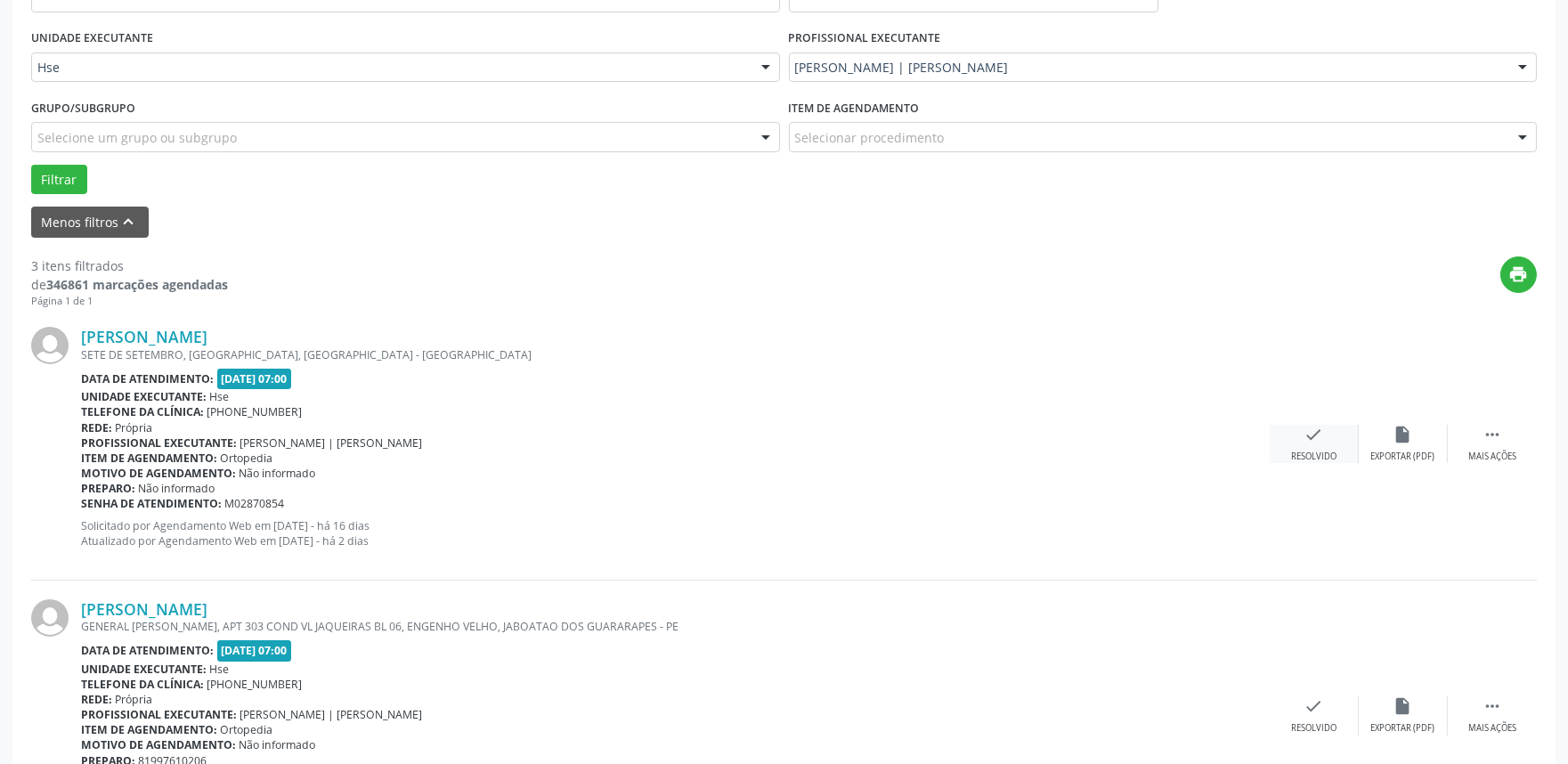
click at [1307, 445] on div "check Resolvido" at bounding box center [1313, 443] width 89 height 39
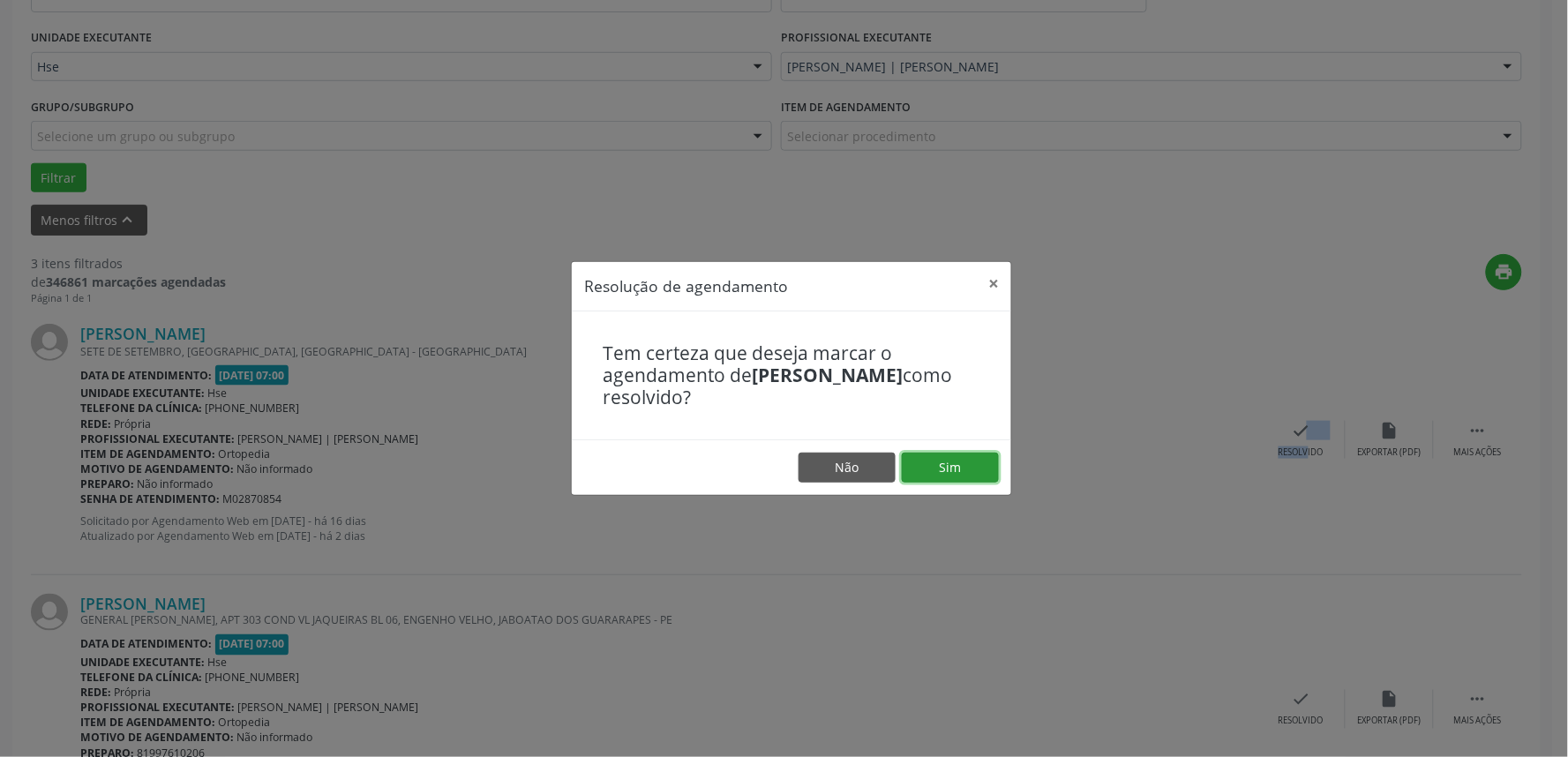
click at [956, 473] on button "Sim" at bounding box center [950, 468] width 97 height 30
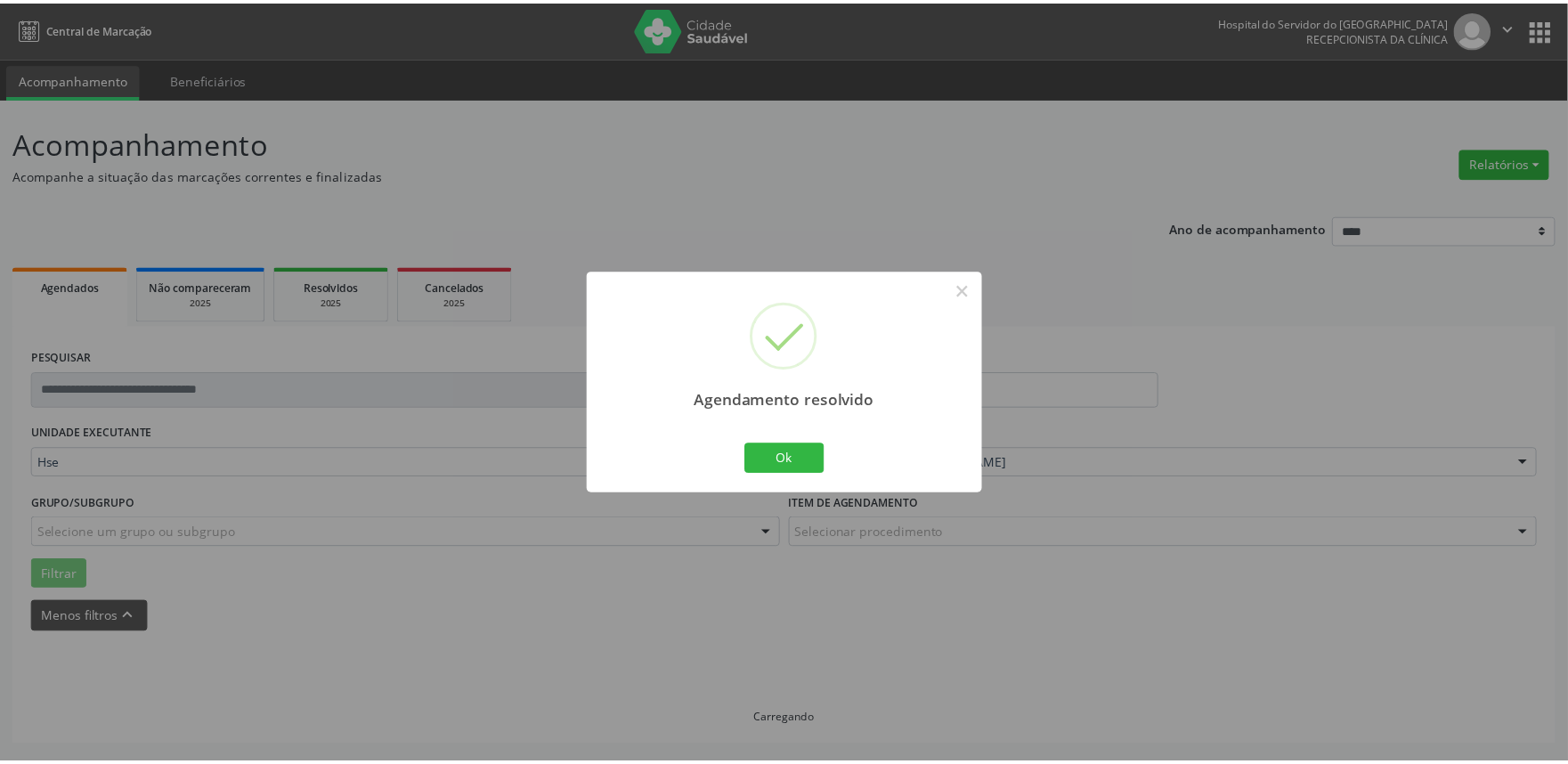
scroll to position [0, 0]
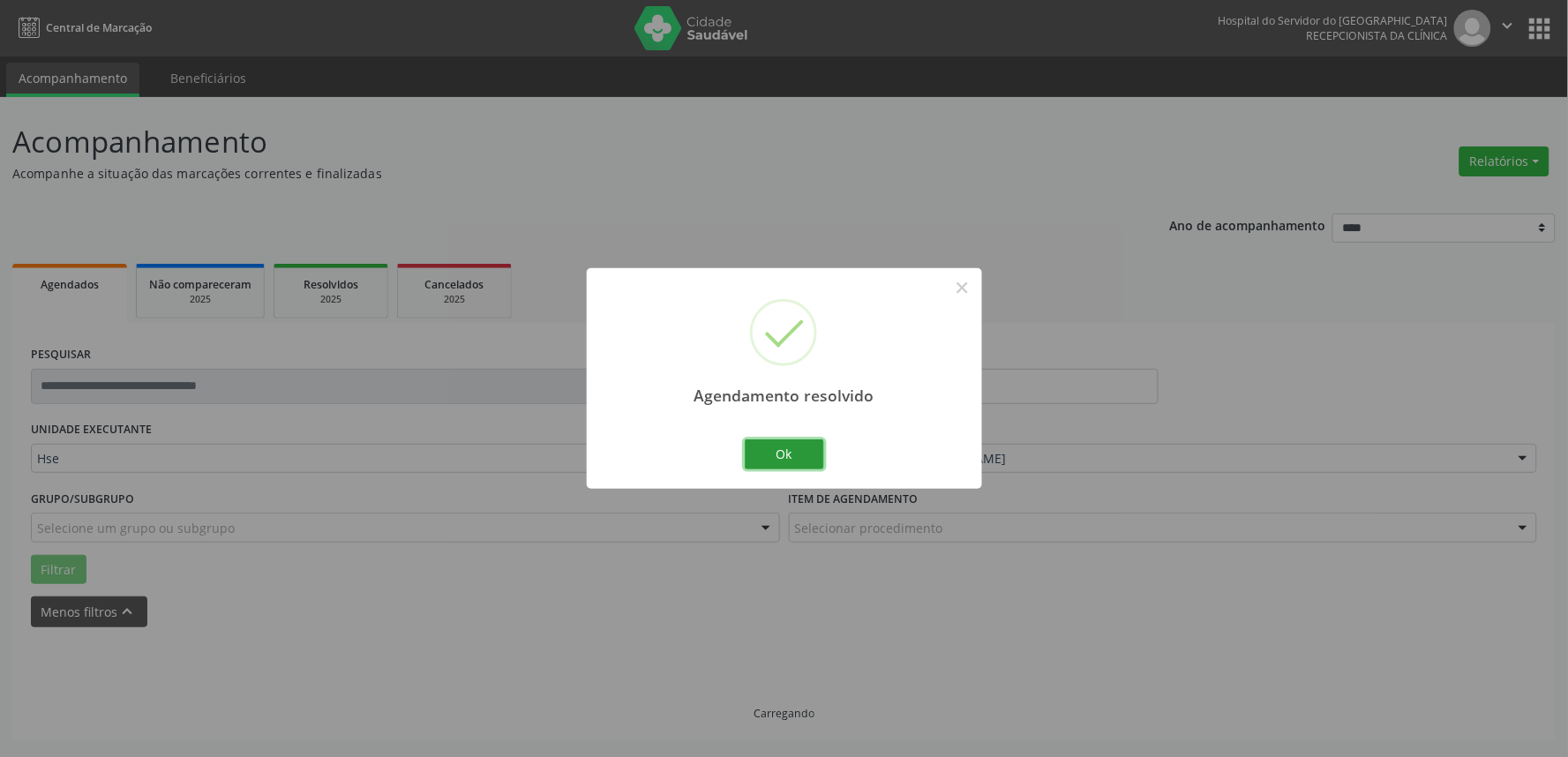
click at [778, 453] on button "Ok" at bounding box center [784, 454] width 79 height 30
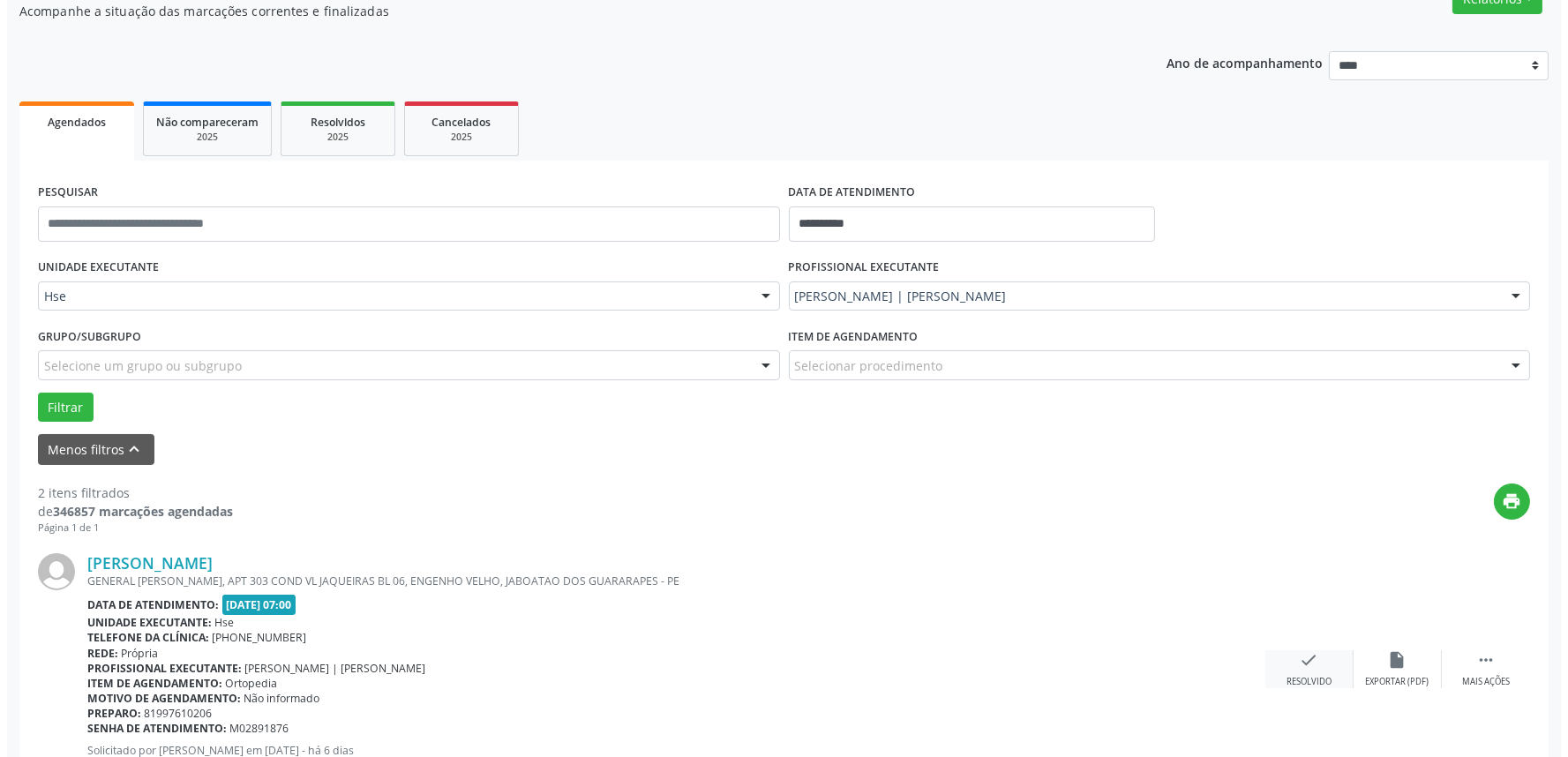
scroll to position [195, 0]
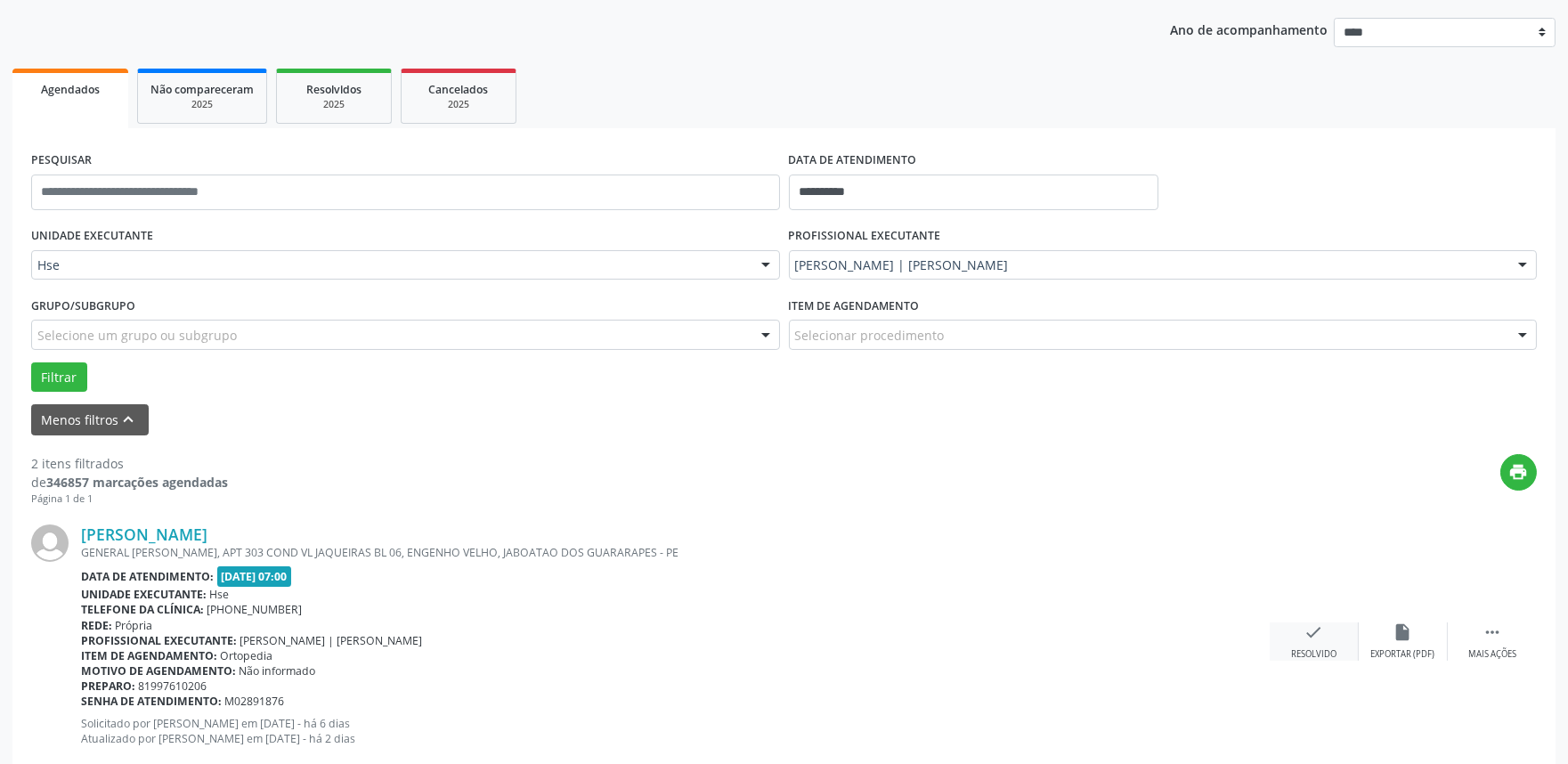
click at [1327, 632] on div "check Resolvido" at bounding box center [1313, 641] width 89 height 39
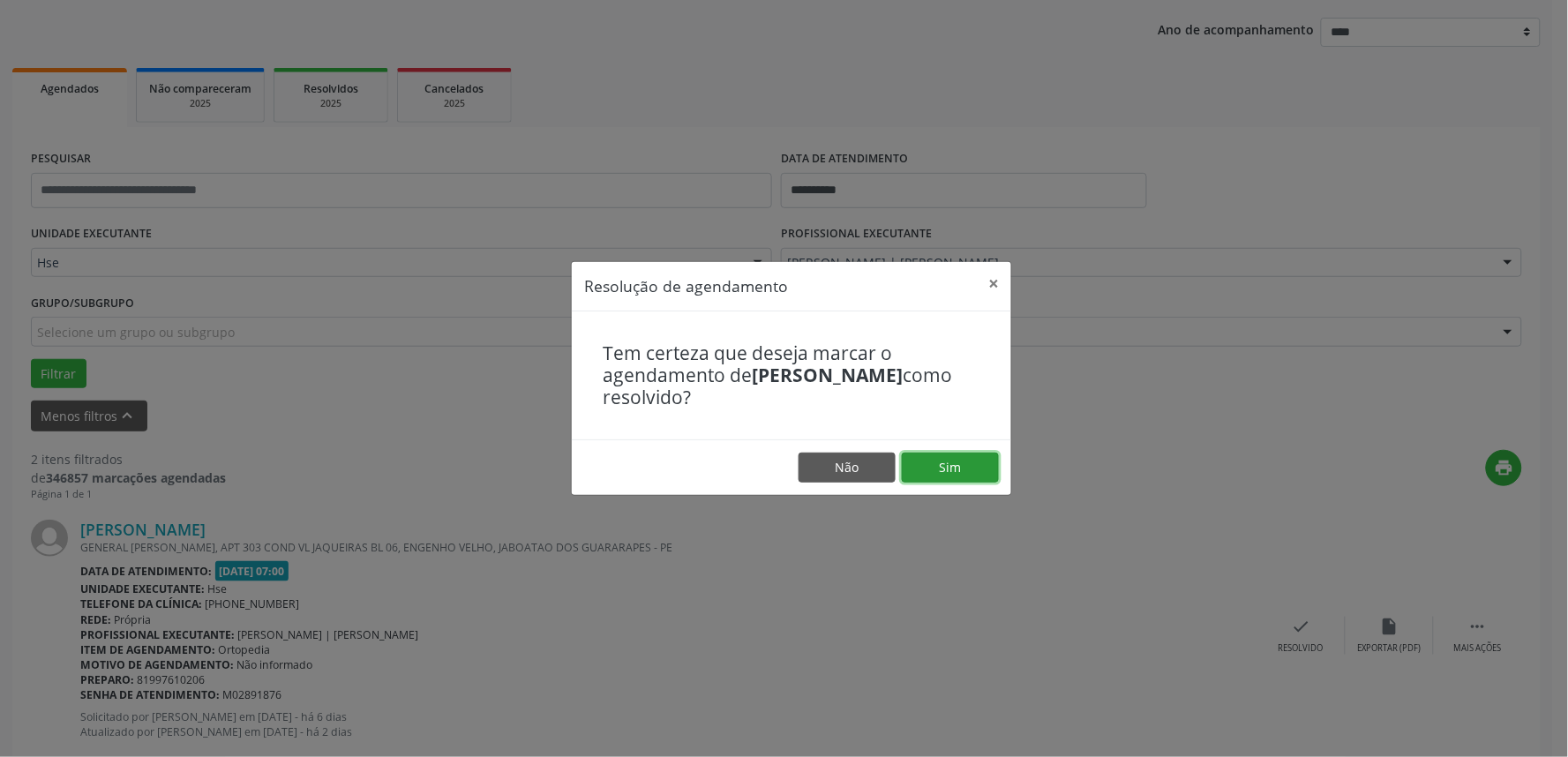
click at [966, 470] on button "Sim" at bounding box center [950, 468] width 97 height 30
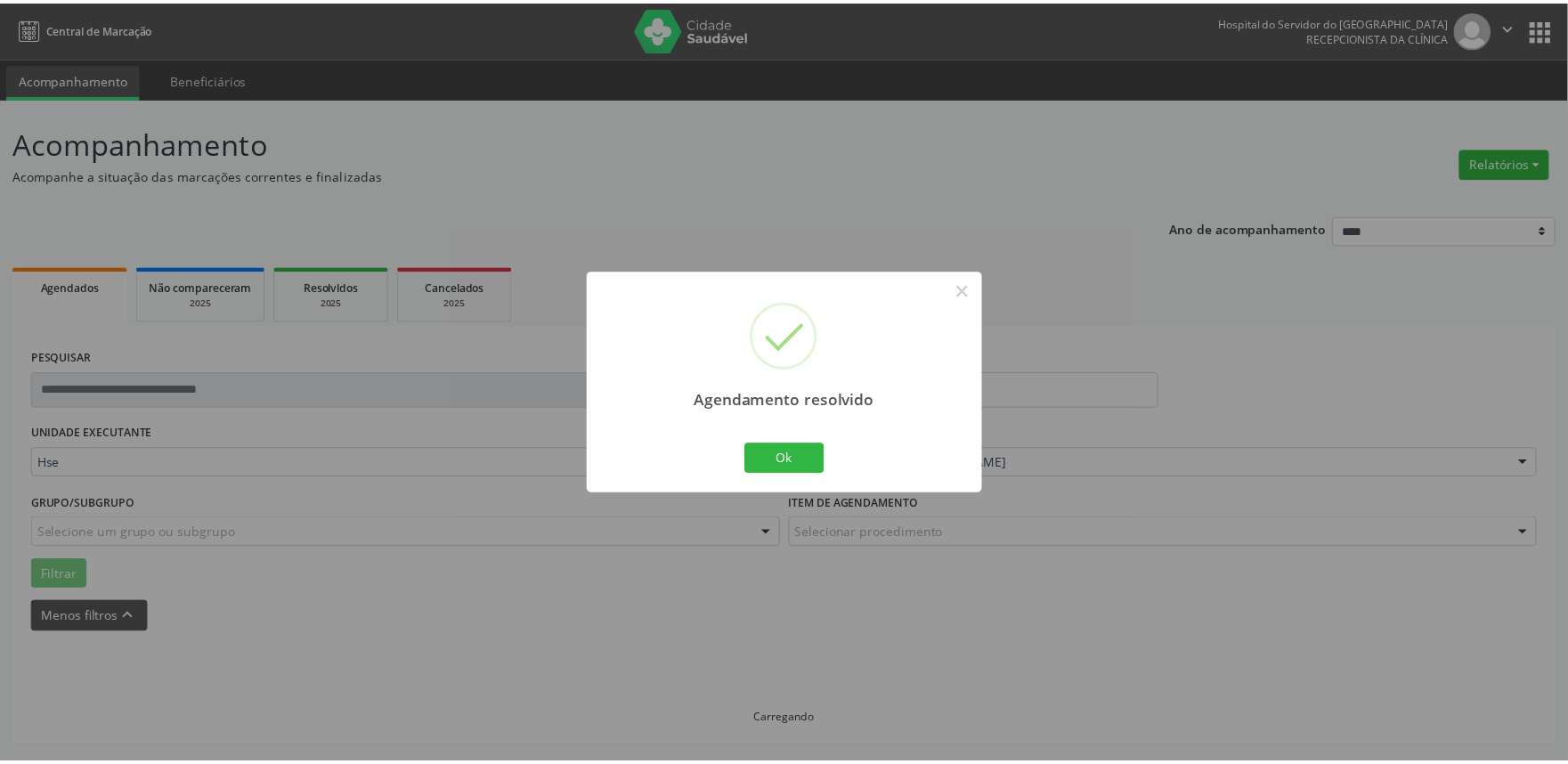
scroll to position [0, 0]
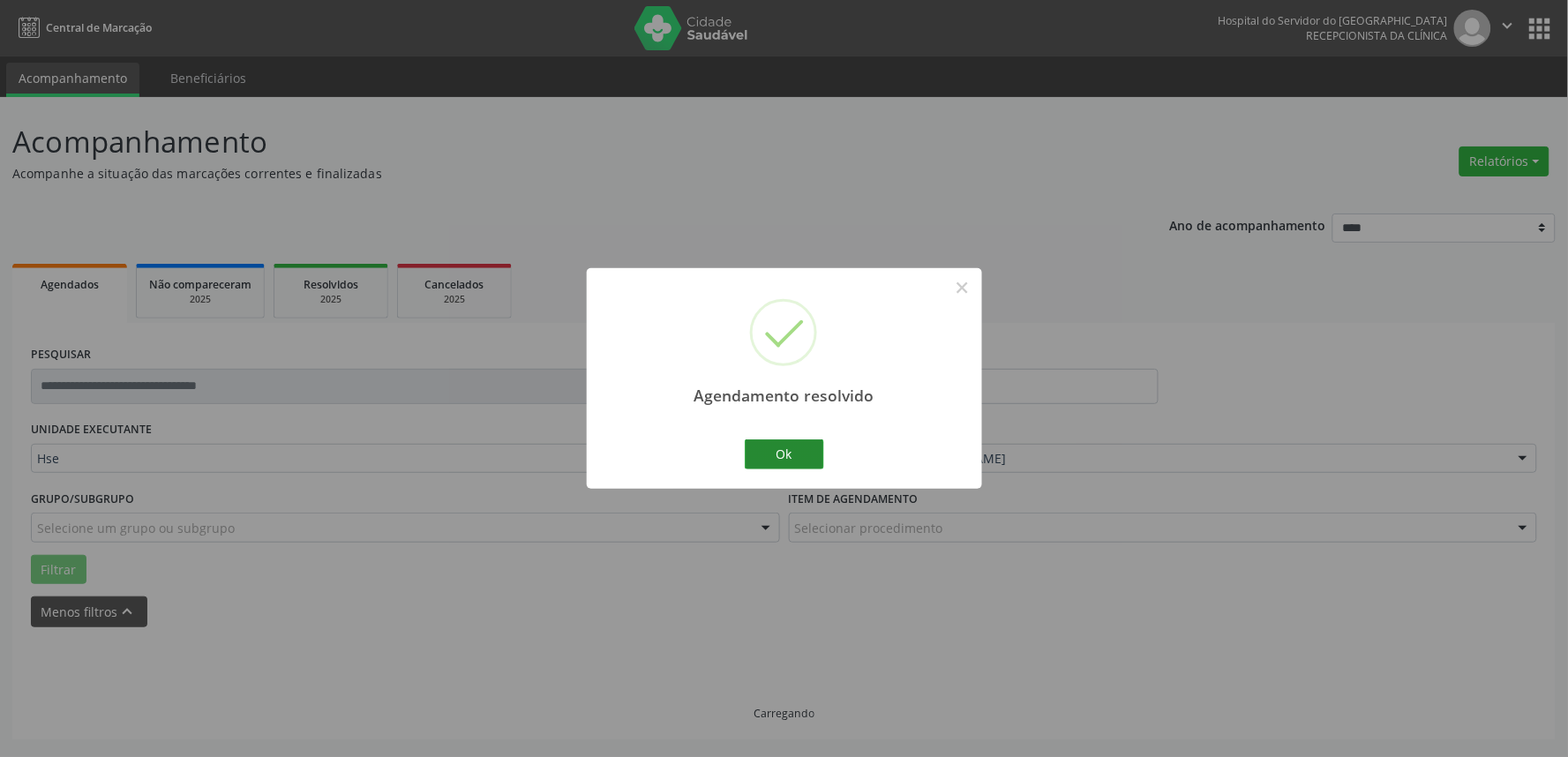
drag, startPoint x: 775, startPoint y: 432, endPoint x: 775, endPoint y: 443, distance: 11.0
click at [775, 437] on div "Agendamento resolvido × Ok Cancel" at bounding box center [784, 378] width 396 height 220
click at [775, 445] on button "Ok" at bounding box center [784, 454] width 79 height 30
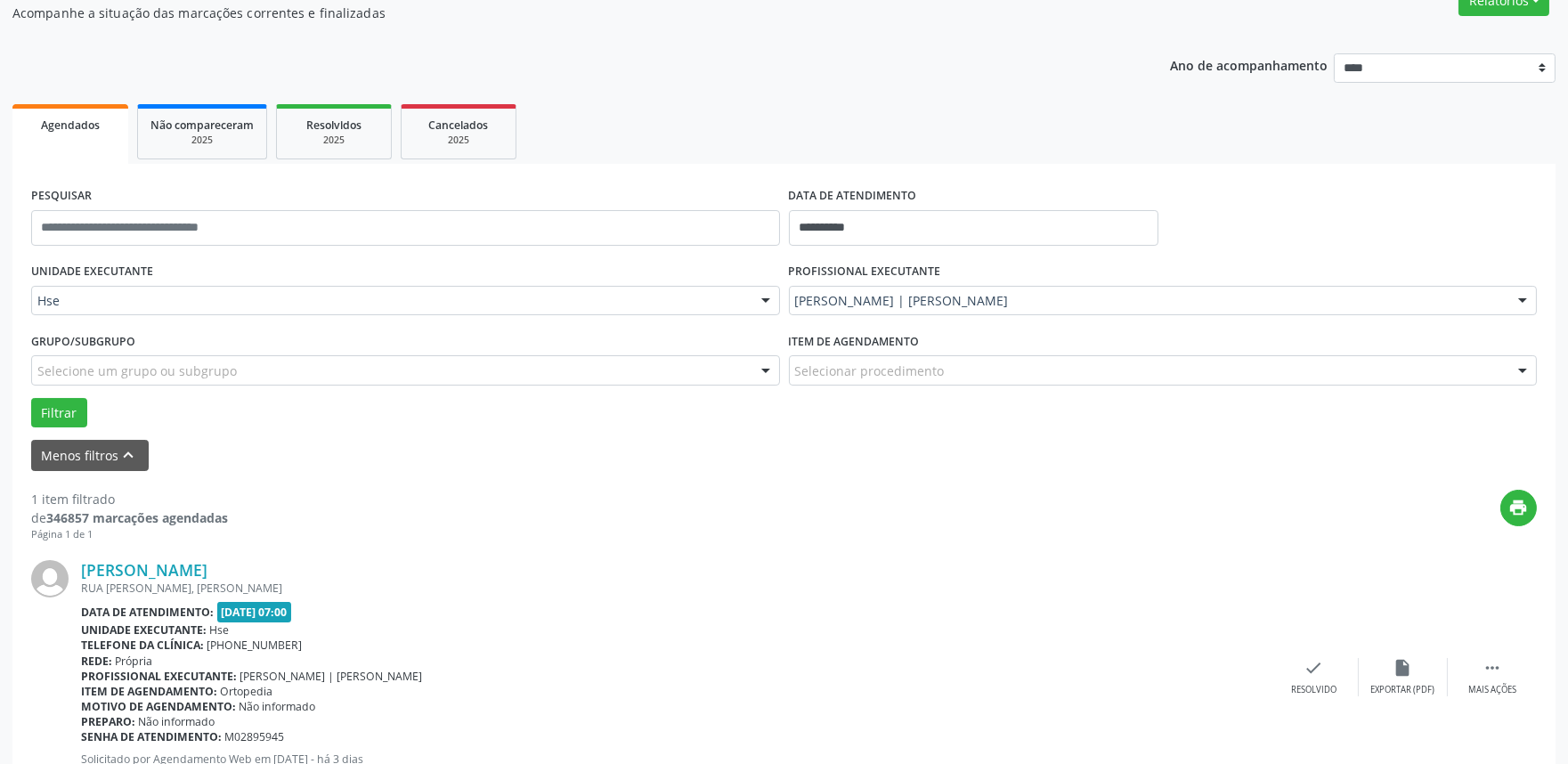
scroll to position [209, 0]
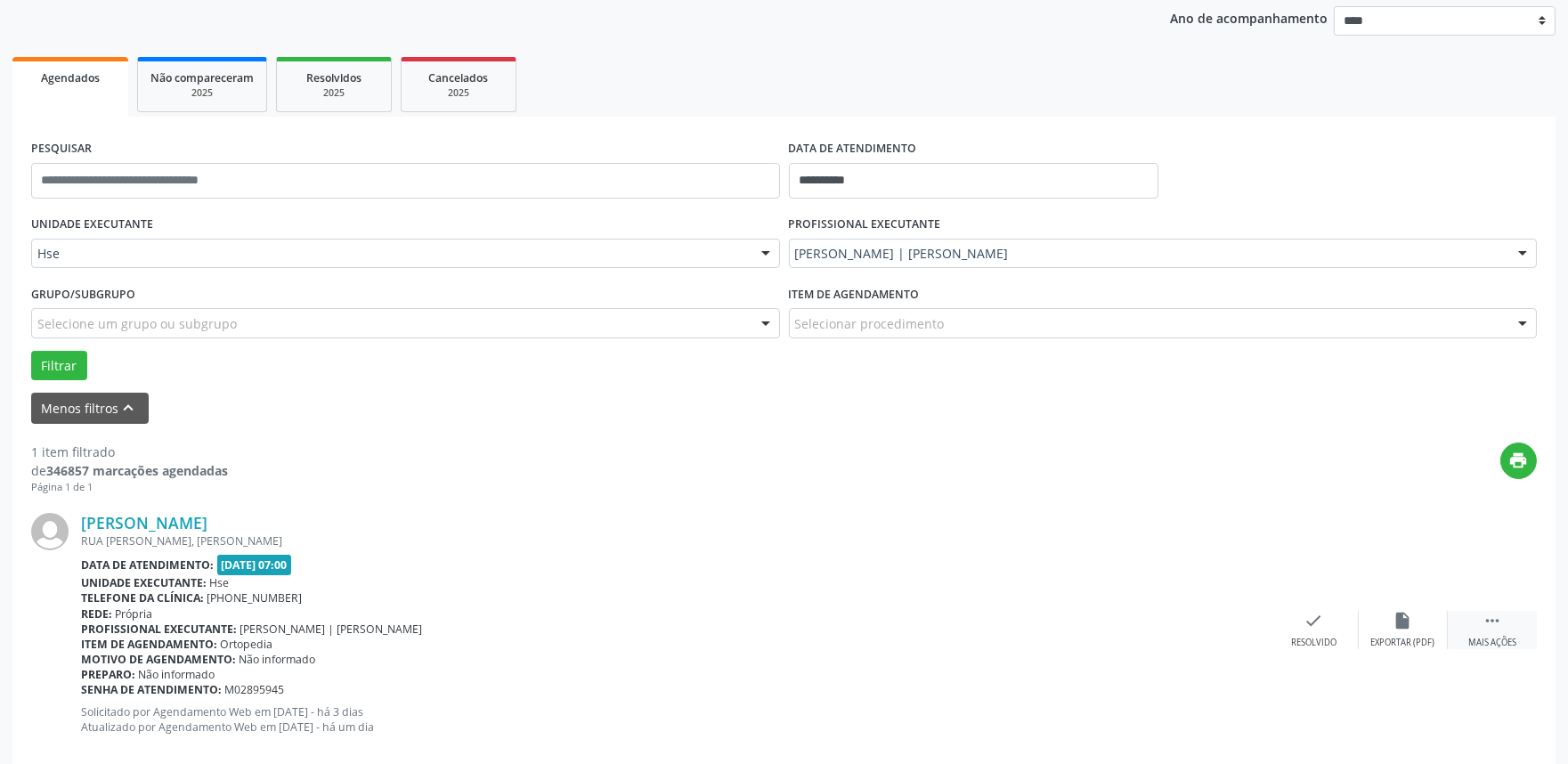
click at [1506, 637] on div "Mais ações" at bounding box center [1491, 643] width 48 height 13
click at [1389, 627] on div "alarm_off Não compareceu" at bounding box center [1402, 630] width 89 height 39
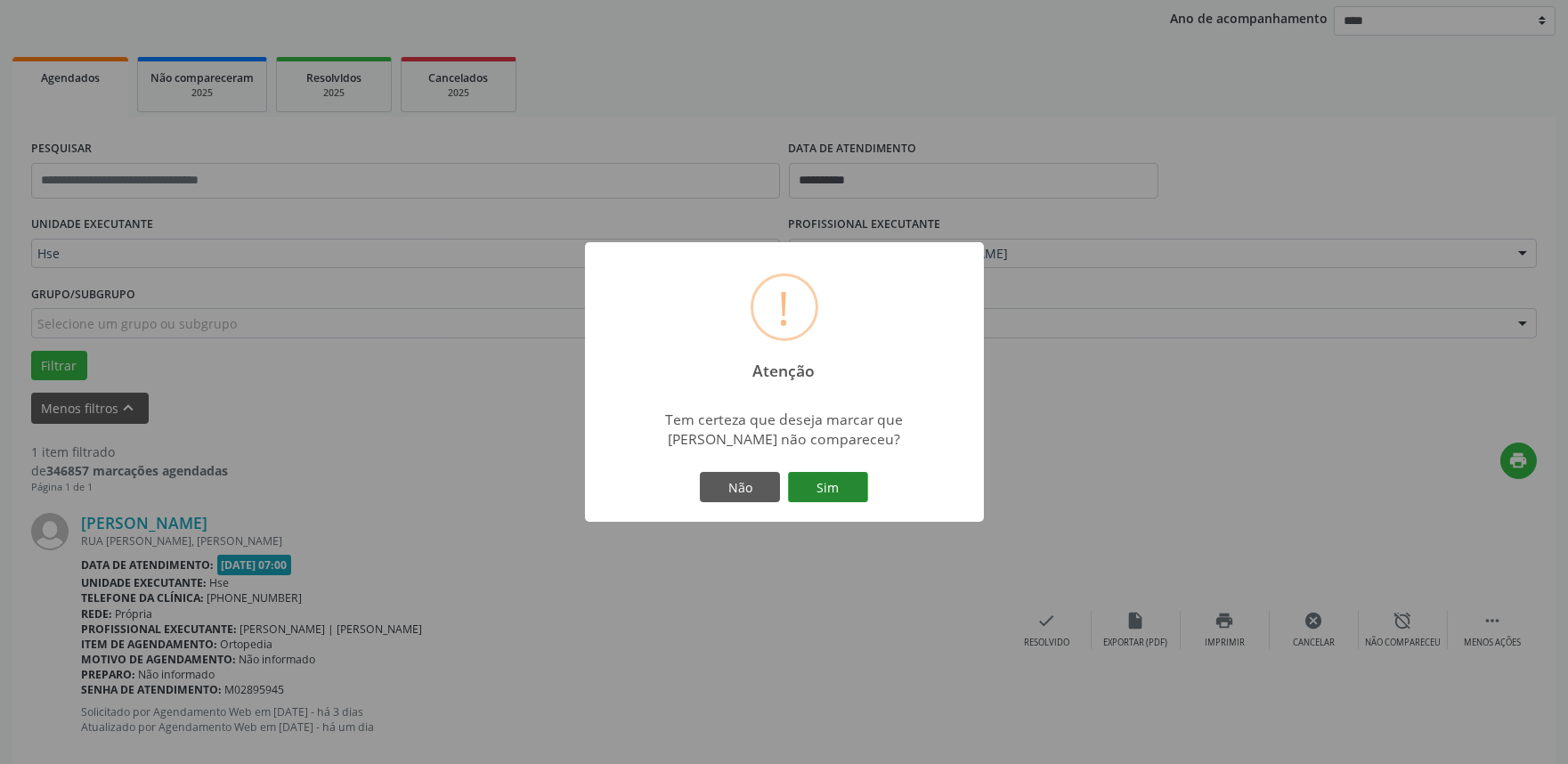
click at [829, 493] on button "Sim" at bounding box center [828, 487] width 80 height 31
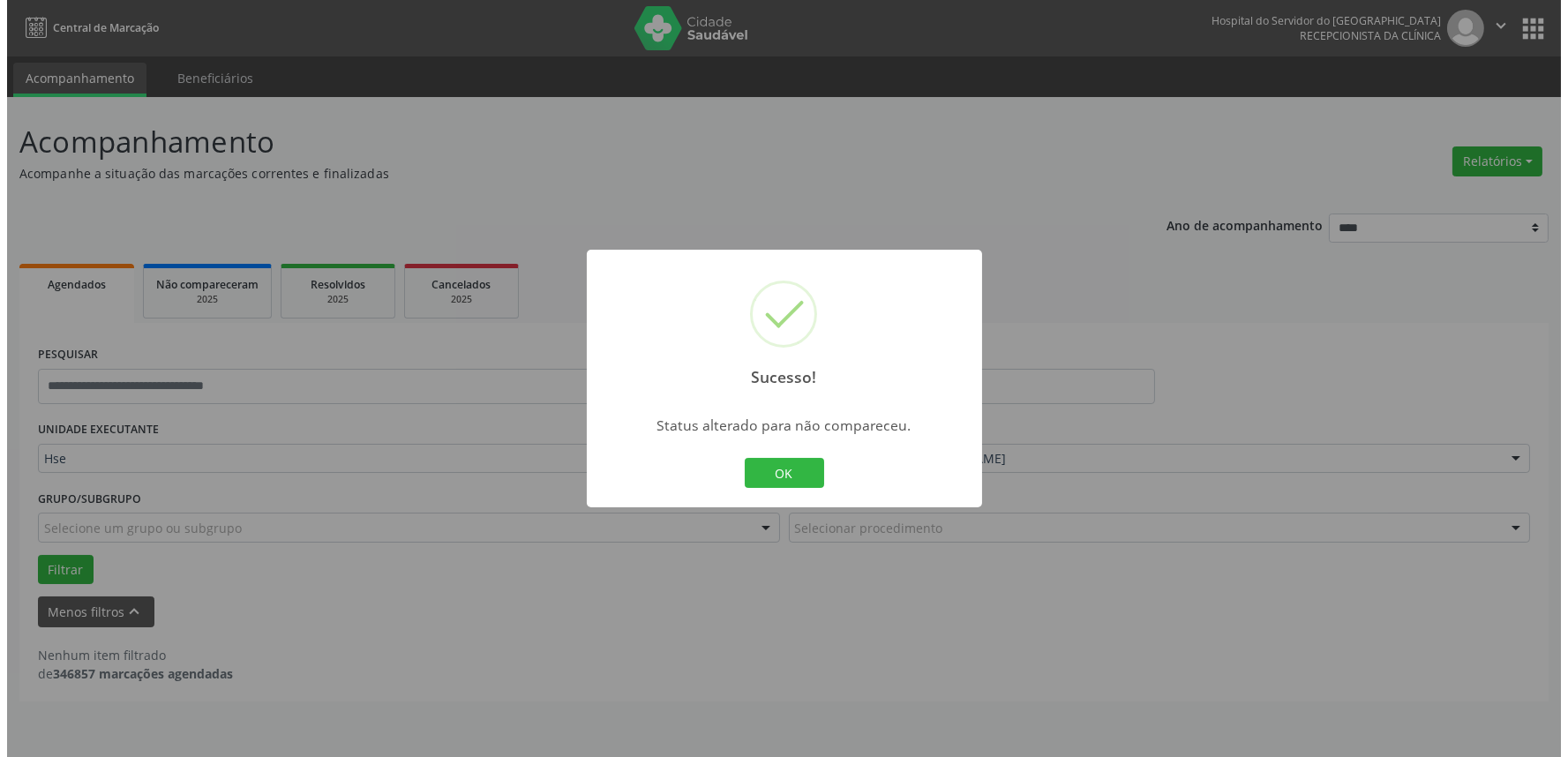
scroll to position [0, 0]
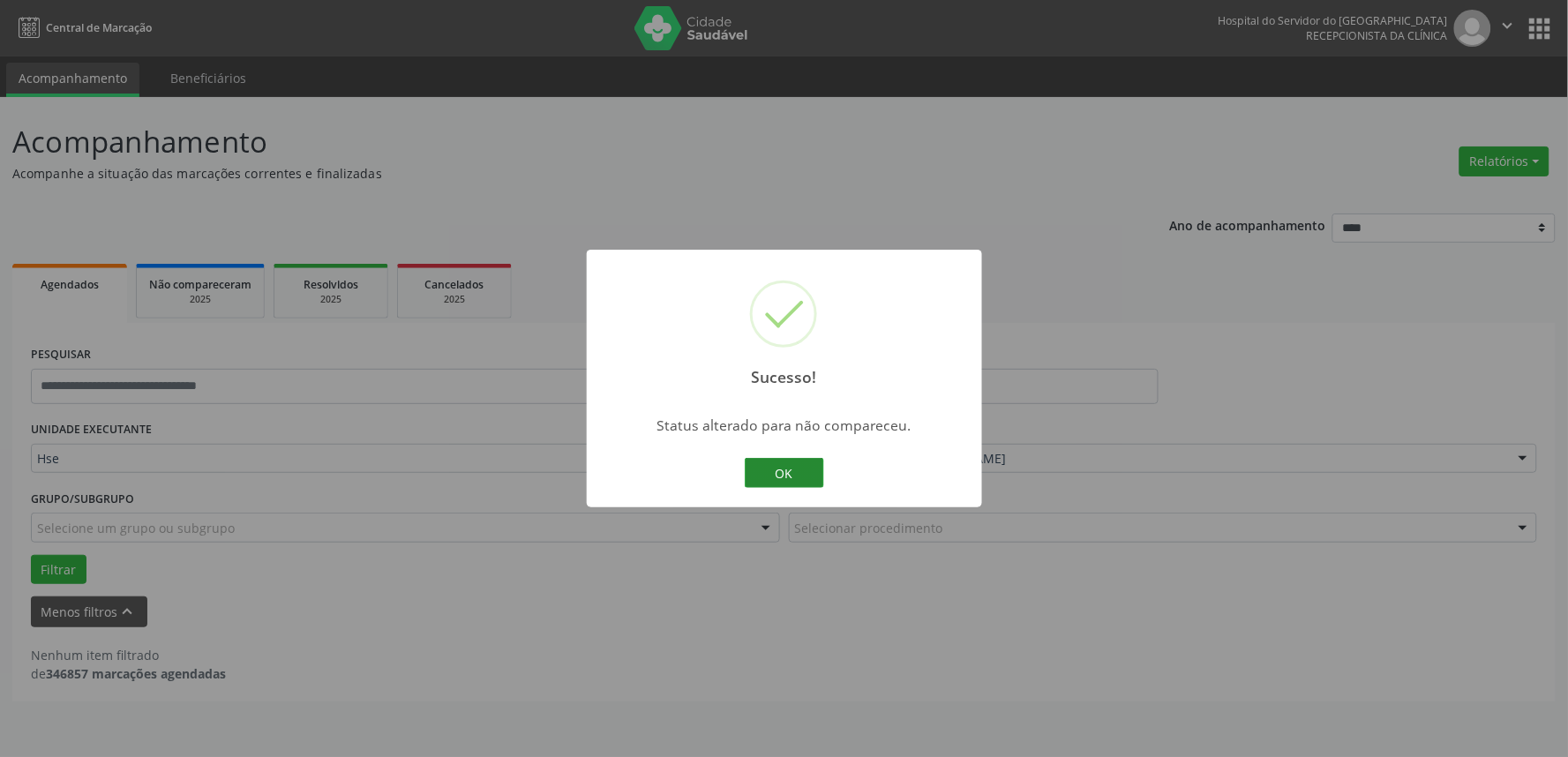
click at [808, 471] on button "OK" at bounding box center [784, 473] width 79 height 30
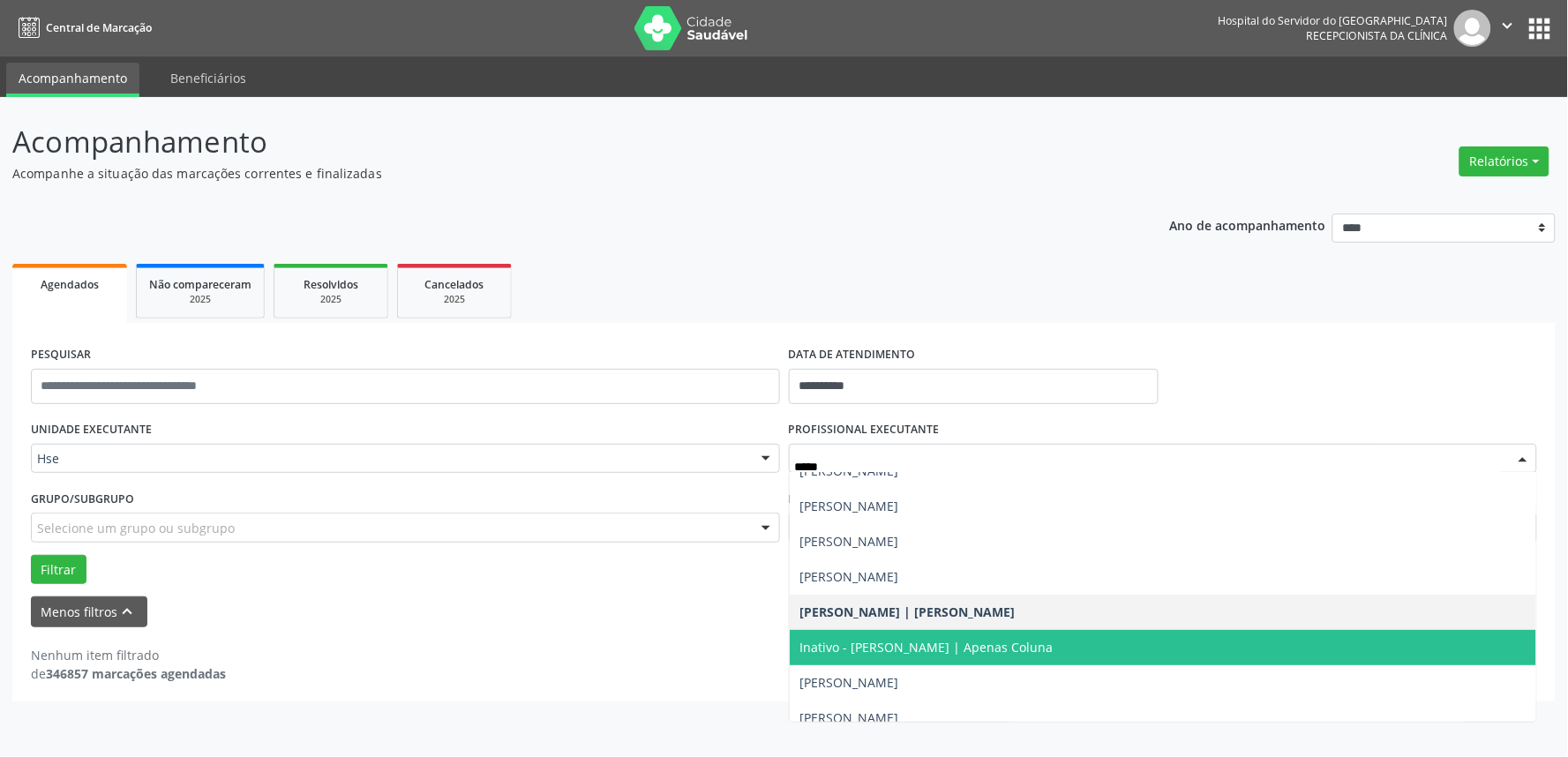
type input "******"
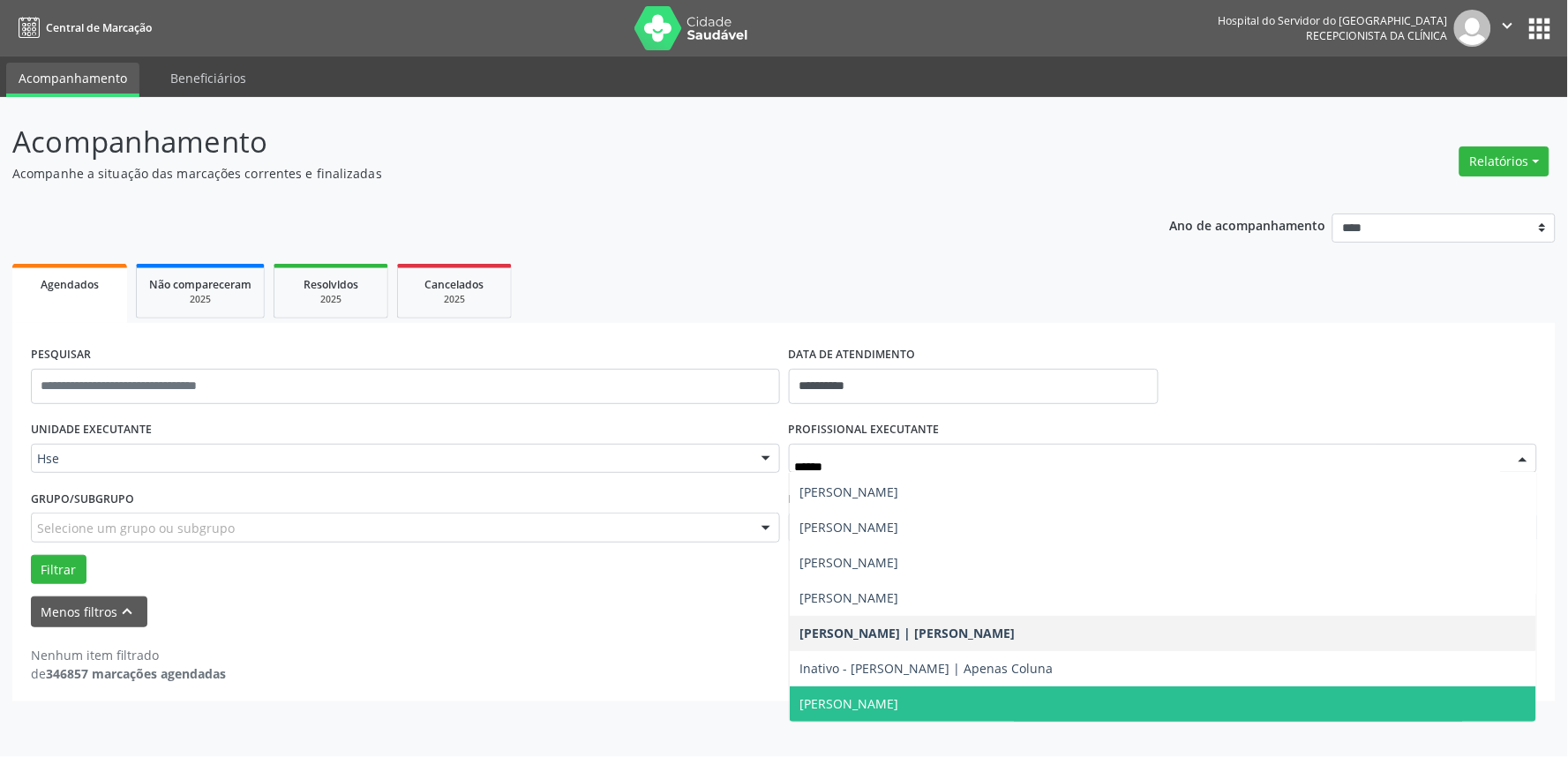
scroll to position [104, 0]
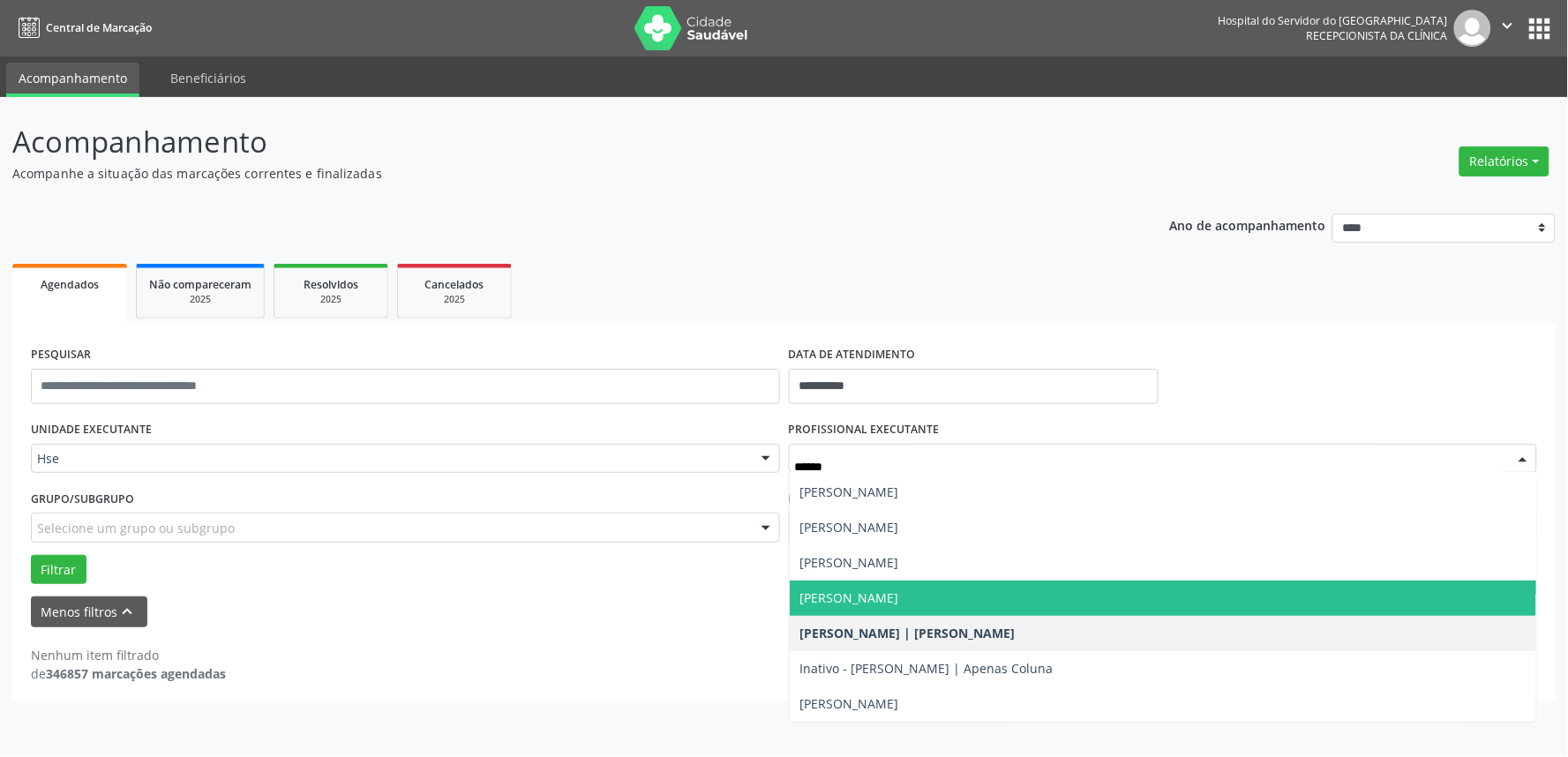
click at [1004, 603] on span "[PERSON_NAME]" at bounding box center [1163, 598] width 747 height 36
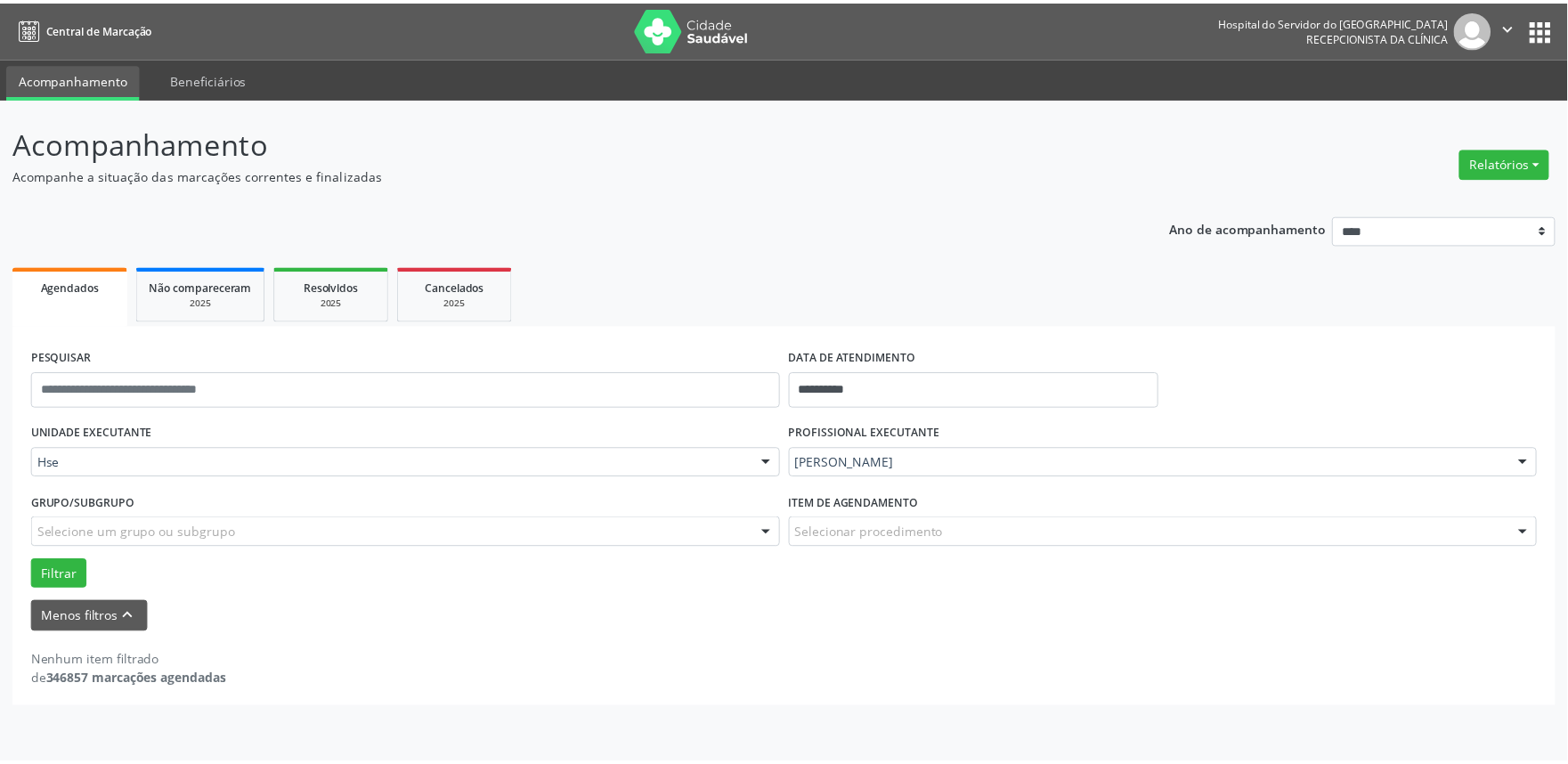
scroll to position [197, 0]
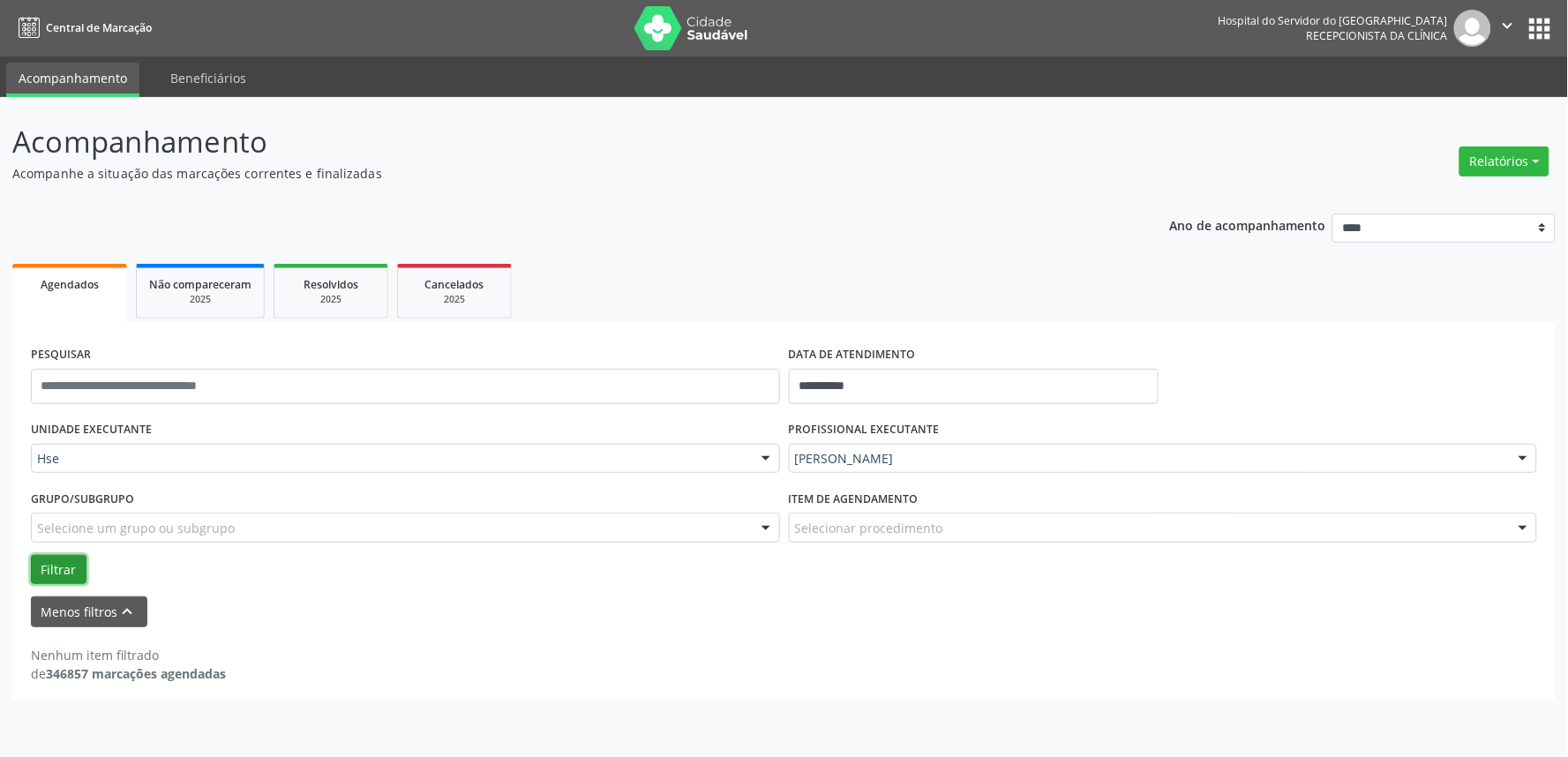
click at [78, 559] on button "Filtrar" at bounding box center [59, 570] width 55 height 30
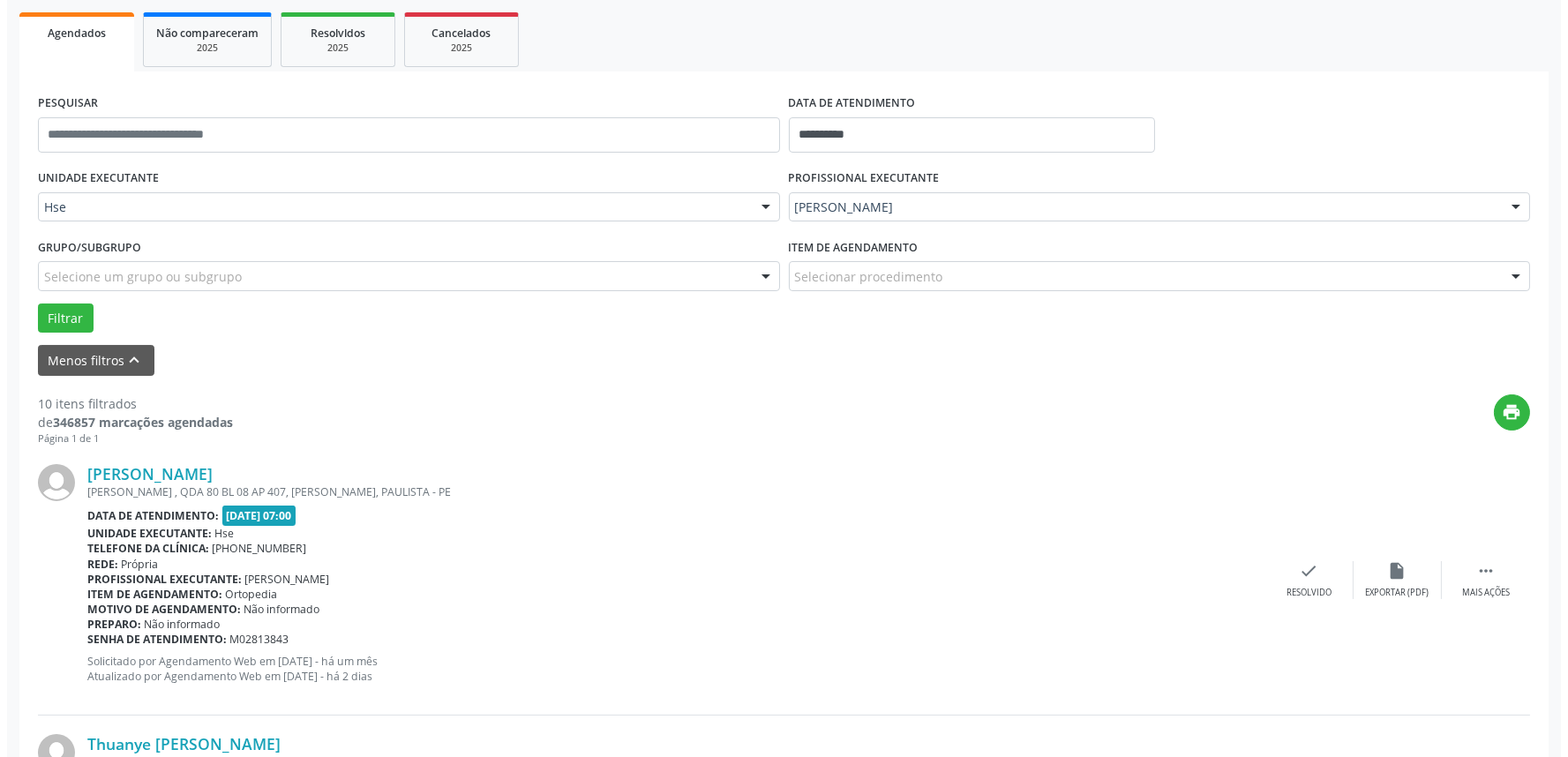
scroll to position [305, 0]
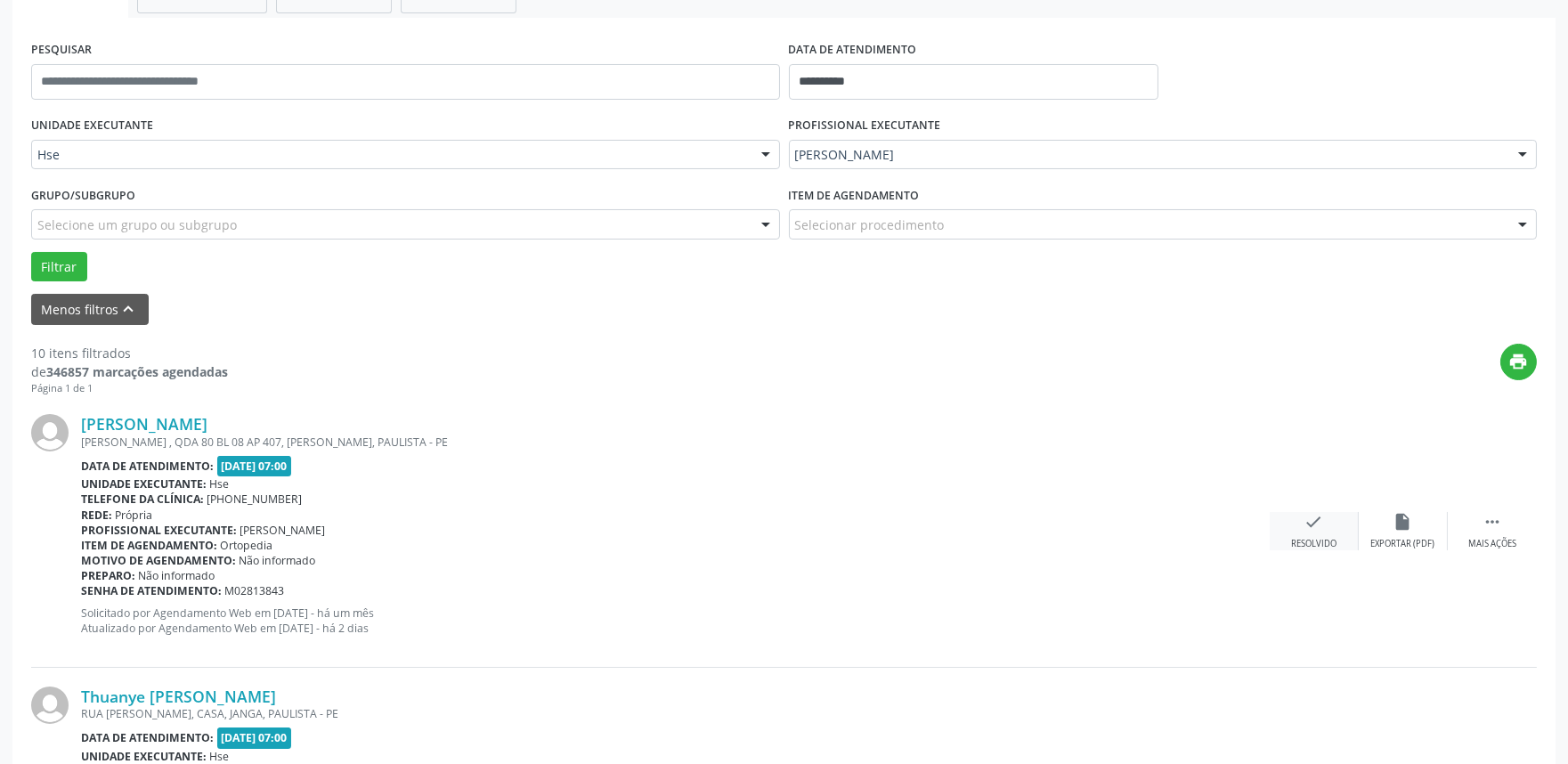
click at [1322, 530] on icon "check" at bounding box center [1314, 522] width 20 height 20
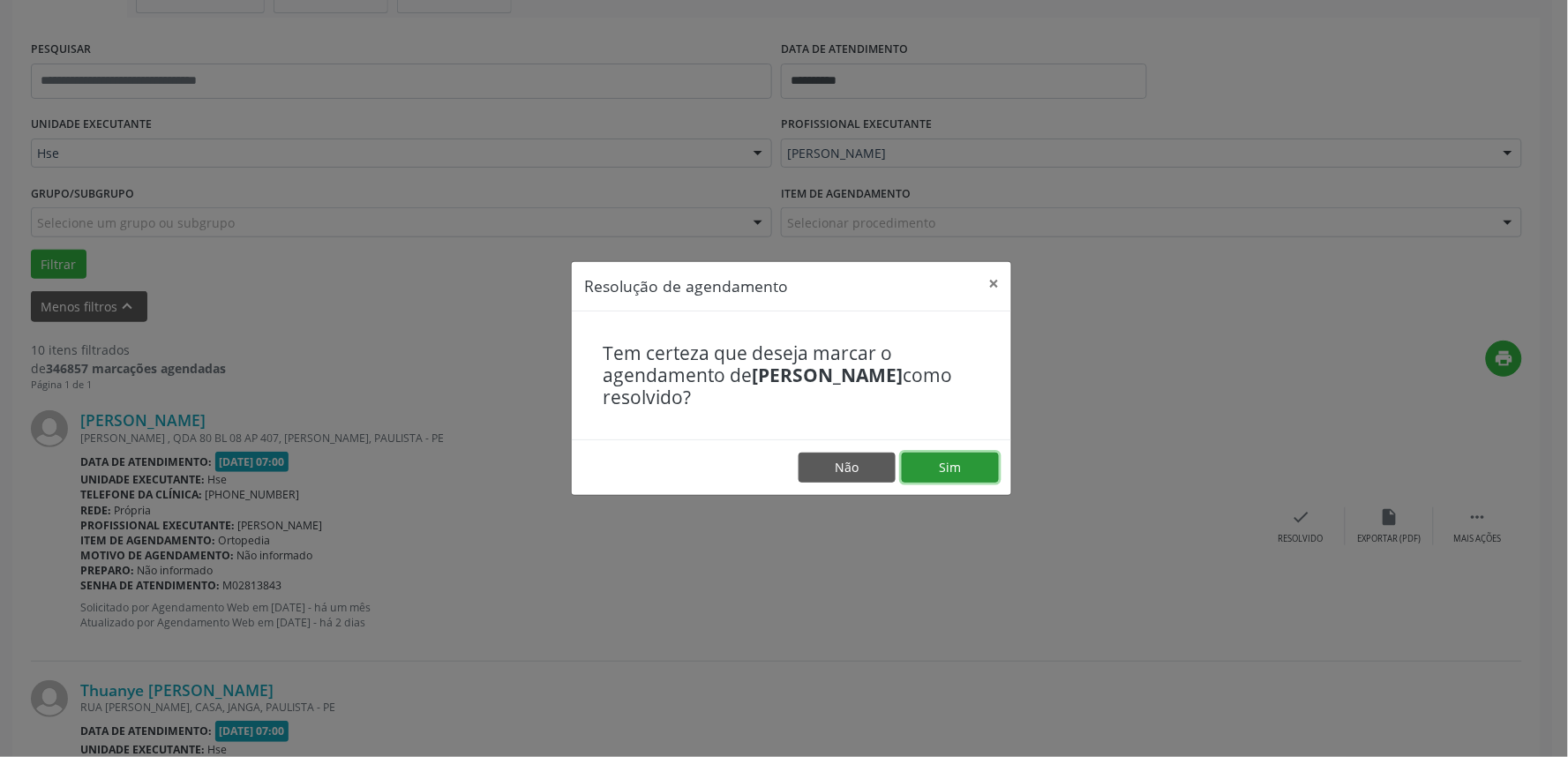
click at [972, 465] on button "Sim" at bounding box center [950, 468] width 97 height 30
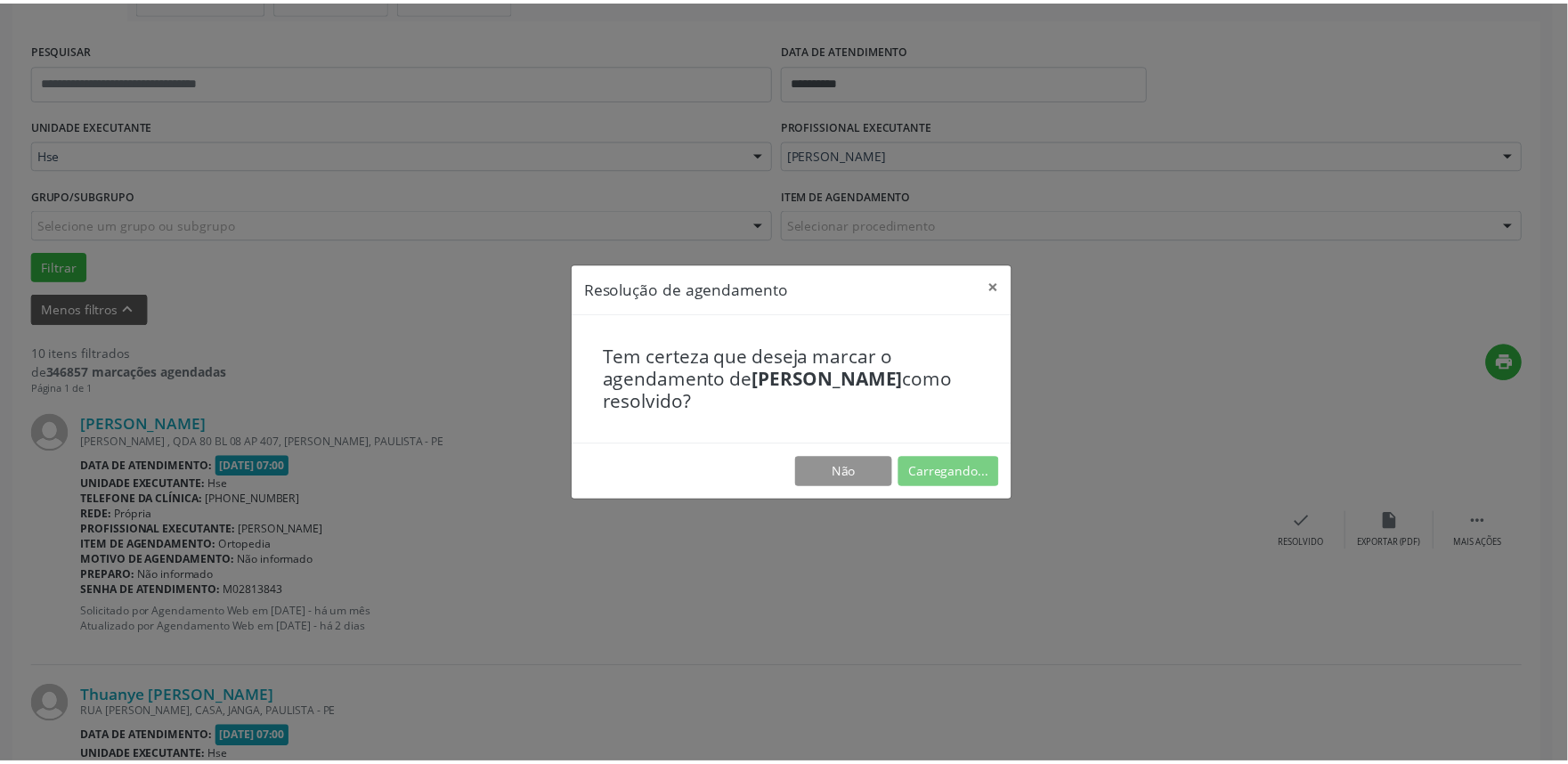
scroll to position [0, 0]
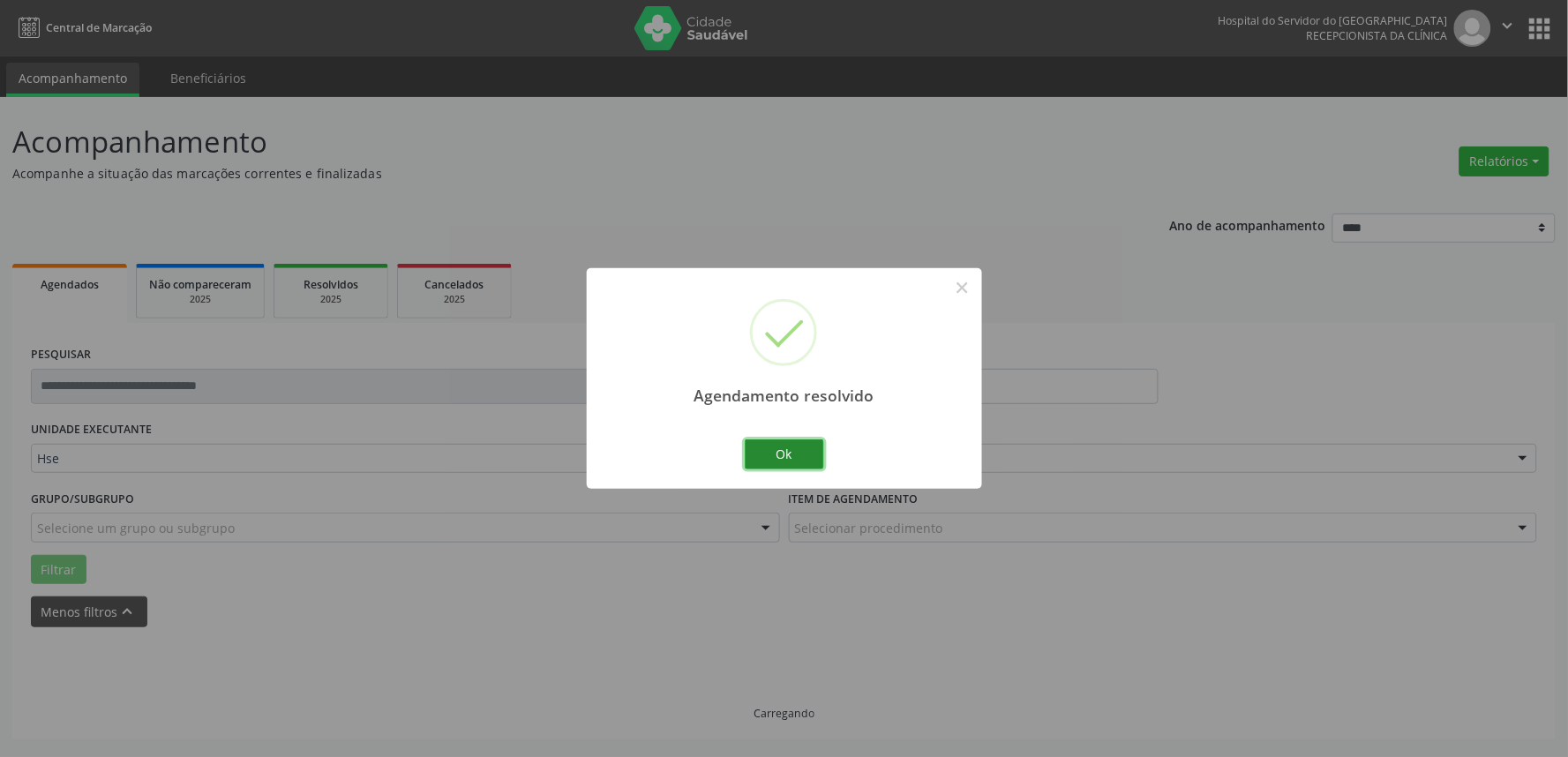
click at [793, 452] on button "Ok" at bounding box center [784, 454] width 79 height 30
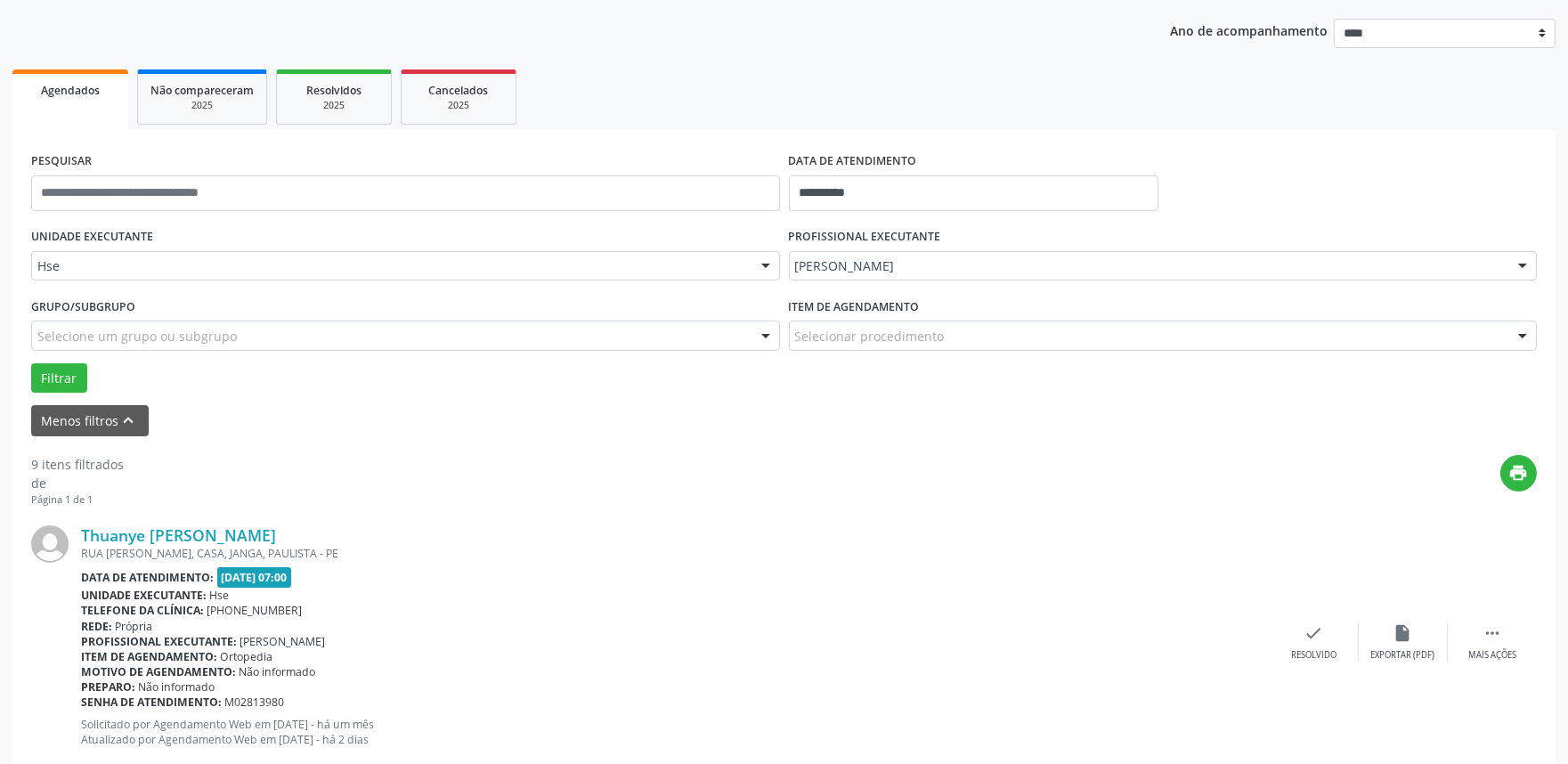
scroll to position [197, 0]
click at [1471, 635] on div " Mais ações" at bounding box center [1491, 641] width 89 height 39
click at [1393, 640] on icon "alarm_off" at bounding box center [1403, 632] width 20 height 20
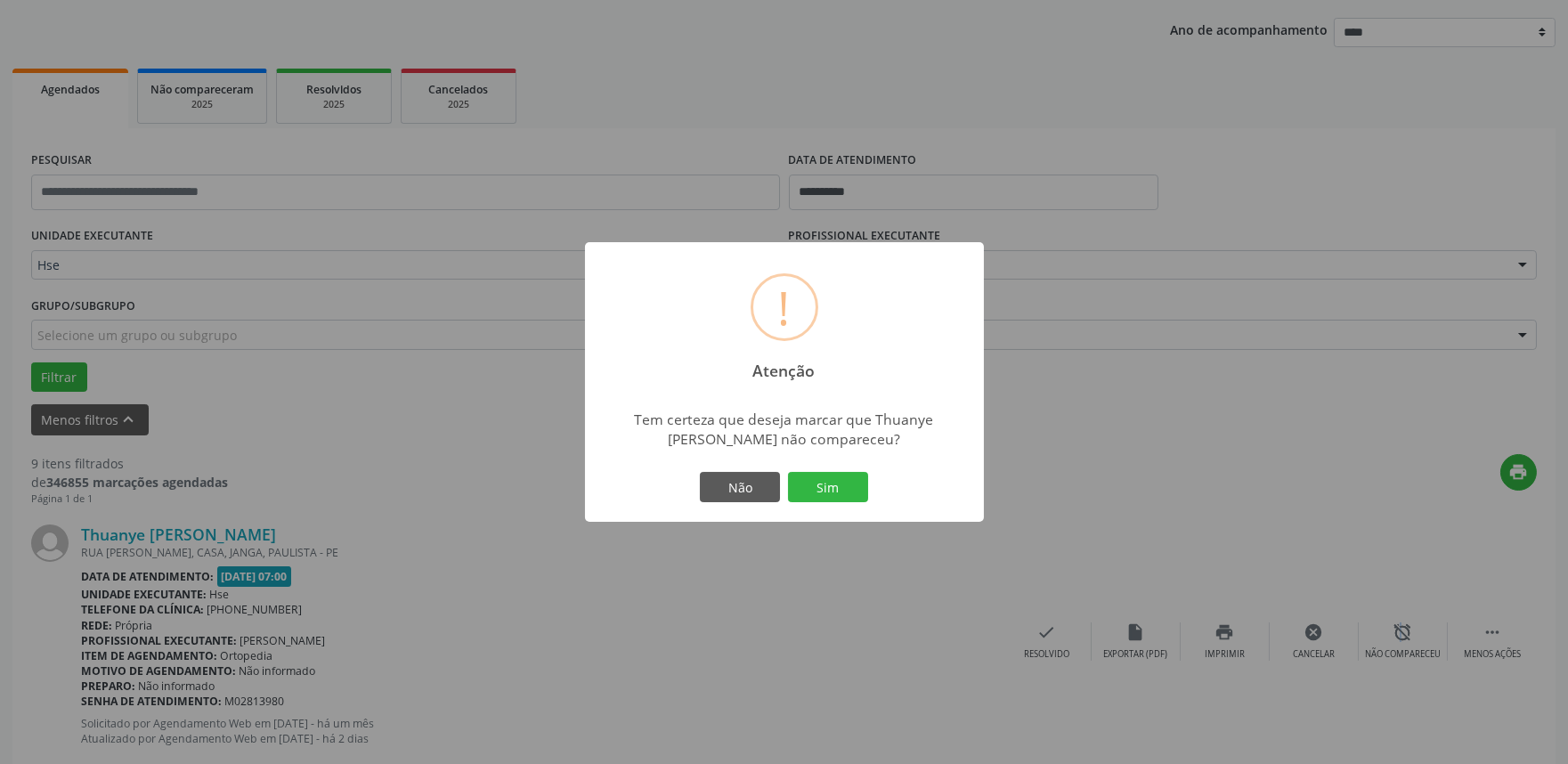
click at [833, 483] on button "Sim" at bounding box center [828, 487] width 80 height 31
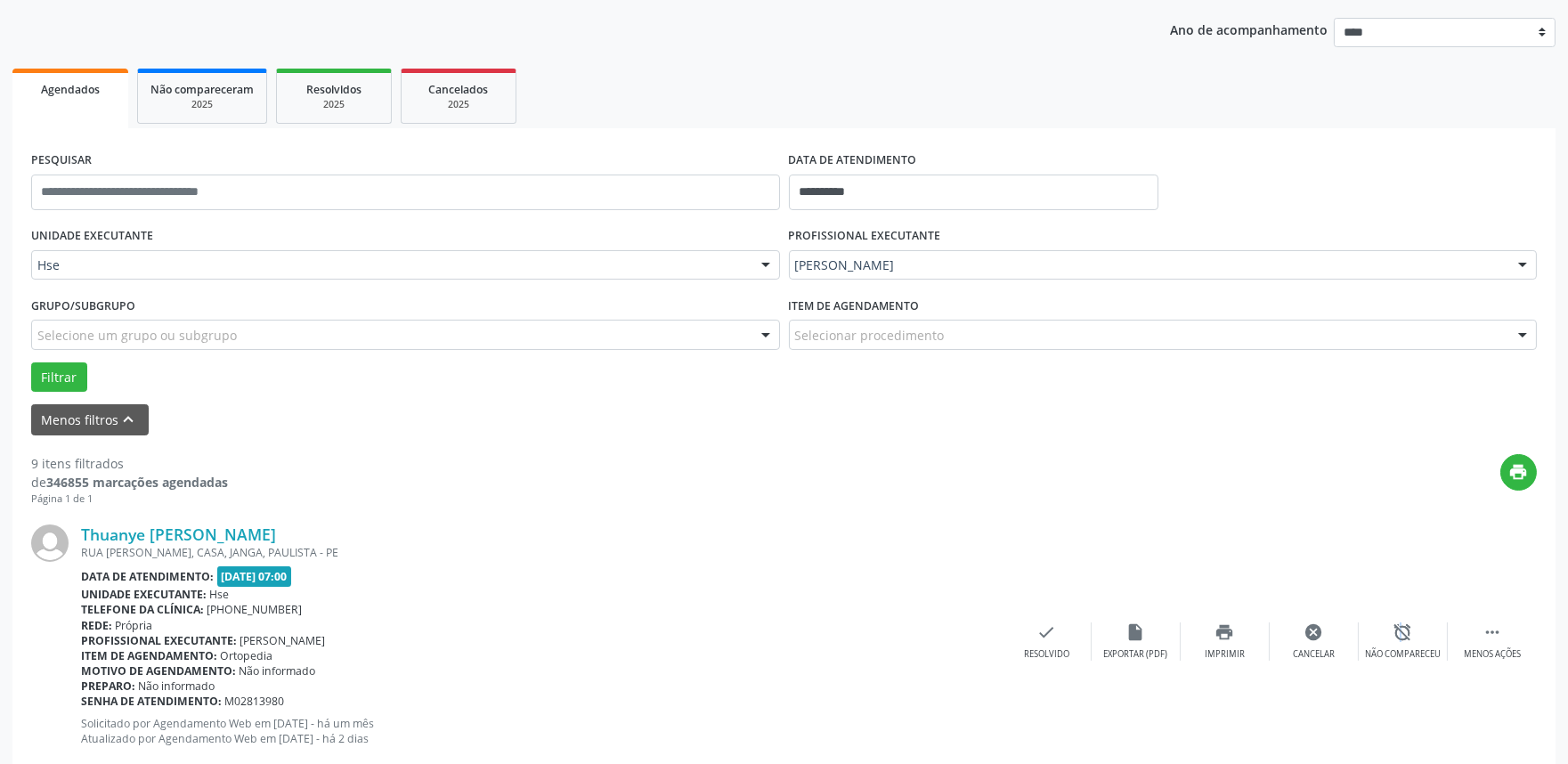
scroll to position [12, 0]
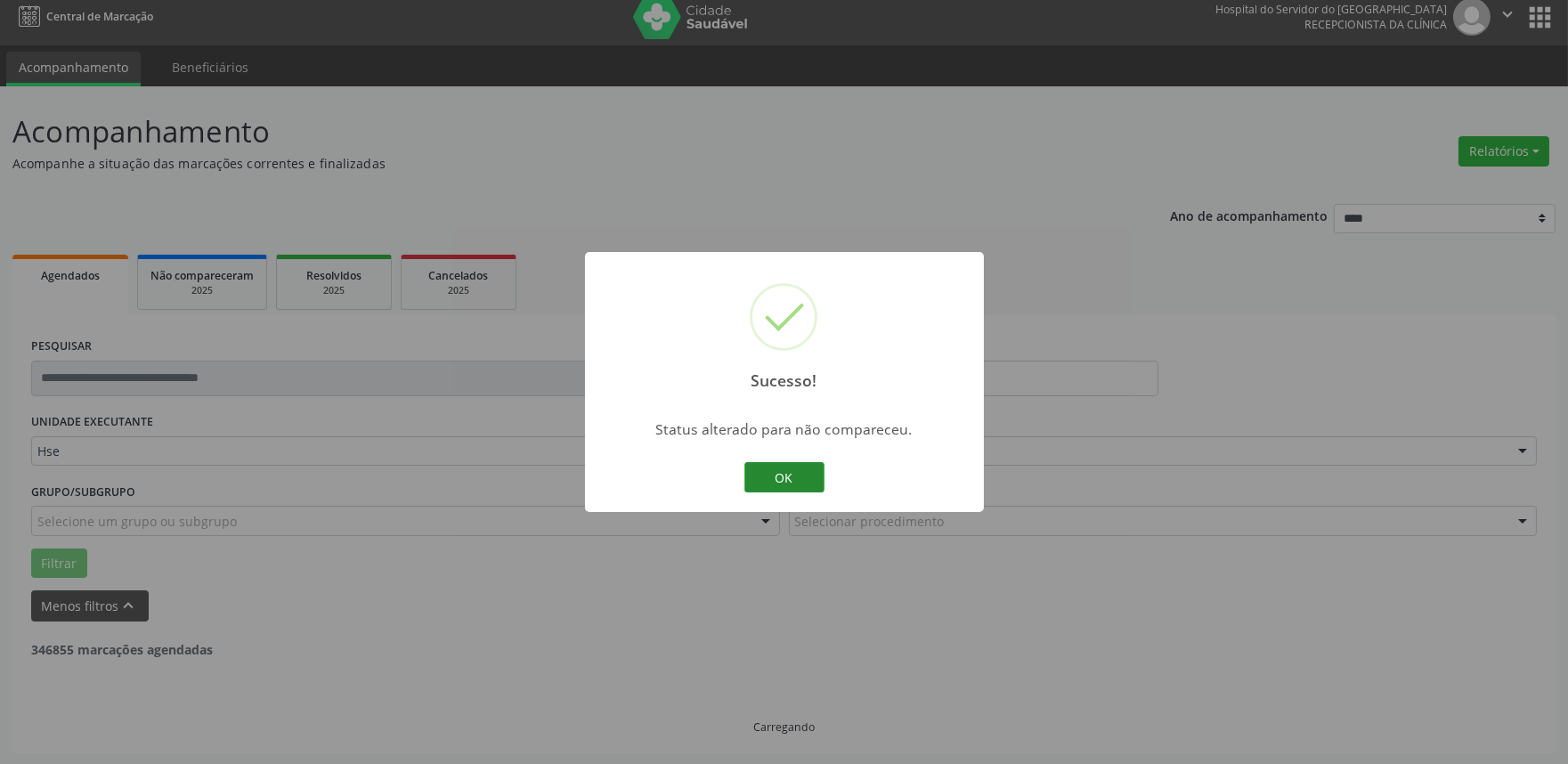
click at [807, 474] on button "OK" at bounding box center [784, 478] width 80 height 31
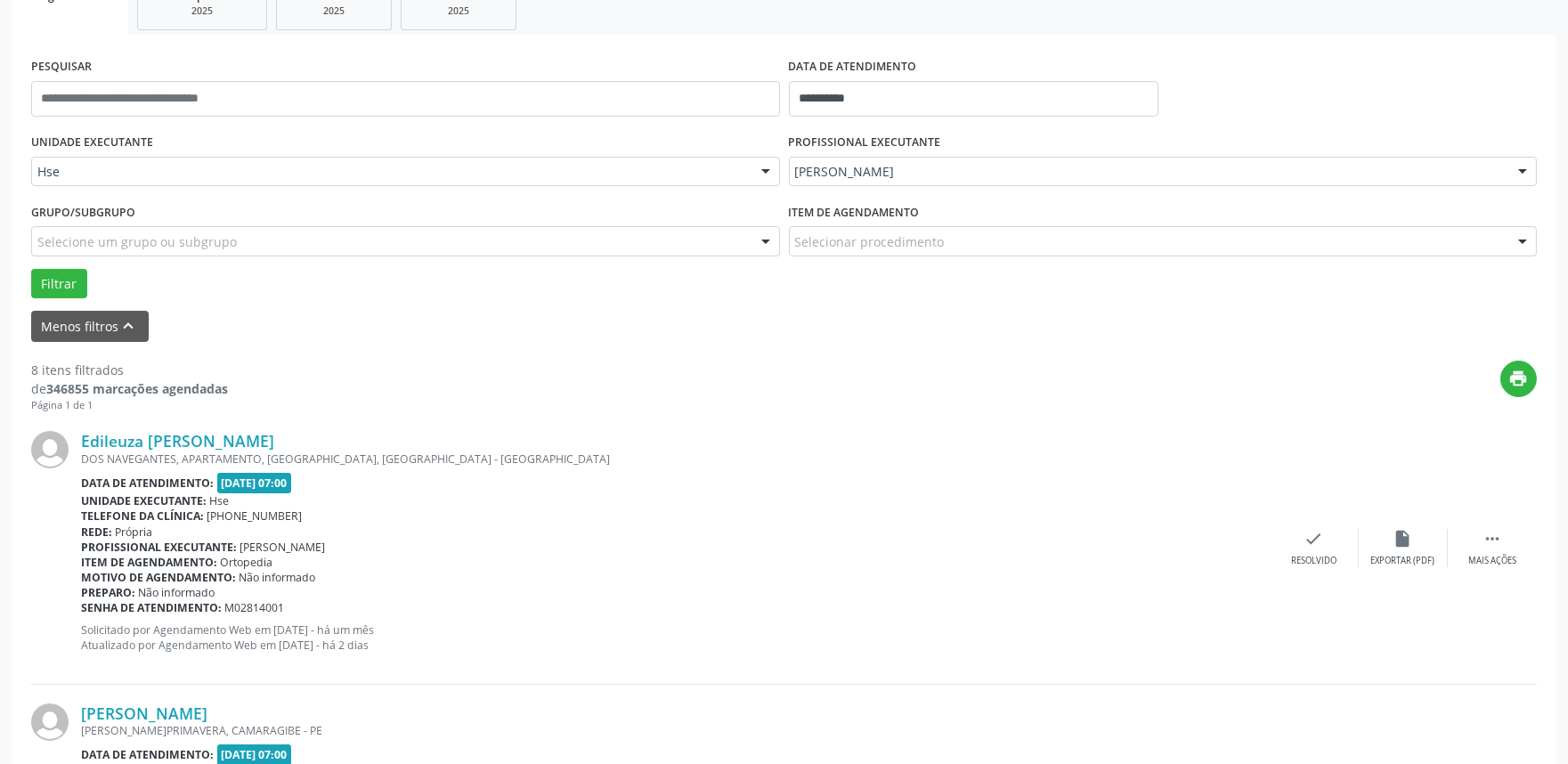
scroll to position [308, 0]
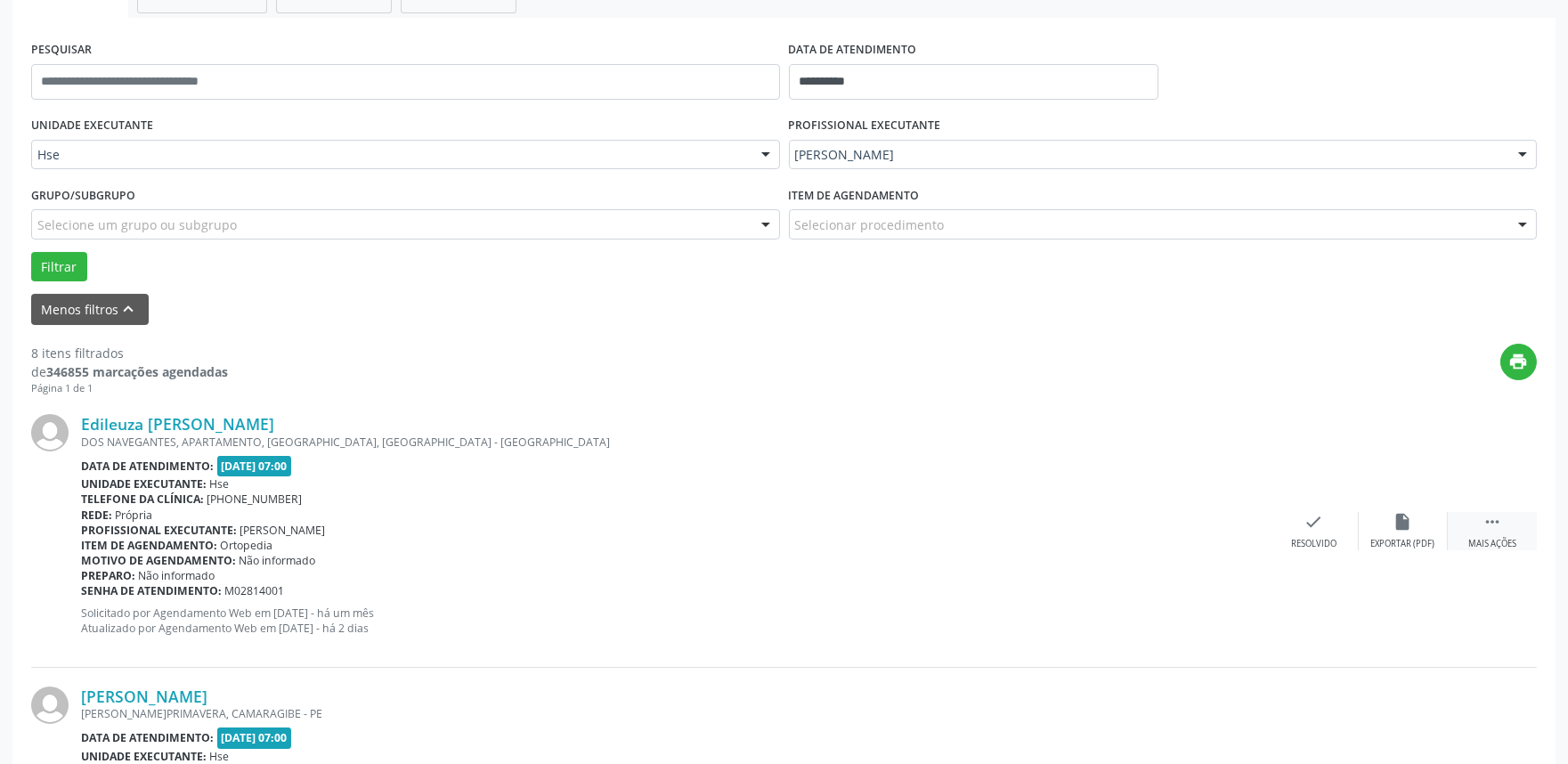
click at [1499, 538] on div "Mais ações" at bounding box center [1491, 544] width 48 height 13
click at [1382, 532] on div "alarm_off Não compareceu" at bounding box center [1402, 531] width 89 height 39
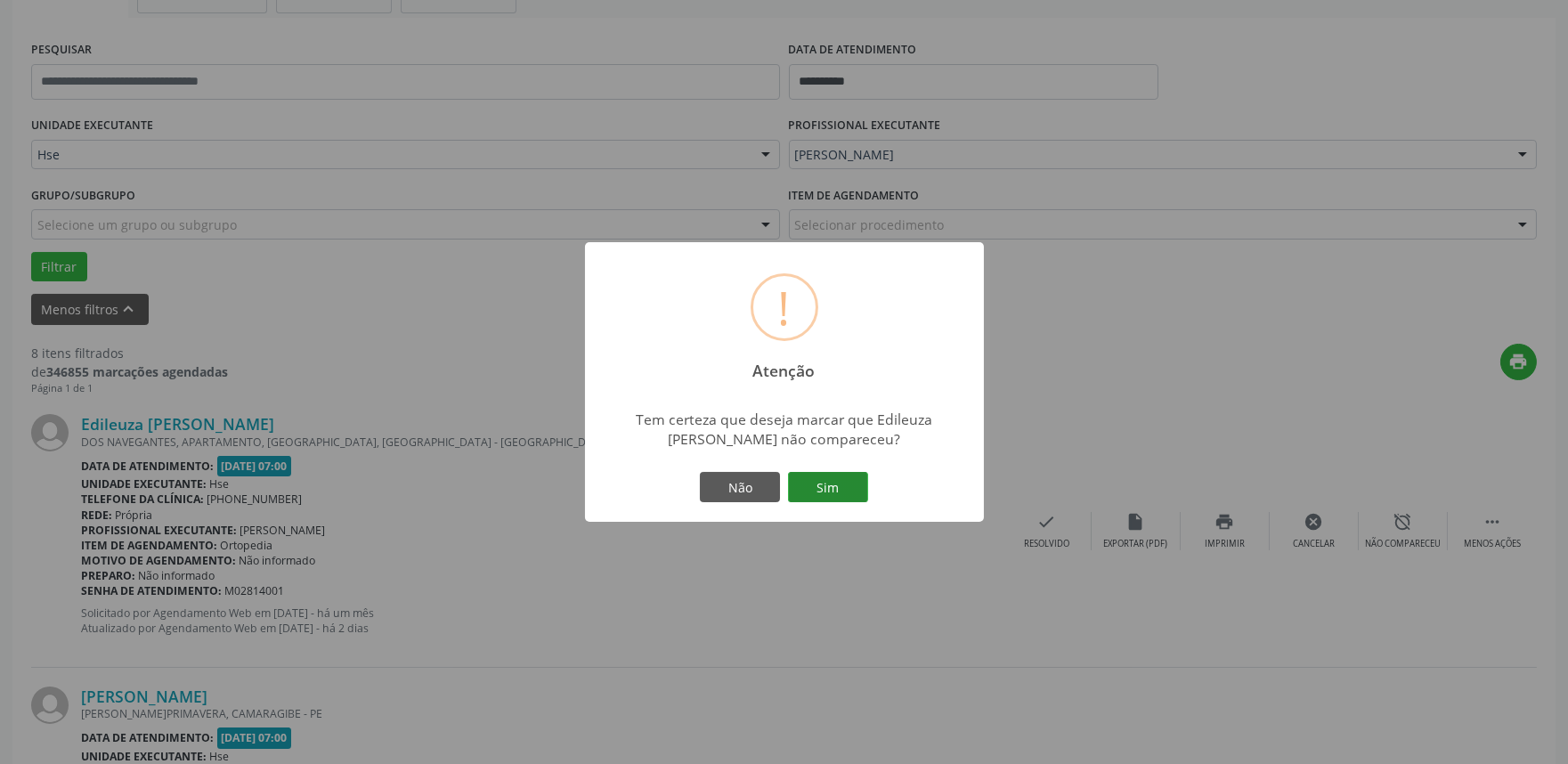
click at [795, 483] on button "Sim" at bounding box center [828, 487] width 80 height 31
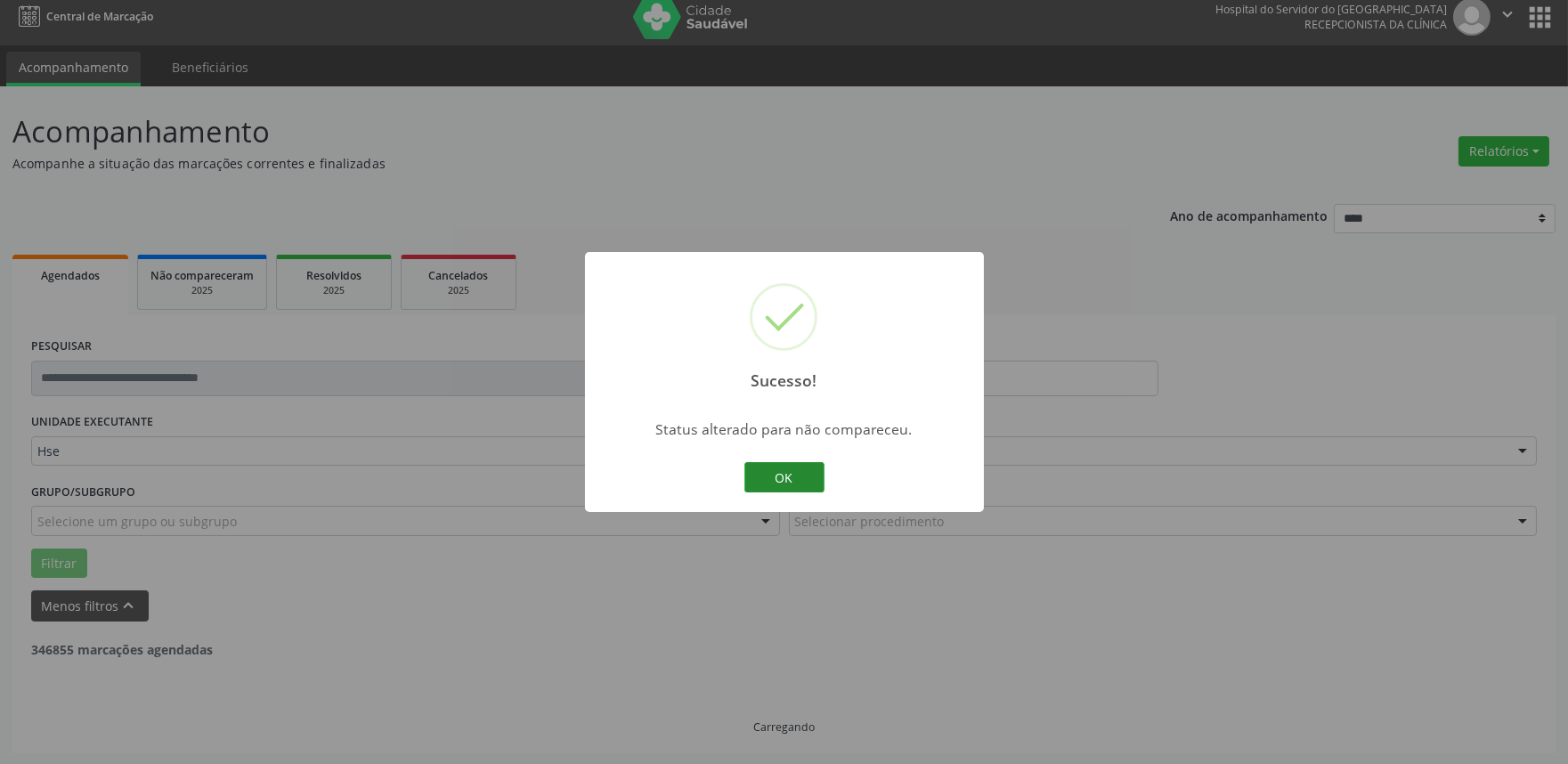
click at [802, 477] on button "OK" at bounding box center [784, 478] width 80 height 31
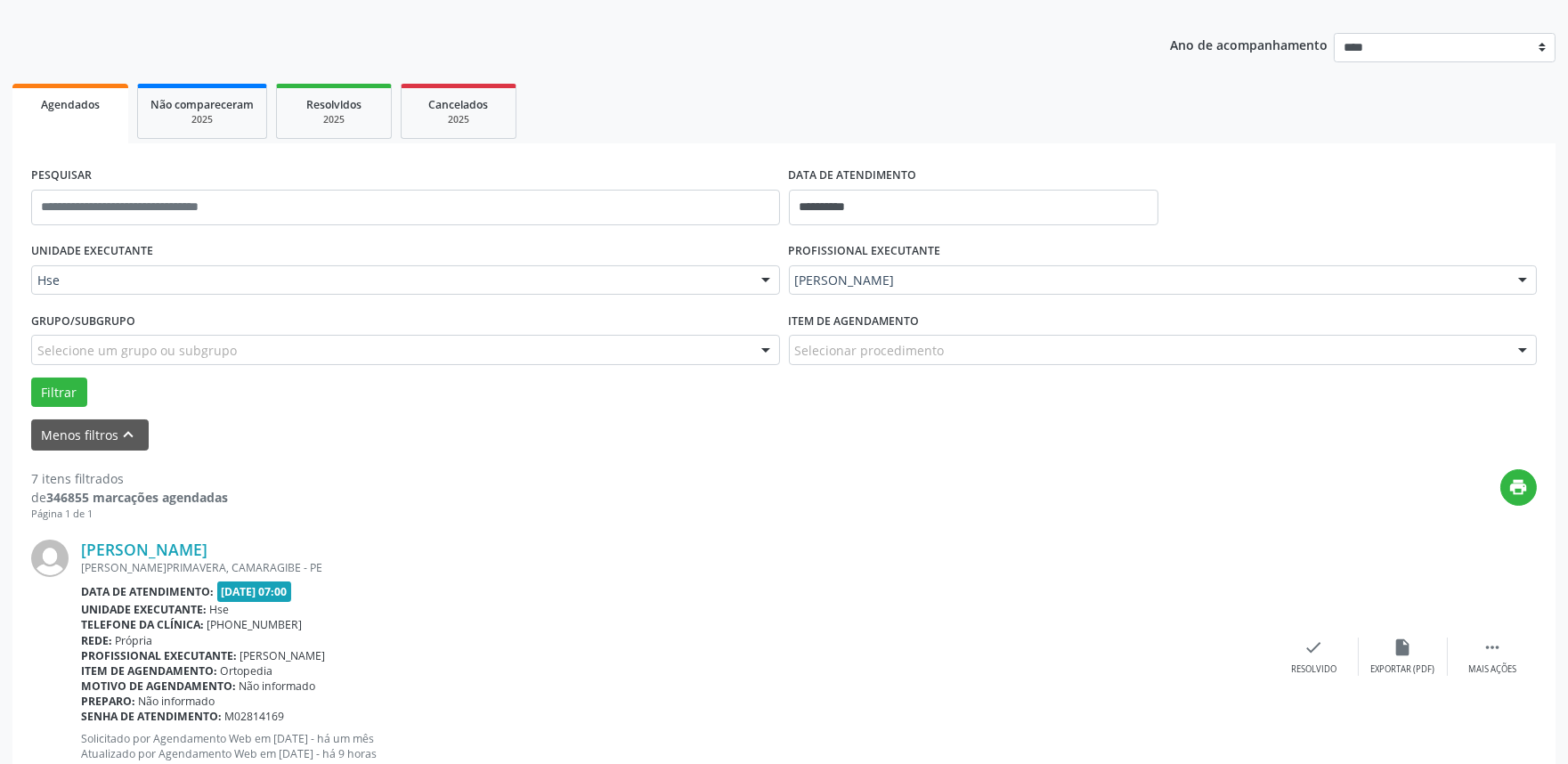
scroll to position [209, 0]
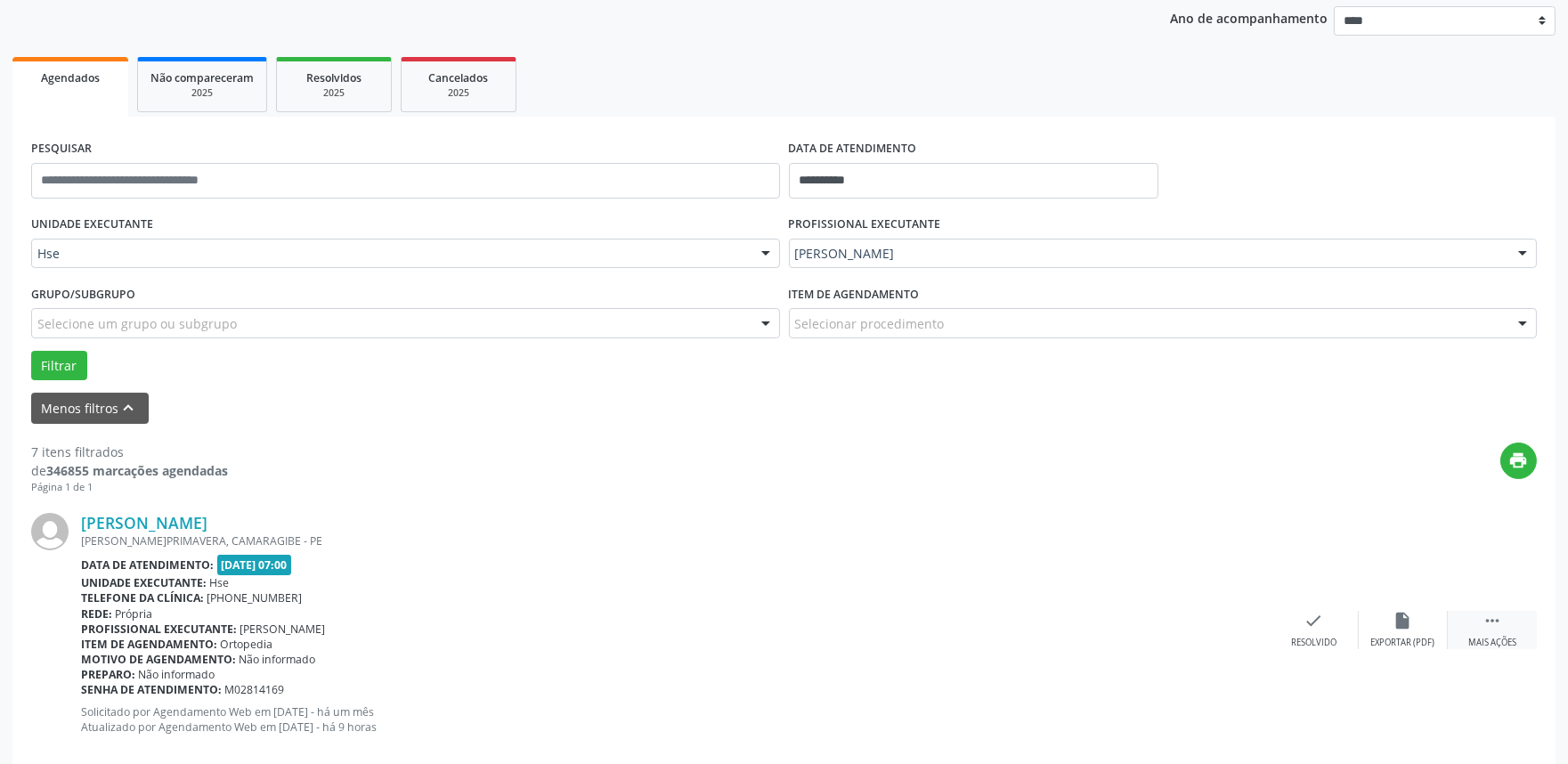
click at [1502, 622] on div " Mais ações" at bounding box center [1491, 630] width 89 height 39
click at [1421, 616] on div "alarm_off Não compareceu" at bounding box center [1402, 630] width 89 height 39
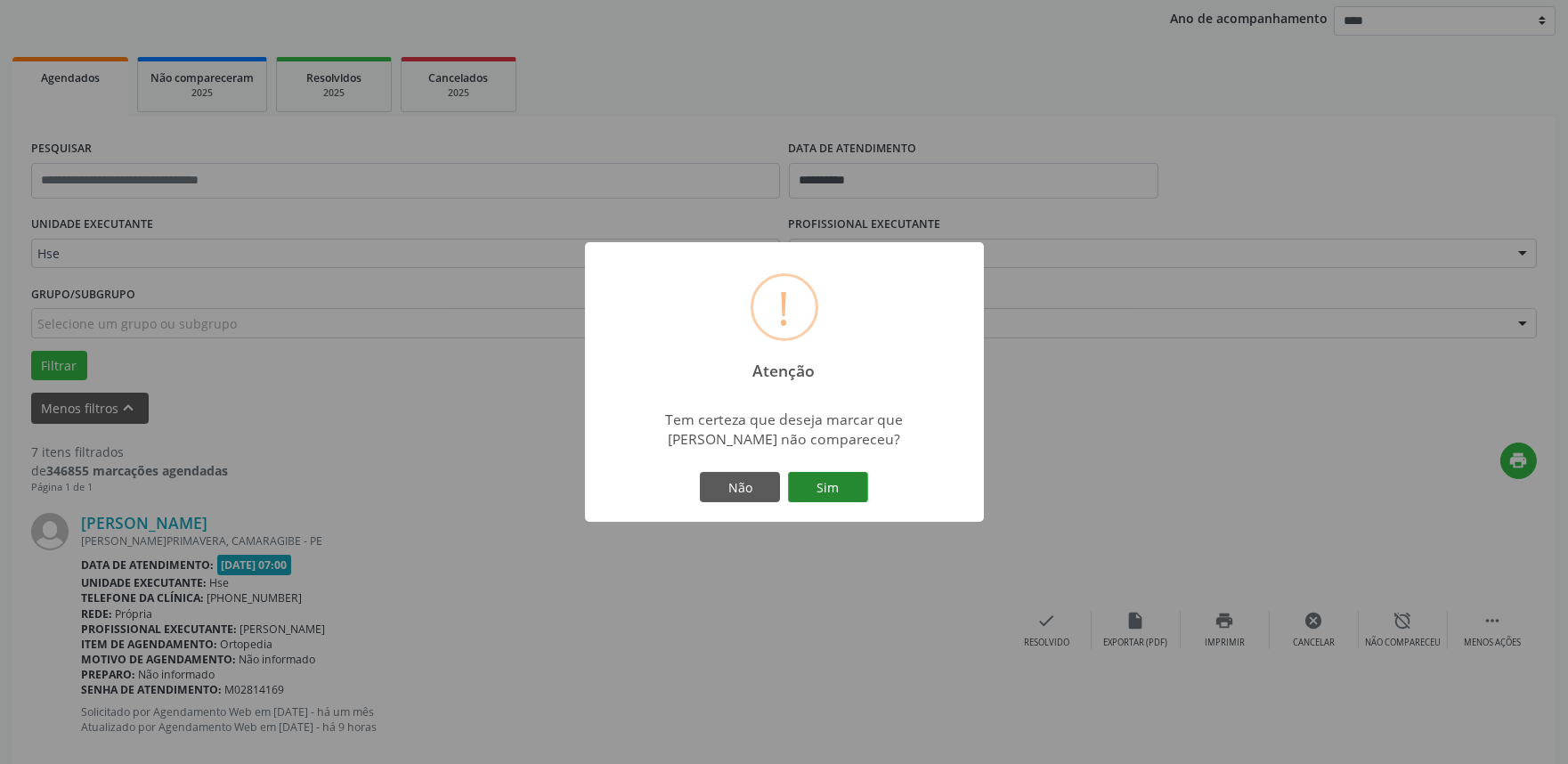
click at [816, 486] on button "Sim" at bounding box center [828, 487] width 80 height 31
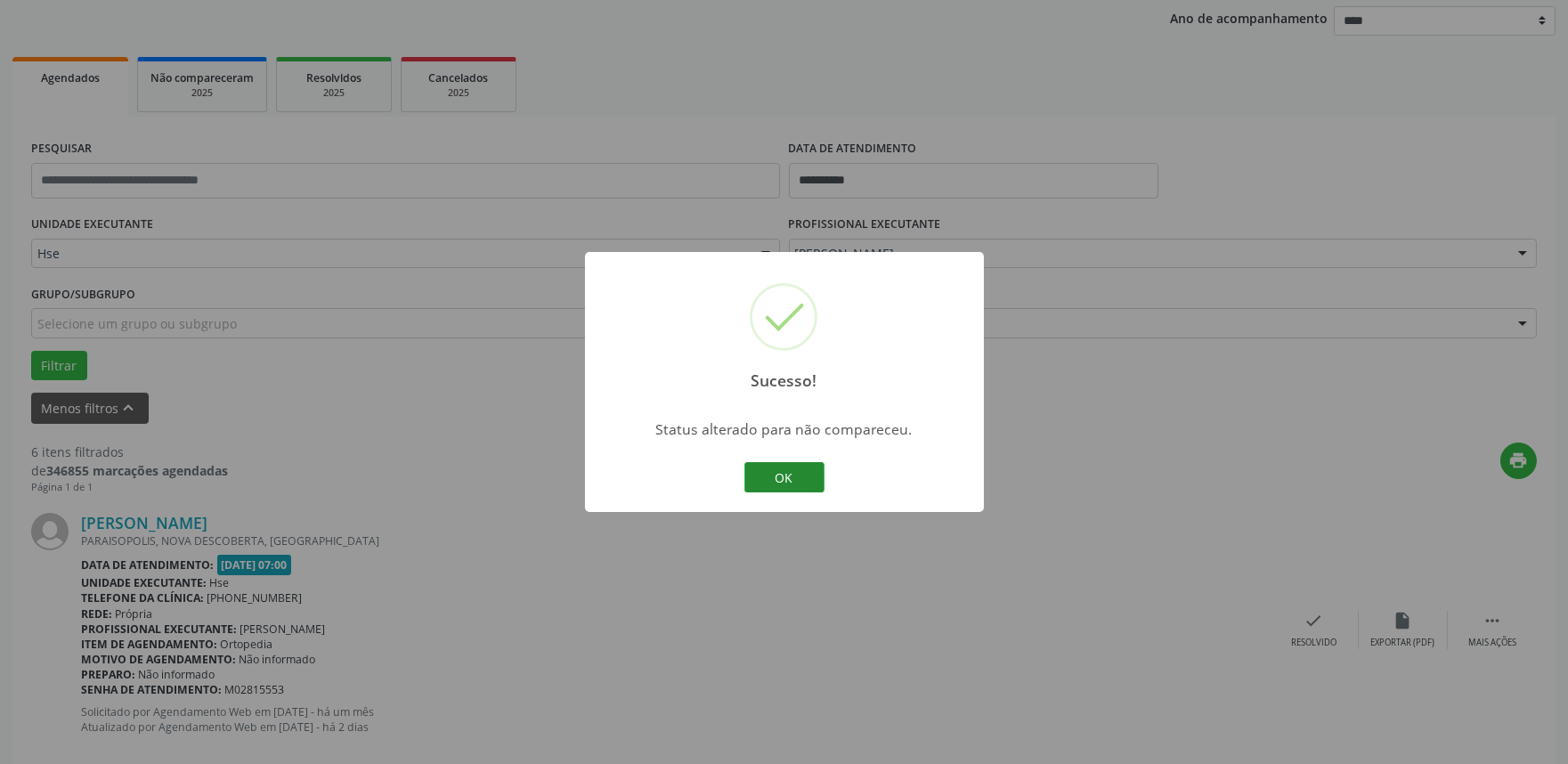
click at [775, 469] on button "OK" at bounding box center [784, 478] width 80 height 31
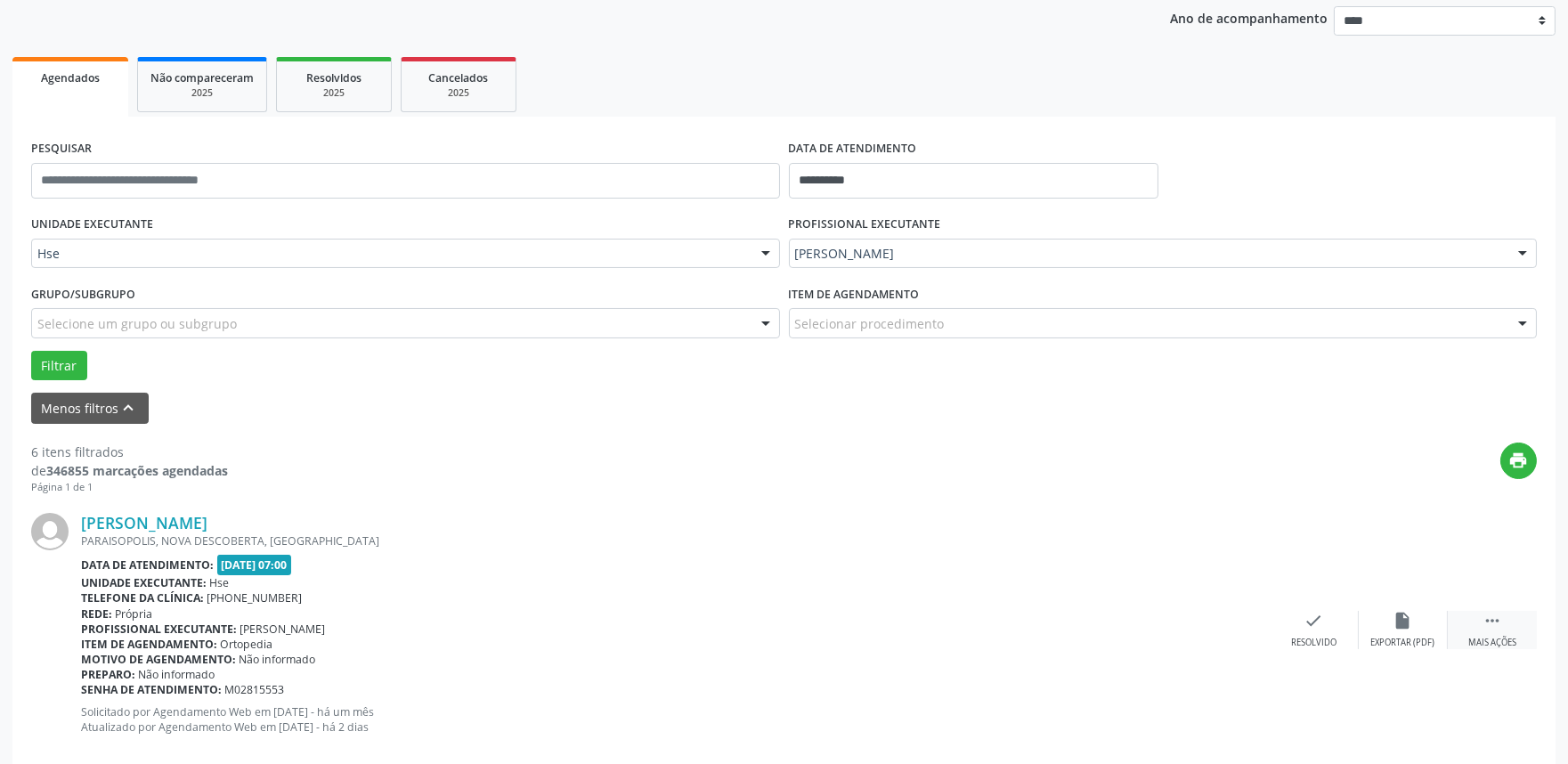
click at [1473, 629] on div " Mais ações" at bounding box center [1491, 630] width 89 height 39
click at [1402, 616] on icon "alarm_off" at bounding box center [1403, 621] width 20 height 20
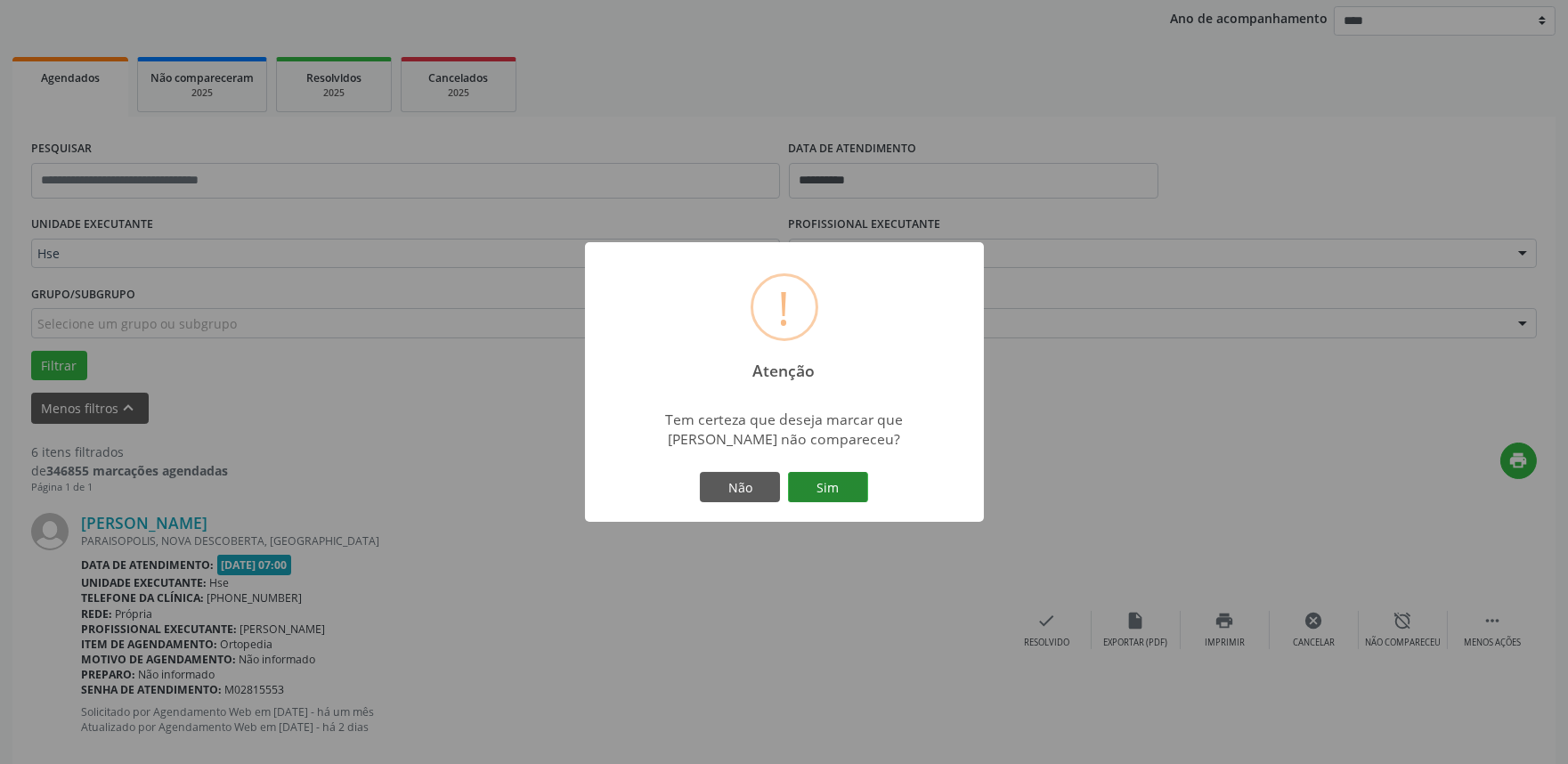
click at [853, 491] on button "Sim" at bounding box center [828, 487] width 80 height 31
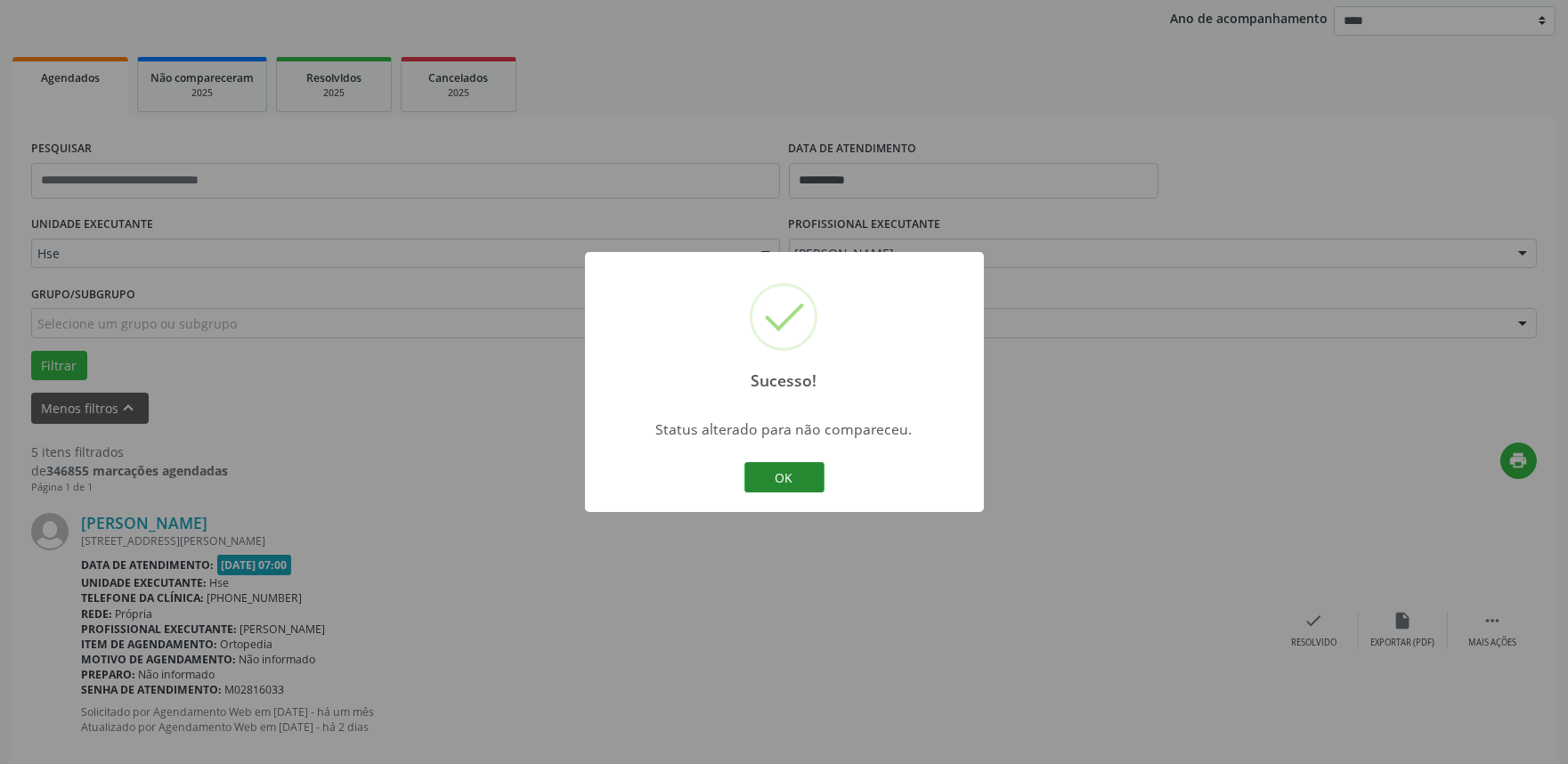
click at [812, 478] on button "OK" at bounding box center [784, 478] width 80 height 31
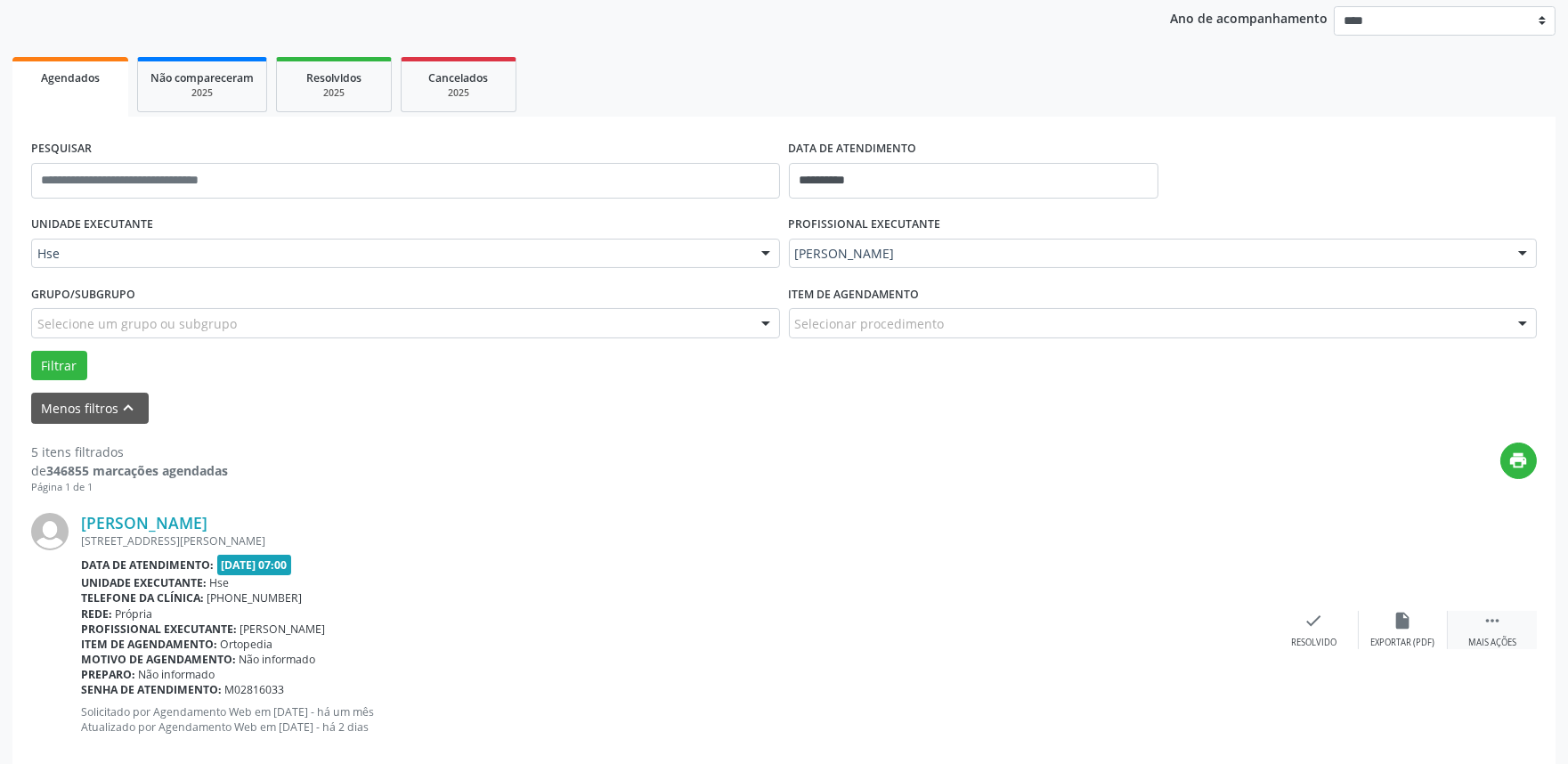
click at [1508, 626] on div " Mais ações" at bounding box center [1491, 630] width 89 height 39
click at [1405, 619] on icon "alarm_off" at bounding box center [1403, 621] width 20 height 20
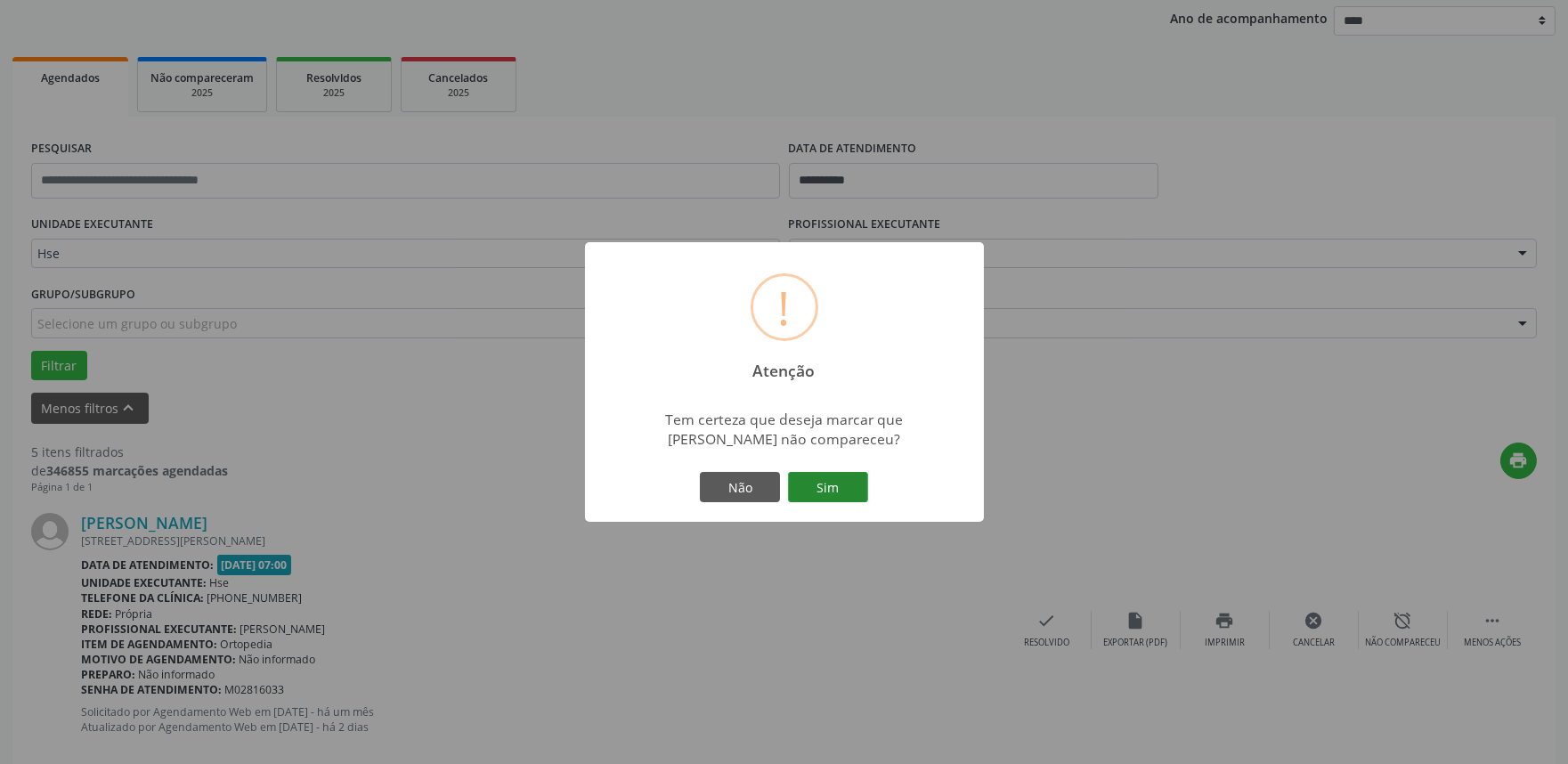
click at [829, 490] on button "Sim" at bounding box center [828, 487] width 80 height 31
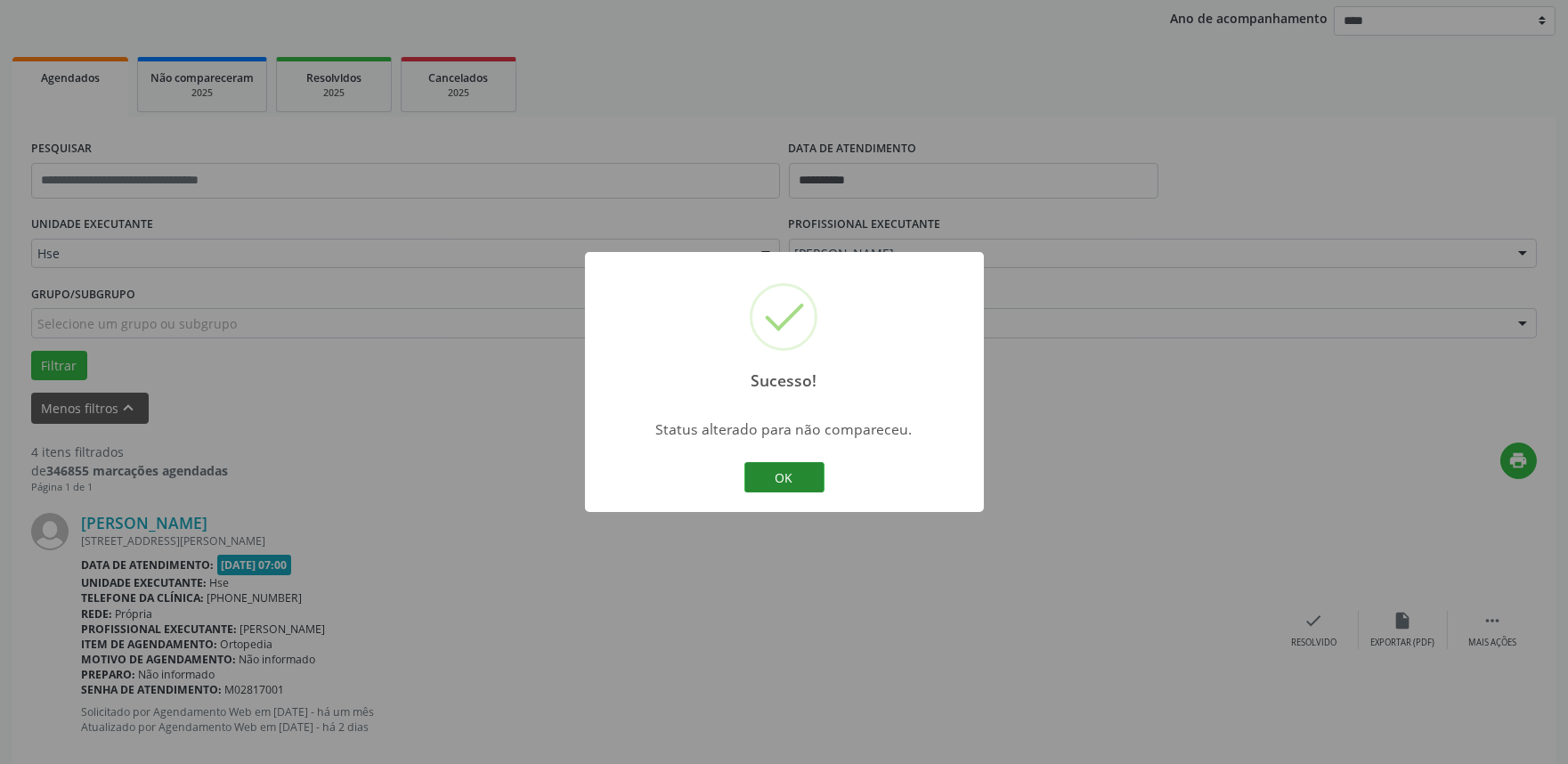
drag, startPoint x: 782, startPoint y: 468, endPoint x: 807, endPoint y: 478, distance: 26.9
click at [785, 470] on button "OK" at bounding box center [784, 478] width 80 height 31
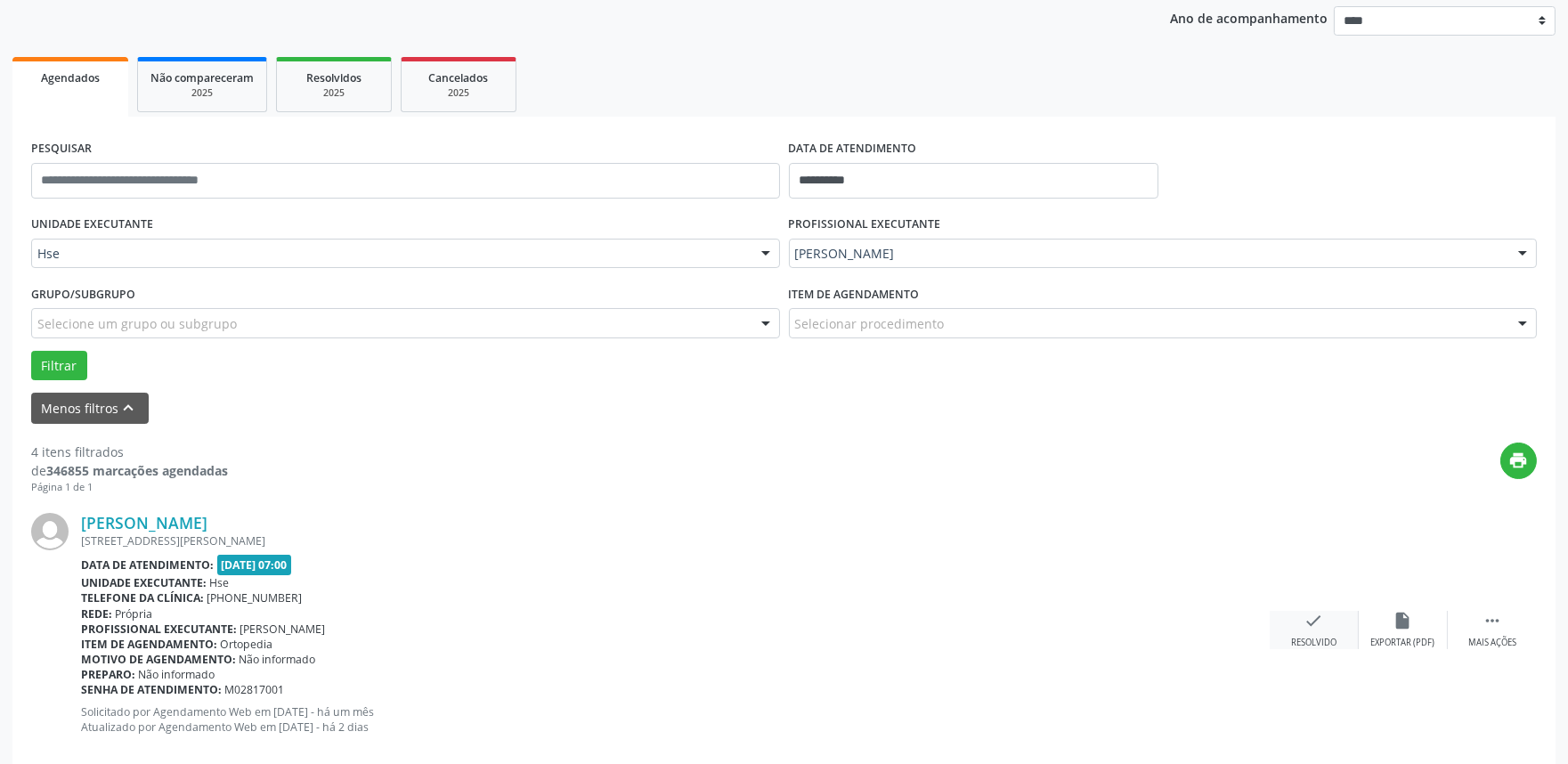
click at [1312, 629] on icon "check" at bounding box center [1314, 621] width 20 height 20
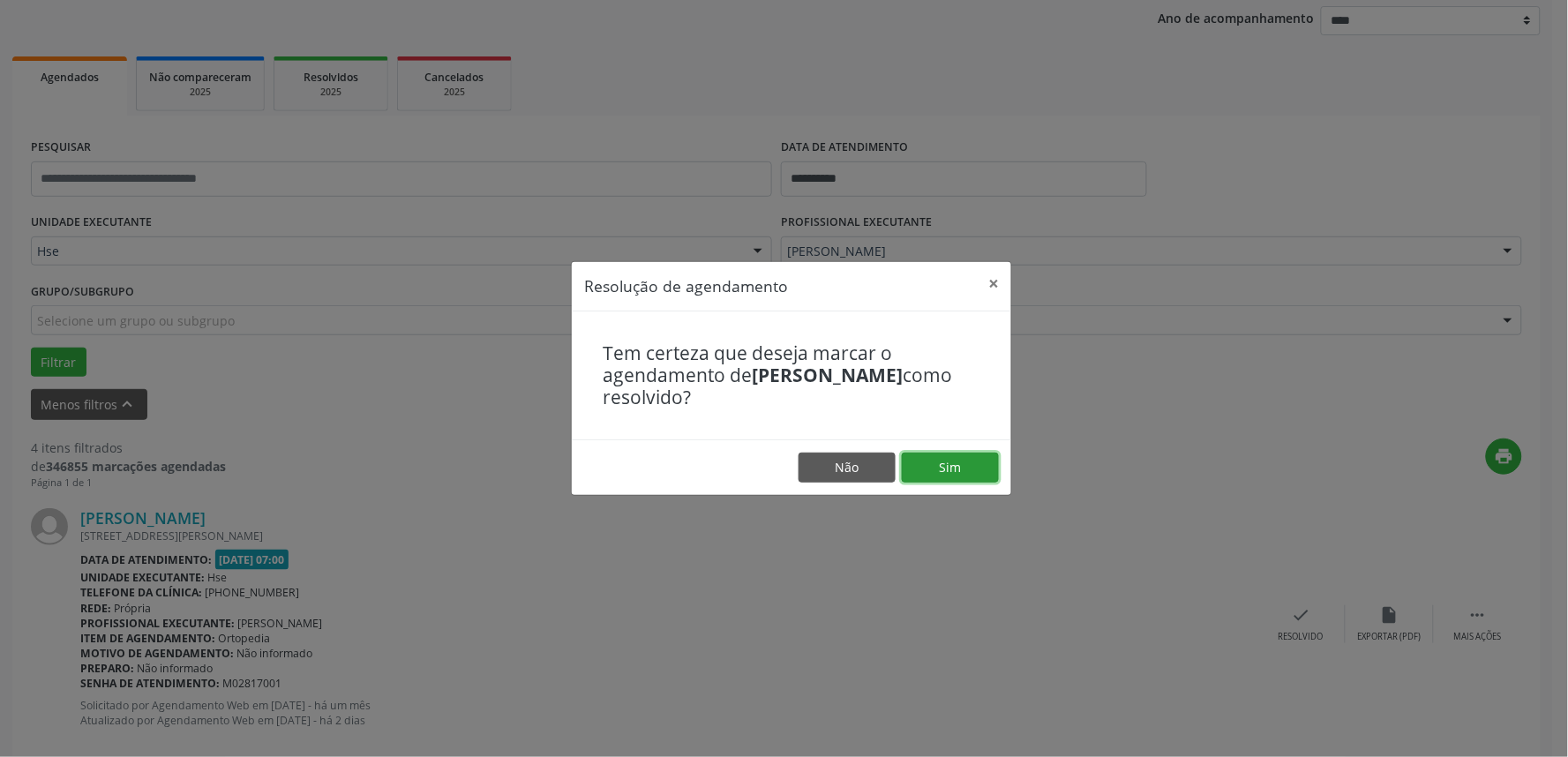
click at [938, 481] on button "Sim" at bounding box center [950, 468] width 97 height 30
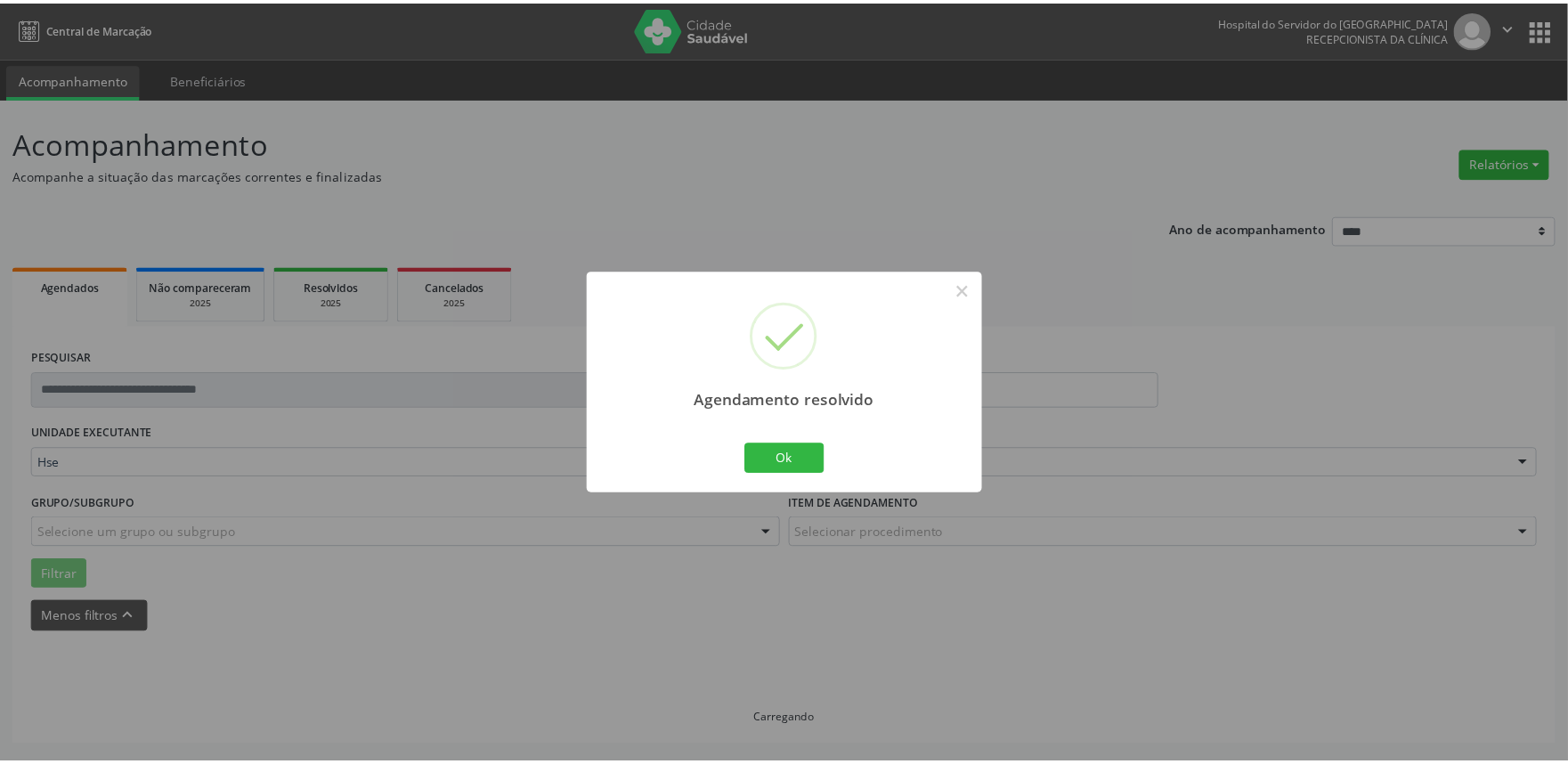
scroll to position [0, 0]
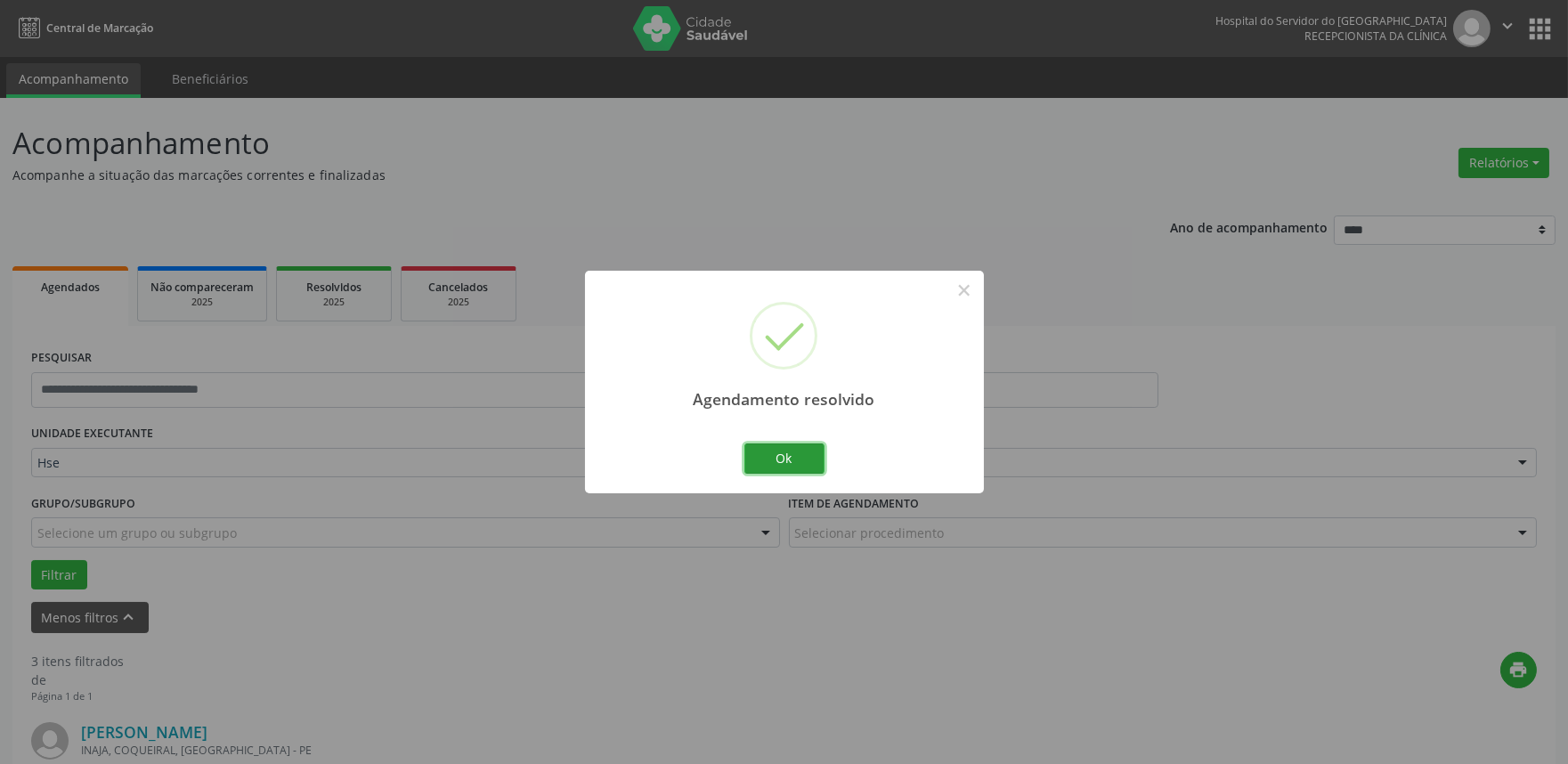
click at [795, 449] on button "Ok" at bounding box center [784, 459] width 80 height 31
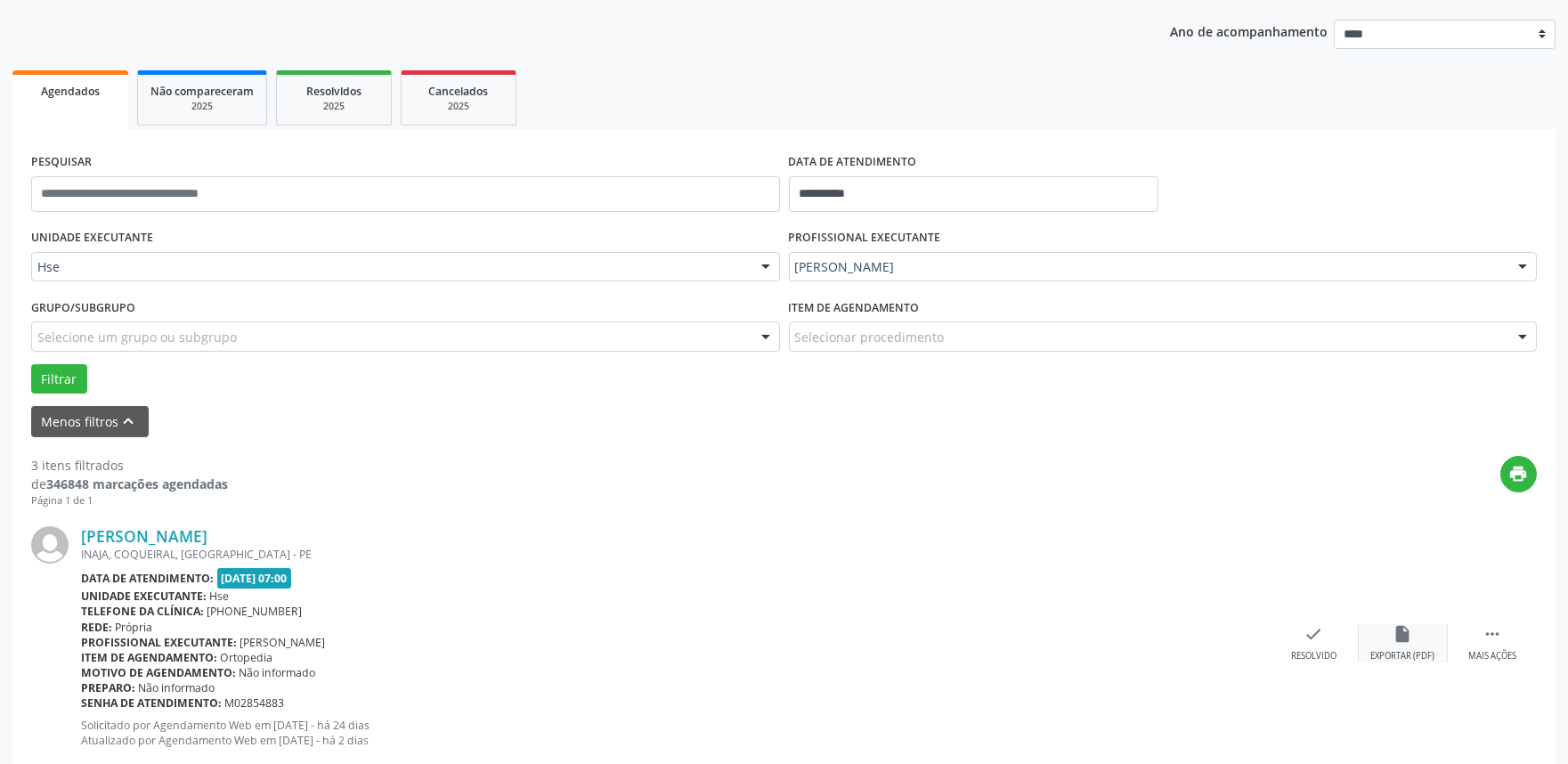
scroll to position [197, 0]
click at [1505, 643] on div " Mais ações" at bounding box center [1491, 641] width 89 height 39
click at [1401, 626] on icon "alarm_off" at bounding box center [1403, 632] width 20 height 20
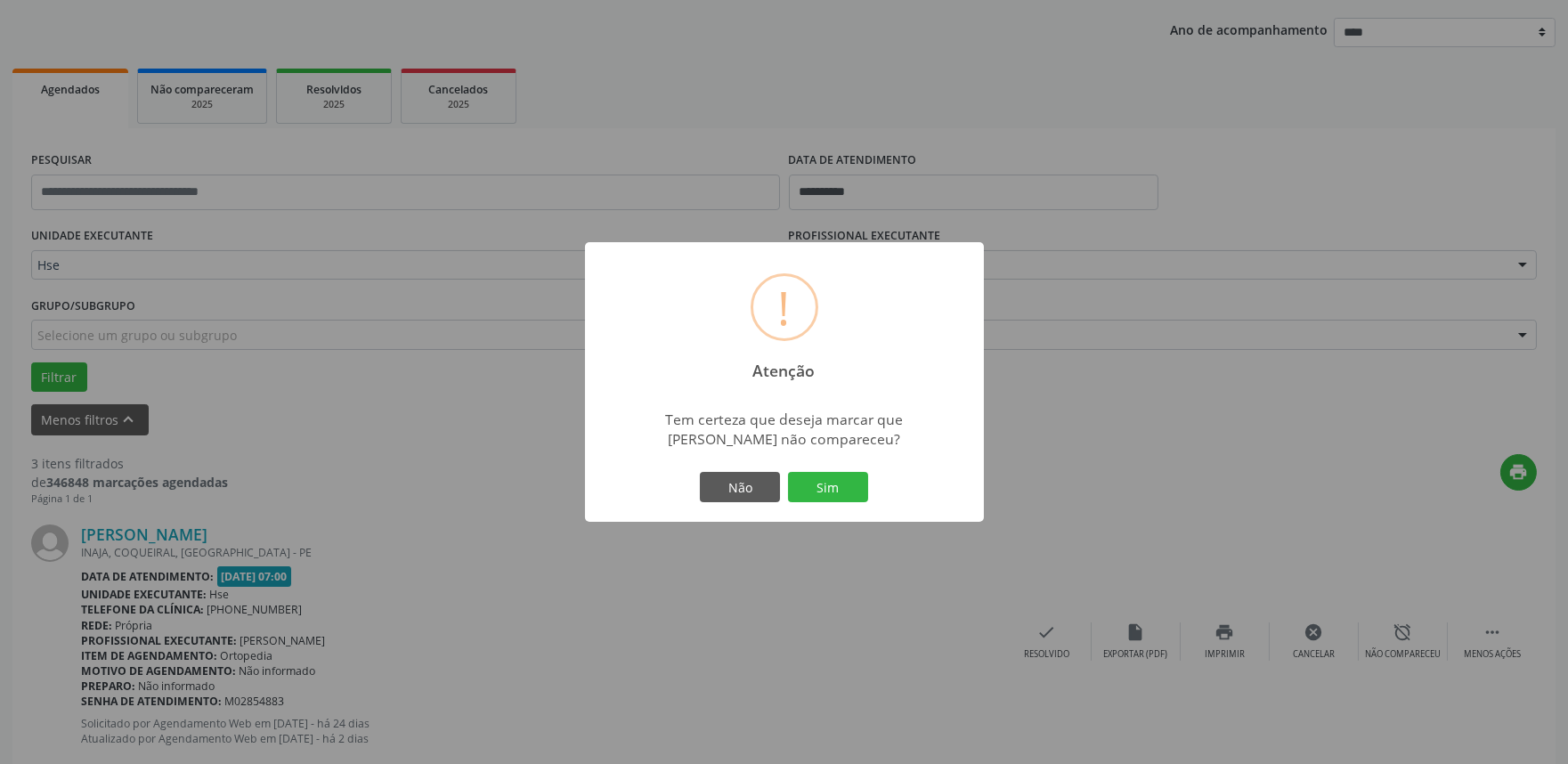
click at [826, 484] on button "Sim" at bounding box center [828, 487] width 80 height 31
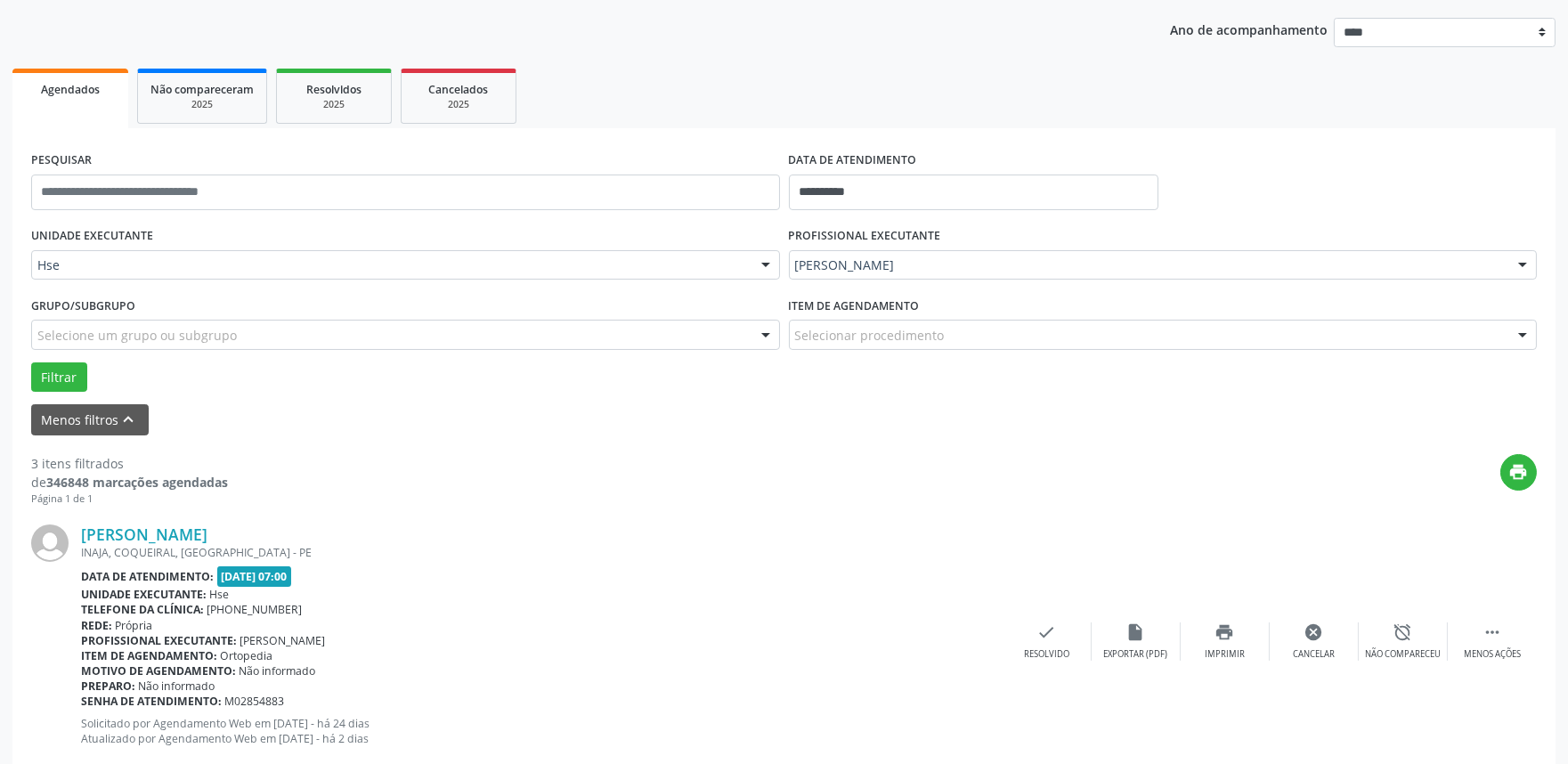
scroll to position [12, 0]
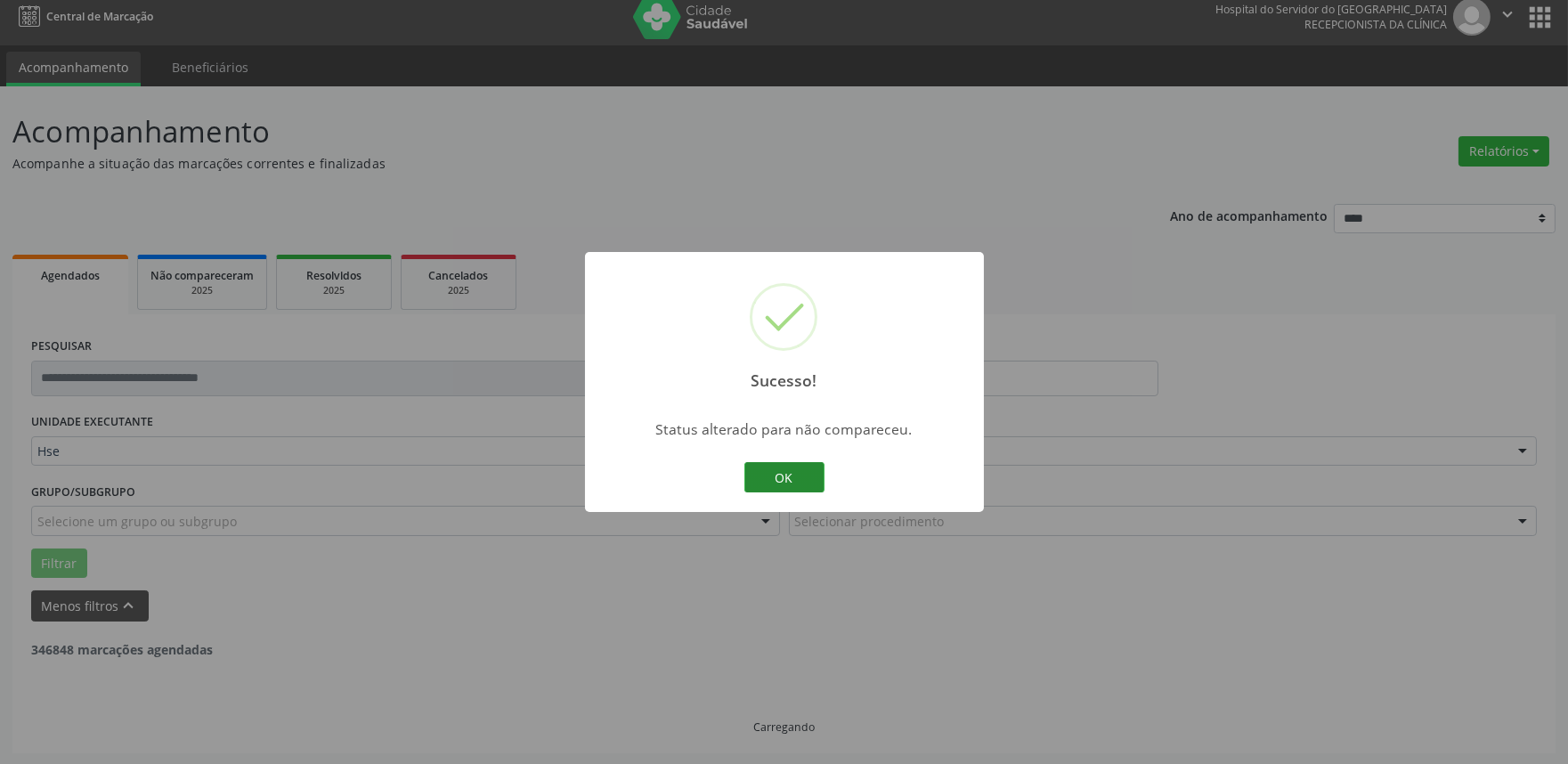
click at [761, 473] on button "OK" at bounding box center [784, 478] width 80 height 31
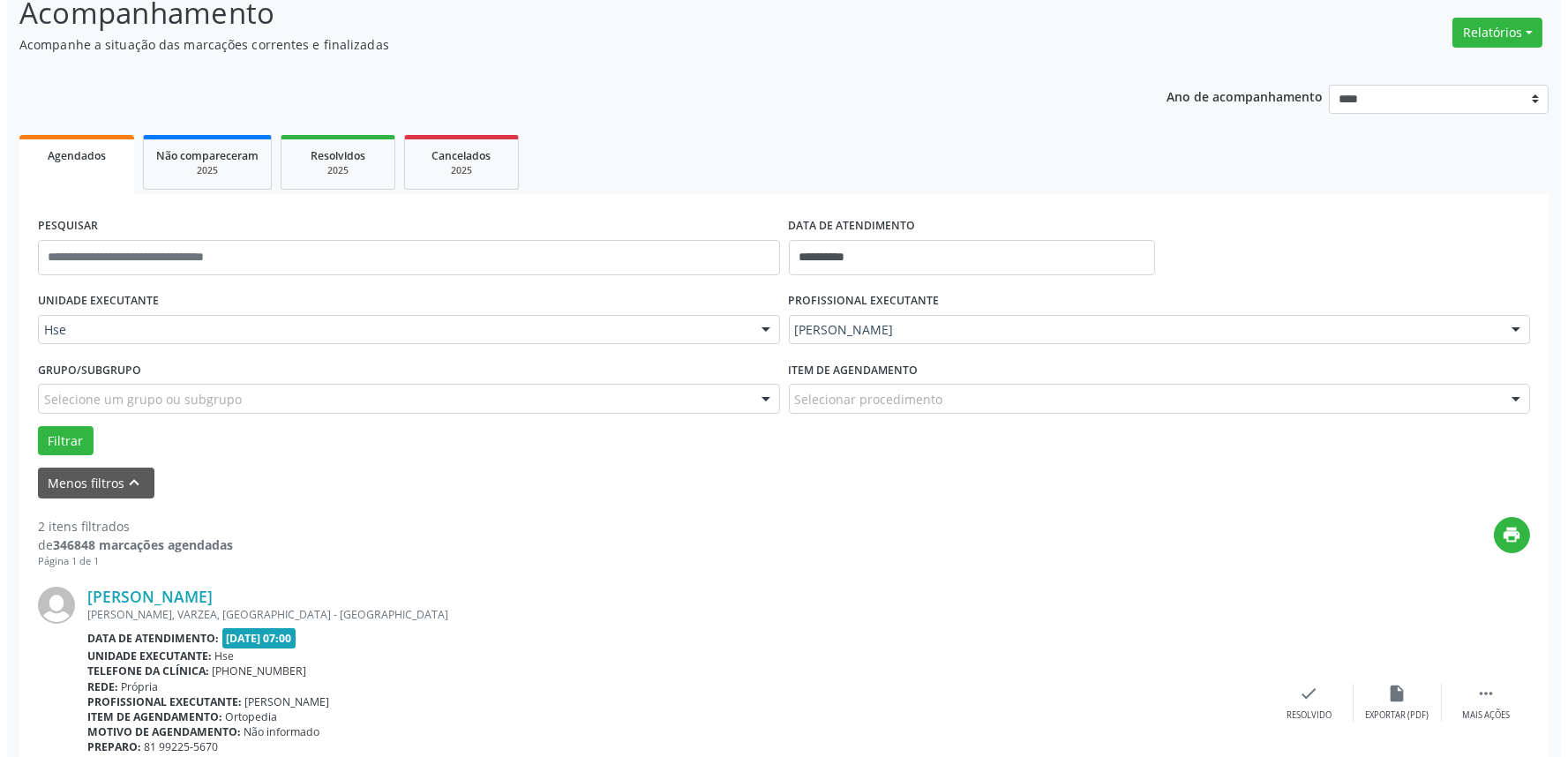
scroll to position [305, 0]
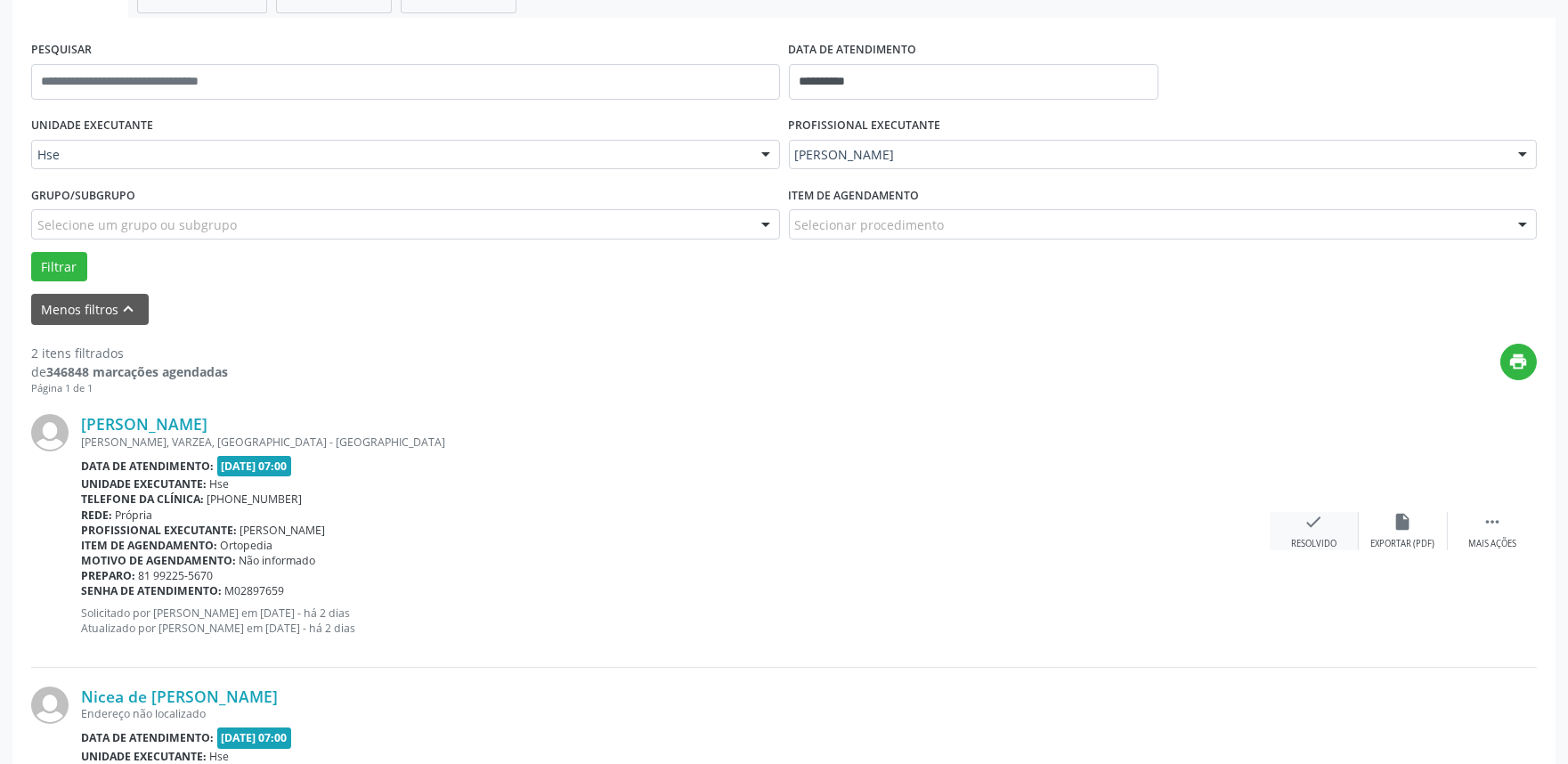
click at [1324, 538] on div "Resolvido" at bounding box center [1313, 544] width 45 height 13
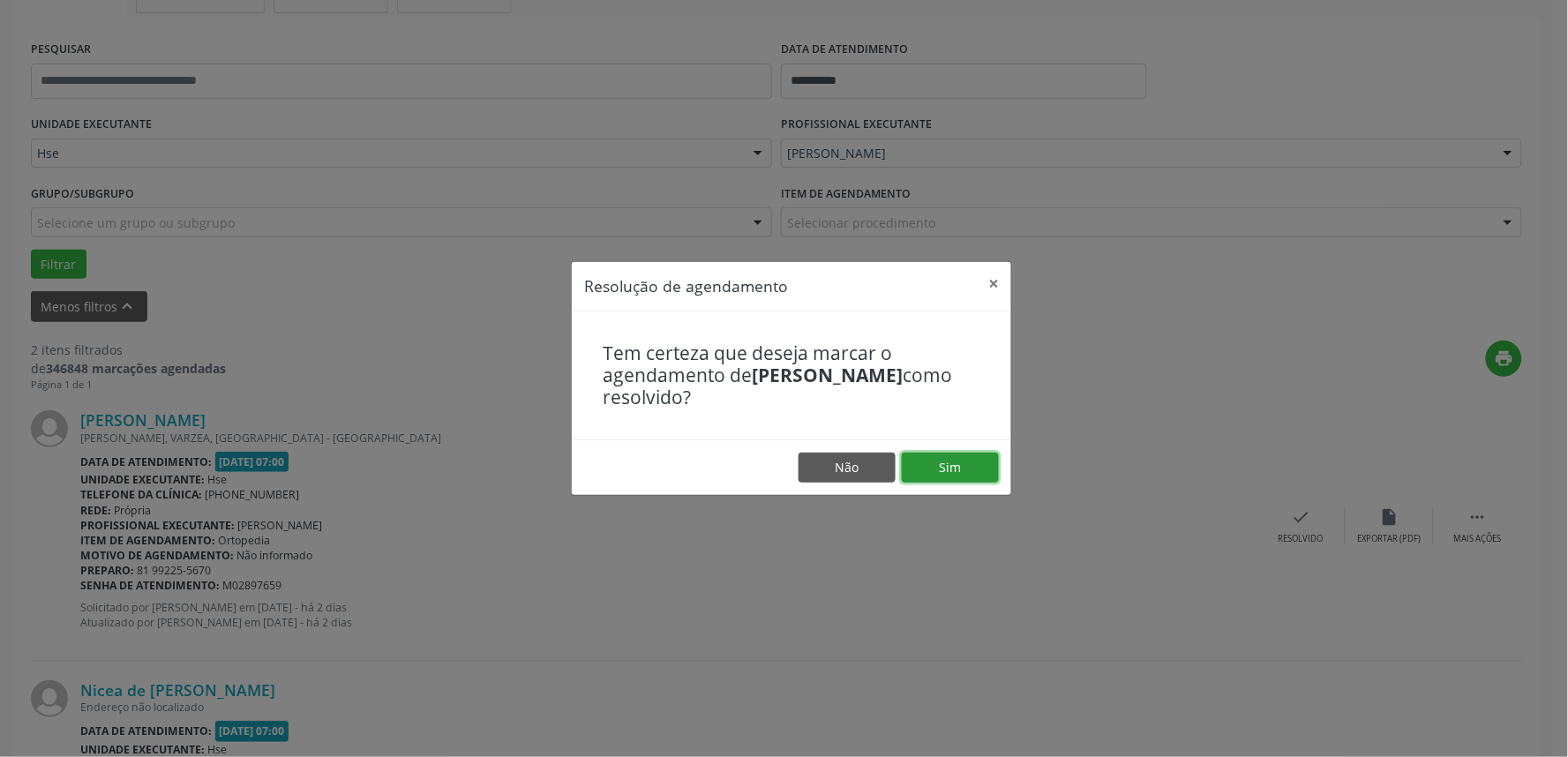
click at [978, 473] on button "Sim" at bounding box center [950, 468] width 97 height 30
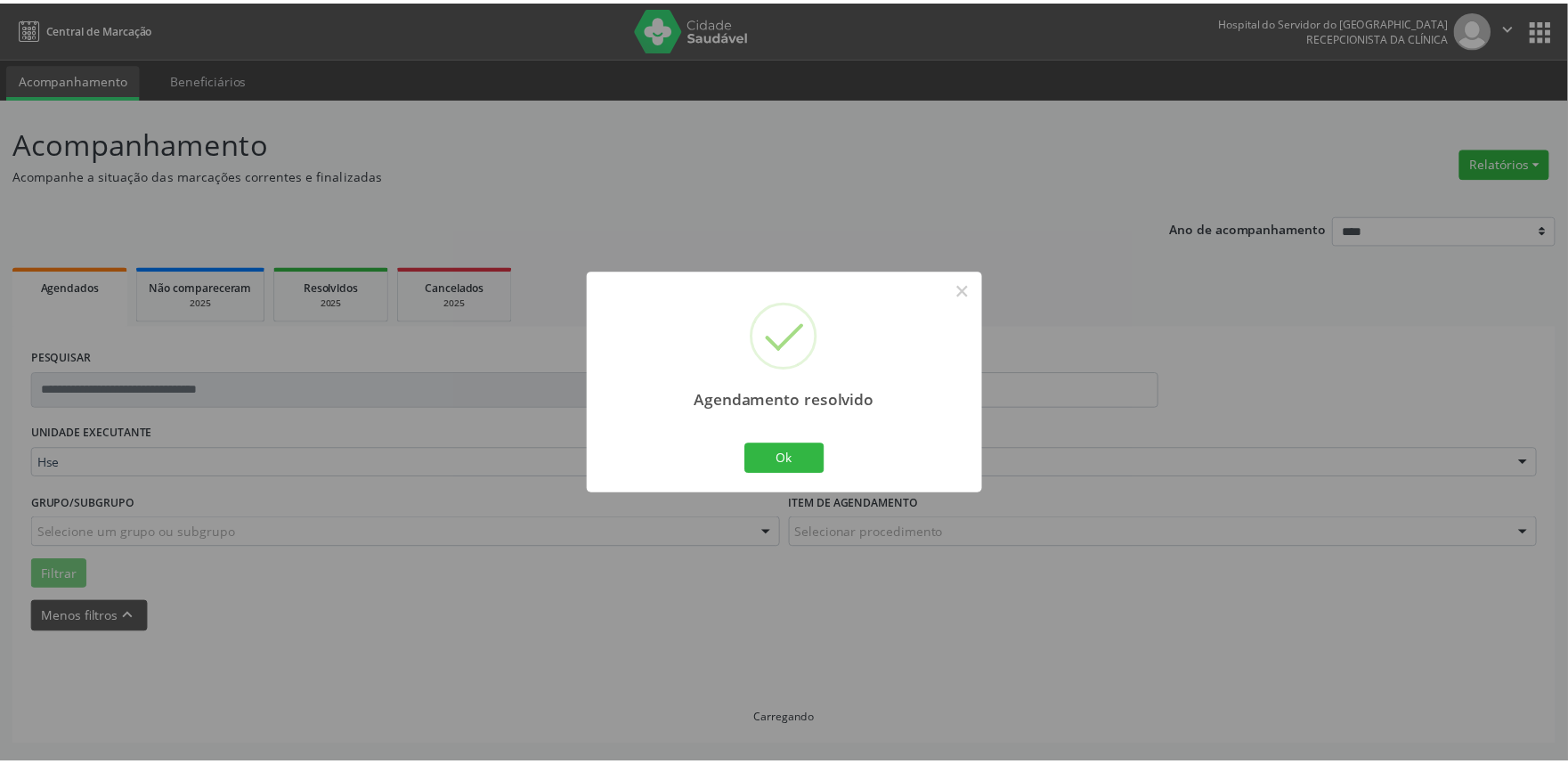
scroll to position [0, 0]
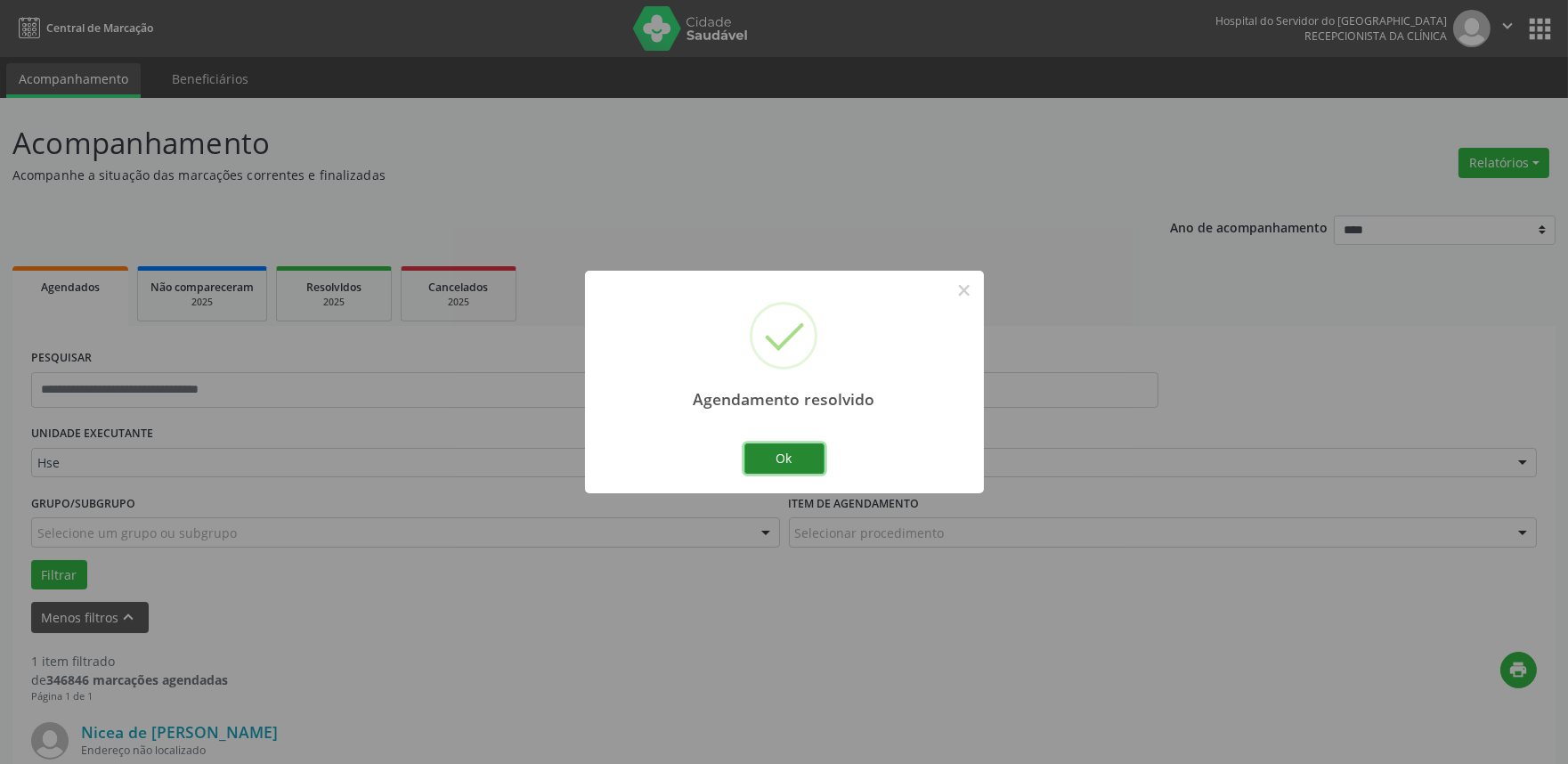
click at [803, 450] on button "Ok" at bounding box center [784, 459] width 80 height 31
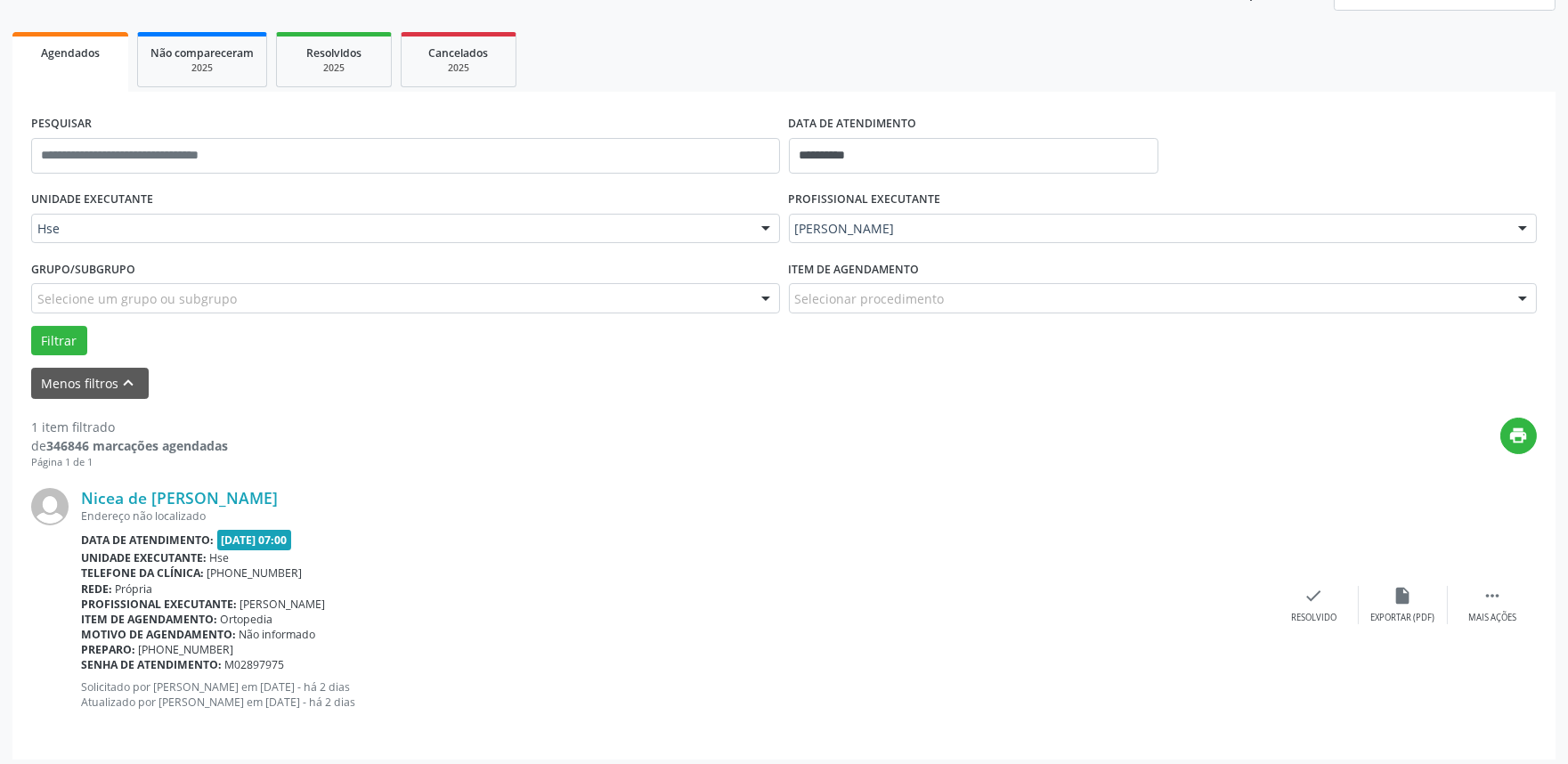
scroll to position [241, 0]
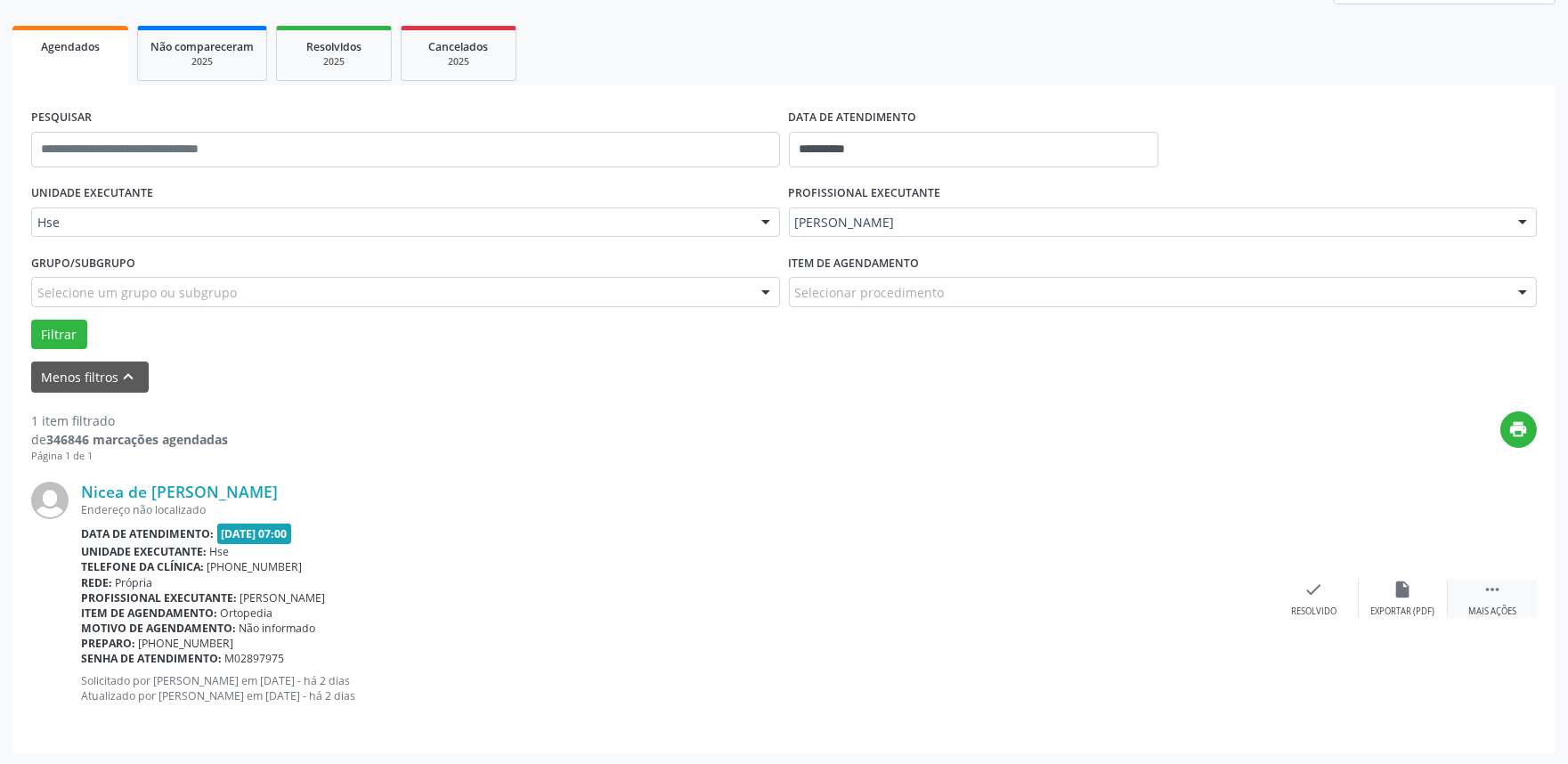
click at [1499, 605] on div "Mais ações" at bounding box center [1491, 612] width 48 height 13
click at [1412, 594] on div "alarm_off Não compareceu" at bounding box center [1402, 598] width 89 height 39
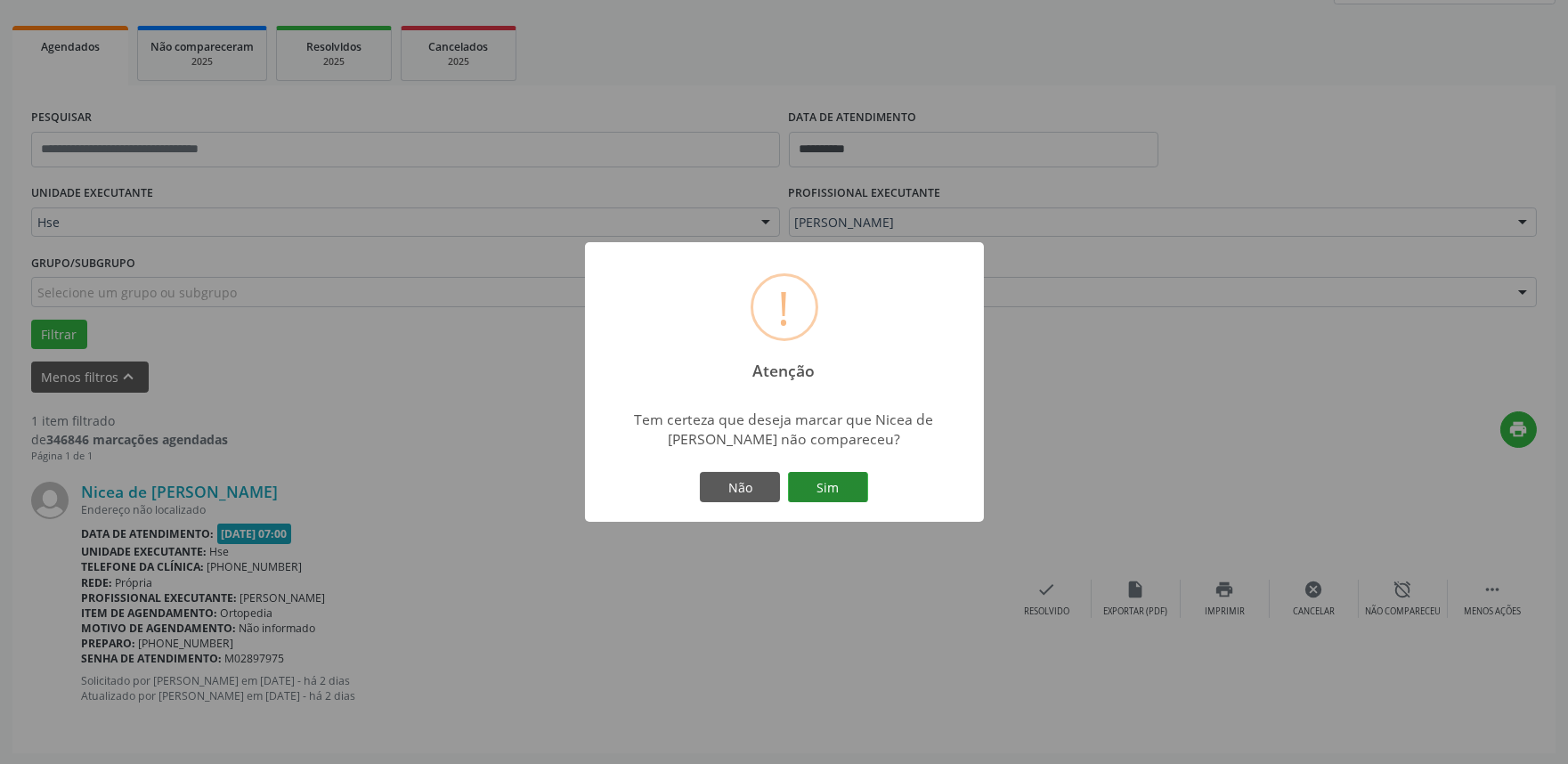
click at [847, 487] on button "Sim" at bounding box center [828, 487] width 80 height 31
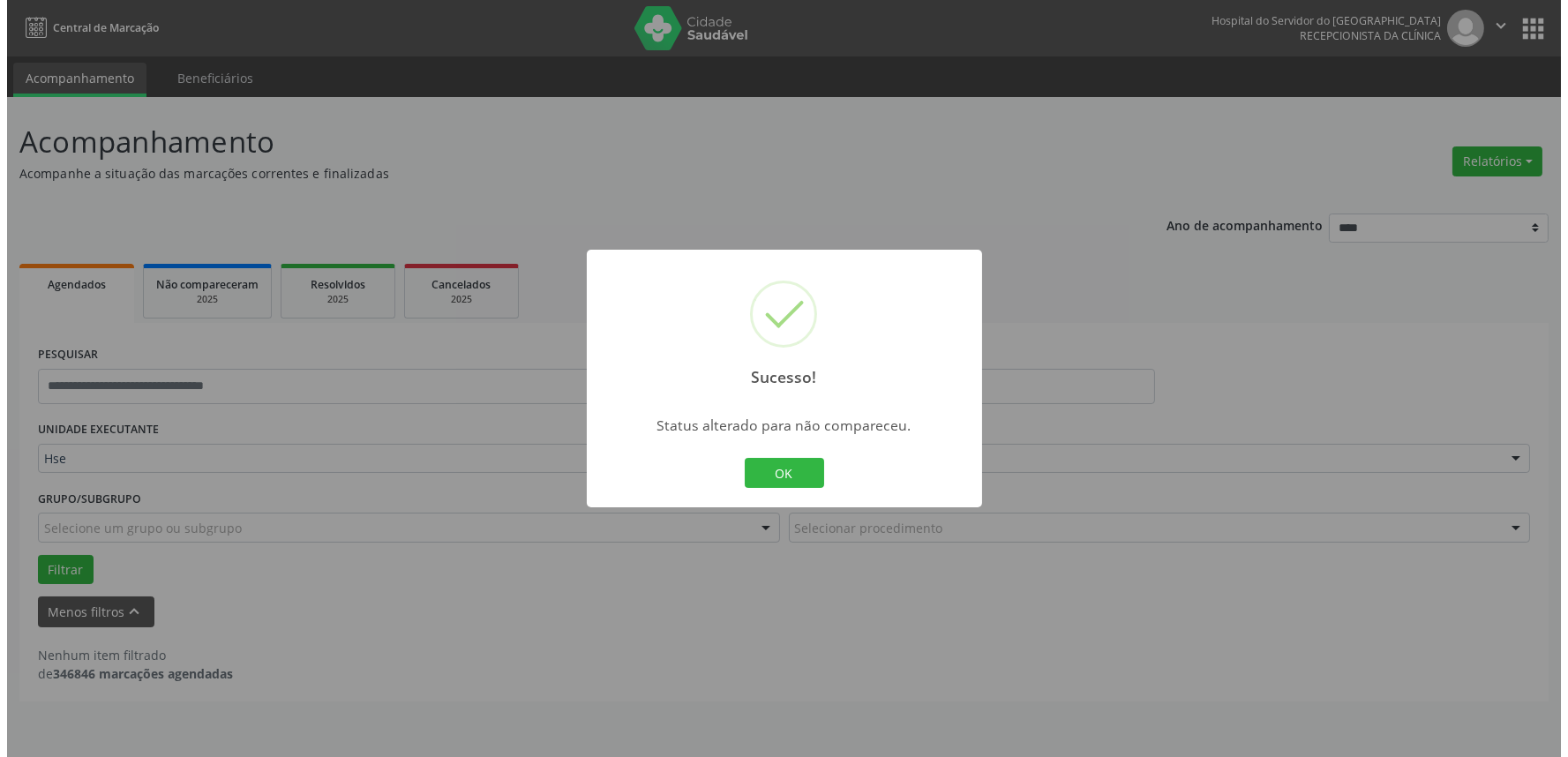
scroll to position [0, 0]
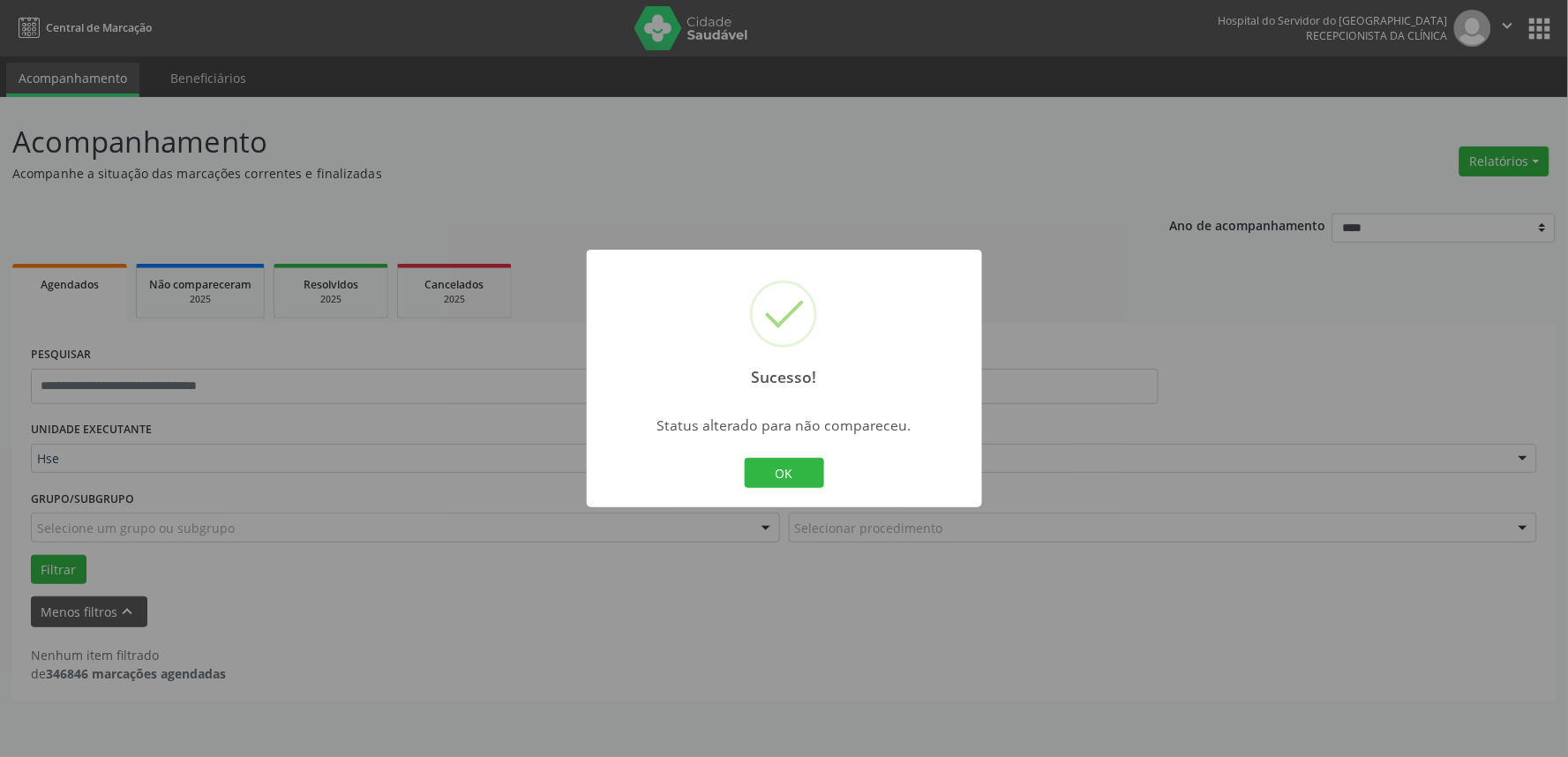
click at [824, 474] on div "OK Cancel" at bounding box center [784, 473] width 88 height 37
drag, startPoint x: 815, startPoint y: 470, endPoint x: 804, endPoint y: 446, distance: 26.4
click at [814, 470] on button "OK" at bounding box center [784, 473] width 79 height 30
